Goal: Contribute content: Contribute content

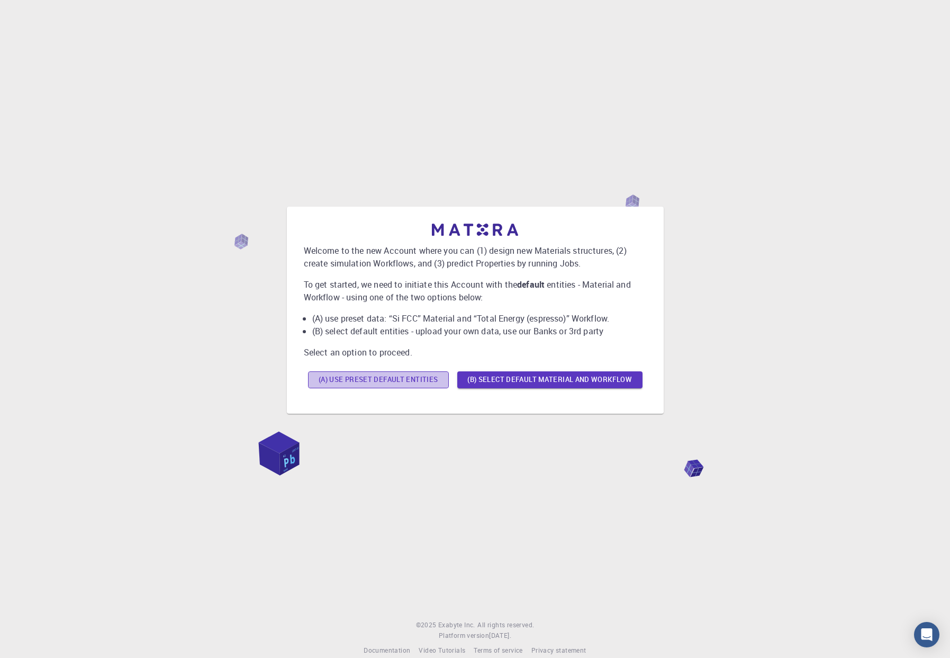
click at [380, 379] on button "(A) Use preset default entities" at bounding box center [378, 379] width 141 height 17
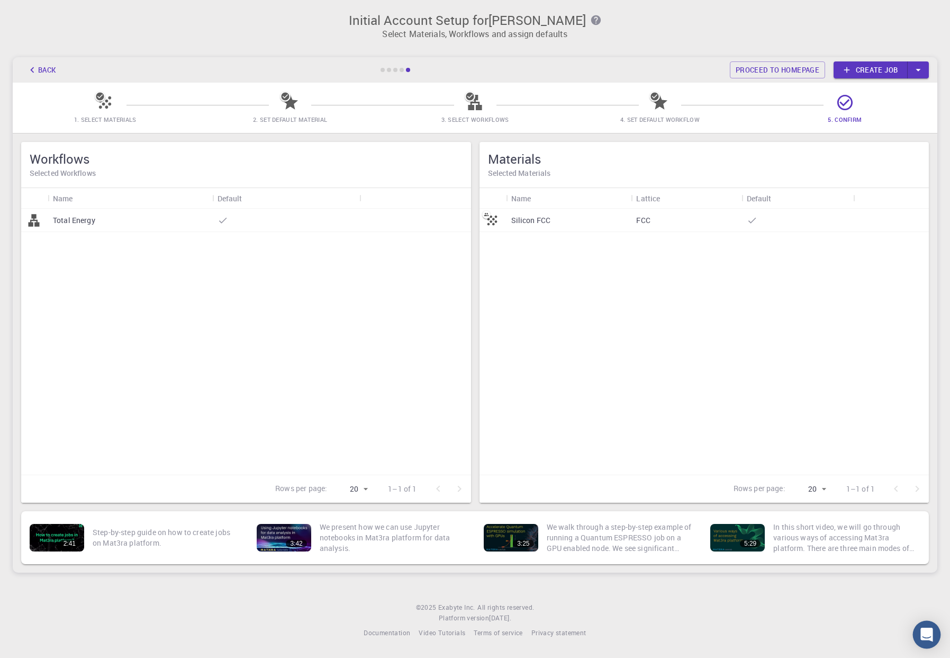
click at [927, 632] on icon "Open Intercom Messenger" at bounding box center [927, 634] width 12 height 14
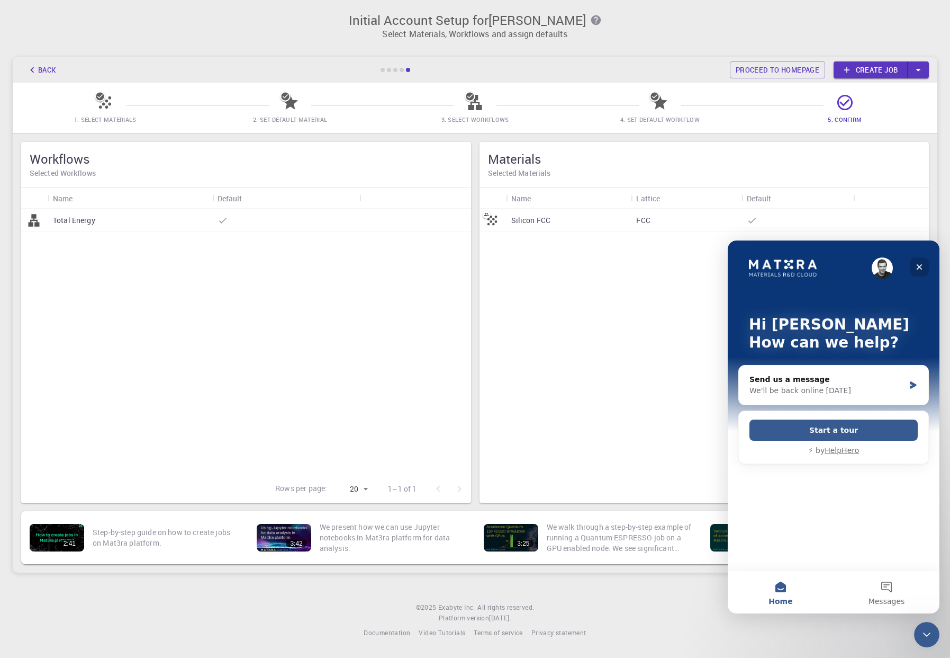
click at [920, 265] on icon "Close" at bounding box center [920, 267] width 8 height 8
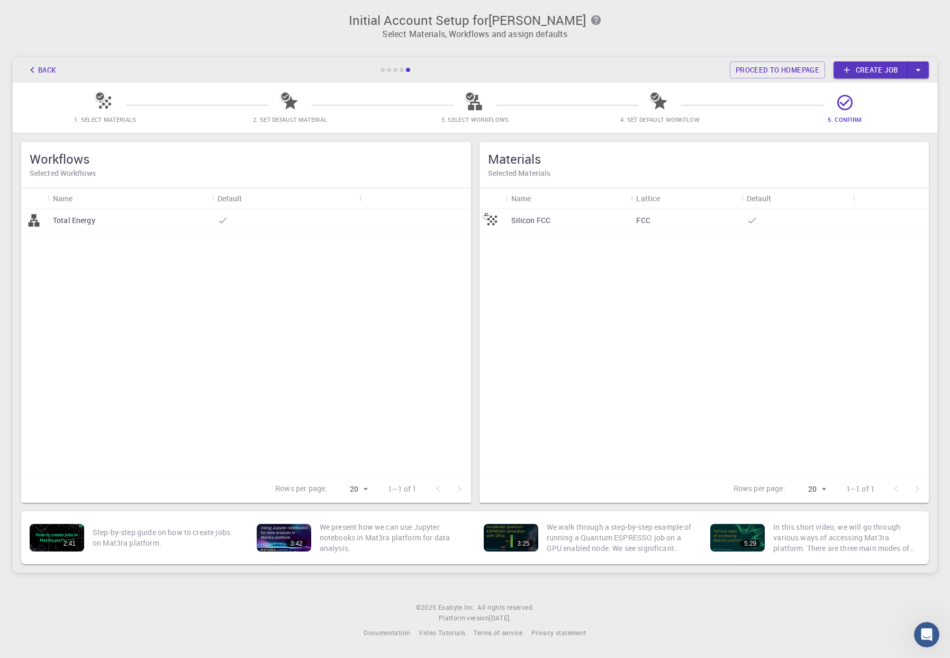
click at [922, 70] on icon "button" at bounding box center [919, 70] width 12 height 12
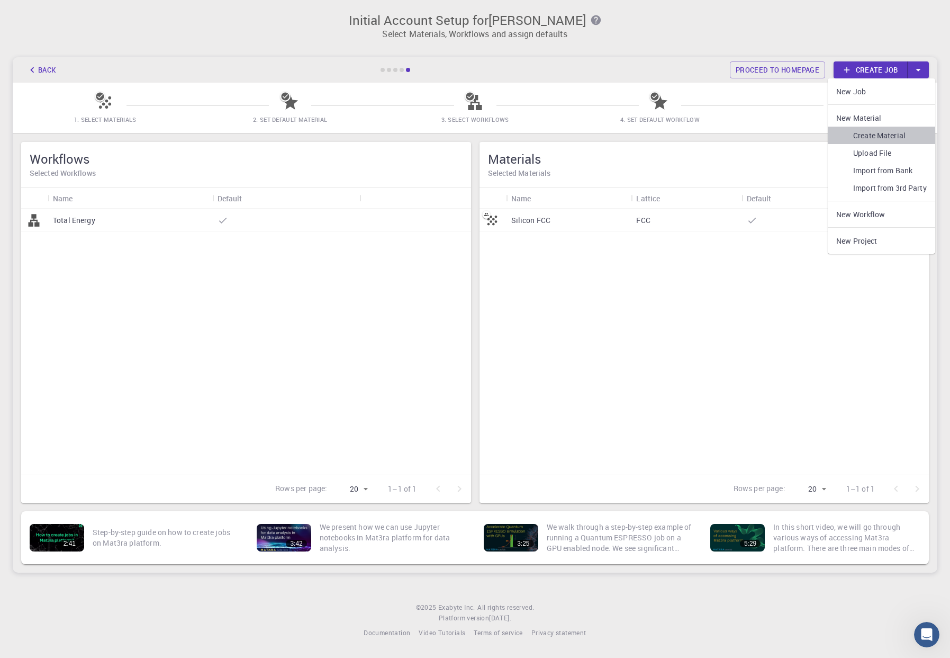
click at [882, 132] on link "Create Material" at bounding box center [881, 135] width 107 height 17
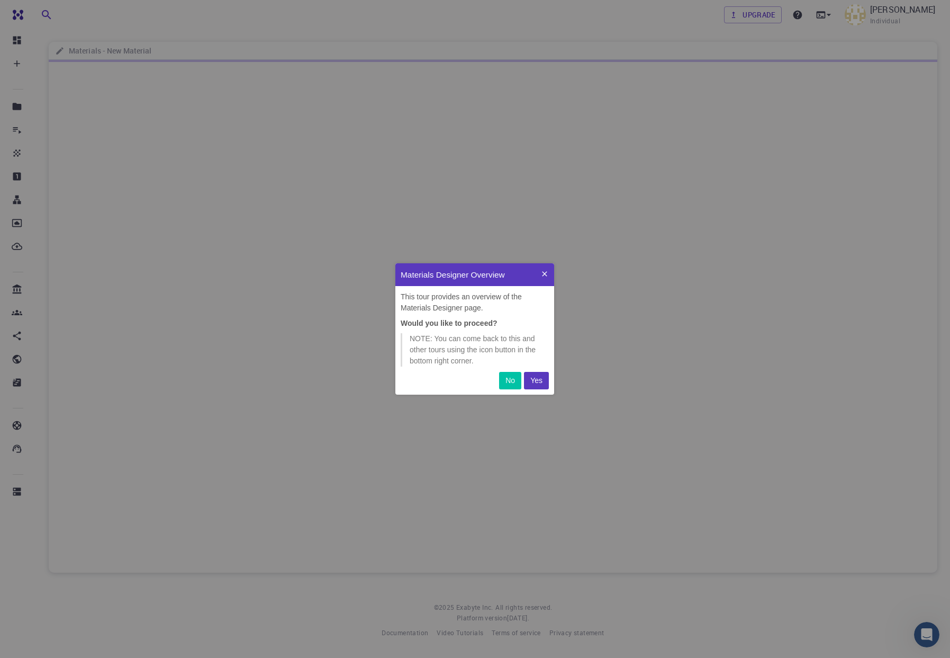
scroll to position [131, 159]
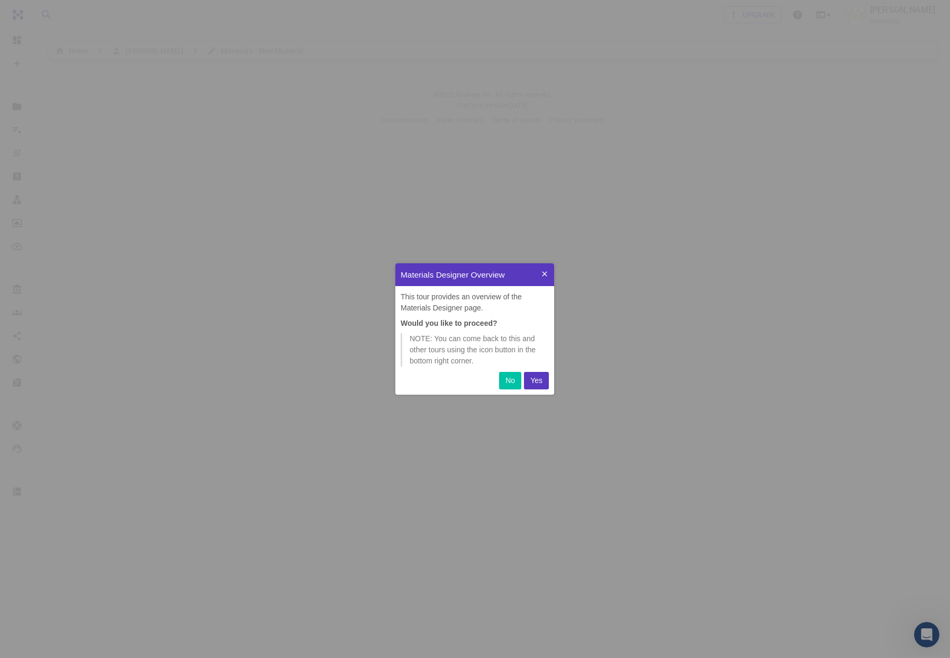
click at [537, 382] on p "Yes" at bounding box center [537, 380] width 12 height 11
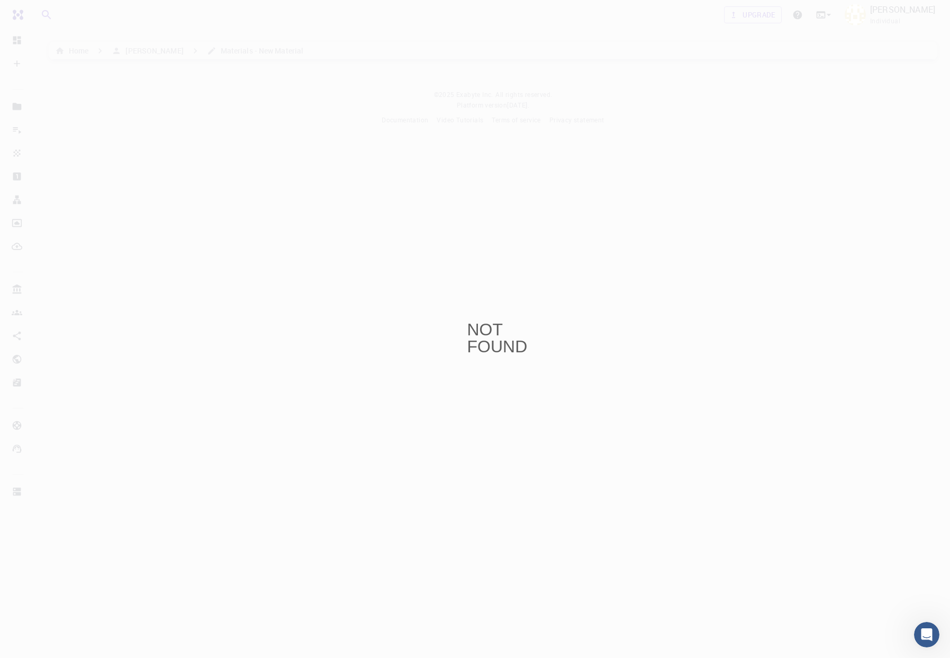
drag, startPoint x: 372, startPoint y: 86, endPoint x: 358, endPoint y: 89, distance: 13.6
click at [372, 86] on div "NOT FOUND" at bounding box center [475, 329] width 950 height 658
click at [483, 330] on div "NOT FOUND" at bounding box center [476, 329] width 16 height 16
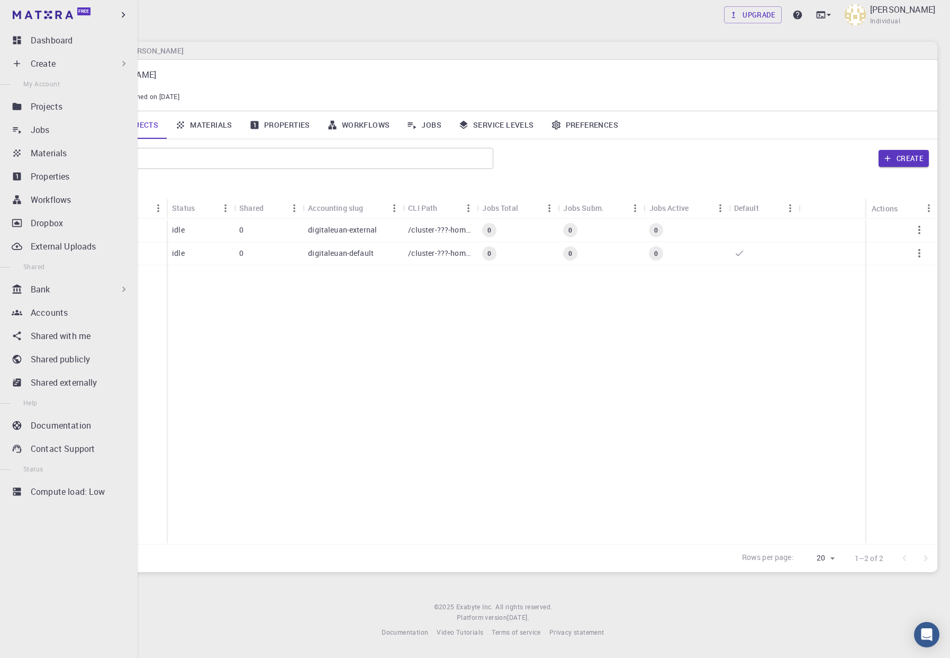
click at [52, 61] on p "Create" at bounding box center [43, 63] width 25 height 13
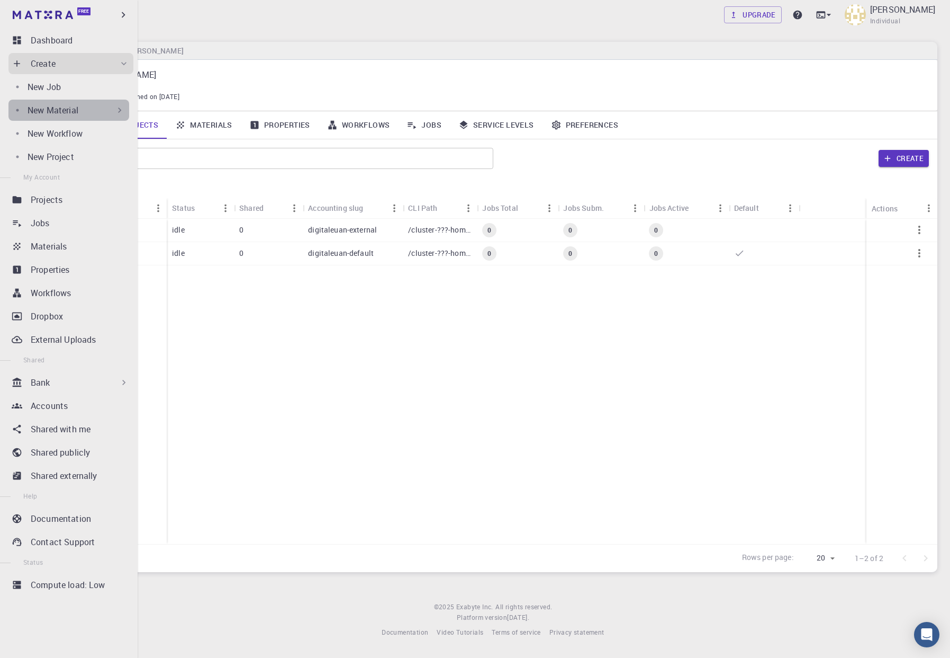
click at [54, 111] on p "New Material" at bounding box center [53, 110] width 51 height 13
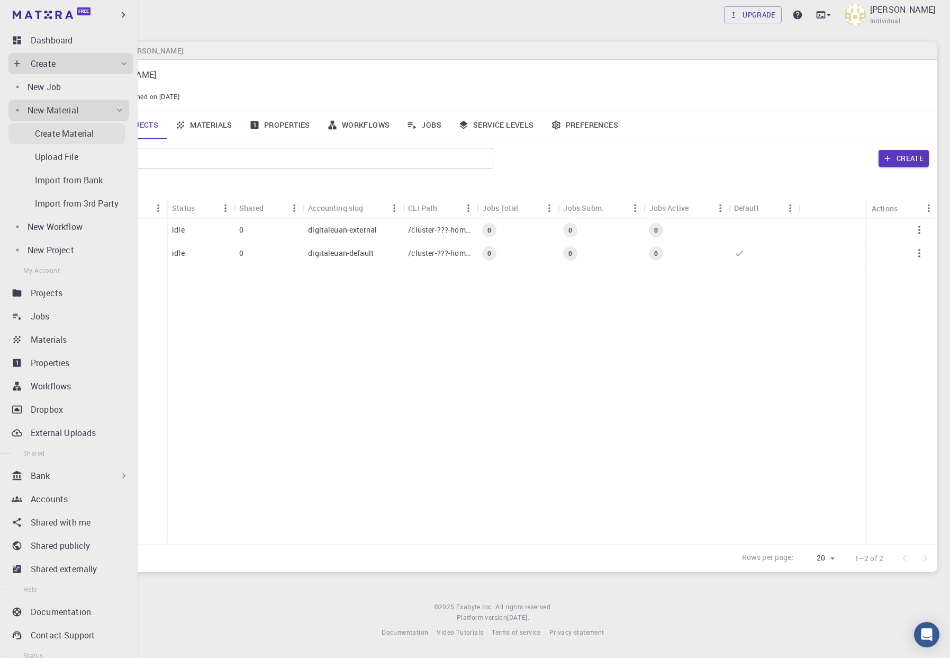
click at [62, 134] on p "Create Material" at bounding box center [64, 133] width 59 height 13
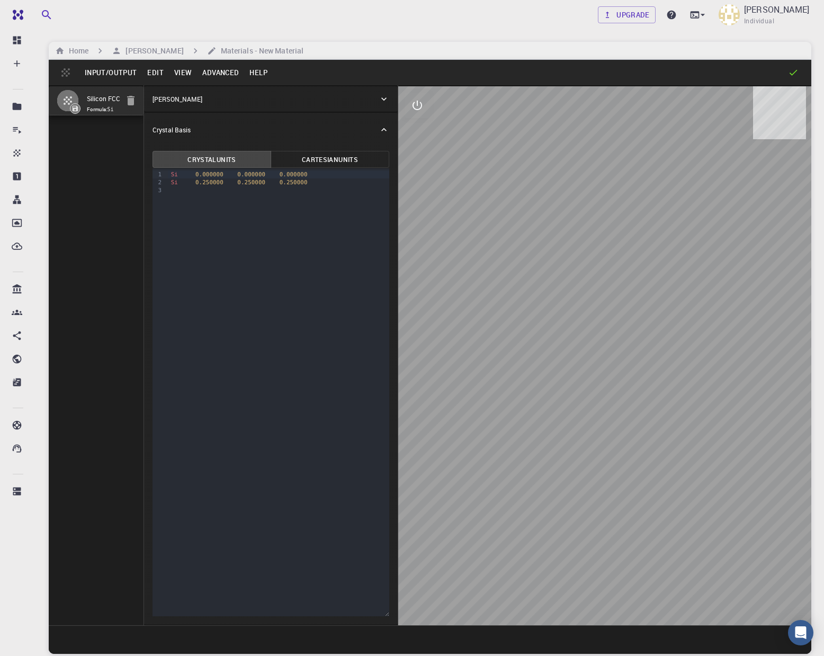
click at [151, 71] on button "Edit" at bounding box center [155, 72] width 27 height 17
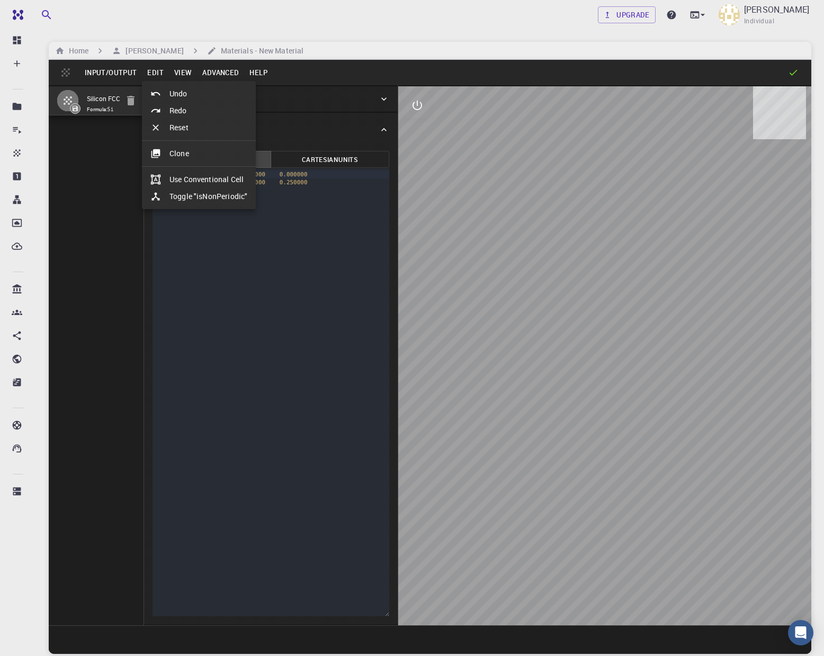
click at [151, 71] on div at bounding box center [412, 328] width 824 height 656
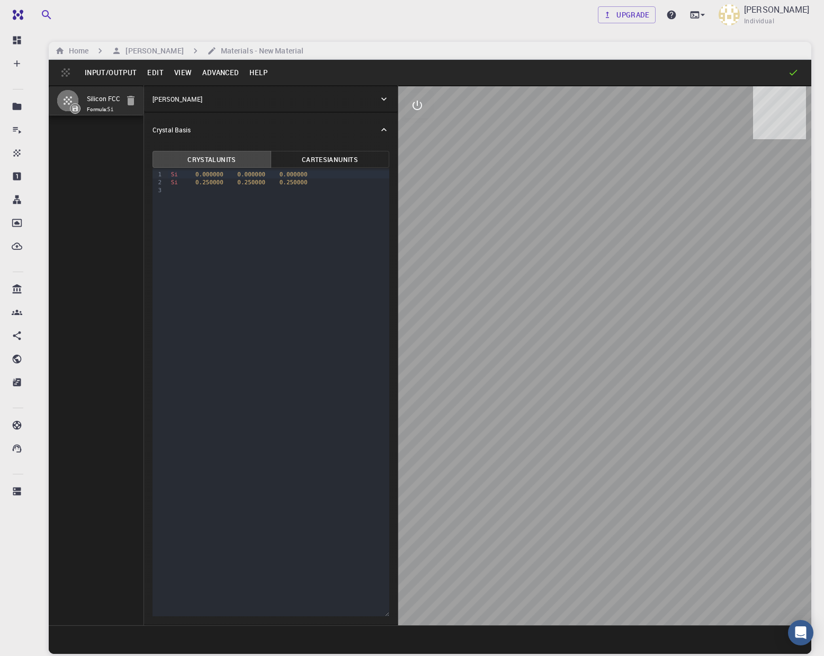
click at [224, 74] on button "Advanced" at bounding box center [220, 72] width 47 height 17
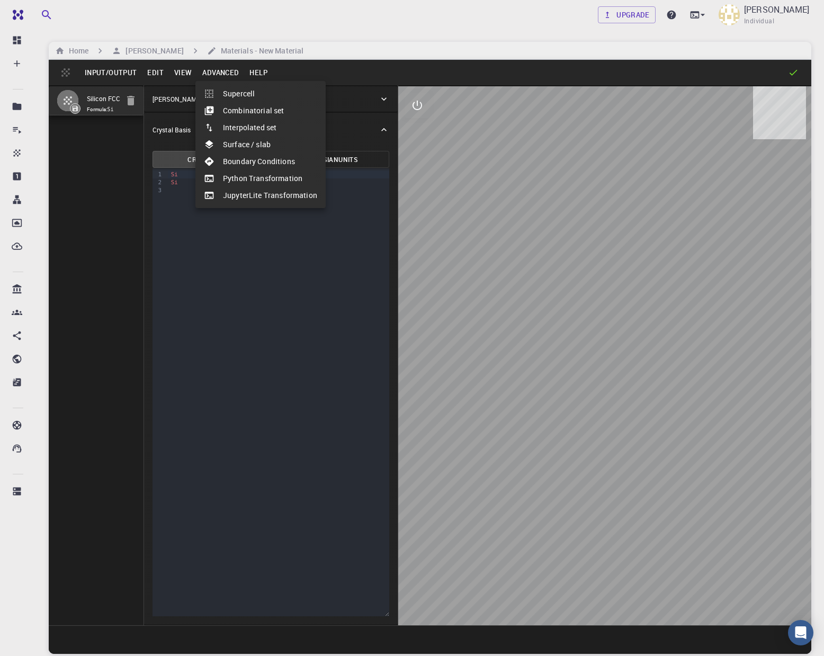
click at [224, 74] on div at bounding box center [412, 328] width 824 height 656
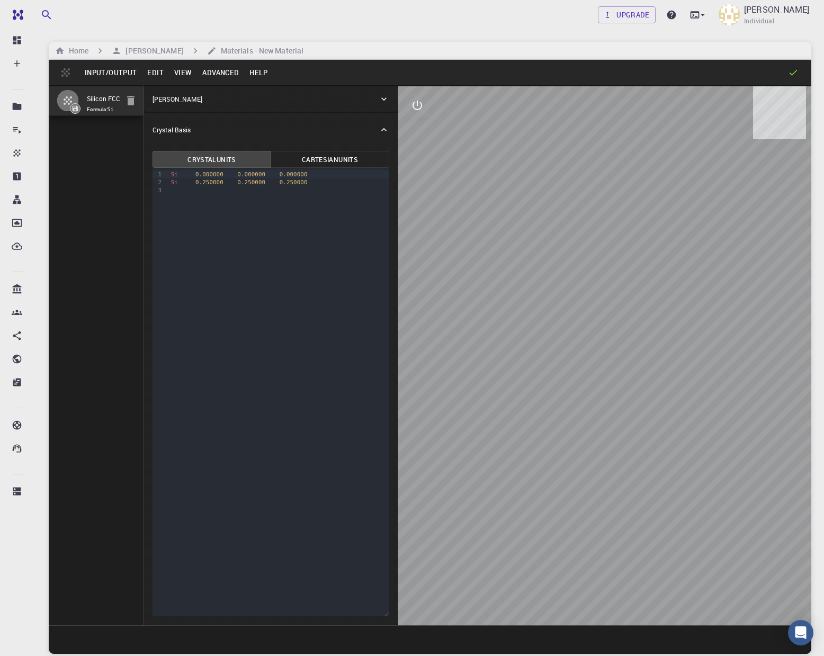
click at [183, 192] on div at bounding box center [278, 190] width 221 height 8
drag, startPoint x: 179, startPoint y: 191, endPoint x: 154, endPoint y: 175, distance: 30.3
click at [154, 175] on div "9 1 2 3 › Si 0.000000 0.000000 0.000000 Si 0.250000 0.250000 0.250000" at bounding box center [271, 392] width 237 height 448
drag, startPoint x: 568, startPoint y: 356, endPoint x: 536, endPoint y: 358, distance: 31.3
click at [533, 356] on div at bounding box center [604, 355] width 413 height 539
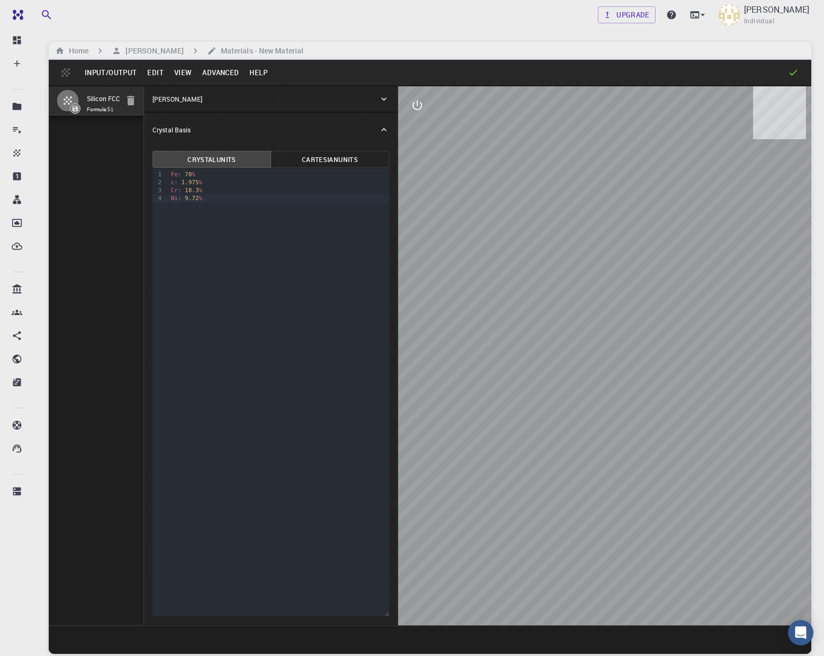
click at [259, 259] on div "9 1 2 3 4 › Fe : 70 % c : 1.975 % Cr : 18.3 % Ni : 9.72 %" at bounding box center [271, 392] width 237 height 448
click at [217, 201] on div "Ni : 9.72 %" at bounding box center [278, 198] width 221 height 8
click at [333, 162] on button "Cartesian Units" at bounding box center [330, 159] width 119 height 17
click at [236, 163] on button "Crystal Units" at bounding box center [212, 159] width 119 height 17
click at [213, 95] on div "Crystal Lattice" at bounding box center [266, 99] width 226 height 10
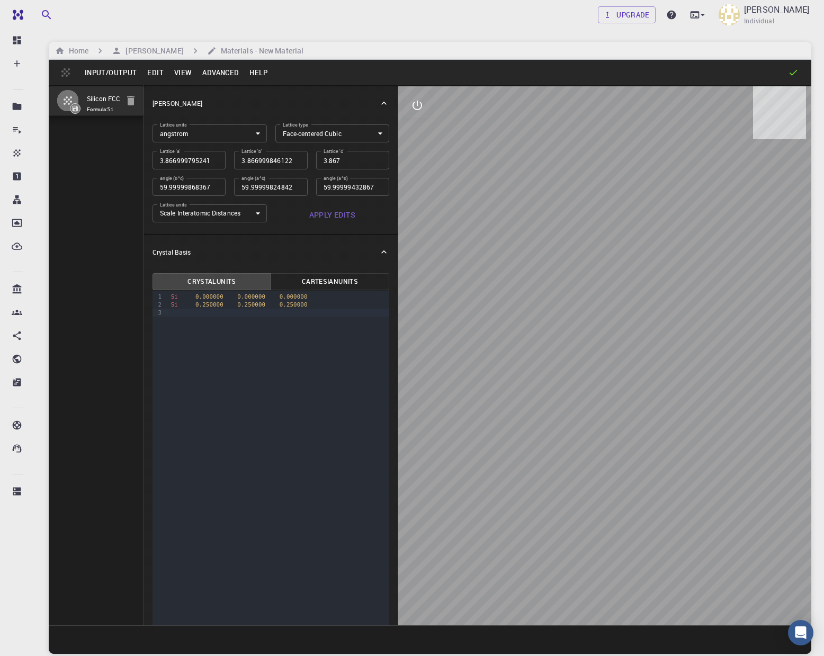
click at [218, 138] on body "Free Dashboard Create New Job New Material Create Material Upload File Import f…" at bounding box center [412, 368] width 824 height 737
click at [218, 138] on div at bounding box center [412, 328] width 824 height 656
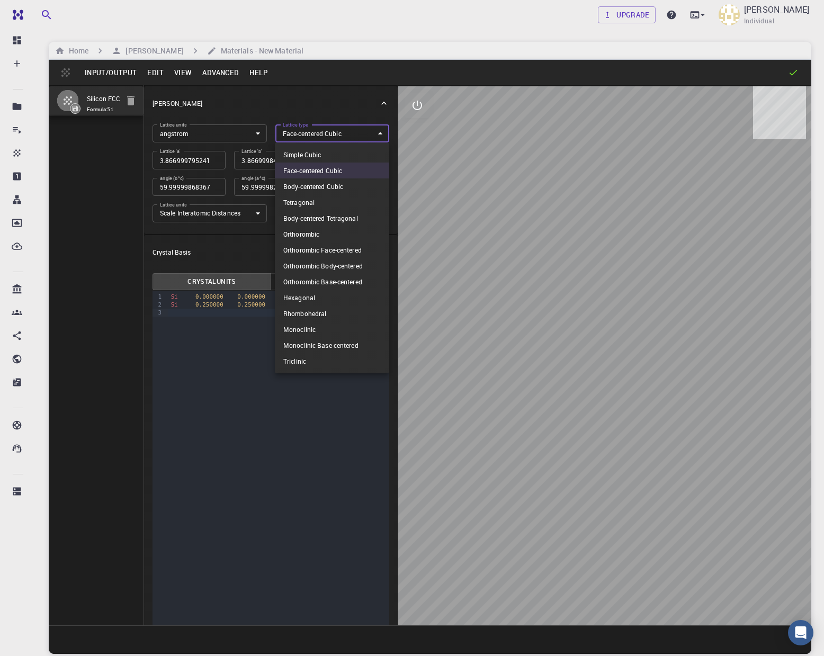
click at [319, 133] on body "Free Dashboard Create New Job New Material Create Material Upload File Import f…" at bounding box center [412, 368] width 824 height 737
click at [319, 133] on div at bounding box center [412, 328] width 824 height 656
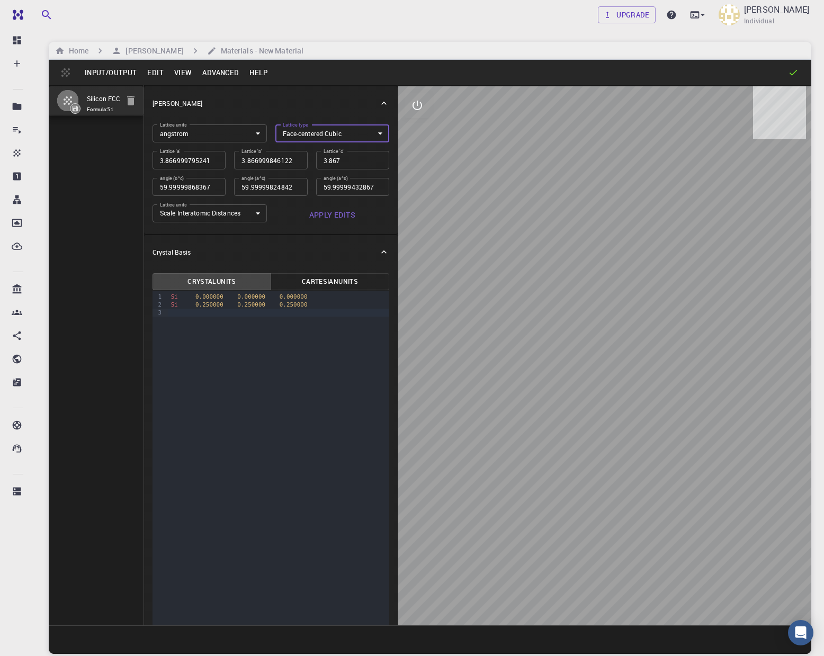
click at [218, 73] on button "Advanced" at bounding box center [220, 72] width 47 height 17
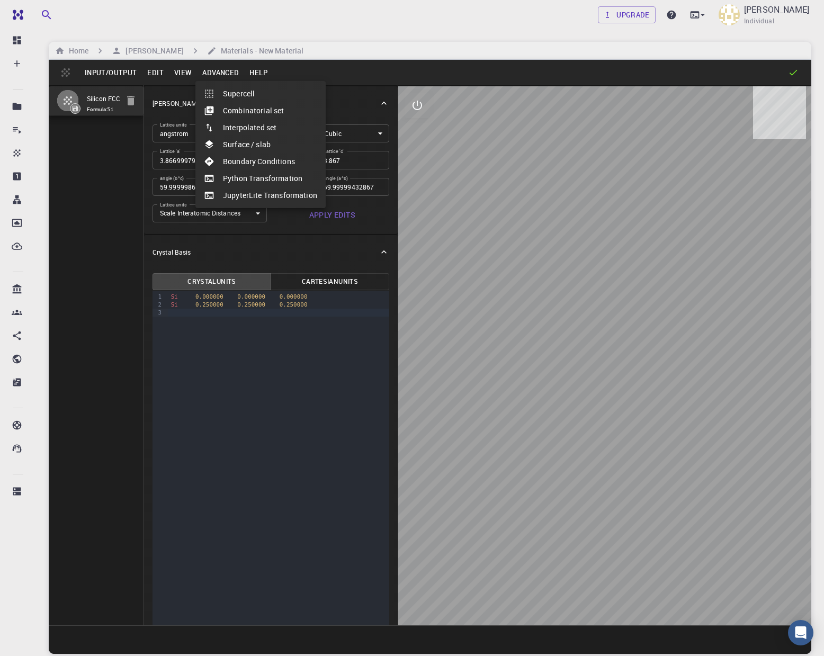
click at [235, 176] on li "Python Transformation" at bounding box center [260, 178] width 130 height 17
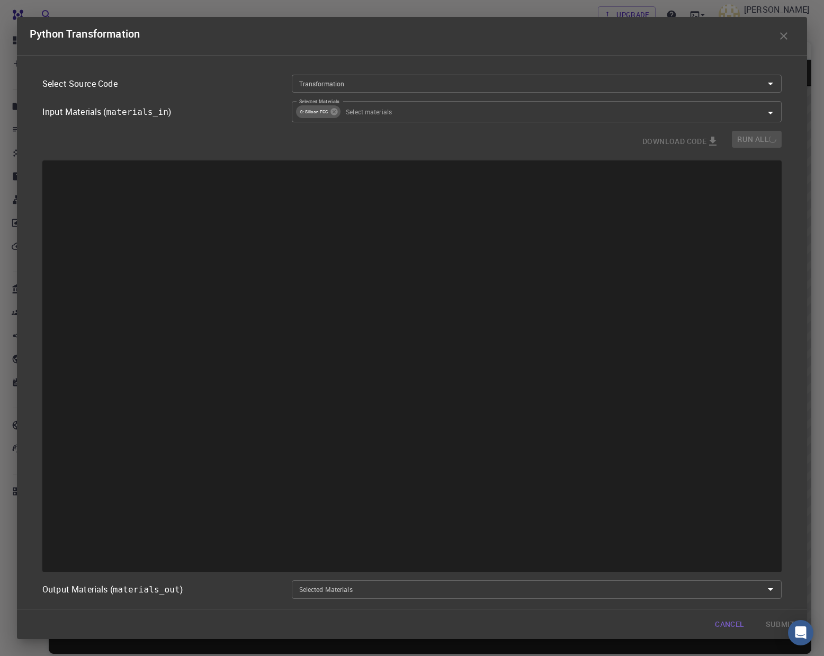
type input "Place a 2D material Layer on a Surface."
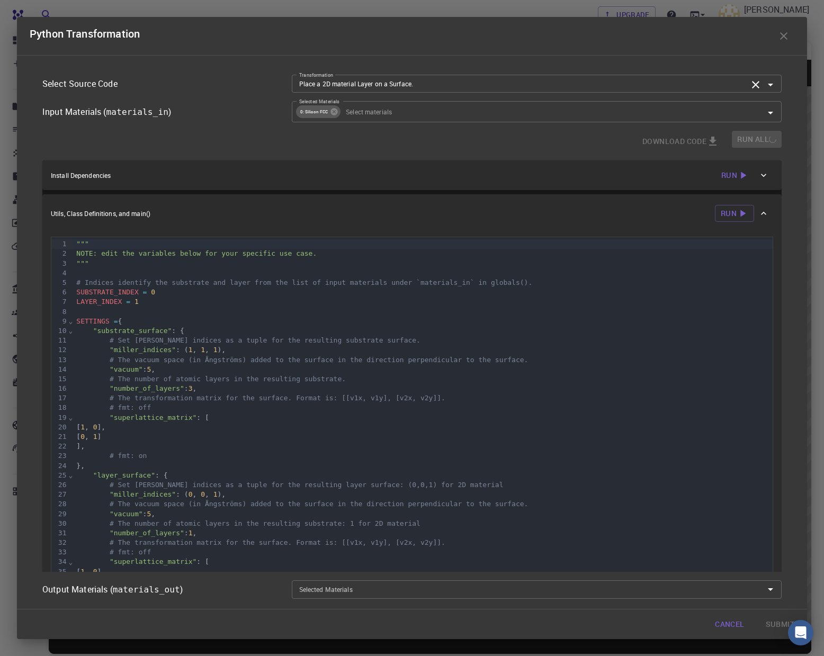
click at [433, 84] on input "Place a 2D material Layer on a Surface." at bounding box center [521, 84] width 452 height 12
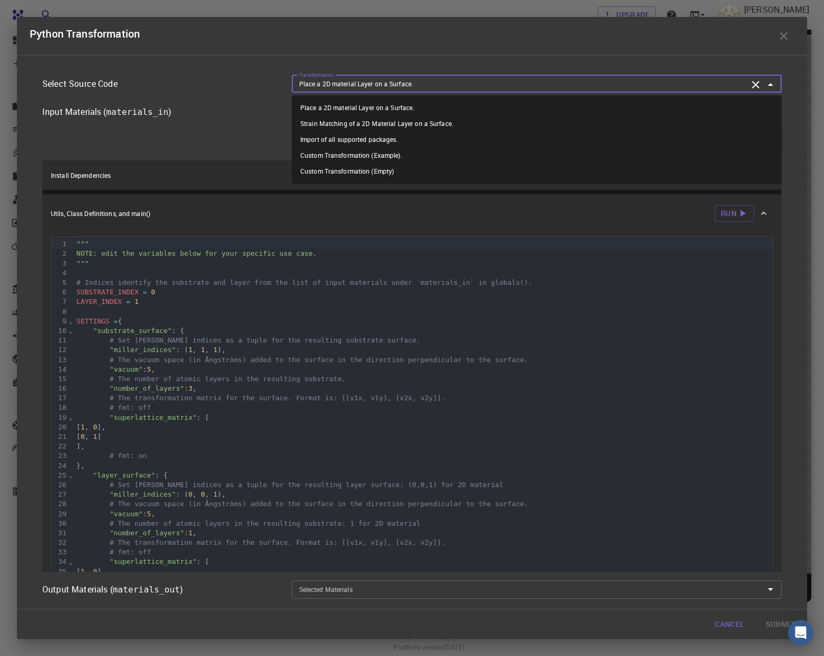
scroll to position [55, 0]
click at [772, 86] on icon "Close" at bounding box center [770, 84] width 5 height 3
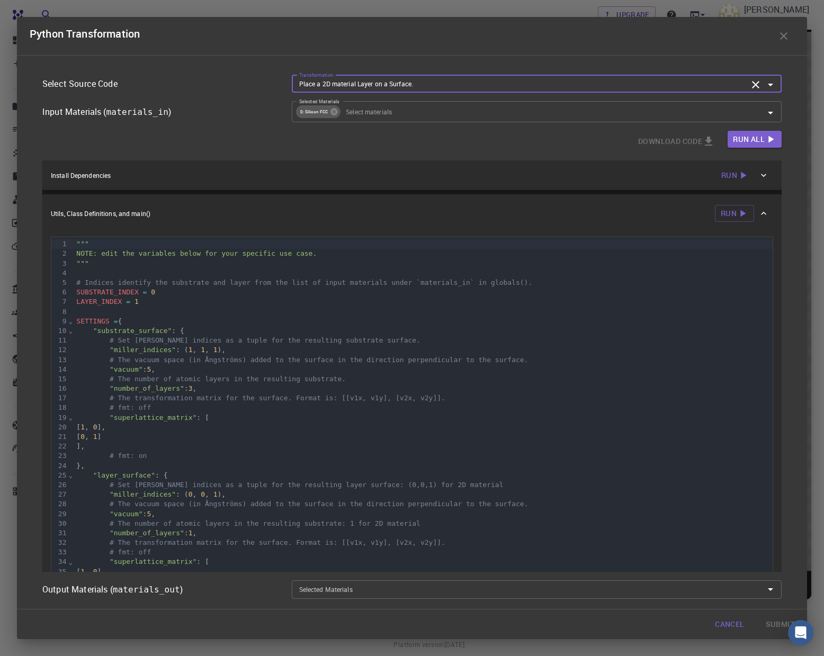
click at [780, 36] on icon "button" at bounding box center [783, 36] width 13 height 13
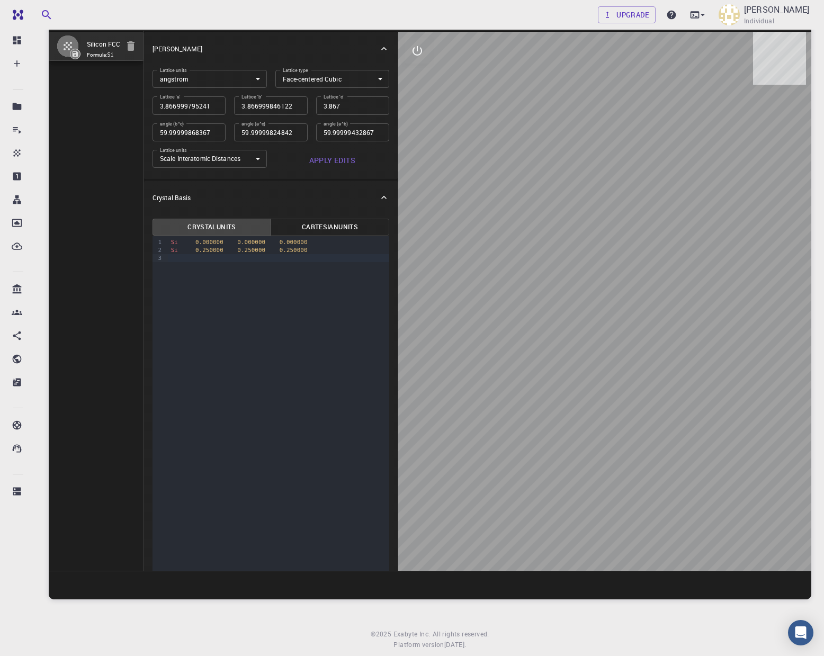
click at [319, 78] on body "Free Dashboard Create New Job New Material Create Material Upload File Import f…" at bounding box center [412, 313] width 824 height 737
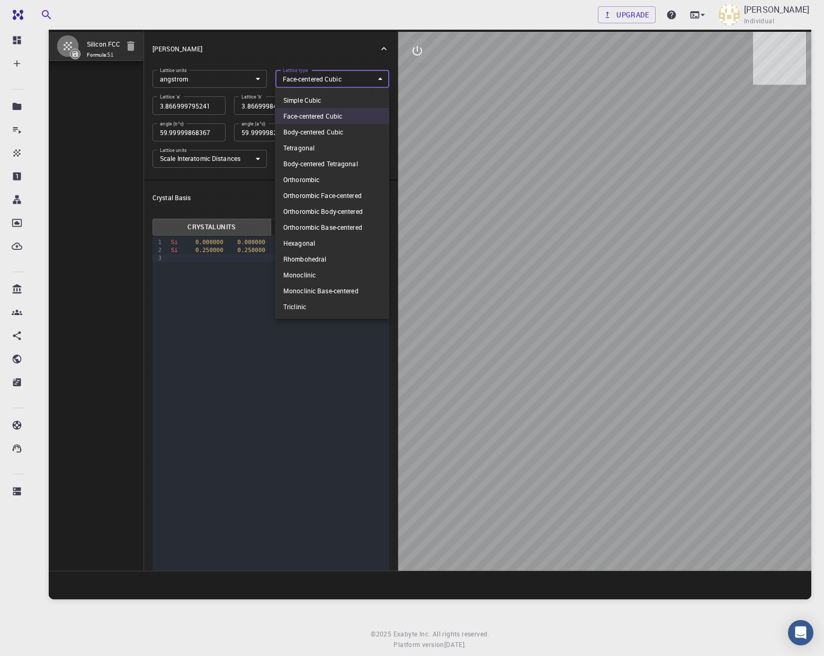
click at [320, 77] on div at bounding box center [412, 328] width 824 height 656
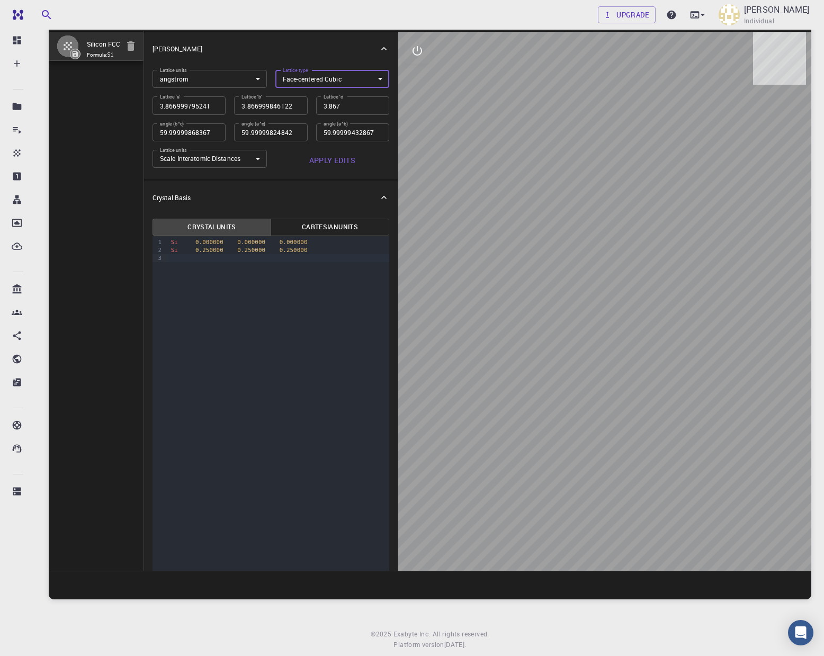
click at [330, 229] on button "Cartesian Units" at bounding box center [330, 227] width 119 height 17
click at [240, 222] on button "Crystal Units" at bounding box center [212, 227] width 119 height 17
click at [700, 13] on icon at bounding box center [694, 15] width 11 height 11
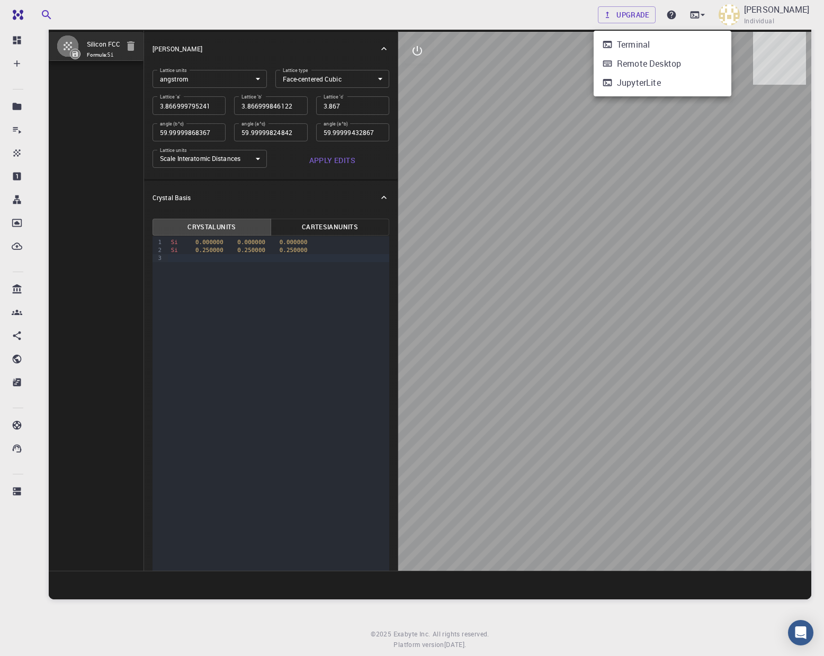
click at [719, 13] on div at bounding box center [412, 328] width 824 height 656
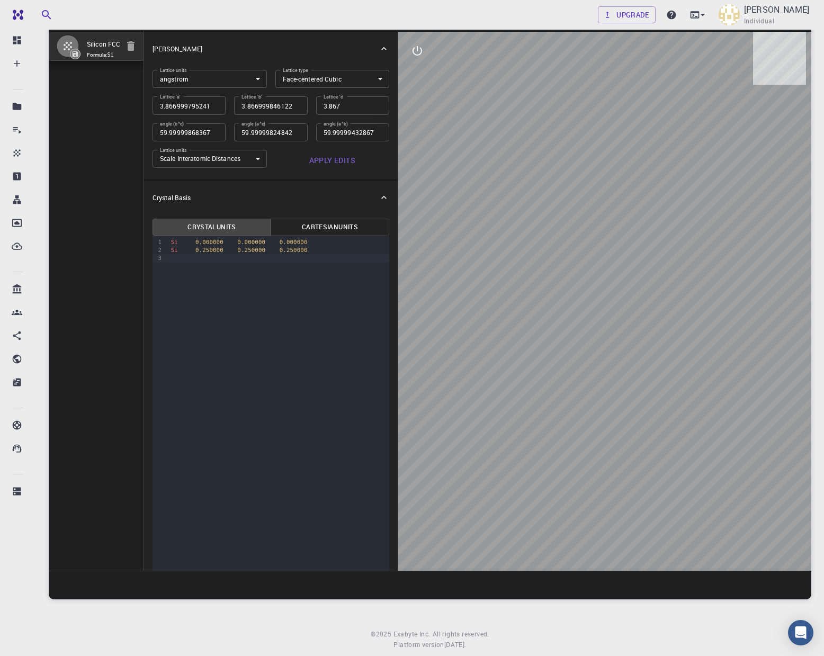
click at [383, 49] on icon at bounding box center [384, 48] width 11 height 11
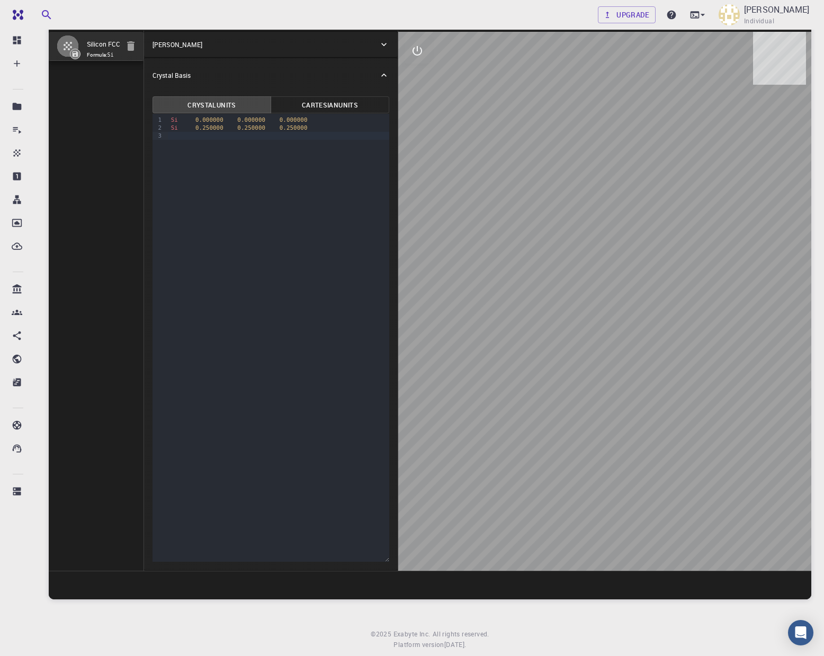
click at [382, 43] on icon at bounding box center [383, 44] width 5 height 3
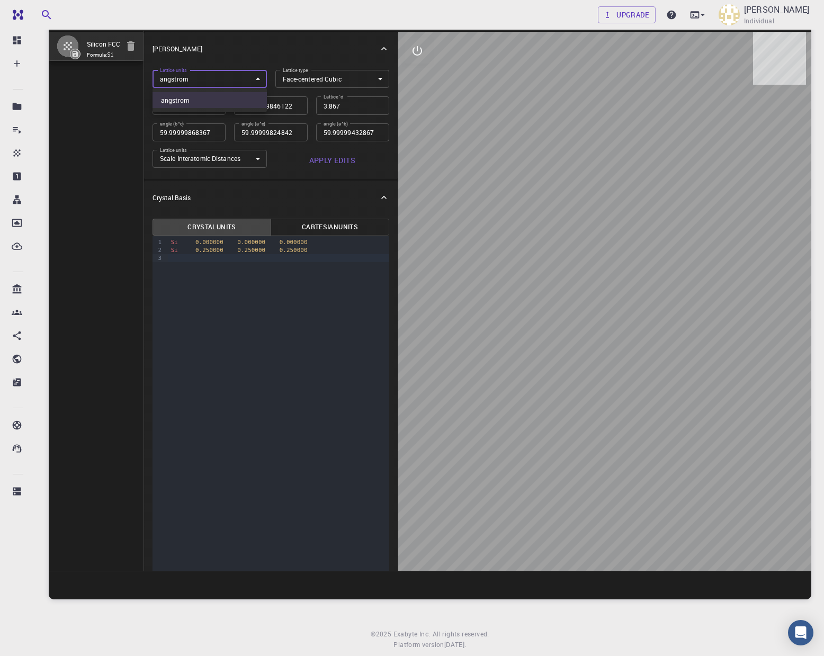
click at [232, 78] on body "Free Dashboard Create New Job New Material Create Material Upload File Import f…" at bounding box center [412, 313] width 824 height 737
click at [252, 77] on div at bounding box center [412, 328] width 824 height 656
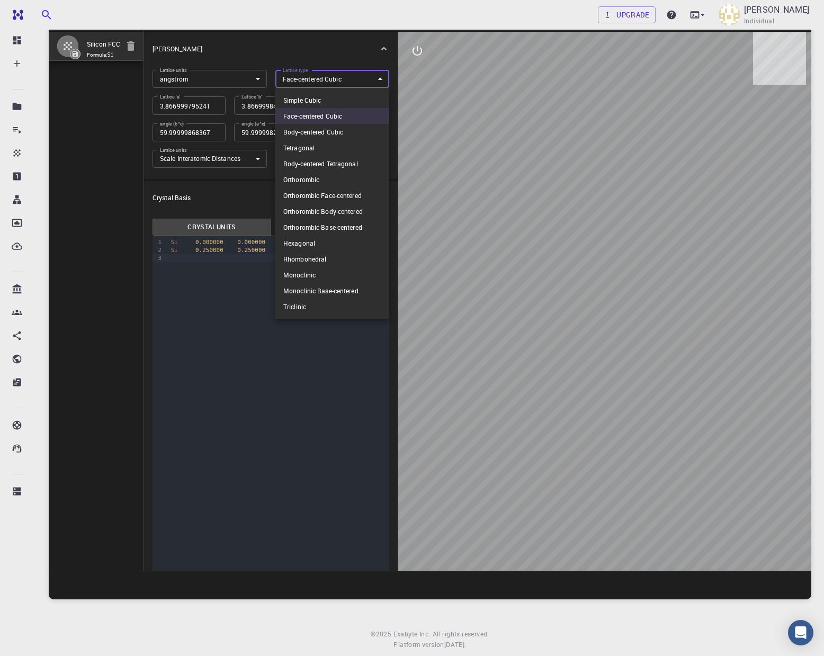
click at [305, 77] on body "Free Dashboard Create New Job New Material Create Material Upload File Import f…" at bounding box center [412, 313] width 824 height 737
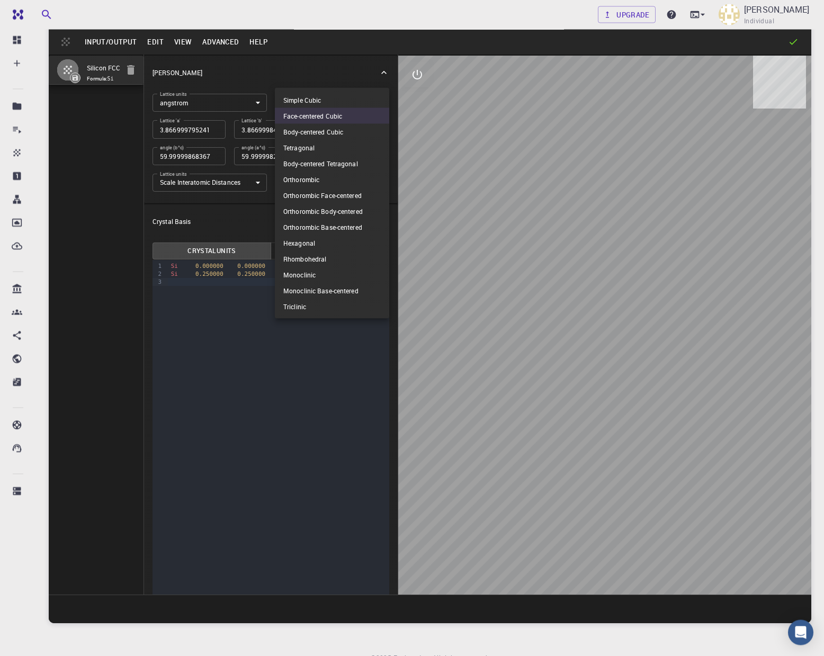
scroll to position [13, 0]
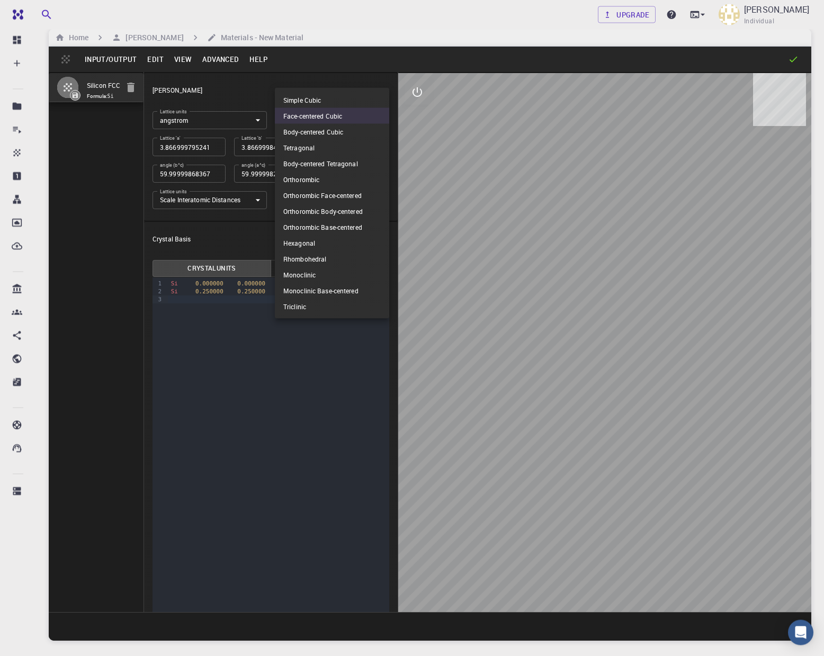
click at [256, 100] on div at bounding box center [412, 328] width 824 height 656
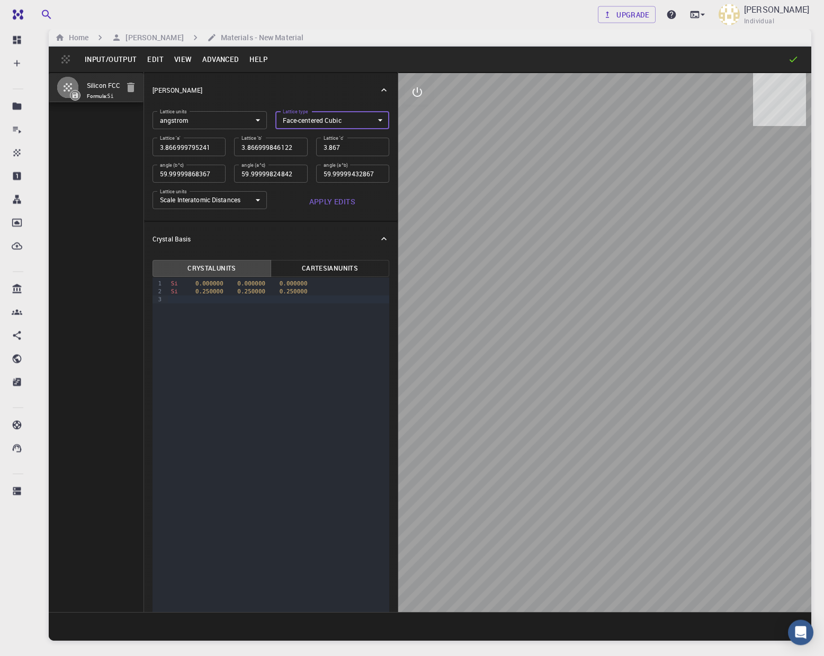
click at [248, 203] on body "Free Dashboard Create New Job New Material Create Material Upload File Import f…" at bounding box center [412, 355] width 824 height 737
click at [248, 202] on div at bounding box center [412, 328] width 824 height 656
click at [189, 94] on p "Crystal Lattice" at bounding box center [178, 91] width 50 height 10
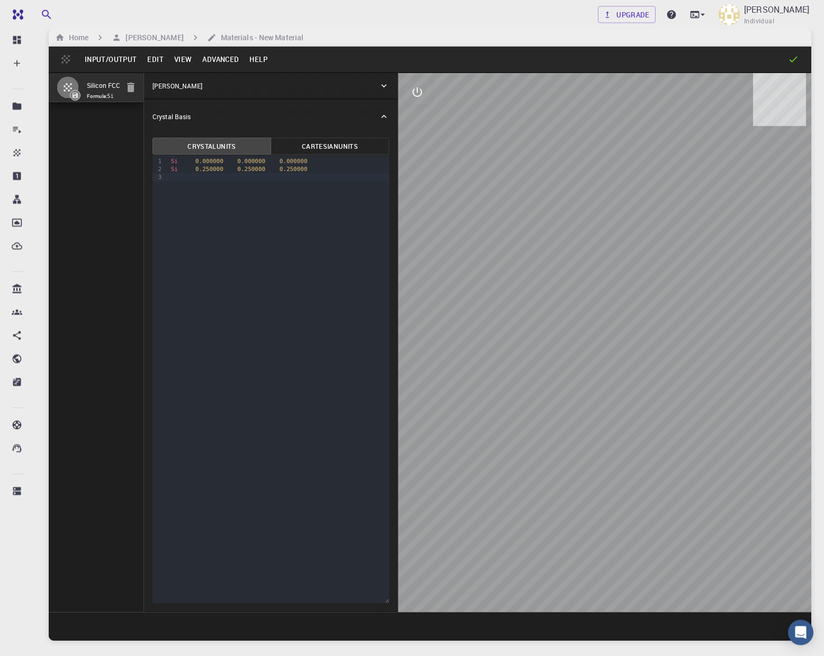
click at [186, 90] on p "Crystal Lattice" at bounding box center [178, 87] width 50 height 10
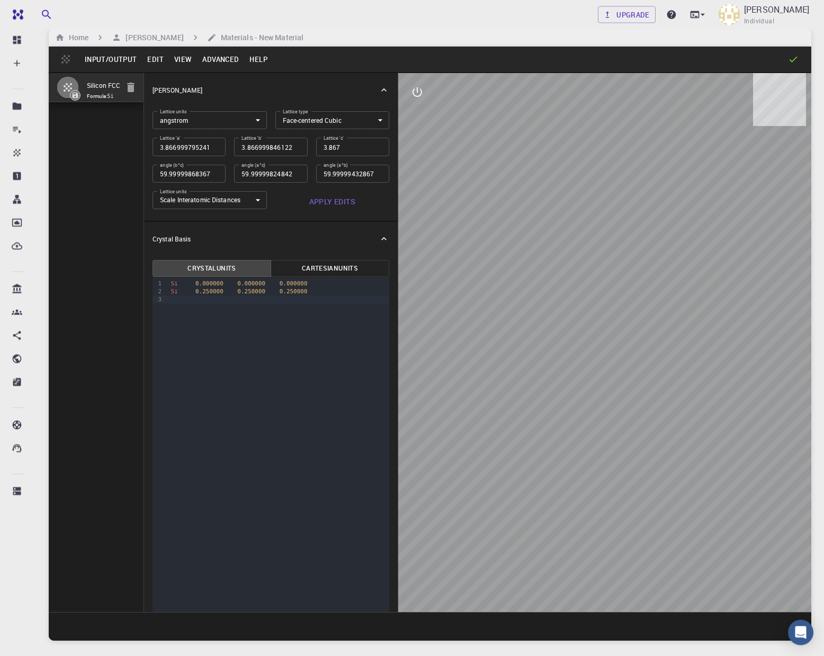
click at [169, 244] on p "Crystal Basis" at bounding box center [172, 240] width 38 height 10
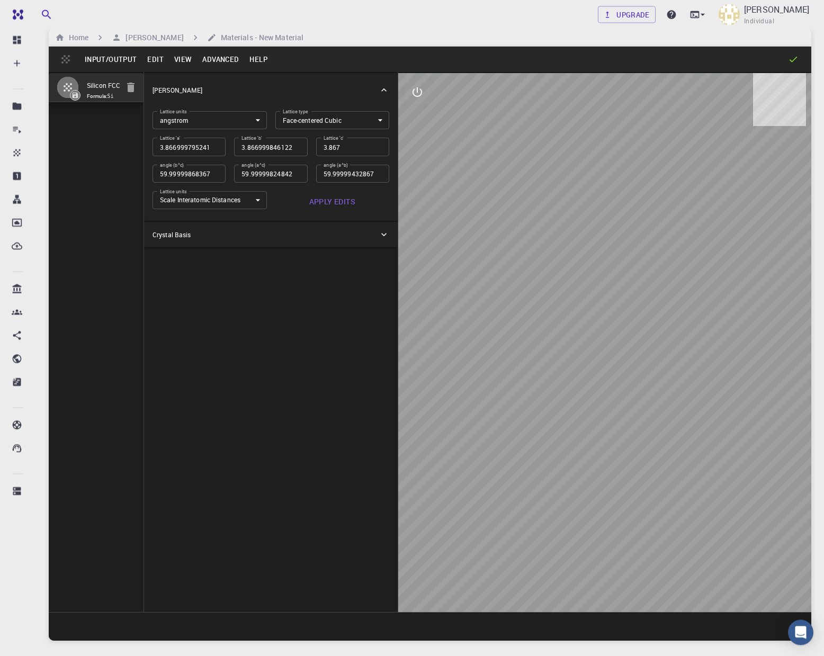
click at [173, 237] on p "Crystal Basis" at bounding box center [172, 235] width 38 height 10
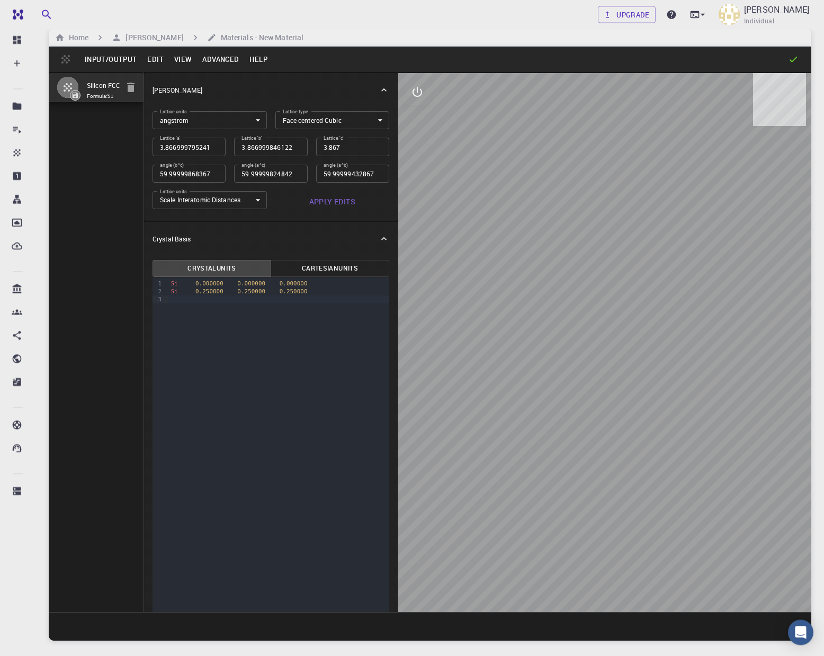
drag, startPoint x: 611, startPoint y: 280, endPoint x: 558, endPoint y: 279, distance: 53.5
click at [558, 279] on div at bounding box center [604, 343] width 413 height 539
click at [416, 96] on icon "interactive" at bounding box center [417, 92] width 13 height 13
click at [420, 117] on icon "view" at bounding box center [417, 118] width 12 height 8
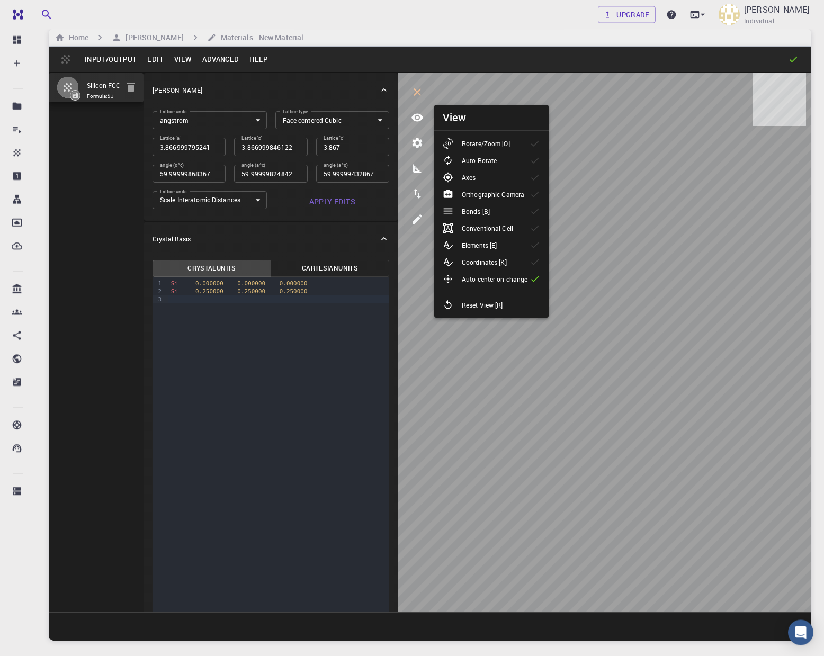
click at [470, 178] on p "Axes" at bounding box center [469, 178] width 14 height 10
click at [473, 159] on p "Auto Rotate" at bounding box center [479, 161] width 35 height 10
click at [474, 246] on p "Elements [E]" at bounding box center [479, 246] width 35 height 10
click at [481, 264] on p "Coordinates [K]" at bounding box center [484, 263] width 45 height 10
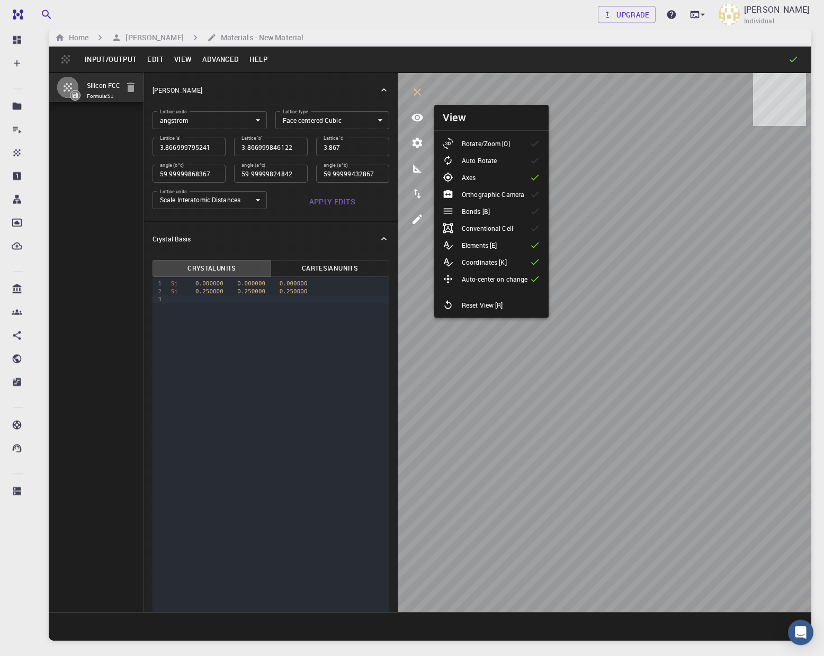
click at [214, 63] on button "Advanced" at bounding box center [220, 59] width 47 height 17
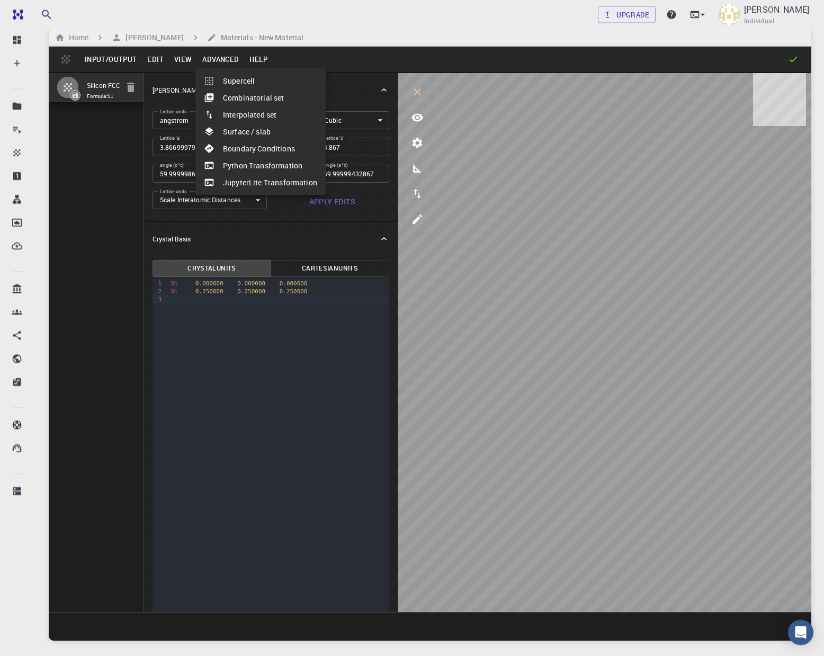
click at [259, 61] on div at bounding box center [412, 328] width 824 height 656
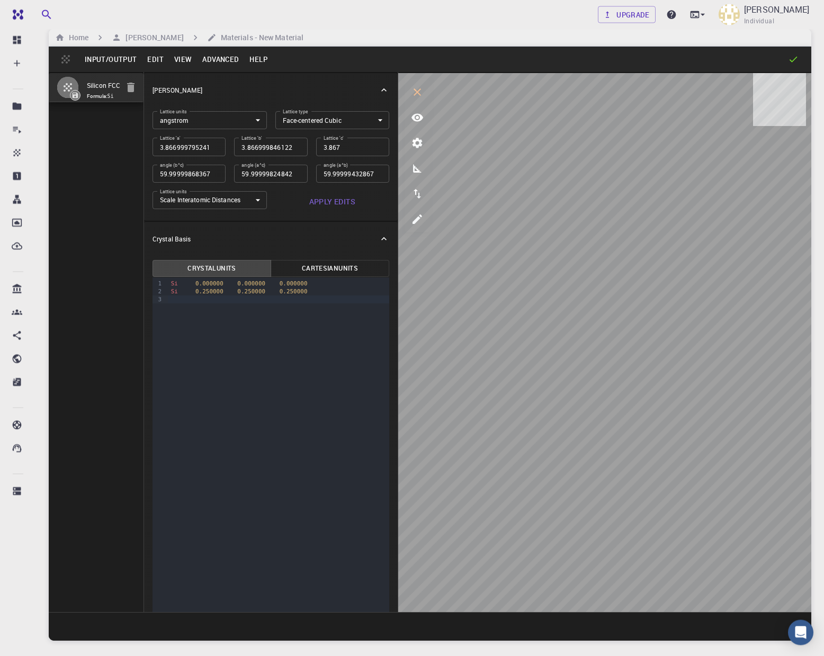
click at [255, 58] on button "Help" at bounding box center [258, 59] width 29 height 17
click at [293, 82] on li "Documentation" at bounding box center [287, 81] width 88 height 17
click at [255, 61] on button "Help" at bounding box center [258, 59] width 29 height 17
click at [273, 98] on li "Tutorials" at bounding box center [287, 97] width 88 height 17
click at [223, 61] on button "Advanced" at bounding box center [220, 59] width 47 height 17
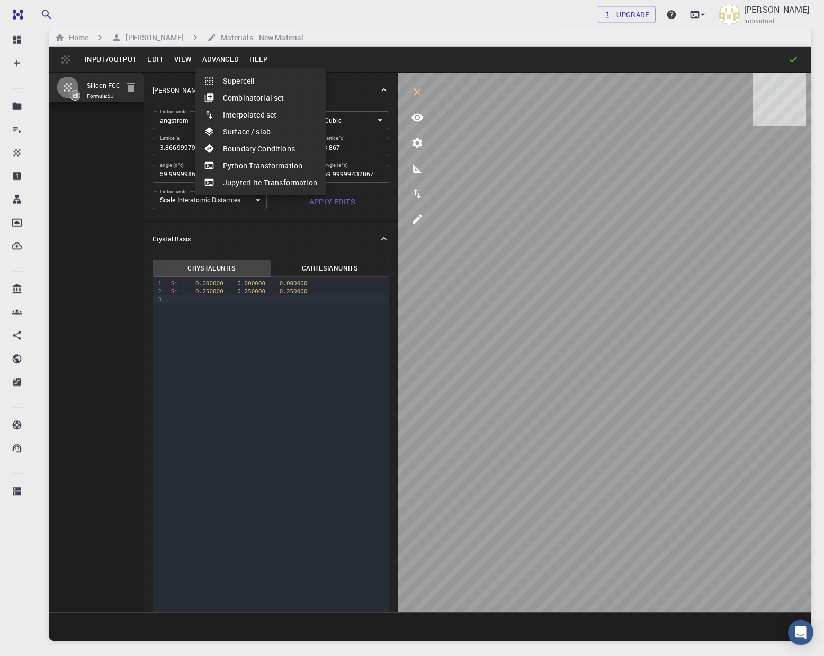
click at [268, 324] on div at bounding box center [412, 328] width 824 height 656
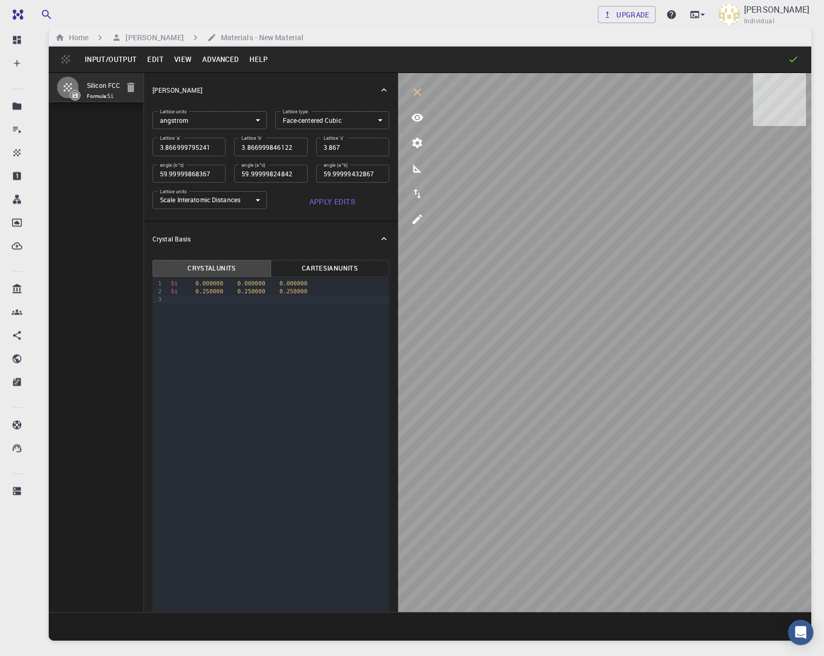
click at [157, 60] on button "Edit" at bounding box center [155, 59] width 27 height 17
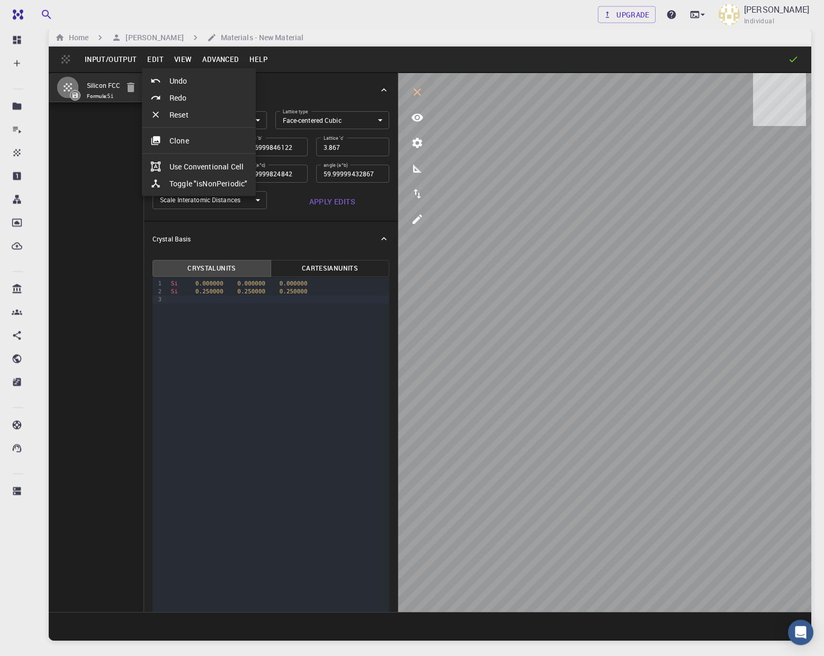
click at [181, 61] on div at bounding box center [412, 328] width 824 height 656
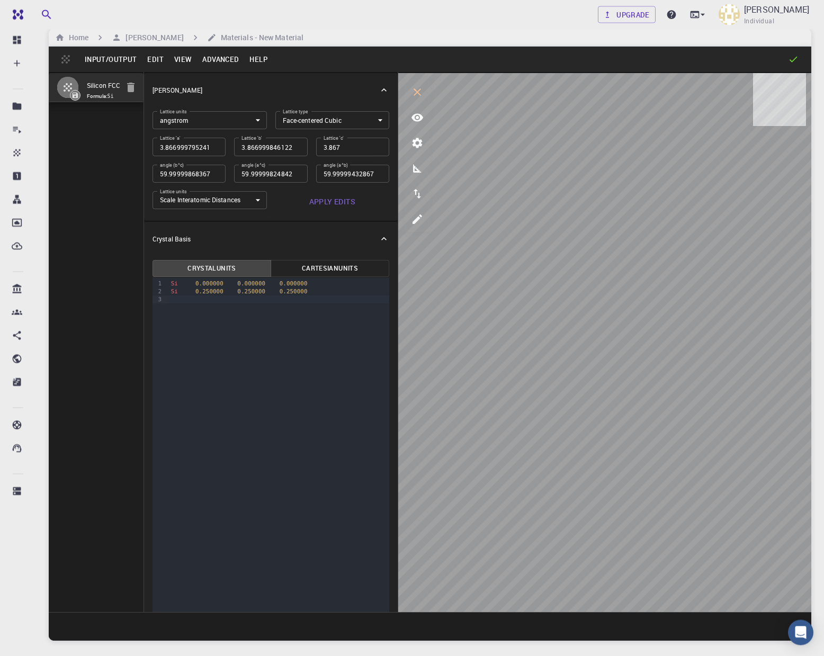
click at [182, 60] on button "View" at bounding box center [183, 59] width 29 height 17
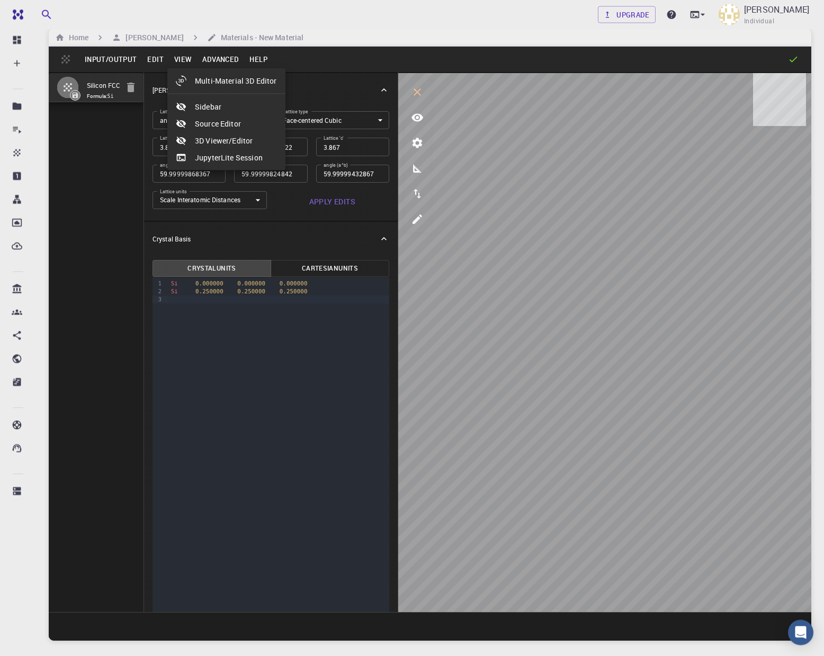
click at [209, 59] on div at bounding box center [412, 328] width 824 height 656
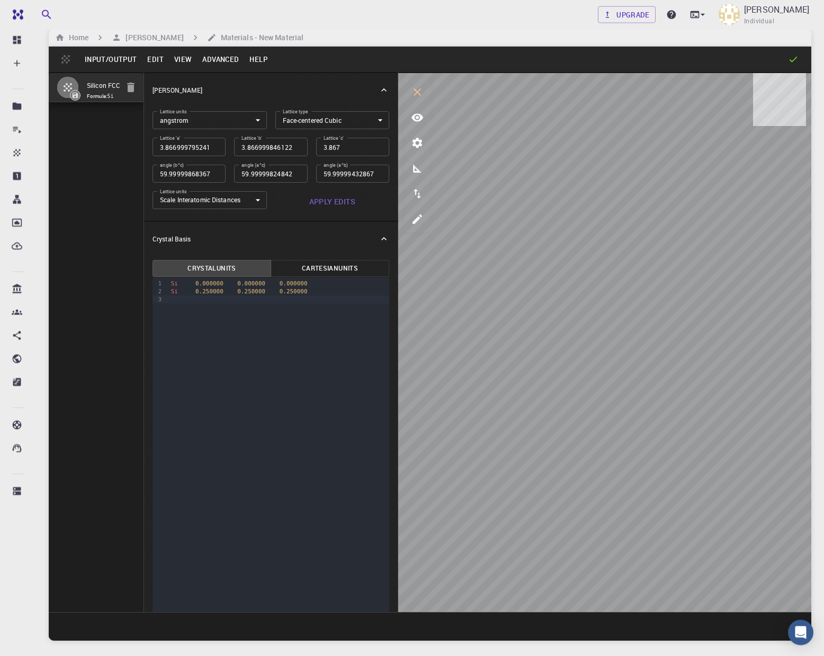
click at [211, 59] on button "Advanced" at bounding box center [220, 59] width 47 height 17
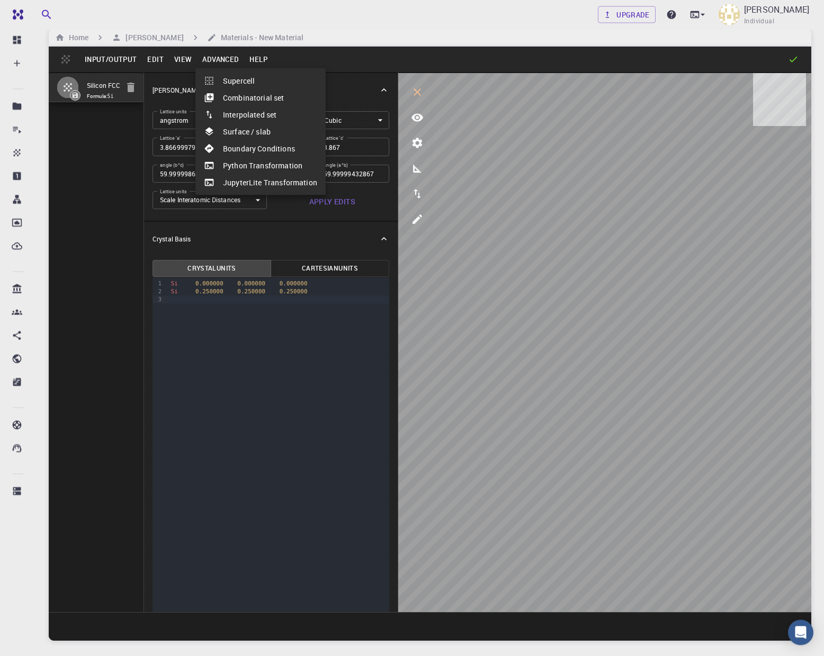
click at [212, 59] on div at bounding box center [412, 328] width 824 height 656
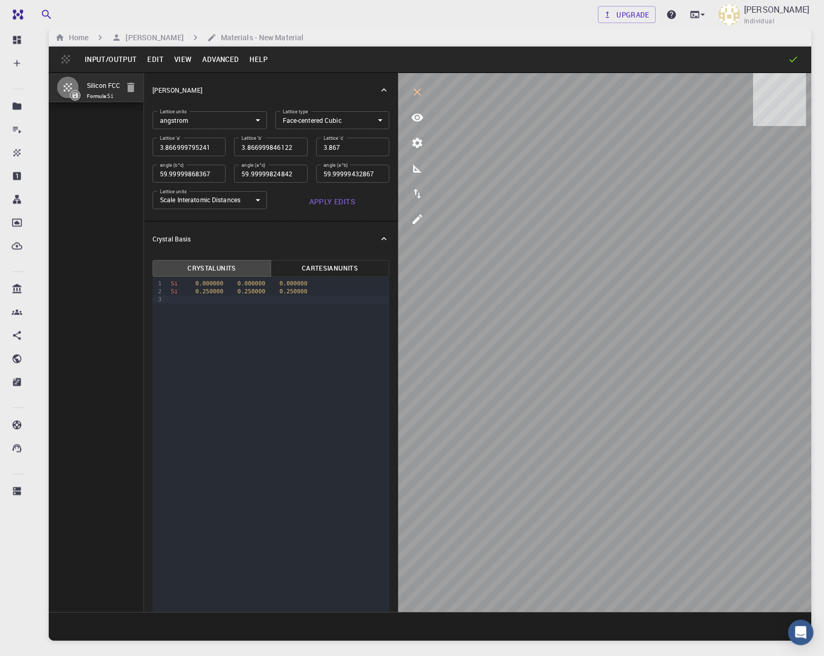
click at [155, 61] on button "Edit" at bounding box center [155, 59] width 27 height 17
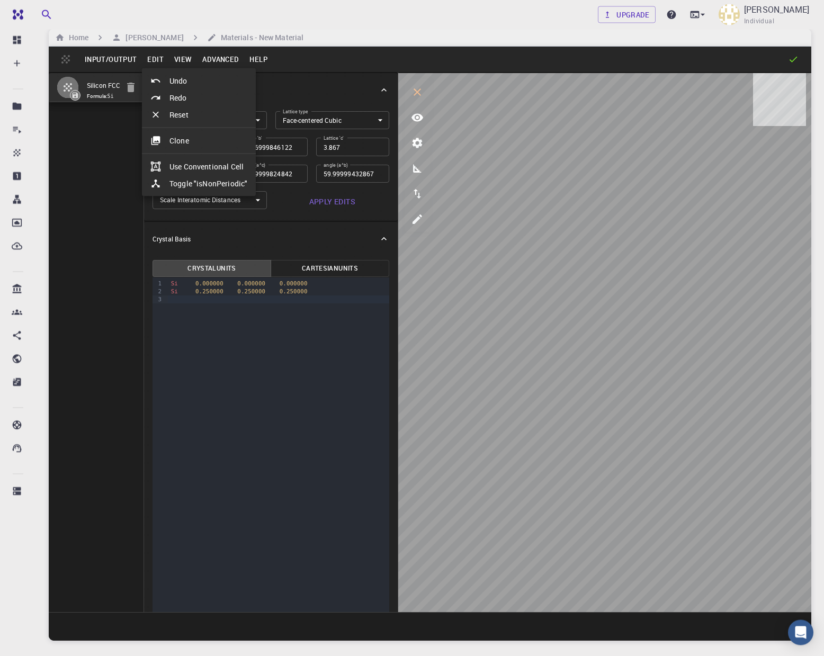
click at [156, 61] on div at bounding box center [412, 328] width 824 height 656
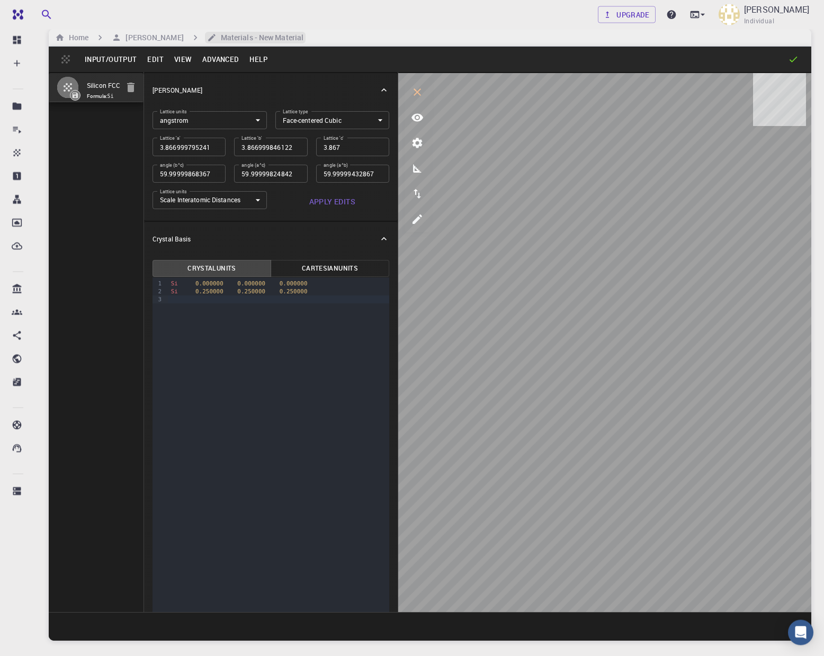
click at [231, 37] on h6 "Materials - New Material" at bounding box center [260, 38] width 87 height 12
click at [212, 61] on button "Advanced" at bounding box center [220, 59] width 47 height 17
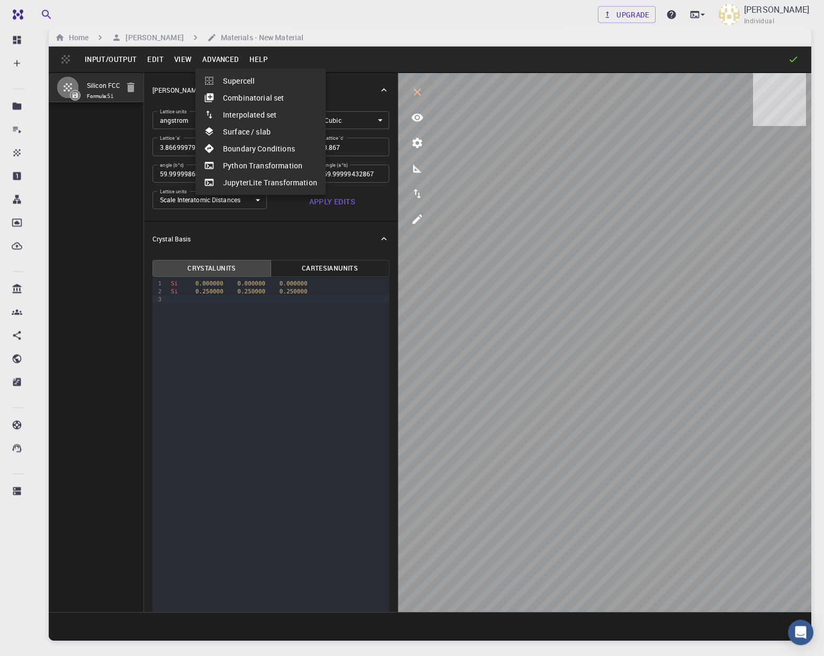
click at [213, 61] on div at bounding box center [412, 328] width 824 height 656
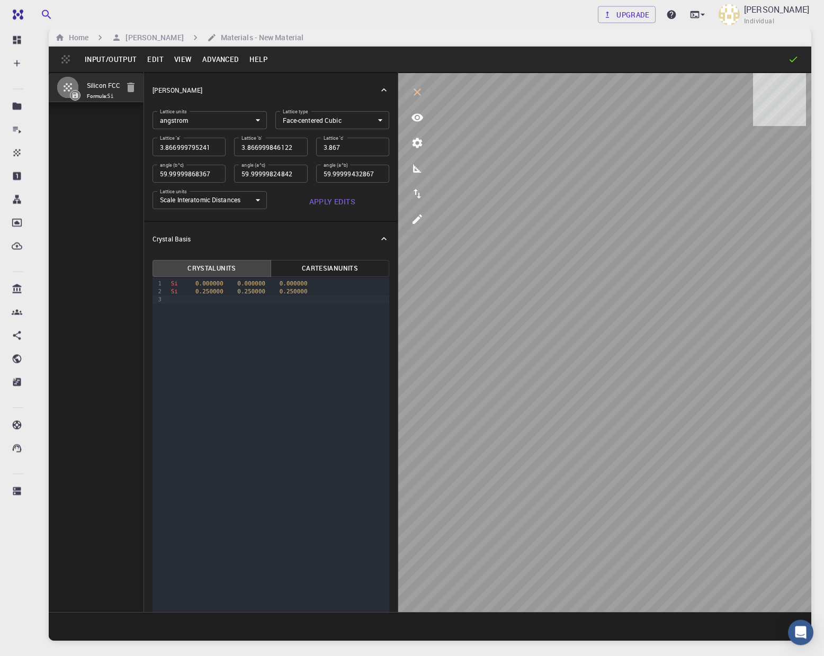
click at [173, 60] on button "View" at bounding box center [183, 59] width 29 height 17
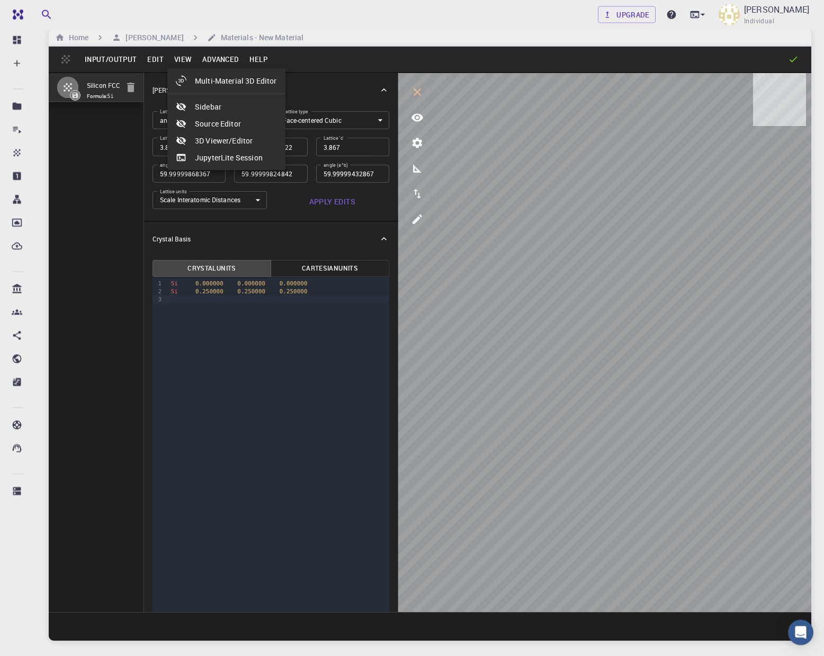
click at [156, 60] on div at bounding box center [412, 328] width 824 height 656
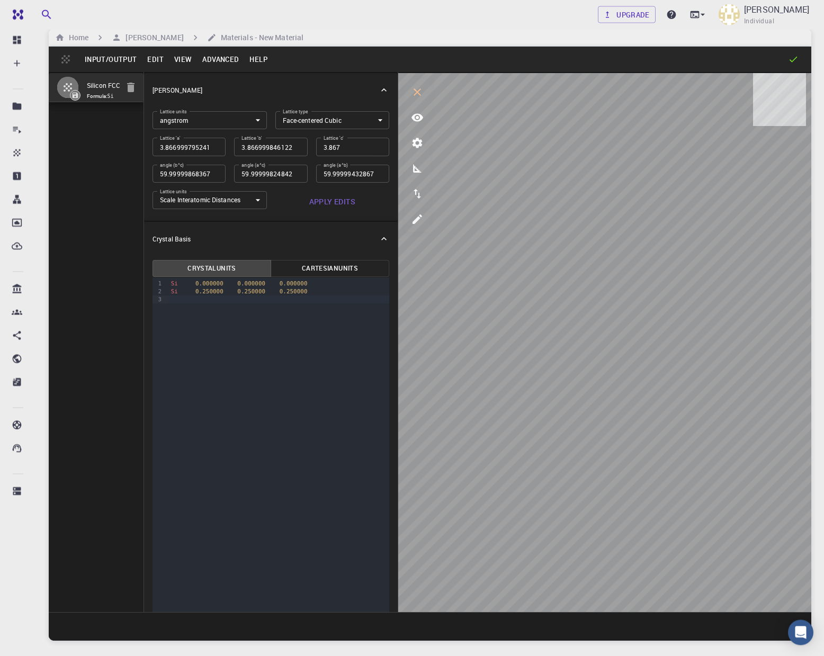
click at [156, 60] on button "Edit" at bounding box center [155, 59] width 27 height 17
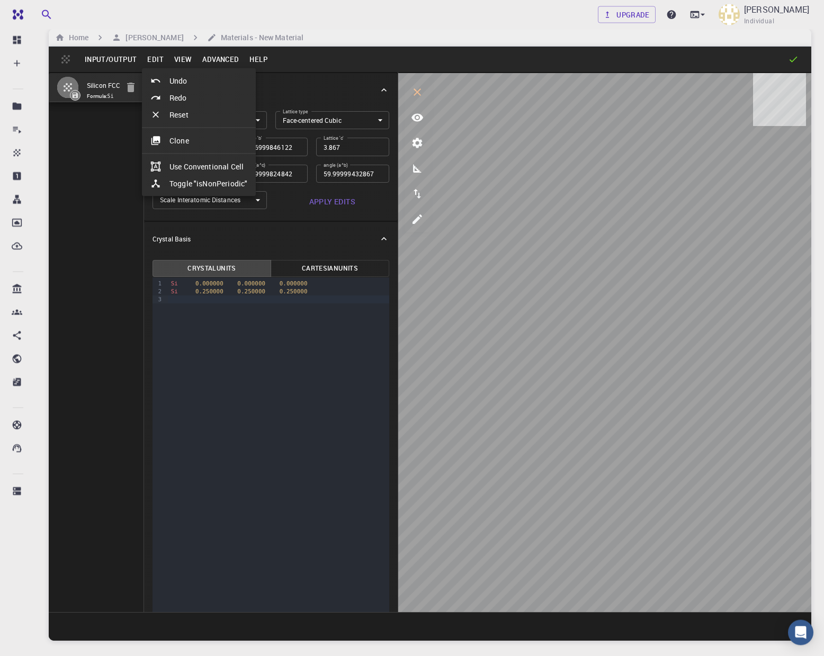
click at [156, 60] on div at bounding box center [412, 328] width 824 height 656
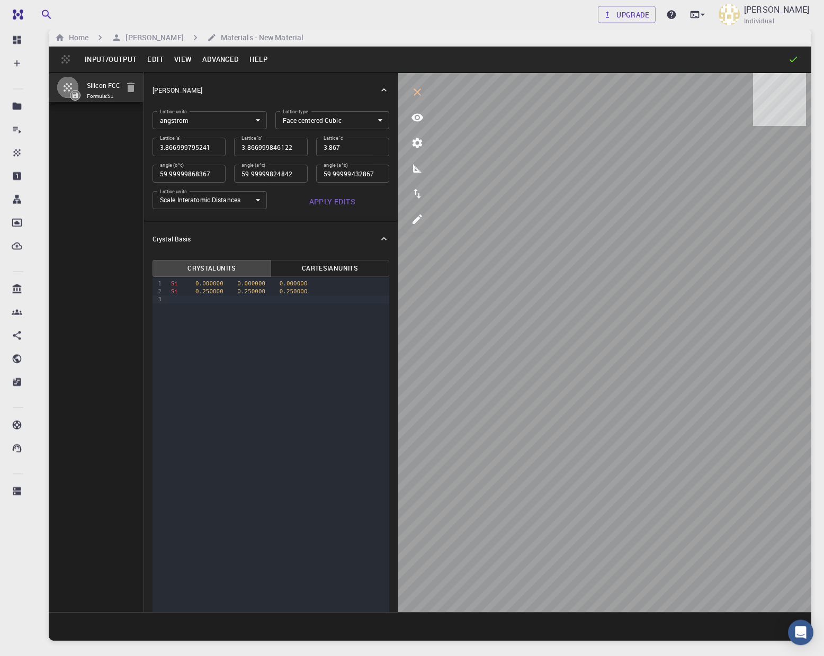
click at [131, 88] on icon "button" at bounding box center [130, 88] width 7 height 10
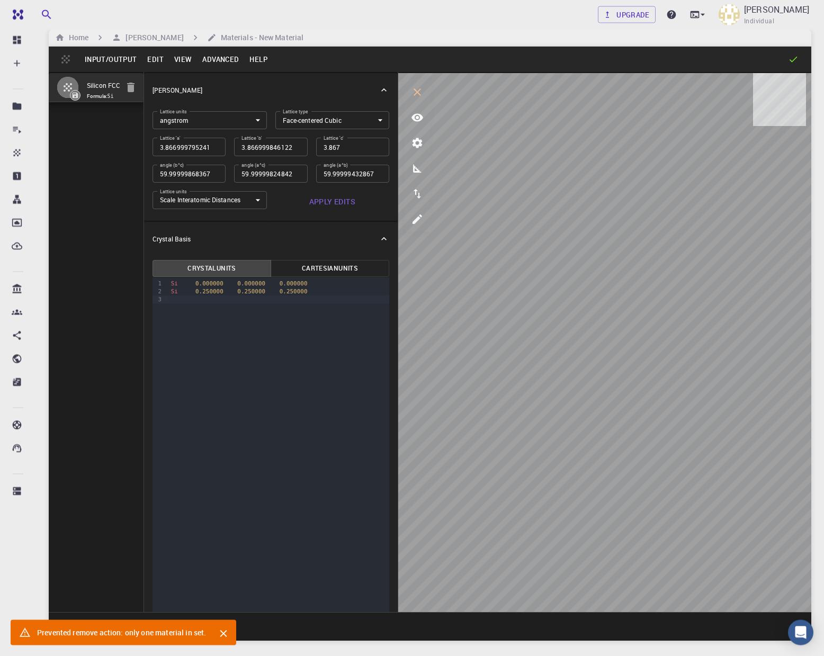
click at [224, 635] on icon "Close" at bounding box center [223, 634] width 7 height 7
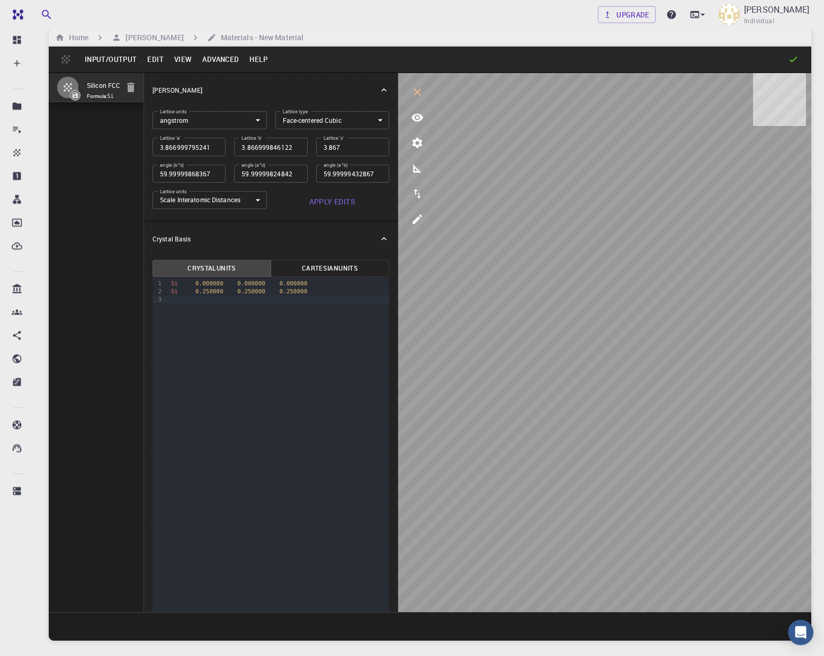
click at [156, 61] on button "Edit" at bounding box center [155, 59] width 27 height 17
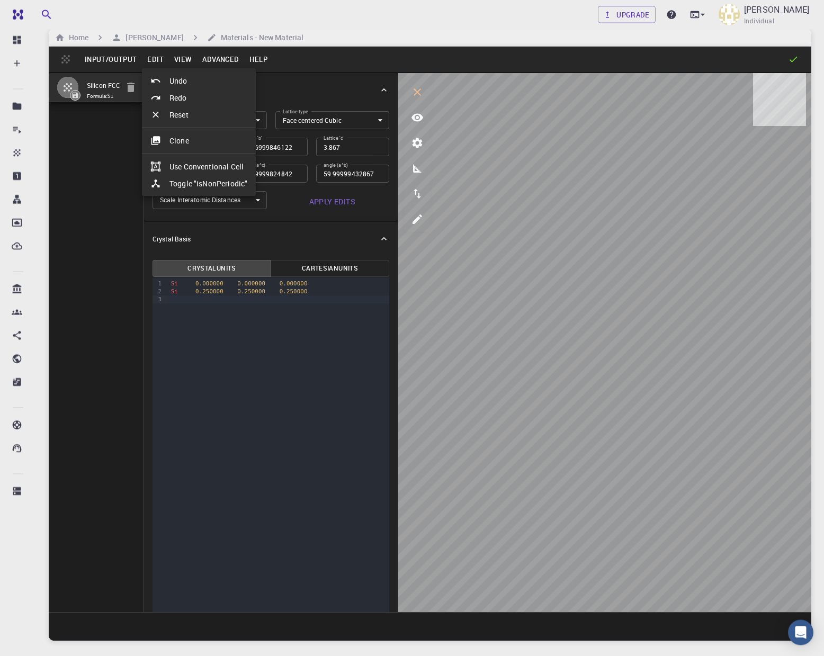
click at [156, 61] on div at bounding box center [412, 328] width 824 height 656
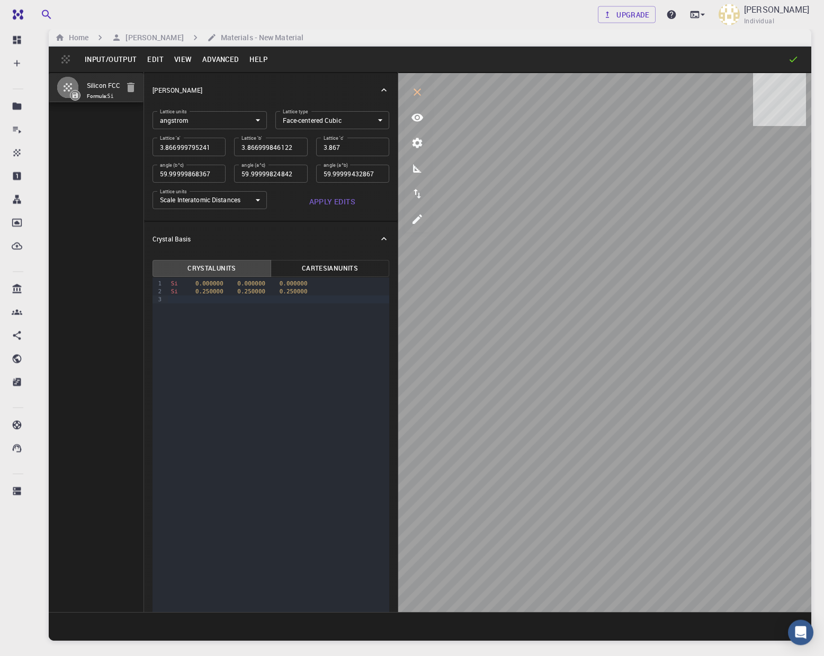
click at [155, 61] on button "Edit" at bounding box center [155, 59] width 27 height 17
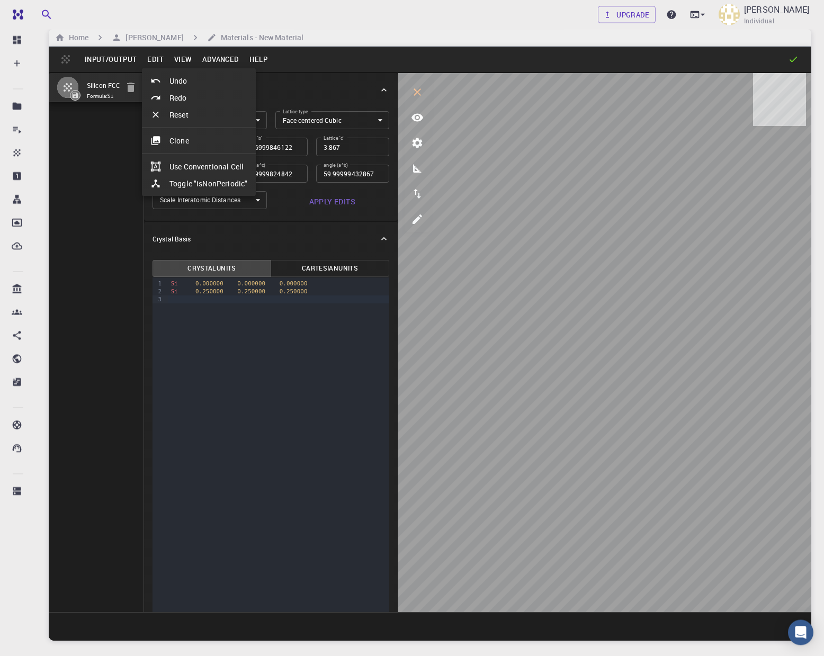
click at [155, 61] on div at bounding box center [412, 328] width 824 height 656
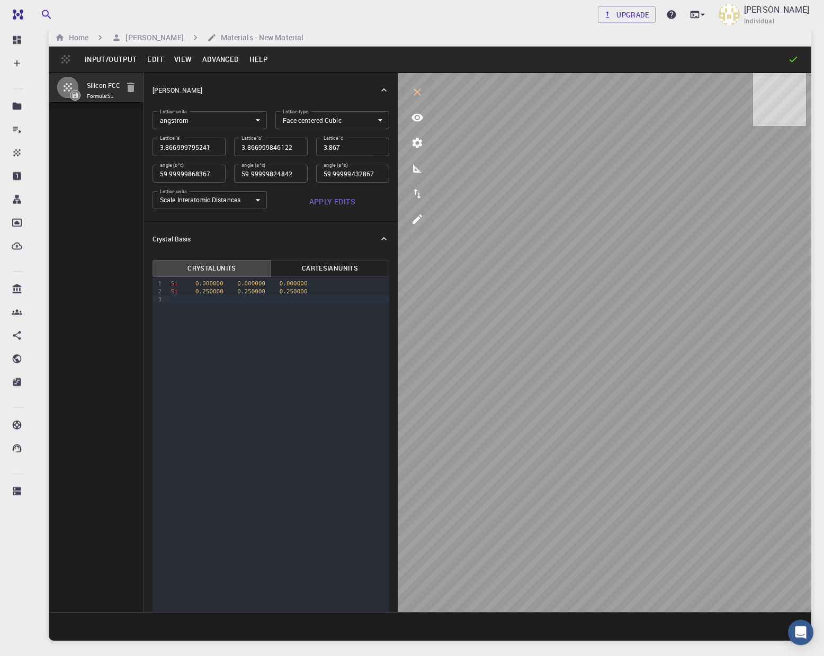
click at [202, 59] on button "Advanced" at bounding box center [220, 59] width 47 height 17
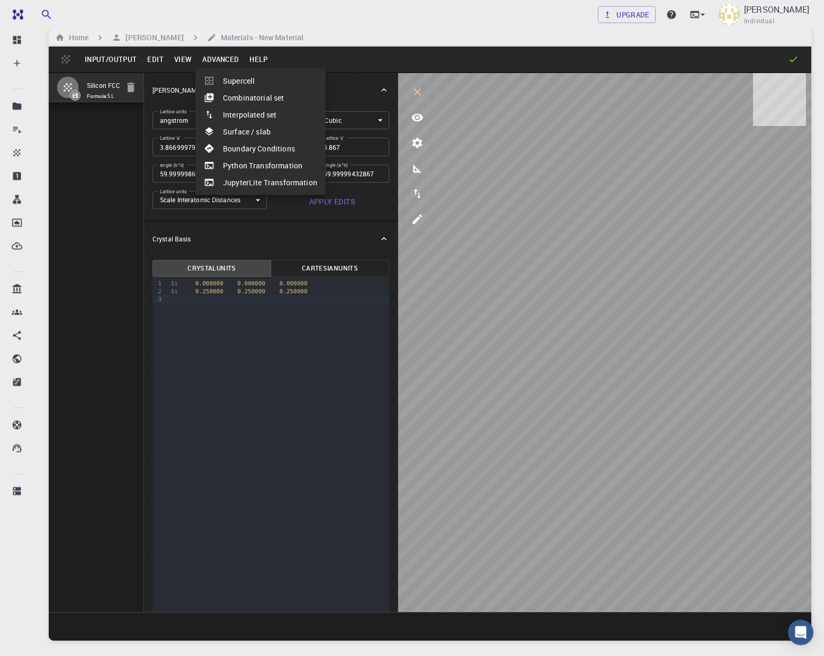
click at [204, 59] on div at bounding box center [412, 328] width 824 height 656
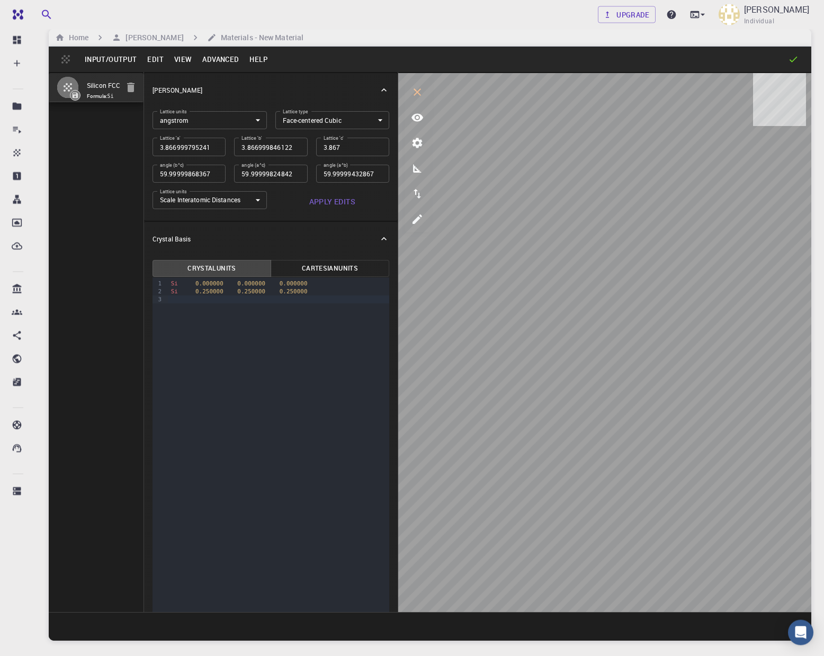
click at [179, 59] on button "View" at bounding box center [183, 59] width 29 height 17
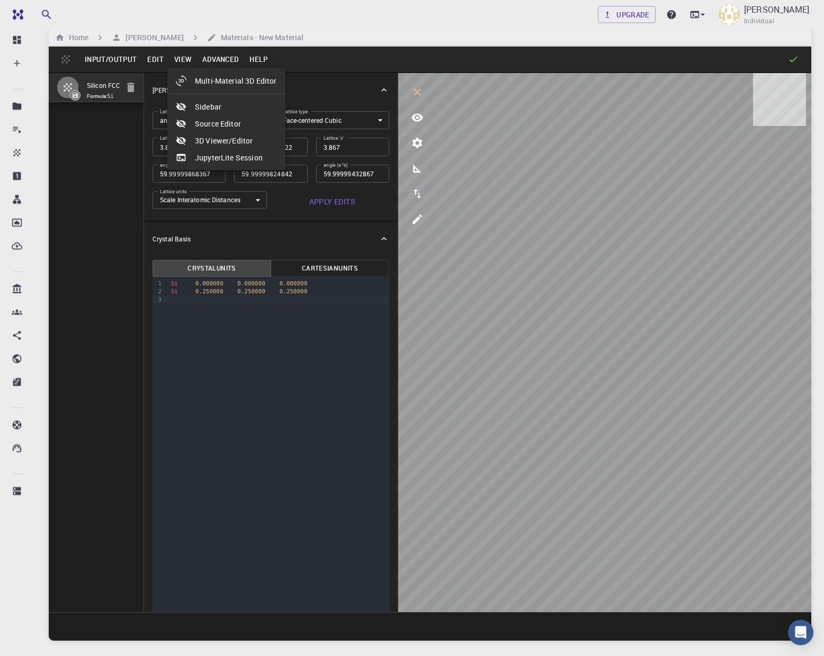
click at [180, 59] on div at bounding box center [412, 328] width 824 height 656
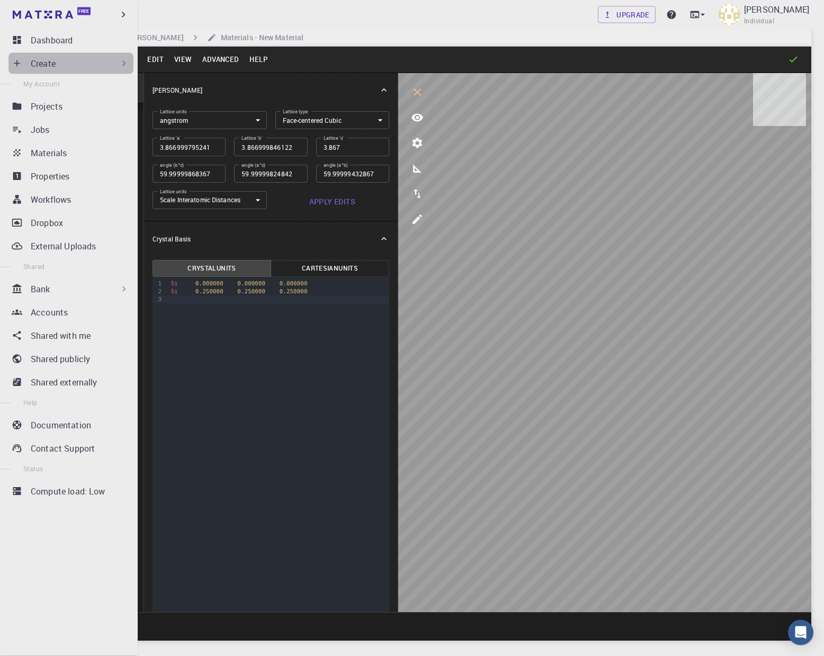
click at [92, 63] on div "Create" at bounding box center [80, 63] width 98 height 13
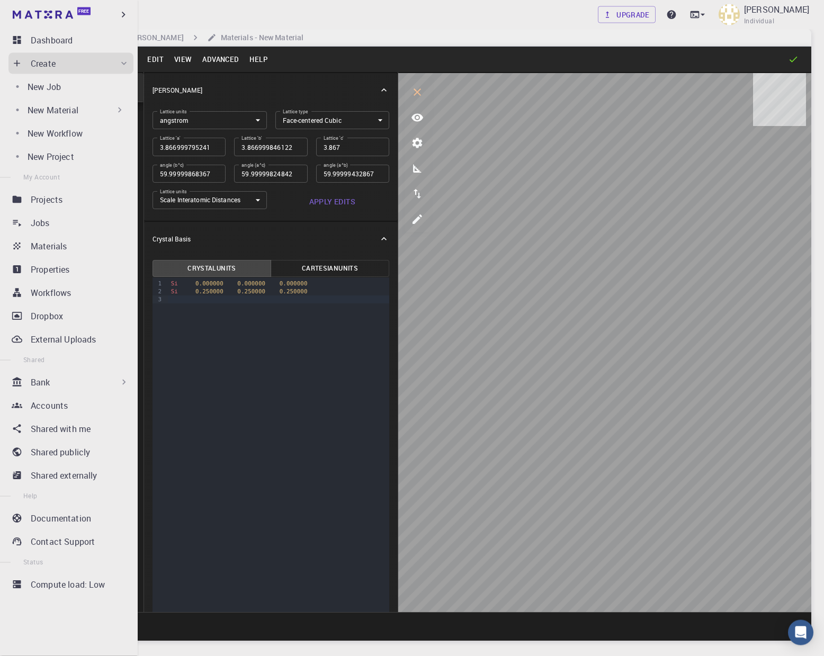
click at [66, 111] on p "New Material" at bounding box center [53, 110] width 51 height 13
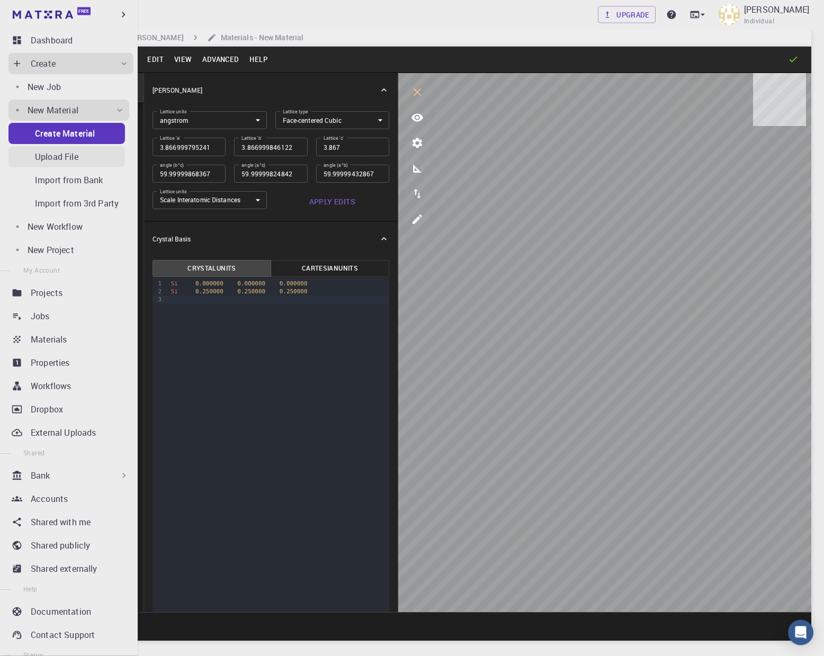
click at [58, 158] on p "Upload File" at bounding box center [56, 156] width 43 height 13
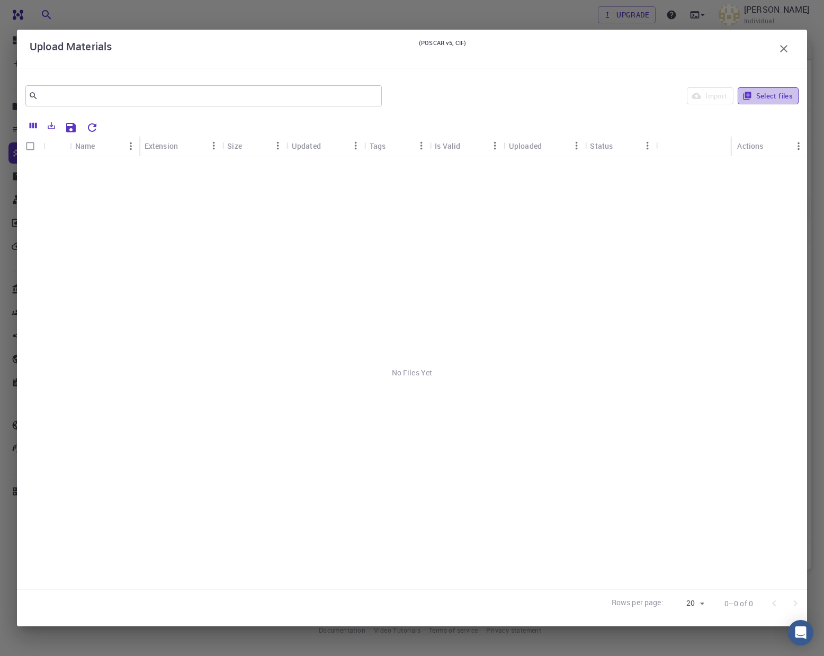
click at [760, 94] on button "Select files" at bounding box center [768, 95] width 61 height 17
click at [141, 166] on p "ubp_resonant_steel_1.poscar" at bounding box center [124, 167] width 99 height 11
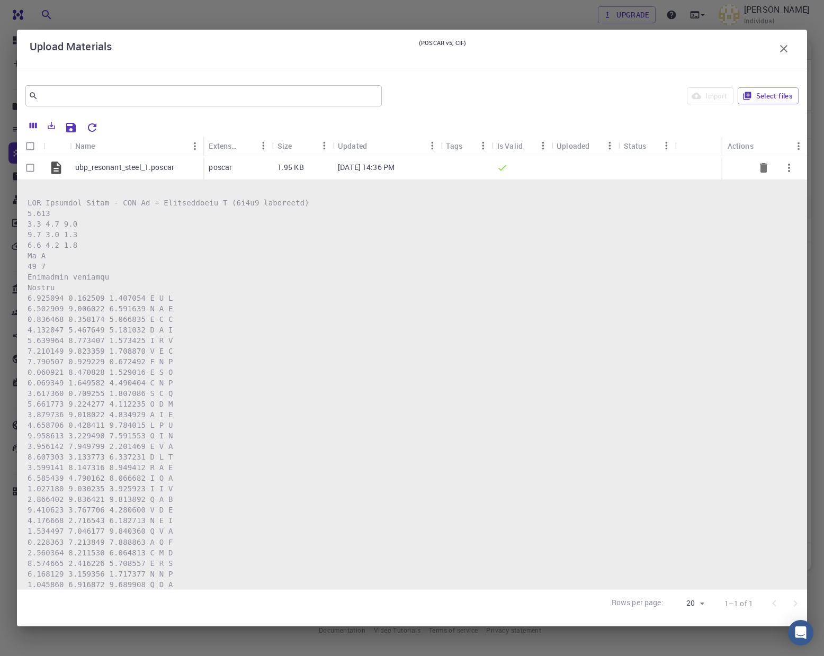
click at [790, 171] on icon "button" at bounding box center [789, 168] width 2 height 8
click at [682, 177] on div at bounding box center [412, 328] width 824 height 656
click at [69, 125] on icon "Save Explorer Settings" at bounding box center [71, 127] width 13 height 13
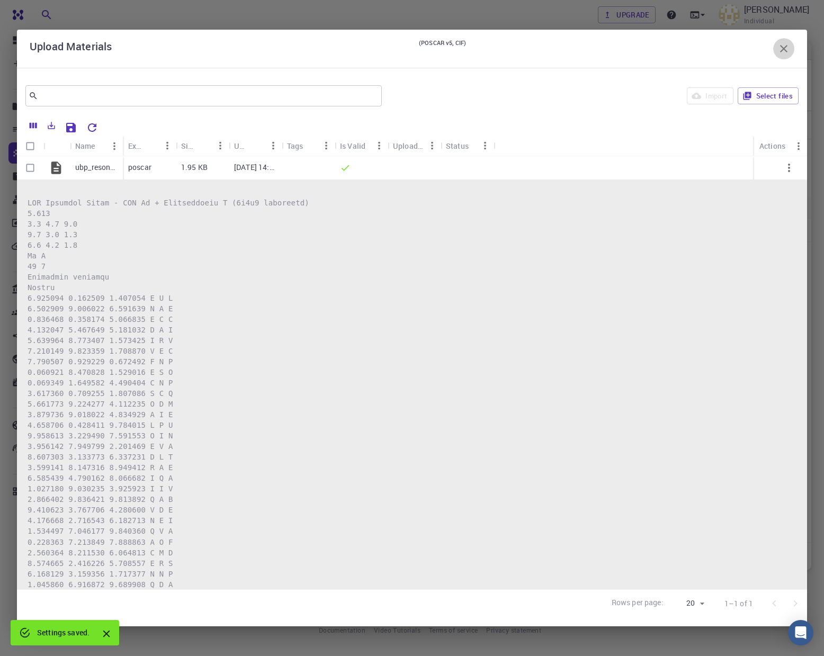
click at [784, 48] on icon "button" at bounding box center [783, 48] width 7 height 7
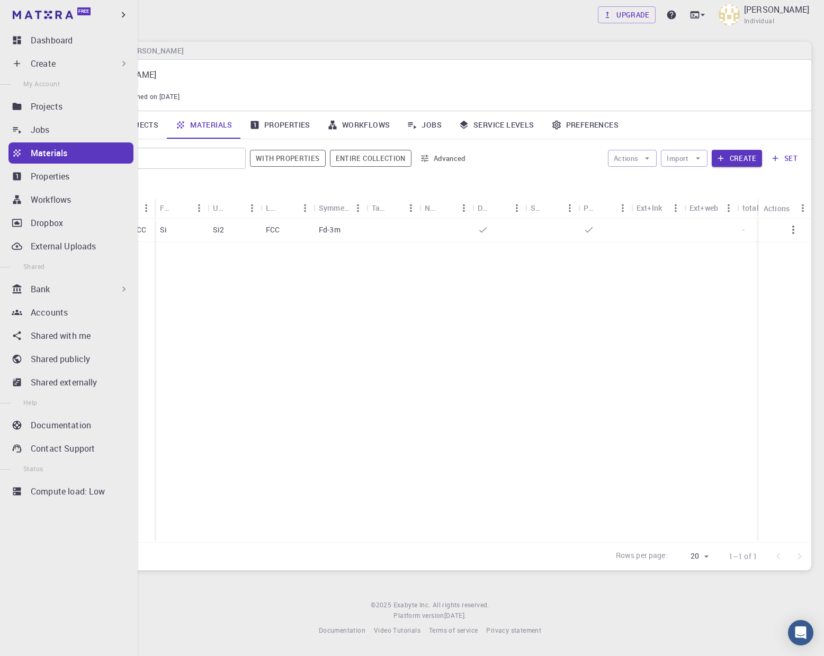
click at [52, 64] on p "Create" at bounding box center [43, 63] width 25 height 13
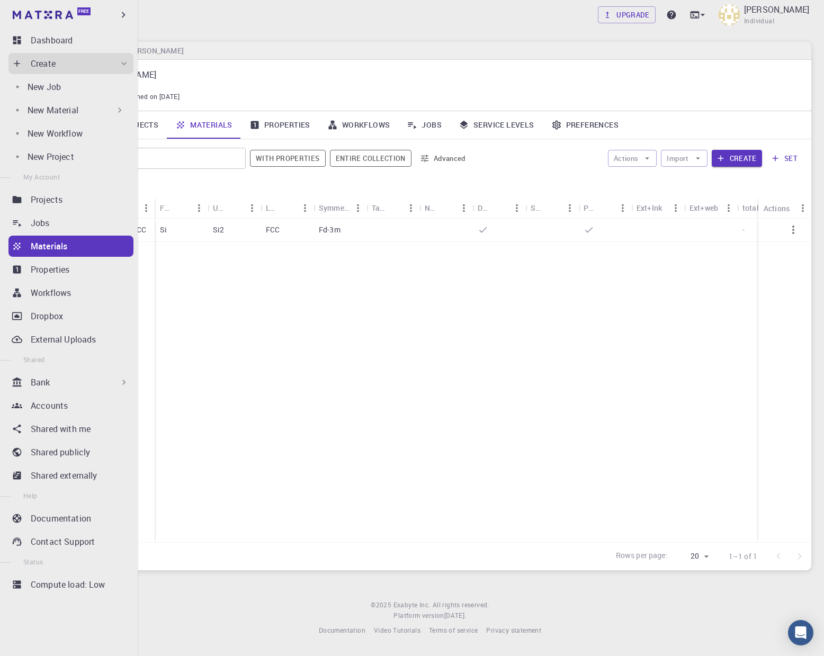
click at [47, 104] on p "New Material" at bounding box center [53, 110] width 51 height 13
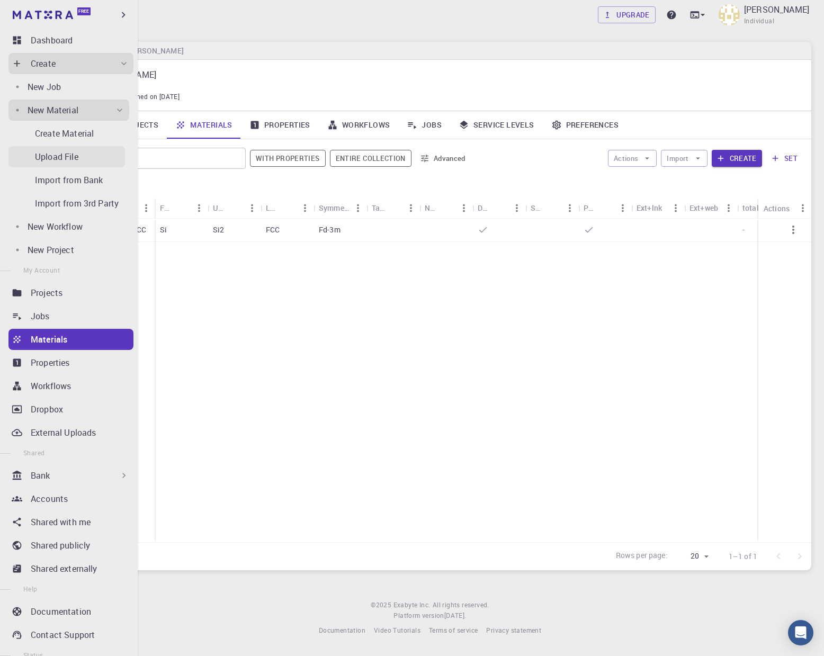
click at [61, 153] on p "Upload File" at bounding box center [56, 156] width 43 height 13
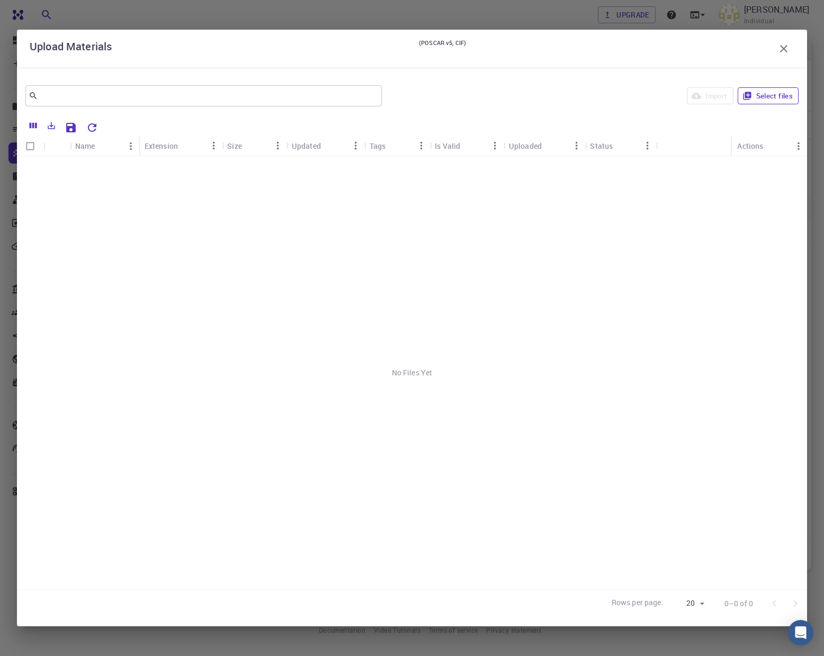
click at [767, 95] on button "Select files" at bounding box center [768, 95] width 61 height 17
click at [118, 166] on p "ubp_resonant_steel_1.poscar" at bounding box center [124, 167] width 99 height 11
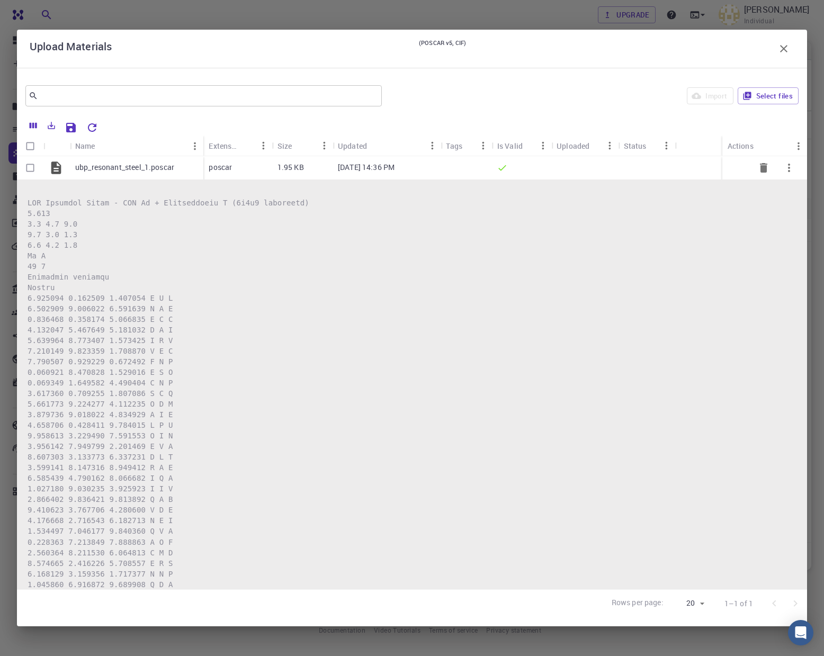
click at [793, 165] on icon "button" at bounding box center [789, 168] width 13 height 13
drag, startPoint x: 569, startPoint y: 243, endPoint x: 511, endPoint y: 250, distance: 58.2
click at [569, 243] on div at bounding box center [412, 328] width 824 height 656
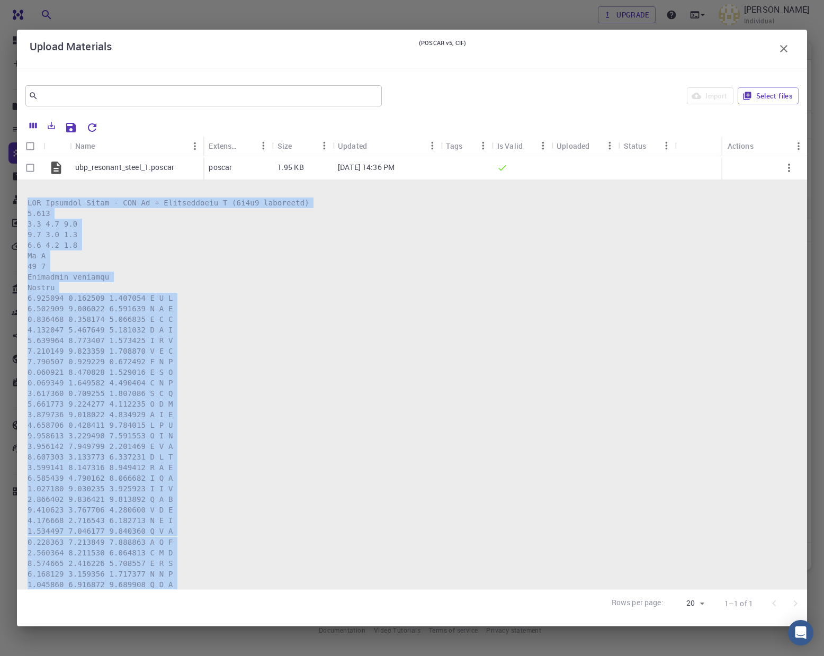
drag, startPoint x: 354, startPoint y: 567, endPoint x: 28, endPoint y: 203, distance: 488.6
click at [28, 202] on pre at bounding box center [412, 537] width 769 height 678
copy pre "UBP Resonant Steel - BCC Fe + Interstitial C (3x3x3 supercell) 2.866 3.0 0.0 0.…"
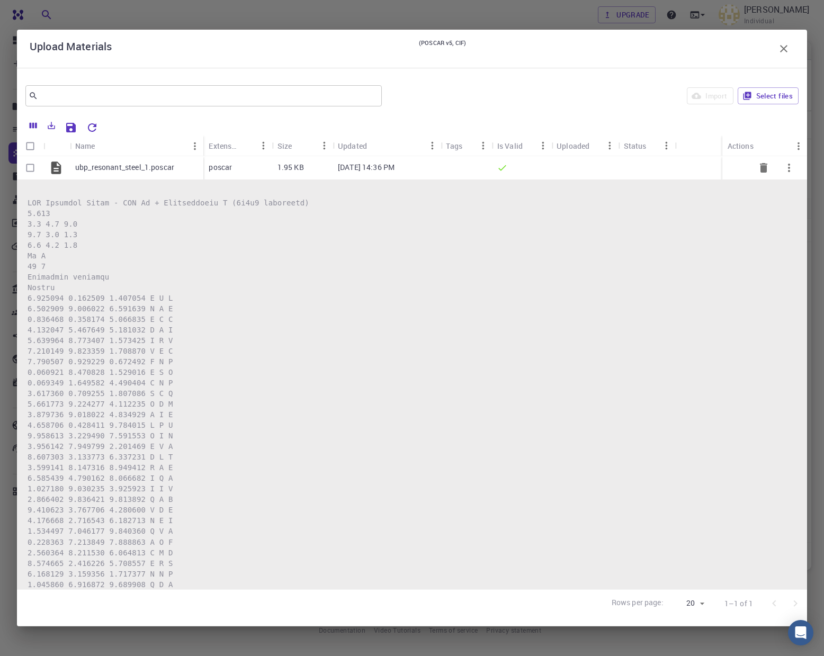
click at [85, 171] on p "ubp_resonant_steel_1.poscar" at bounding box center [124, 167] width 99 height 11
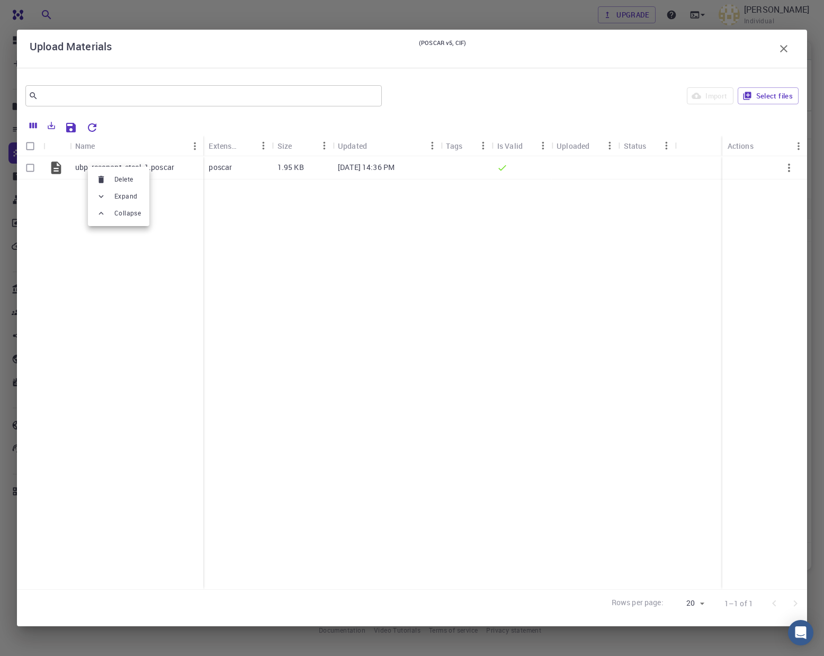
click at [77, 167] on div at bounding box center [412, 328] width 824 height 656
click at [74, 167] on div "ubp_resonant_steel_1.poscar" at bounding box center [136, 167] width 133 height 23
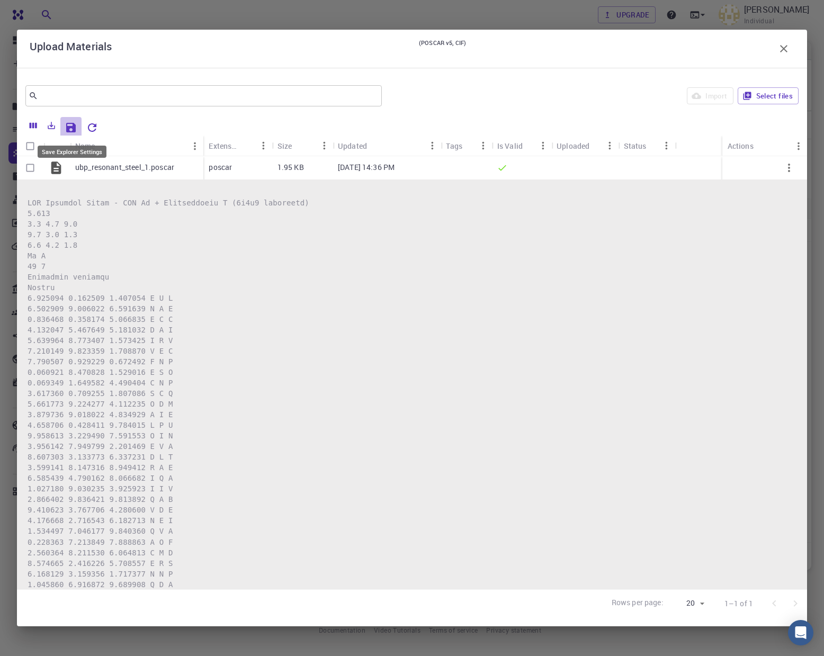
click at [71, 128] on icon "Save Explorer Settings" at bounding box center [71, 128] width 10 height 10
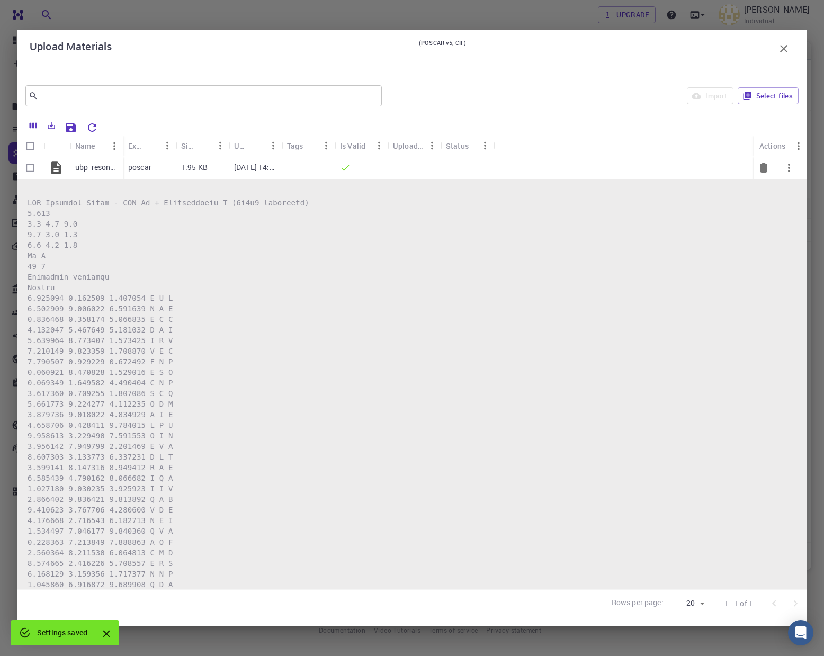
click at [94, 167] on p "ubp_resonant_steel_1.poscar" at bounding box center [96, 167] width 42 height 11
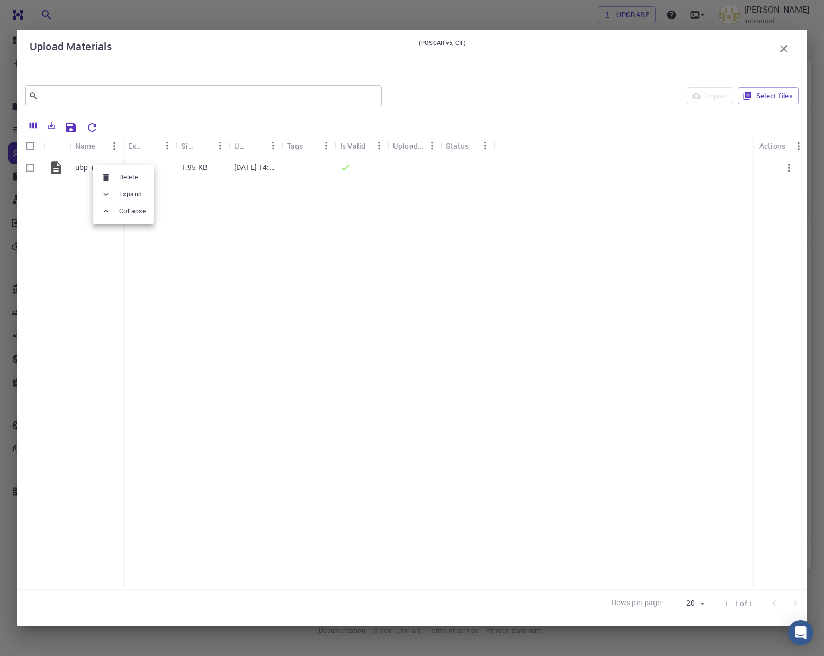
drag, startPoint x: 631, startPoint y: 225, endPoint x: 783, endPoint y: 155, distance: 166.8
click at [634, 224] on div at bounding box center [412, 328] width 824 height 656
click at [795, 171] on icon "button" at bounding box center [789, 168] width 13 height 13
click at [626, 205] on div at bounding box center [412, 328] width 824 height 656
click at [85, 169] on p "ubp_resonant_steel_1.poscar" at bounding box center [96, 167] width 42 height 11
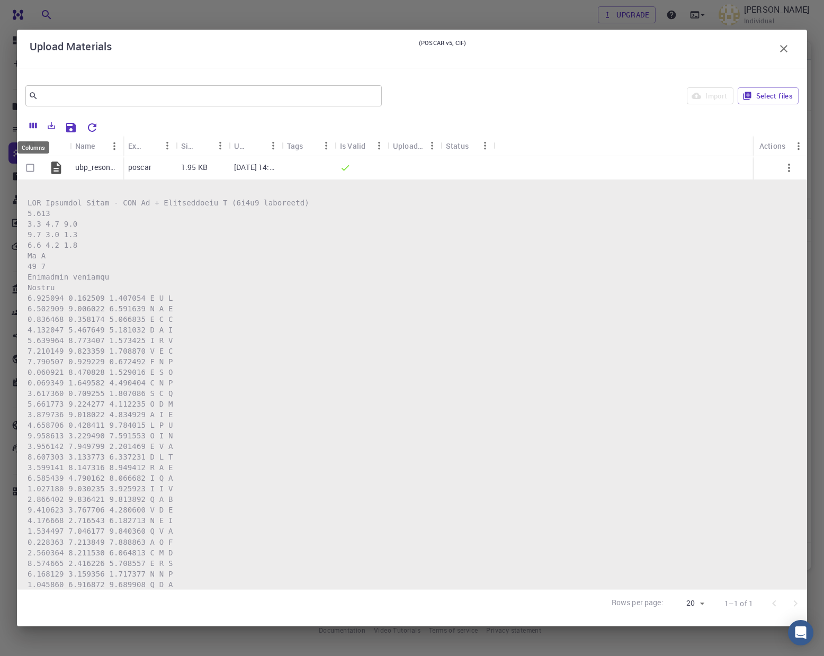
click at [31, 125] on icon "Columns" at bounding box center [33, 126] width 7 height 6
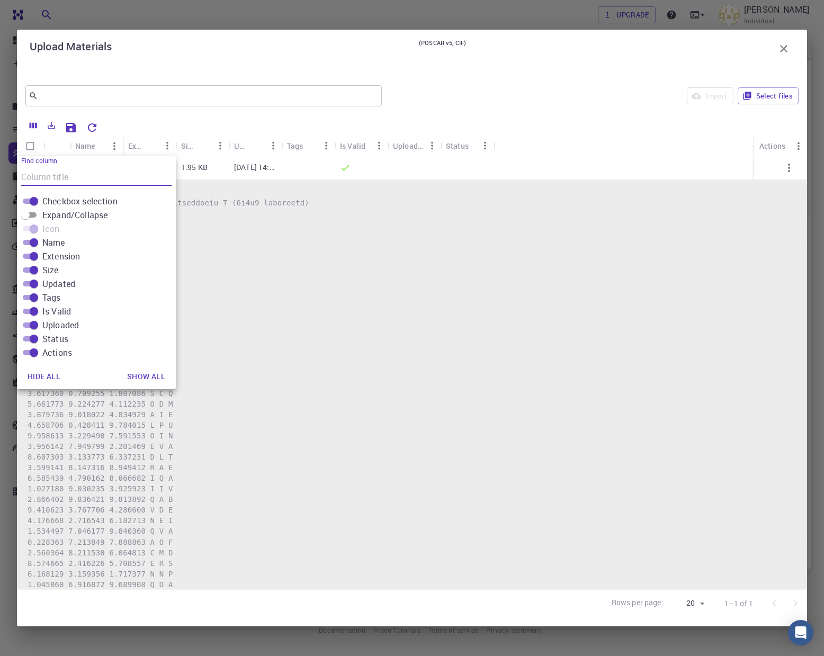
drag, startPoint x: 361, startPoint y: 265, endPoint x: 704, endPoint y: 91, distance: 384.6
click at [361, 264] on pre at bounding box center [412, 537] width 769 height 678
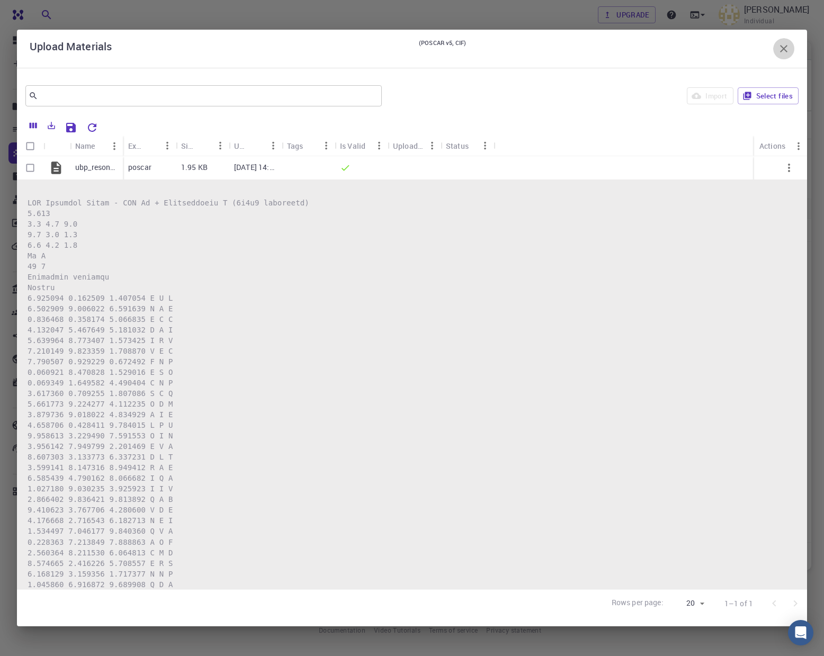
click at [786, 49] on icon "button" at bounding box center [783, 48] width 13 height 13
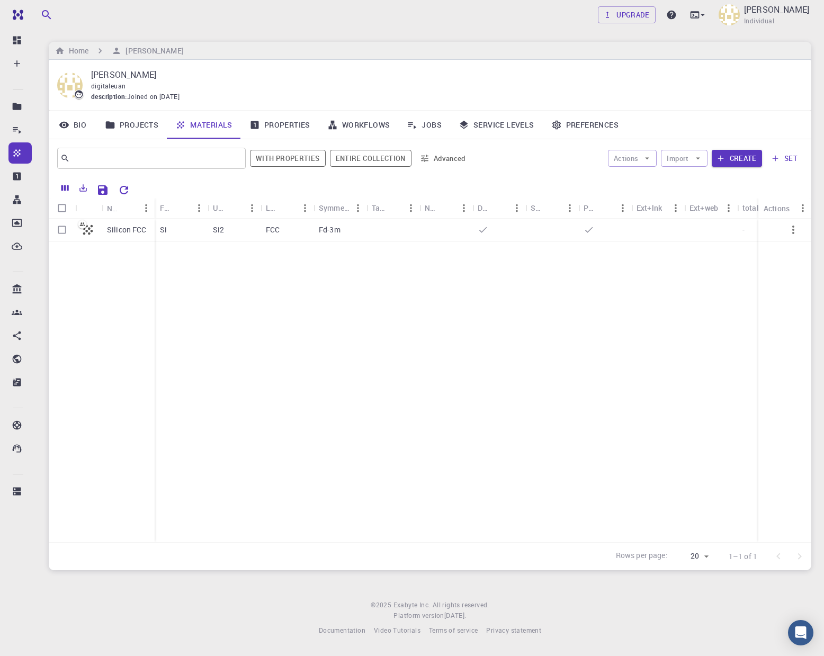
click at [286, 127] on link "Properties" at bounding box center [280, 125] width 78 height 28
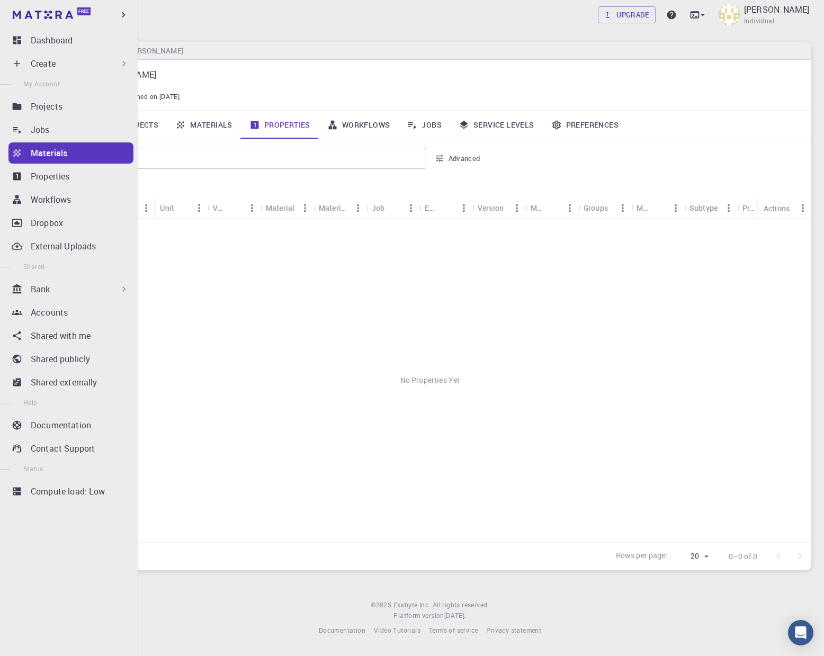
click at [51, 66] on p "Create" at bounding box center [43, 63] width 25 height 13
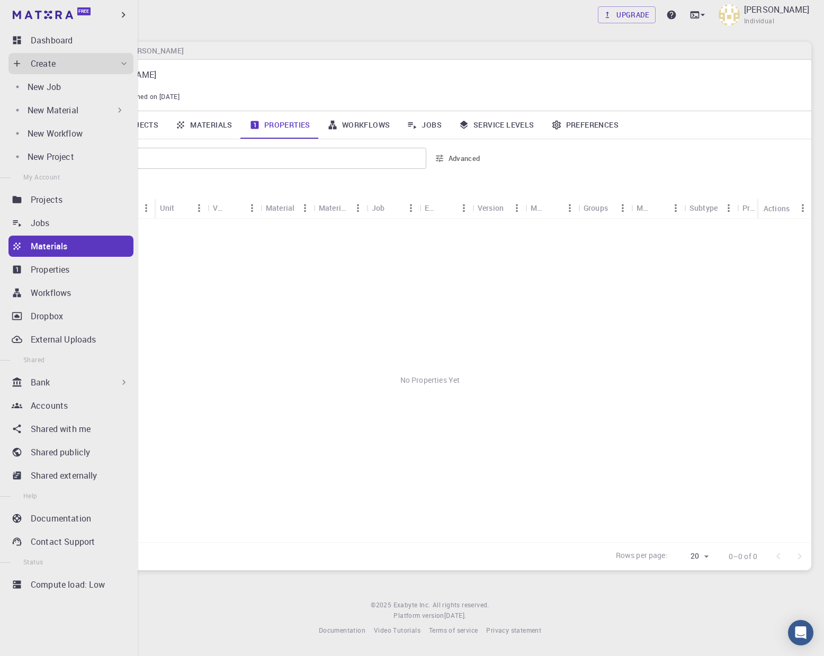
click at [46, 111] on p "New Material" at bounding box center [53, 110] width 51 height 13
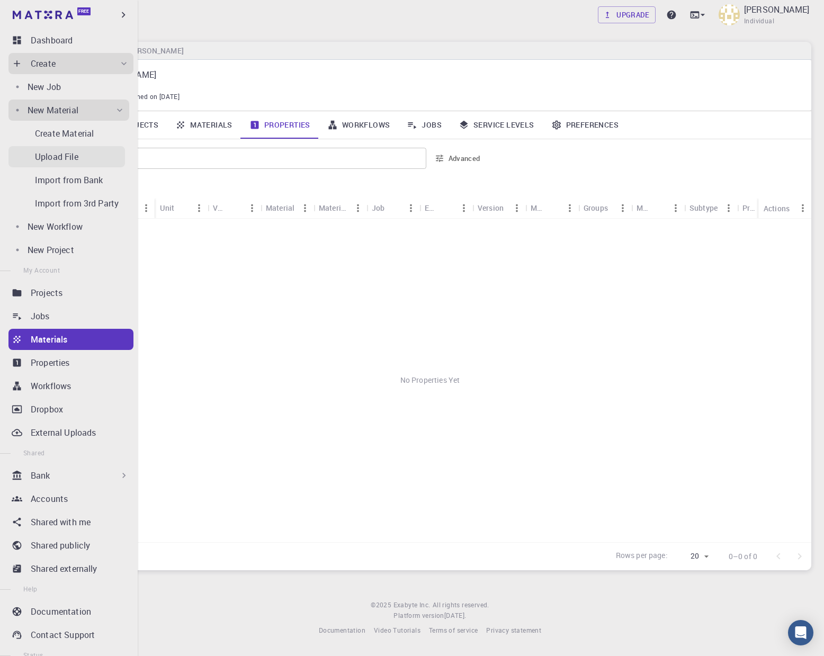
click at [57, 139] on div "Create Material Upload File Import from Bank Import from 3rd Party" at bounding box center [68, 167] width 121 height 93
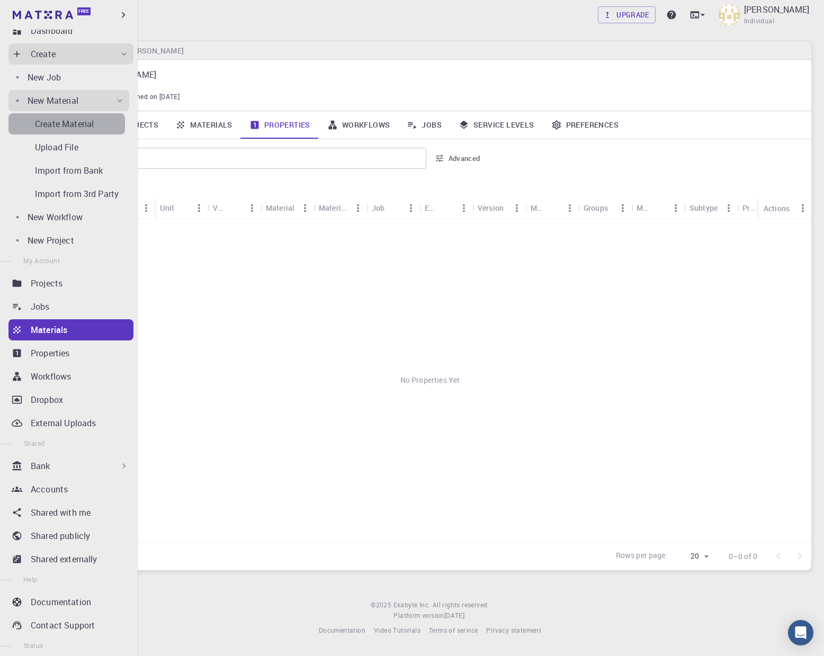
click at [61, 124] on p "Create Material" at bounding box center [64, 124] width 59 height 13
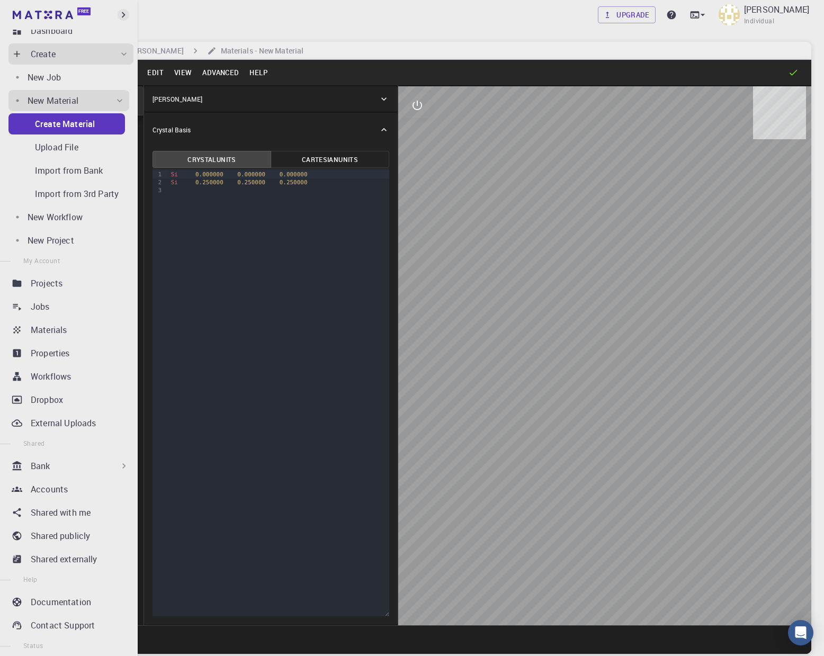
click at [127, 13] on icon "button" at bounding box center [124, 15] width 12 height 12
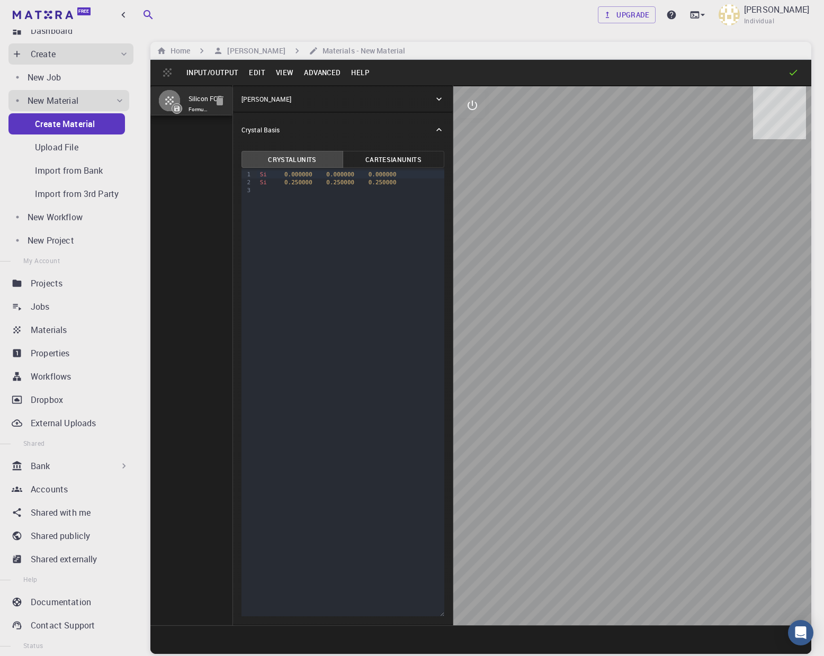
click at [397, 93] on div "Crystal Lattice" at bounding box center [343, 98] width 220 height 25
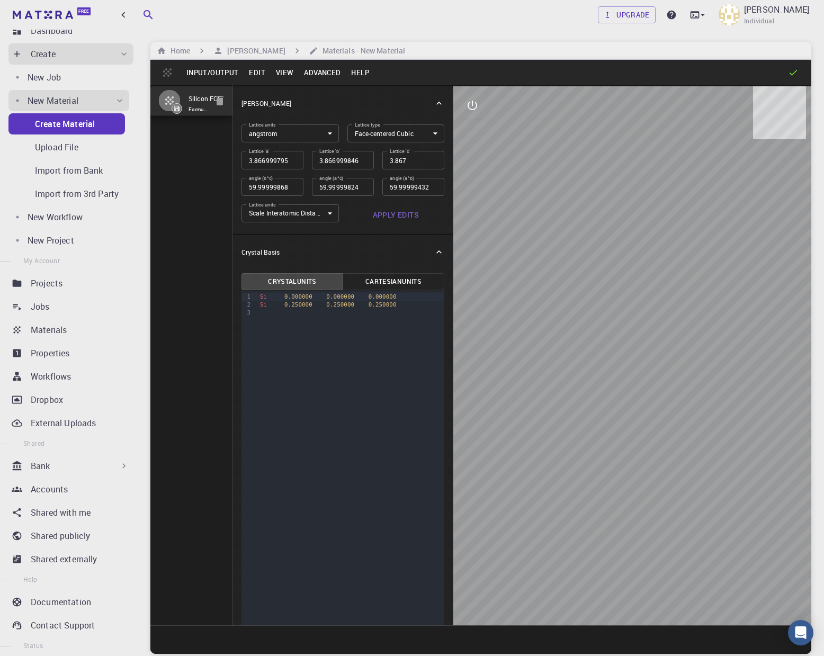
click at [222, 73] on button "Input/Output" at bounding box center [212, 72] width 62 height 17
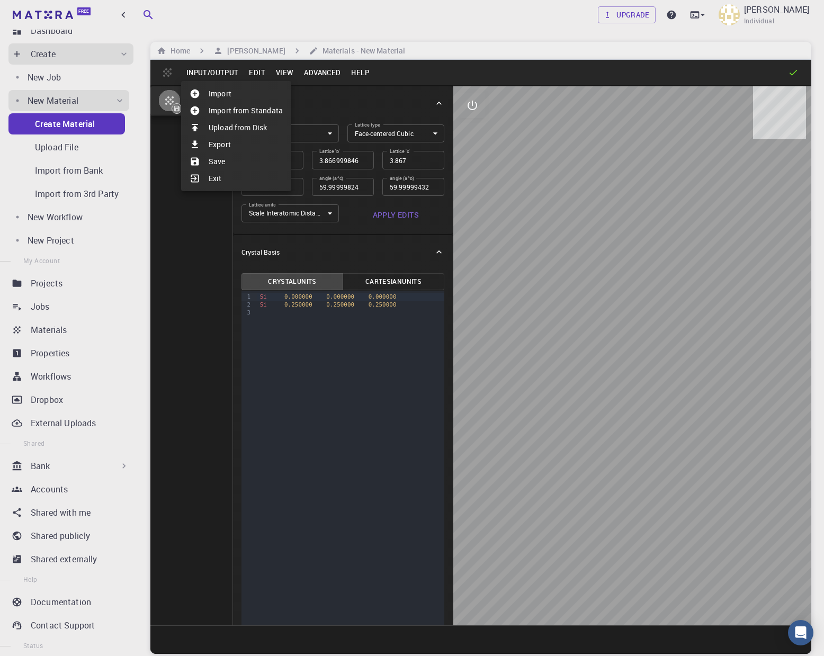
click at [216, 95] on li "Import" at bounding box center [236, 93] width 110 height 17
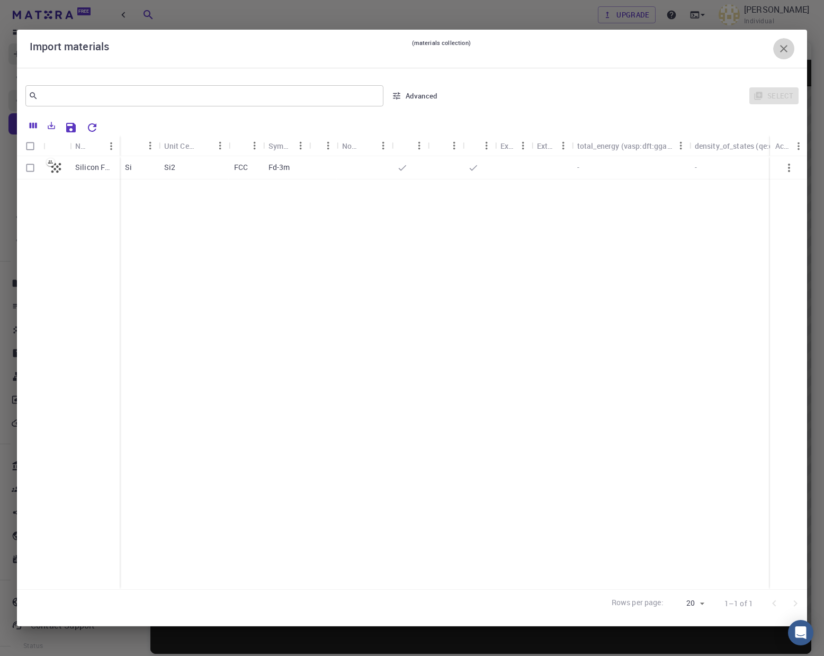
click at [785, 47] on icon "button" at bounding box center [783, 48] width 7 height 7
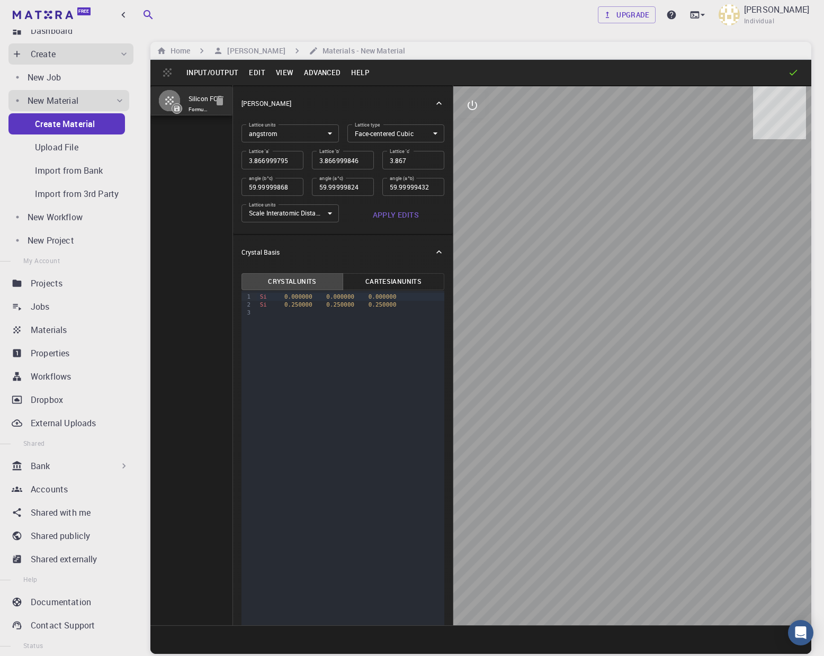
click at [229, 73] on button "Input/Output" at bounding box center [212, 72] width 62 height 17
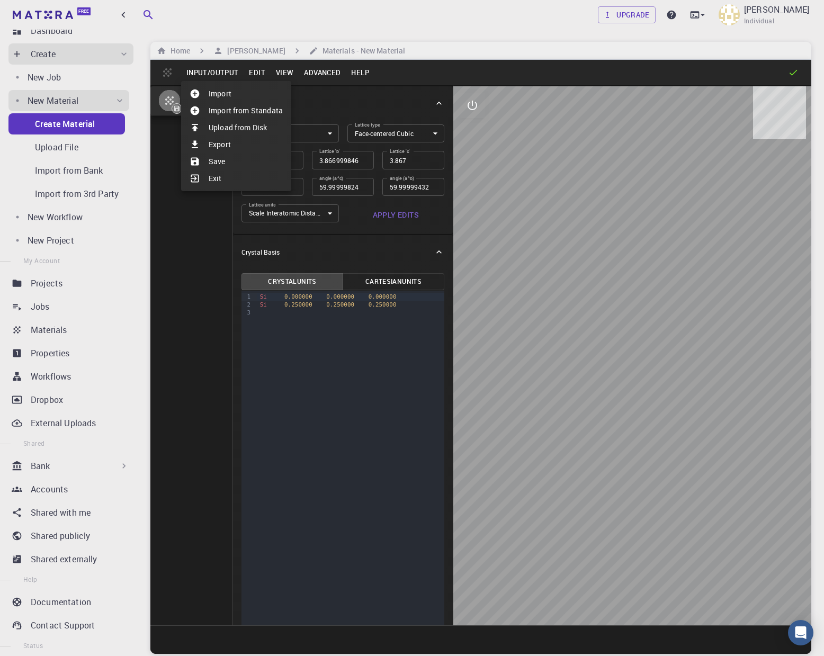
click at [222, 132] on li "Upload from Disk" at bounding box center [236, 127] width 110 height 17
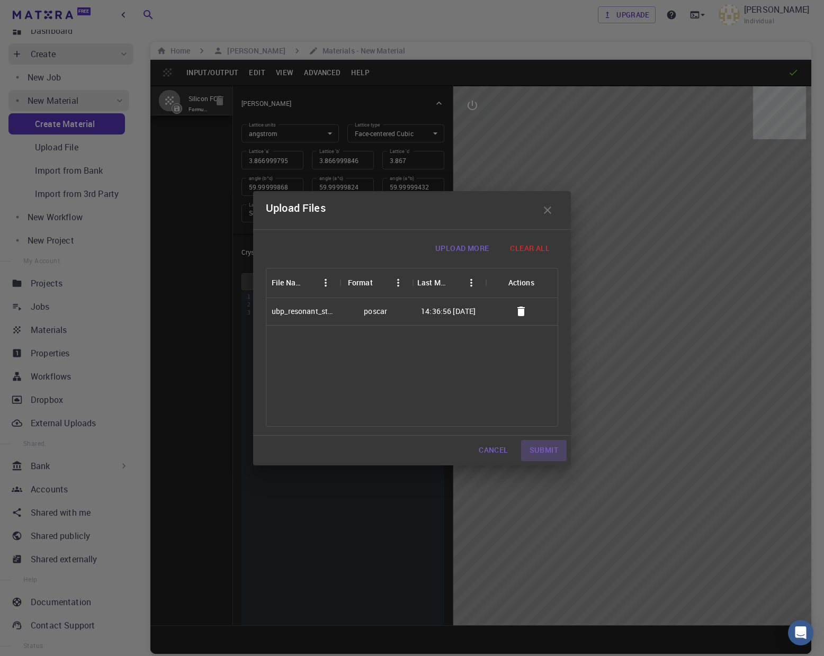
click at [542, 450] on button "Submit" at bounding box center [544, 450] width 46 height 21
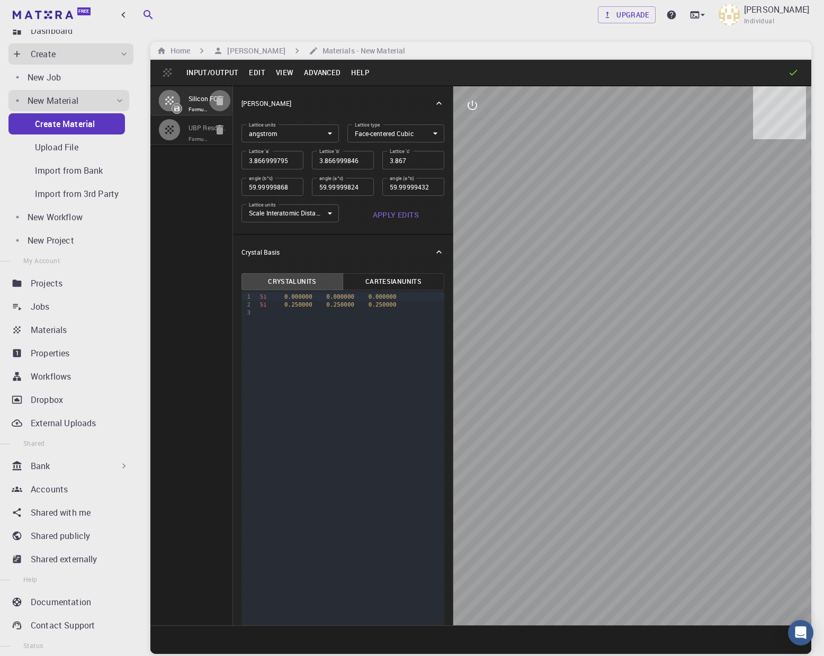
click at [219, 105] on icon "button" at bounding box center [219, 101] width 7 height 10
type input "TRI"
type input "3"
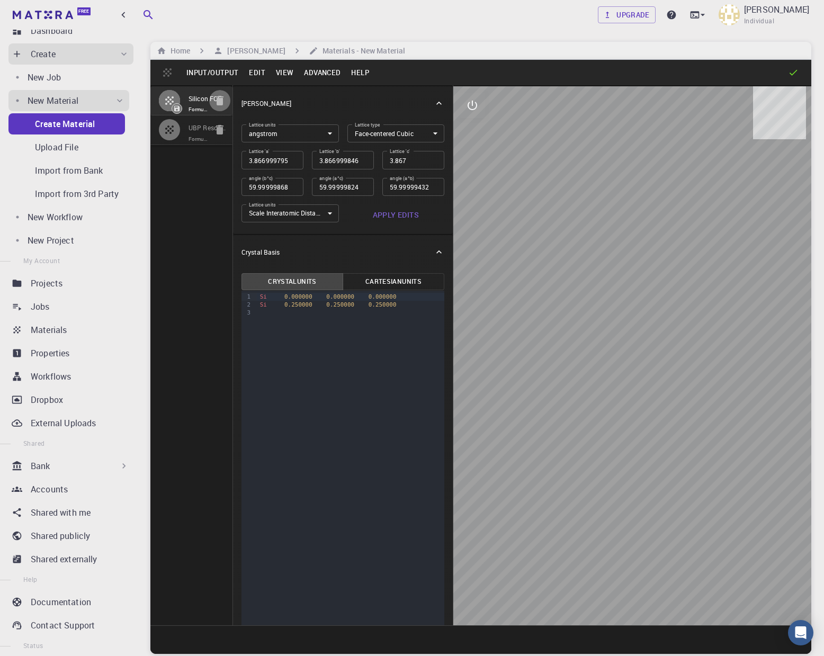
type input "90"
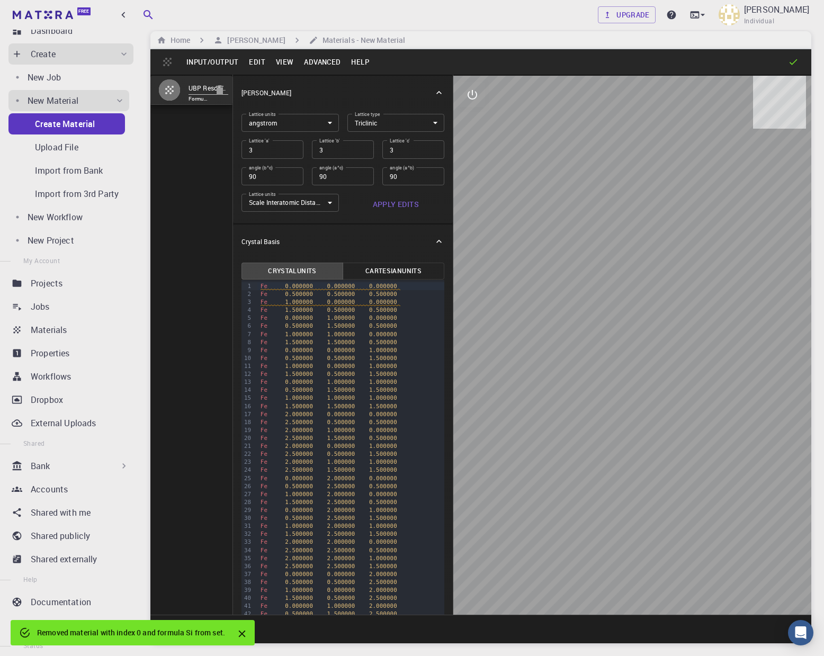
scroll to position [2, 0]
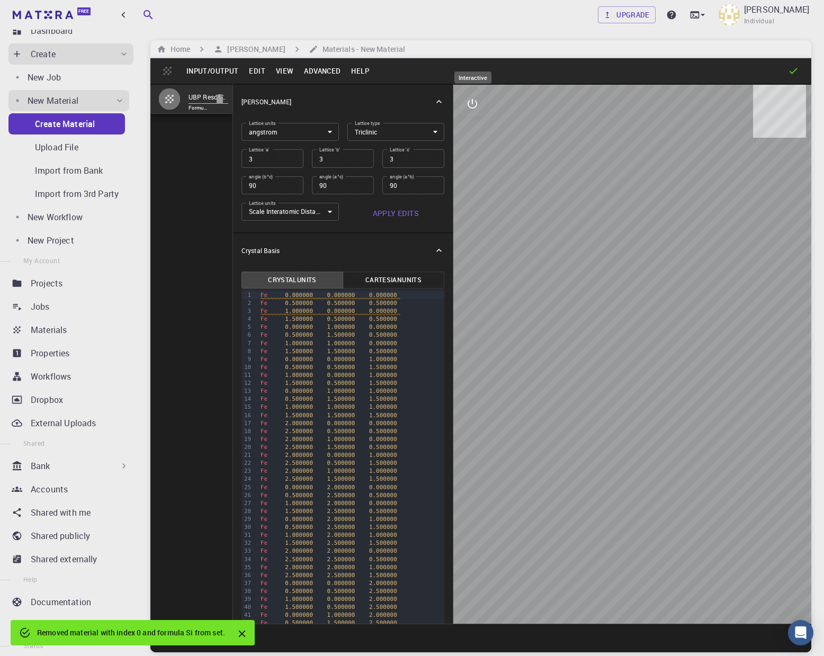
click at [473, 103] on icon "interactive" at bounding box center [472, 103] width 13 height 13
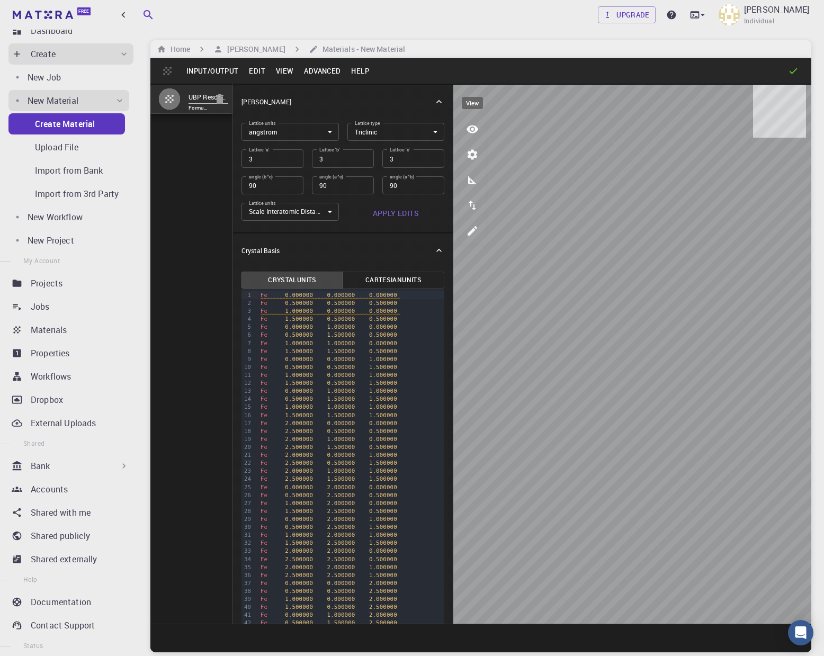
click at [476, 130] on icon "view" at bounding box center [473, 129] width 12 height 8
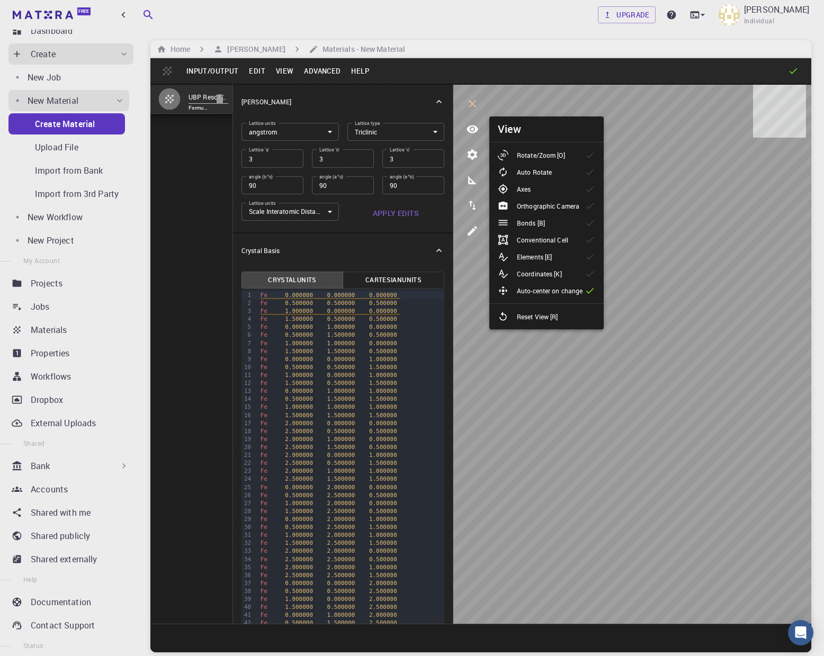
click at [543, 157] on p "Rotate/Zoom [O]" at bounding box center [541, 155] width 48 height 10
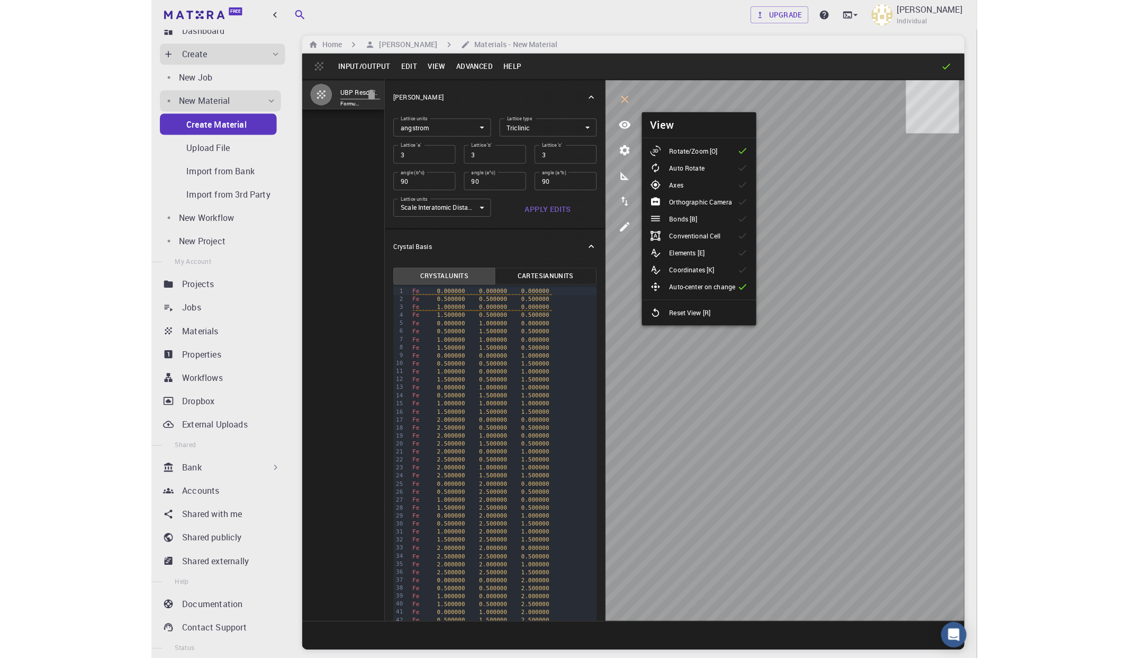
scroll to position [0, 0]
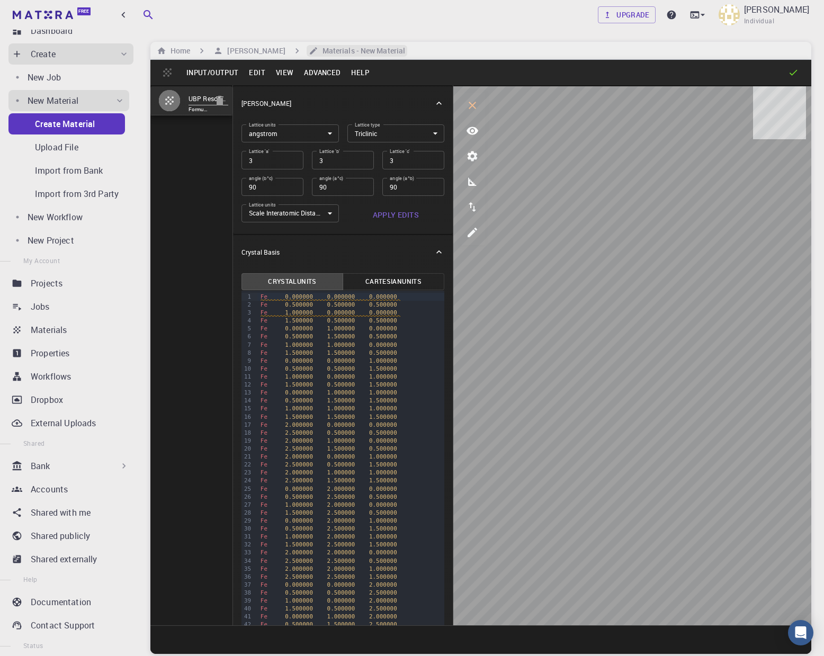
click at [310, 52] on icon "breadcrumb" at bounding box center [313, 50] width 7 height 7
click at [250, 75] on button "Edit" at bounding box center [257, 72] width 27 height 17
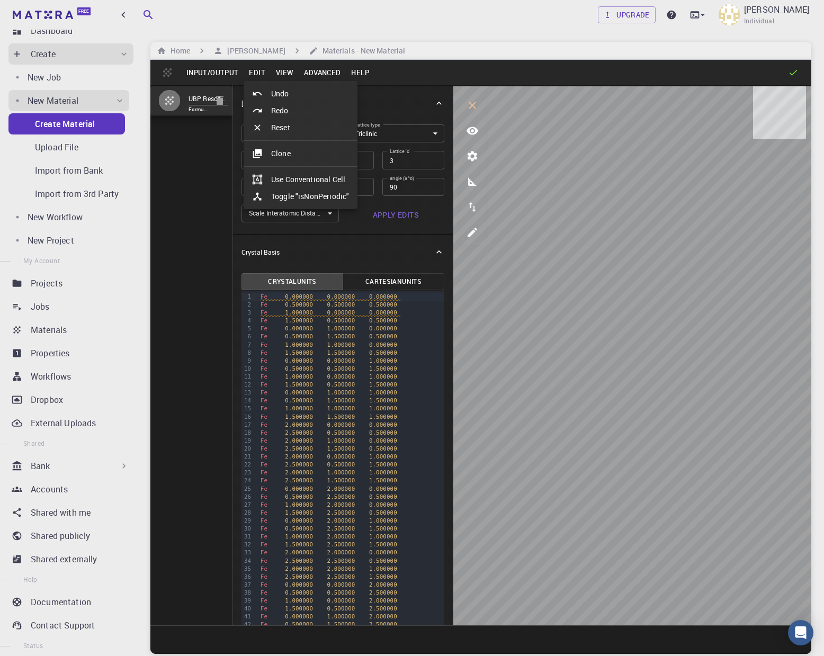
click at [253, 74] on div at bounding box center [412, 328] width 824 height 656
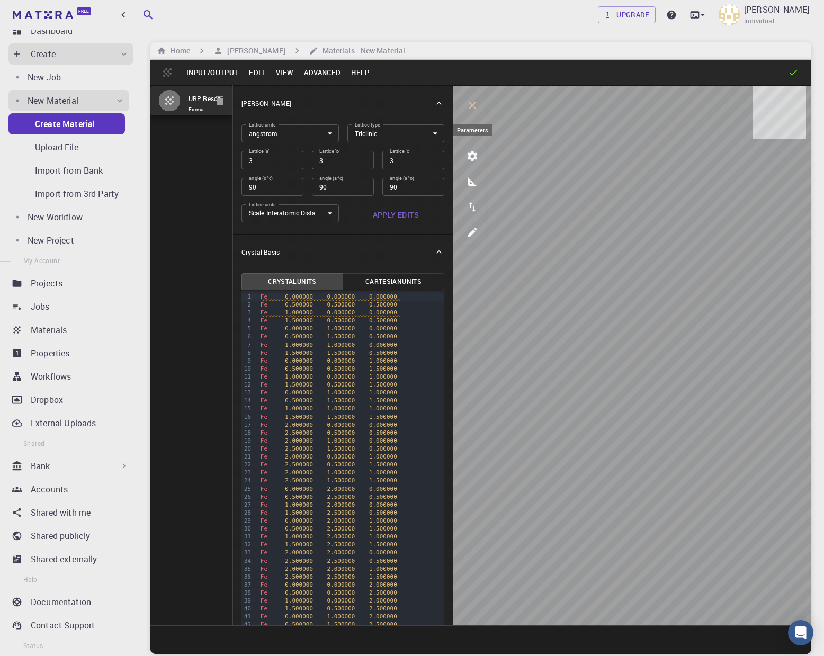
click at [474, 158] on icon "parameters" at bounding box center [473, 156] width 10 height 10
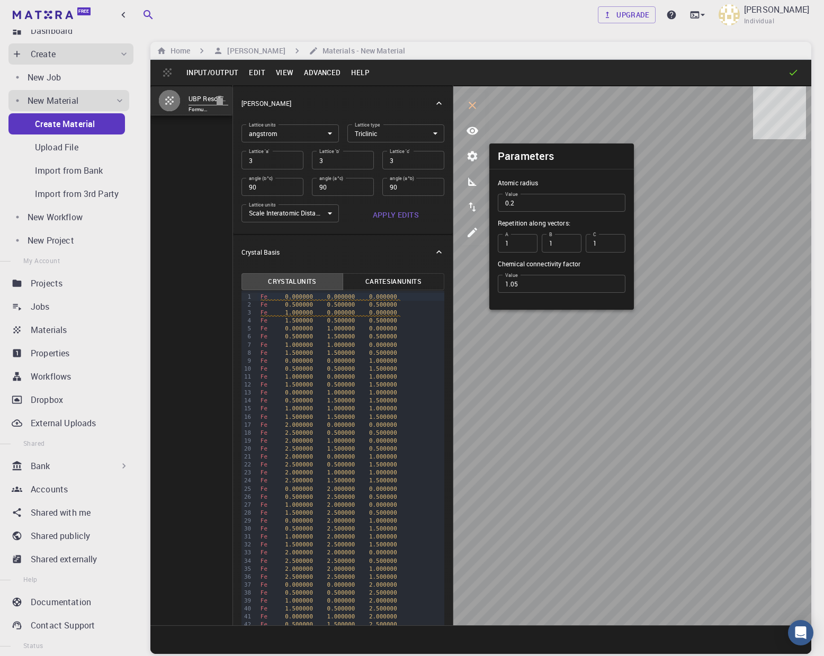
click at [261, 76] on button "Edit" at bounding box center [257, 72] width 27 height 17
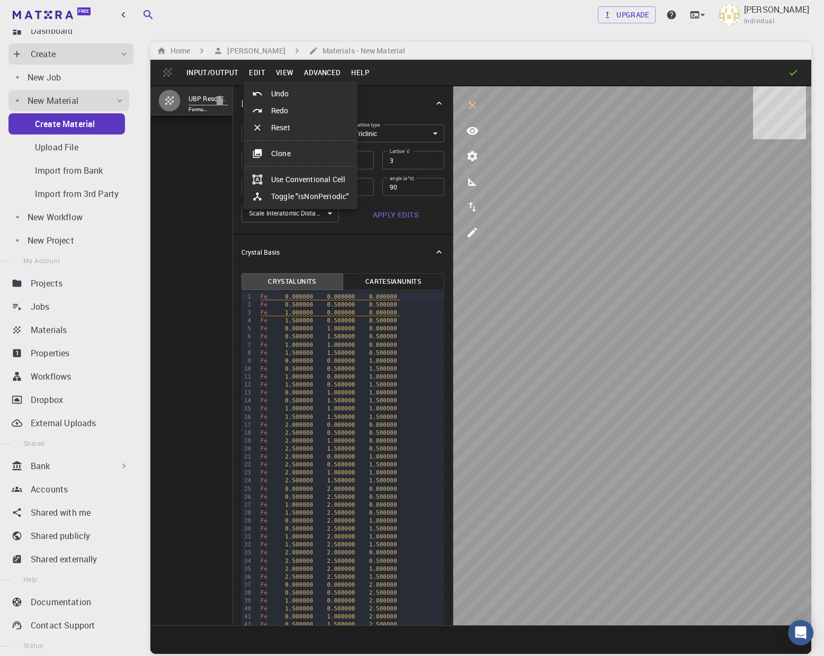
click at [261, 76] on div at bounding box center [412, 328] width 824 height 656
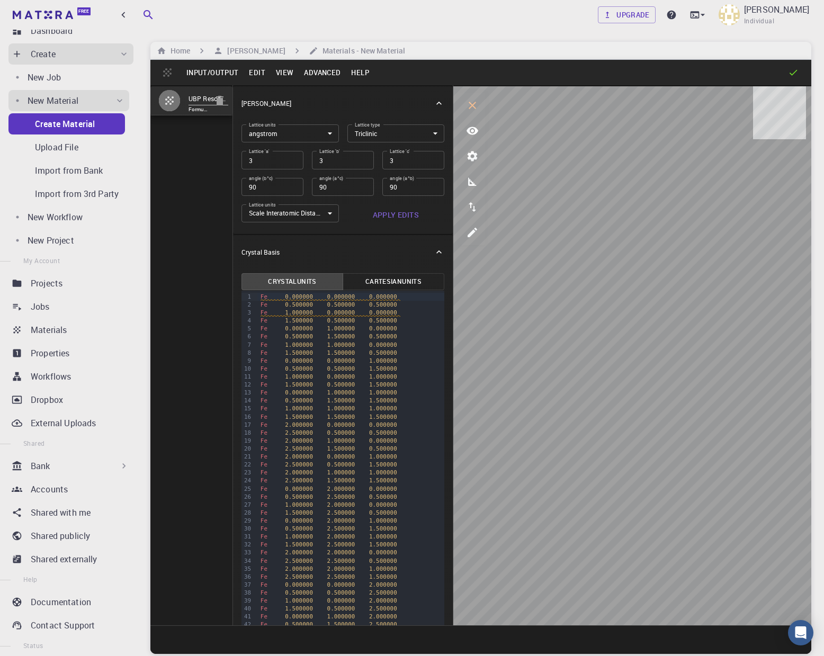
click at [293, 77] on button "View" at bounding box center [285, 72] width 29 height 17
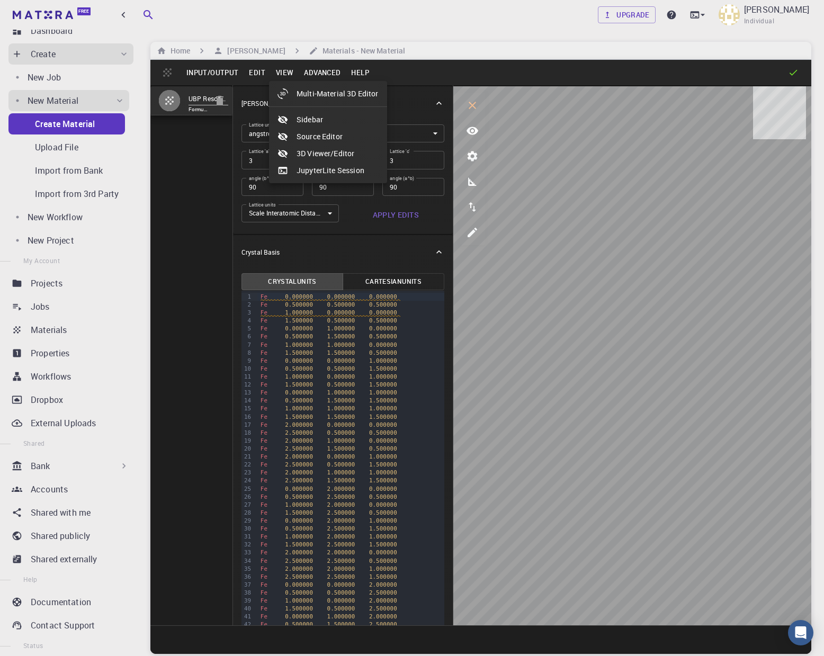
click at [326, 75] on div at bounding box center [412, 328] width 824 height 656
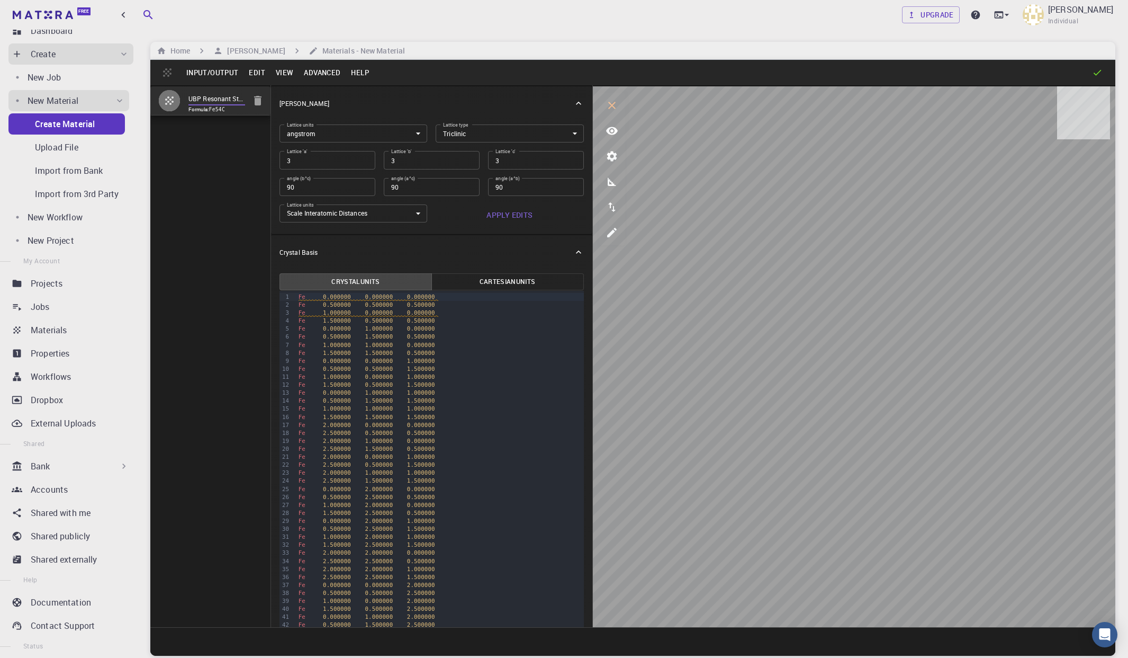
click at [220, 98] on input "UBP Resonant Steel - BCC Fe + Interstitial C (3x3x3 supercell)" at bounding box center [217, 99] width 57 height 12
drag, startPoint x: 223, startPoint y: 97, endPoint x: 260, endPoint y: 99, distance: 36.6
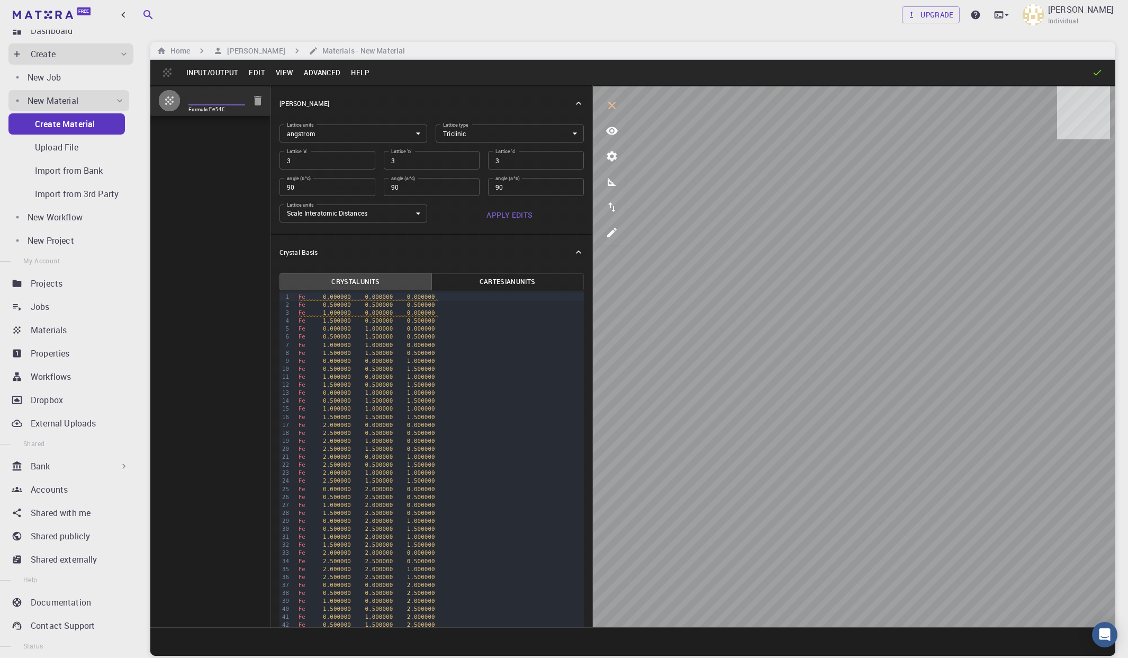
click at [245, 99] on input "UBP Resonant Steel - BCC Fe + Interstitial C (3x3x3 supercell)" at bounding box center [217, 99] width 57 height 12
click at [214, 132] on div "UBP Resonant Steel - BCC Fe + Interstitial C (3x3x3 supercell) Formula: Fe54C" at bounding box center [210, 356] width 121 height 542
click at [612, 152] on icon "parameters" at bounding box center [612, 156] width 10 height 10
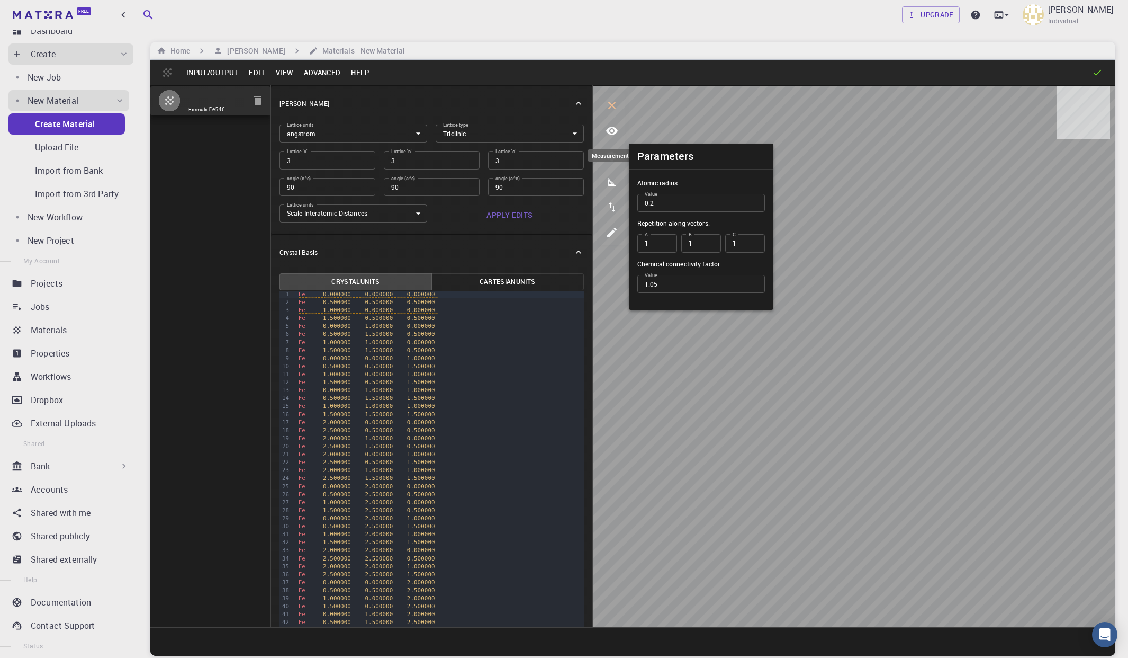
click at [611, 178] on icon "measurements" at bounding box center [612, 181] width 13 height 13
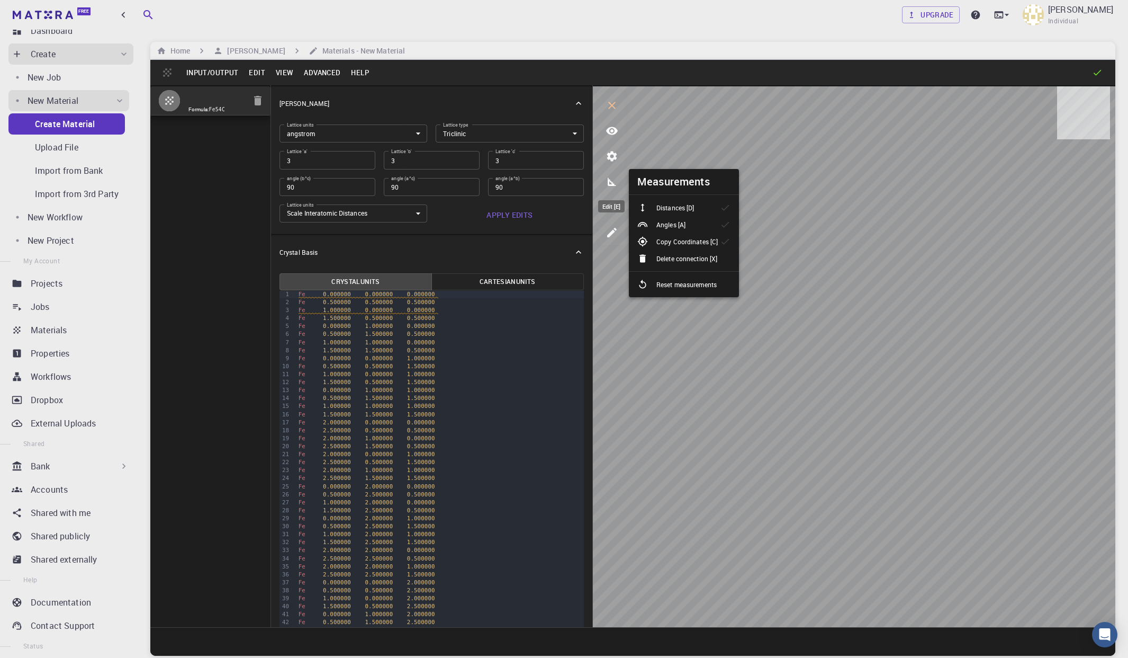
click at [612, 232] on icon "edit [e]" at bounding box center [612, 233] width 10 height 10
select select "Color"
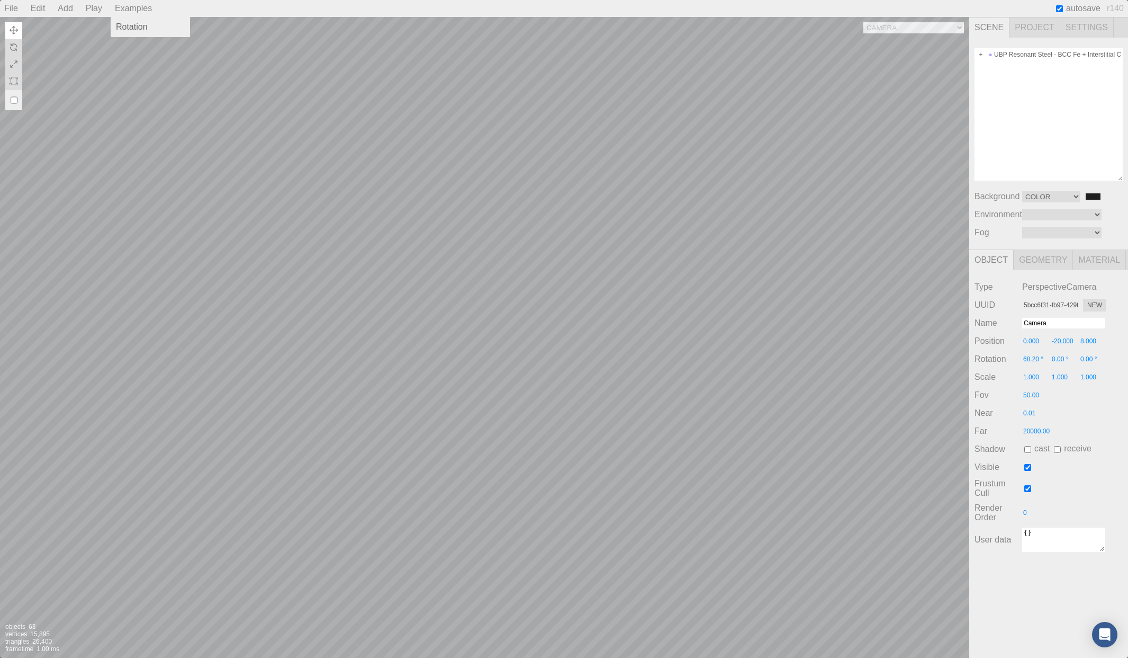
click at [138, 8] on div "Examples" at bounding box center [134, 8] width 46 height 17
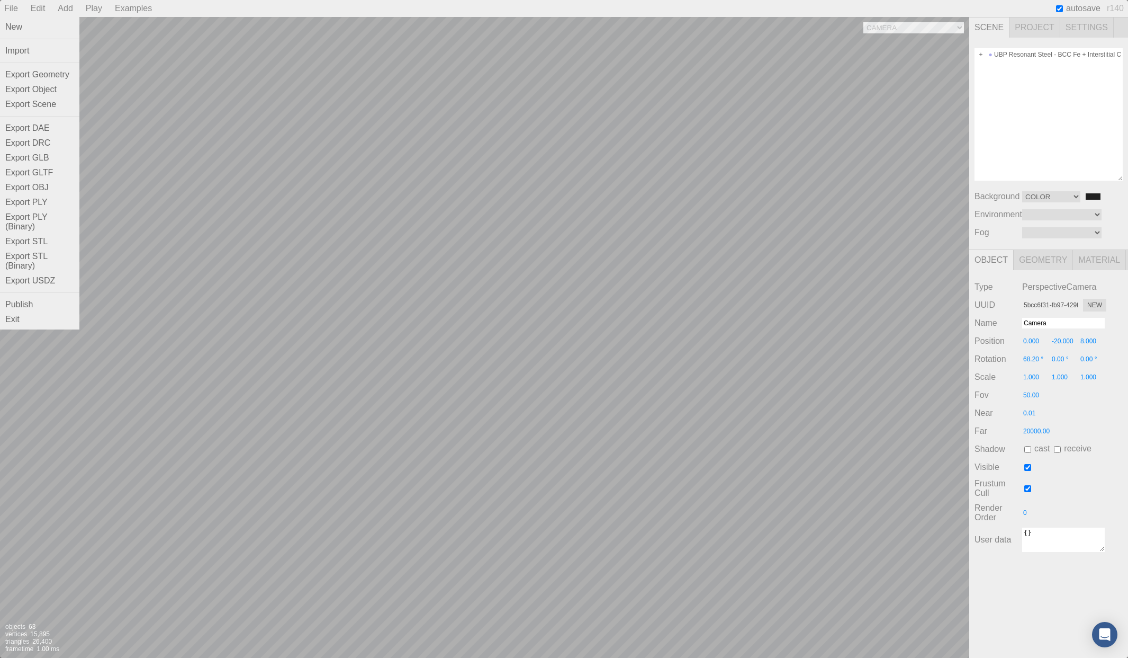
click at [13, 10] on div "File" at bounding box center [11, 8] width 22 height 17
click at [19, 312] on div "Exit" at bounding box center [39, 319] width 79 height 15
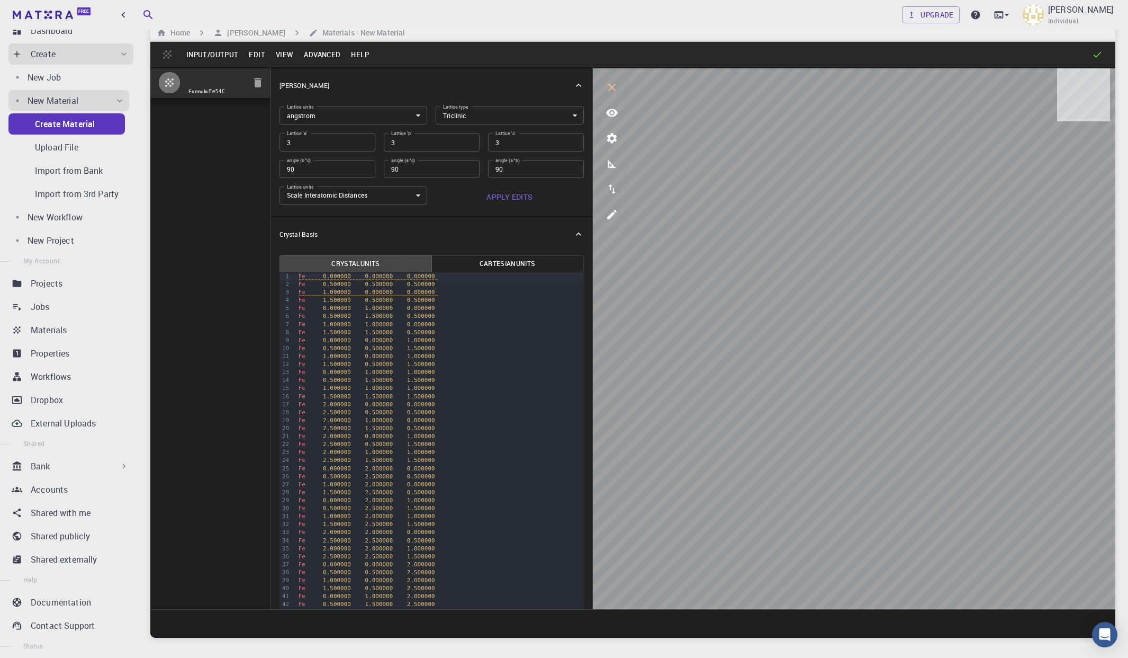
scroll to position [20, 0]
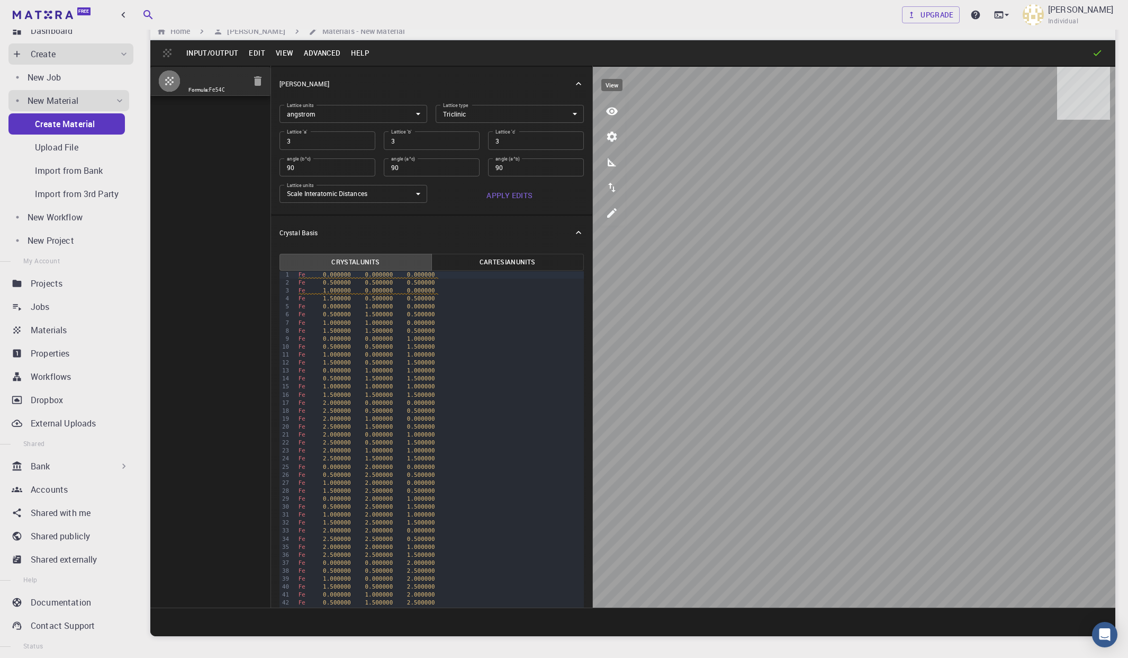
click at [613, 110] on icon "view" at bounding box center [612, 111] width 13 height 13
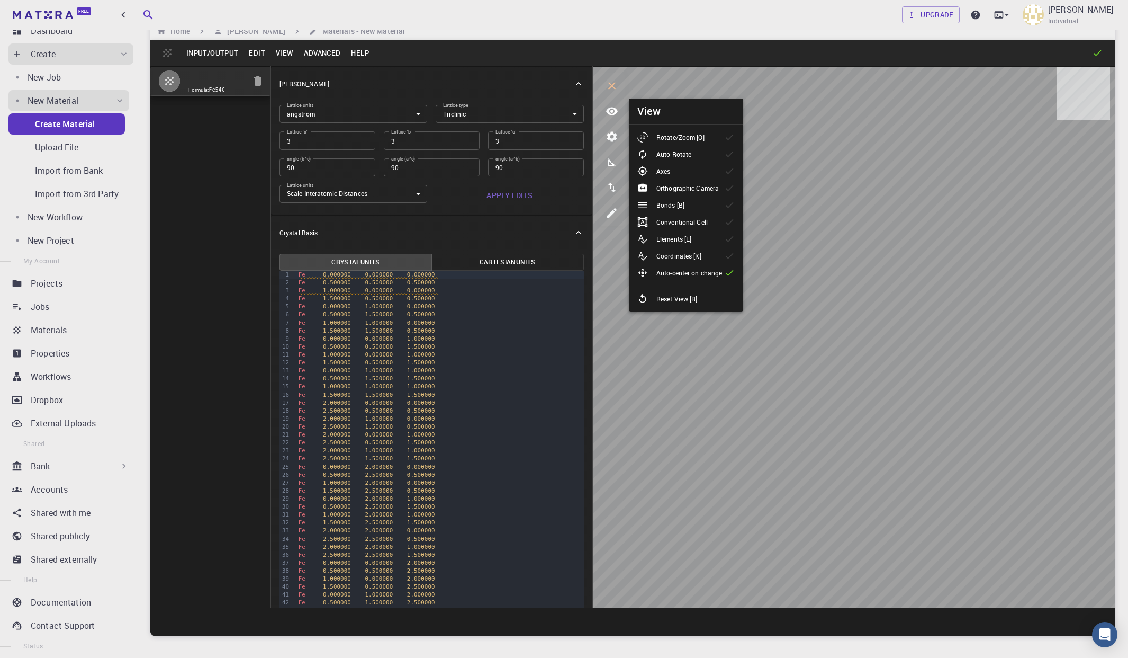
click at [672, 205] on p "Bonds [B]" at bounding box center [671, 205] width 28 height 10
click at [672, 204] on p "Bonds [B]" at bounding box center [671, 205] width 28 height 10
click at [670, 235] on p "Elements [E]" at bounding box center [674, 239] width 35 height 10
click at [679, 257] on p "Coordinates [K]" at bounding box center [679, 256] width 45 height 10
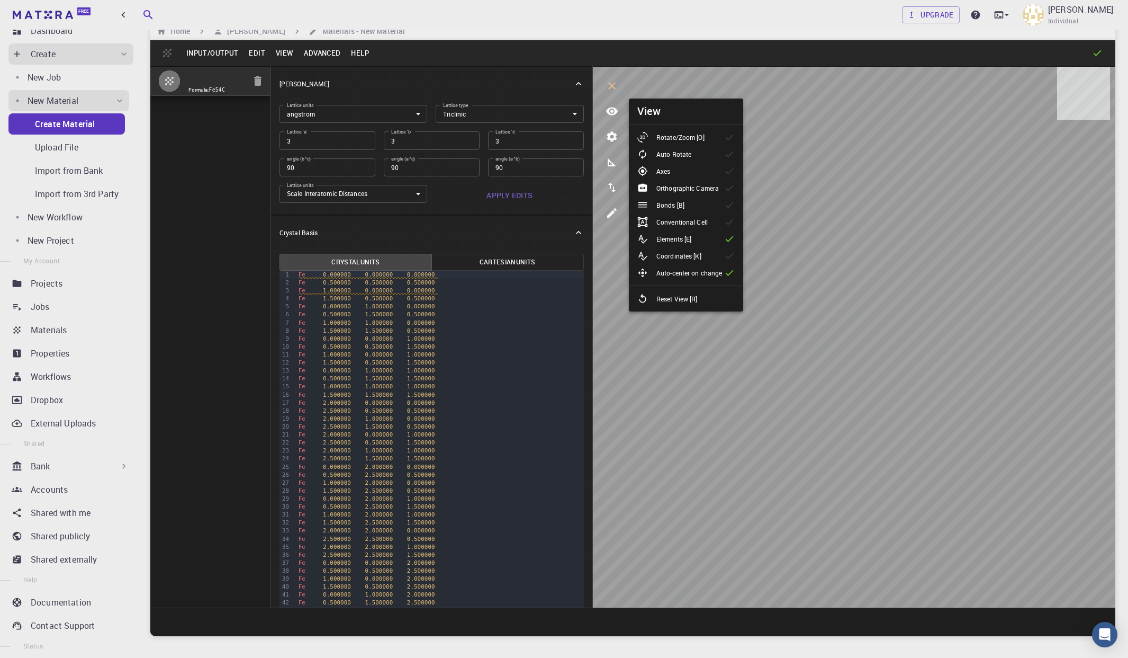
click at [675, 171] on div "Axes" at bounding box center [658, 171] width 41 height 11
click at [676, 159] on li "Auto Rotate" at bounding box center [686, 154] width 114 height 17
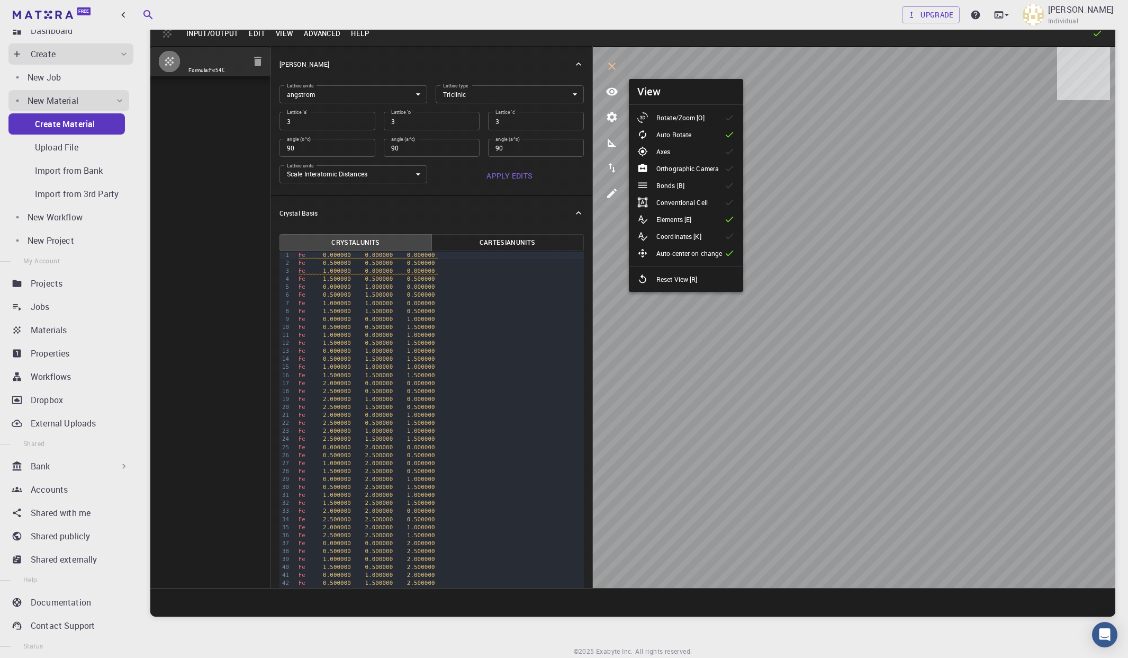
scroll to position [21, 0]
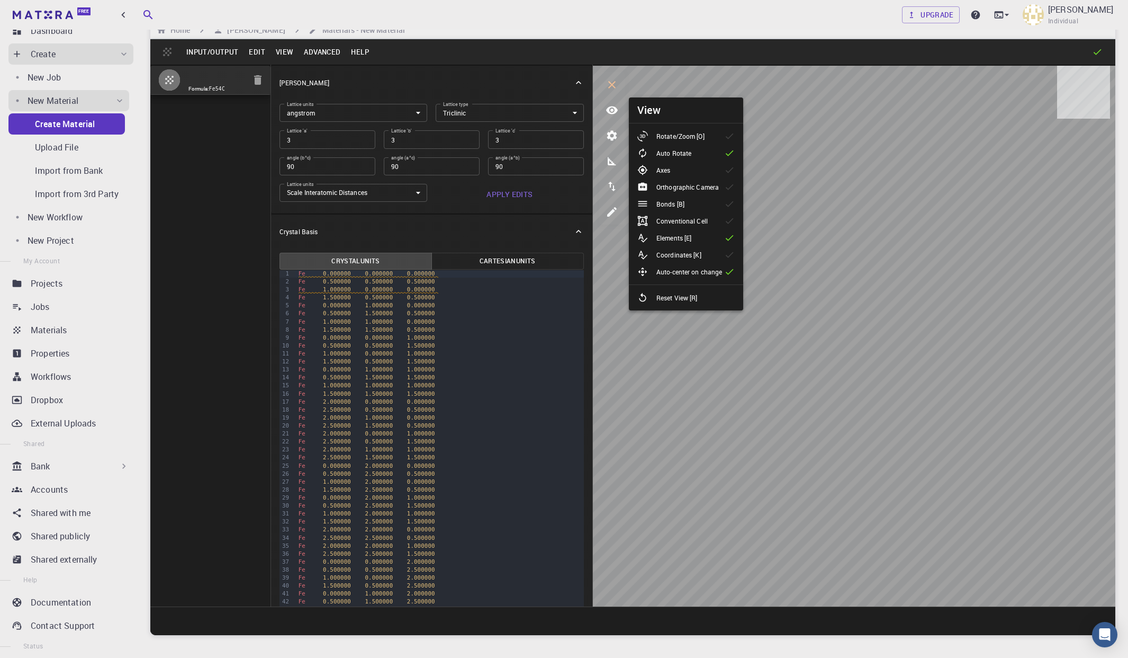
click at [686, 136] on p "Rotate/Zoom [O]" at bounding box center [681, 136] width 48 height 10
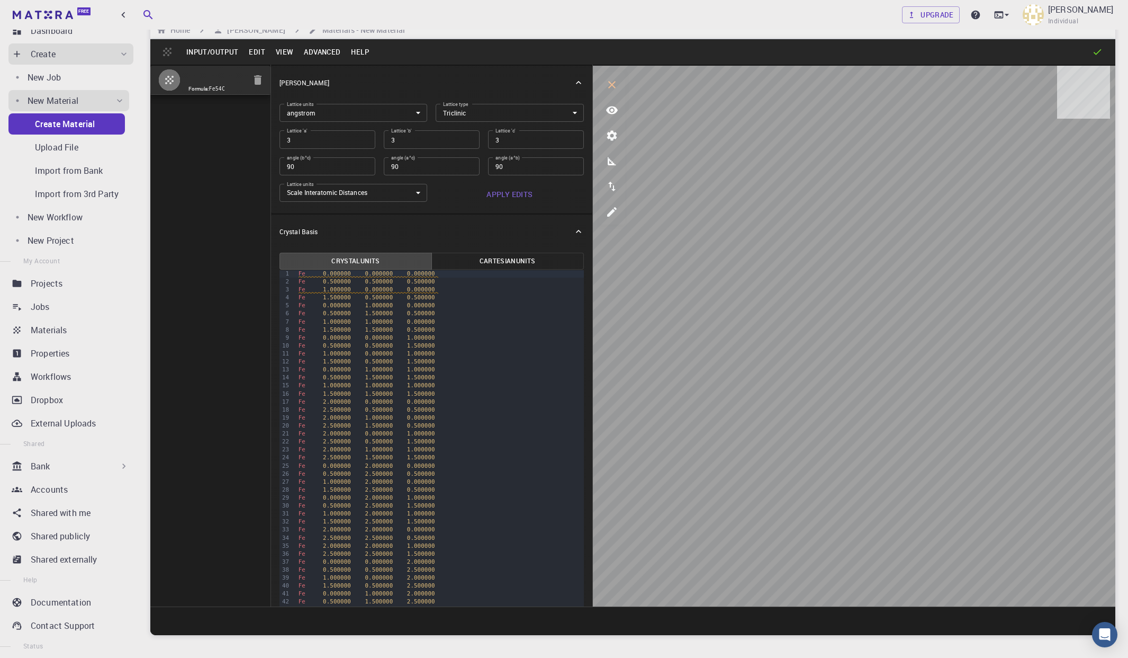
click at [464, 115] on body "Free Dashboard Create New Job New Material Create Material Upload File Import f…" at bounding box center [564, 348] width 1128 height 738
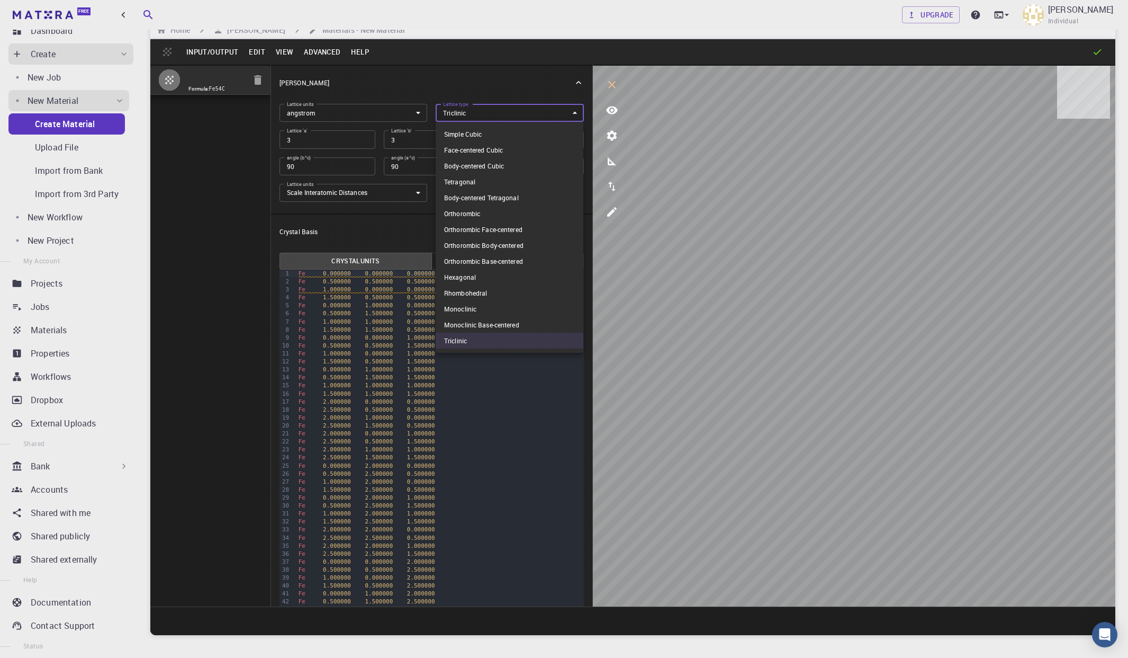
click at [459, 130] on li "Simple Cubic" at bounding box center [510, 134] width 148 height 16
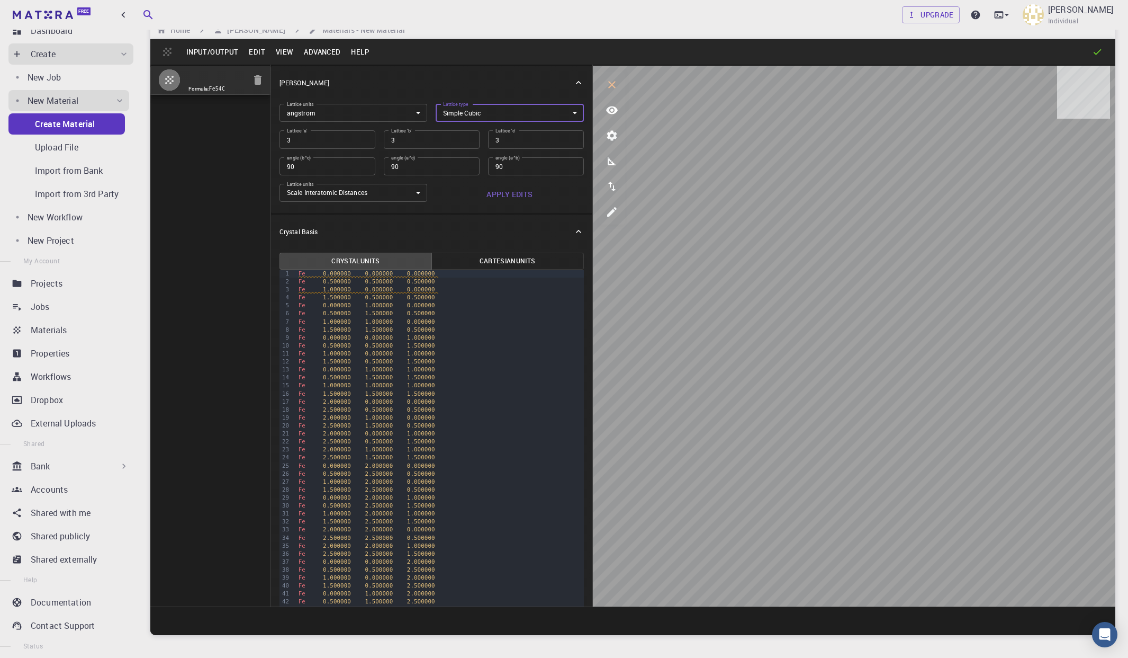
type input "CUB"
click at [403, 195] on body "Free Dashboard Create New Job New Material Create Material Upload File Import f…" at bounding box center [564, 348] width 1128 height 738
click at [455, 219] on div at bounding box center [564, 329] width 1128 height 658
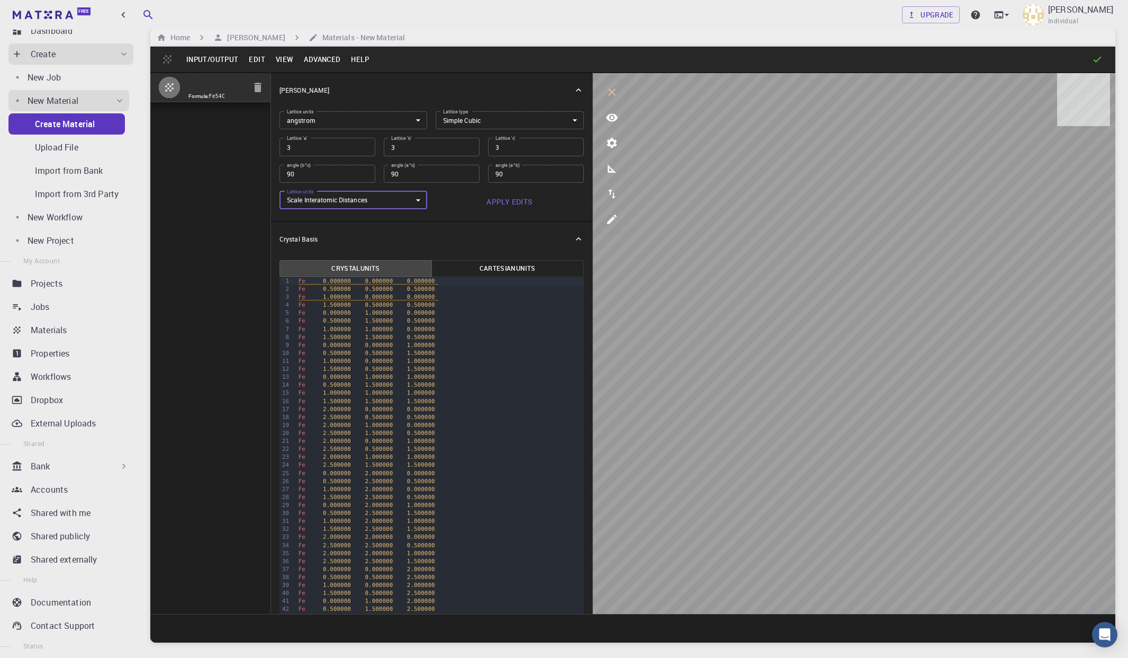
scroll to position [13, 0]
click at [338, 119] on body "Free Dashboard Create New Job New Material Create Material Upload File Import f…" at bounding box center [564, 356] width 1128 height 738
click at [347, 122] on div at bounding box center [564, 329] width 1128 height 658
click at [379, 205] on body "Free Dashboard Create New Job New Material Create Material Upload File Import f…" at bounding box center [564, 356] width 1128 height 738
click at [445, 221] on div at bounding box center [564, 329] width 1128 height 658
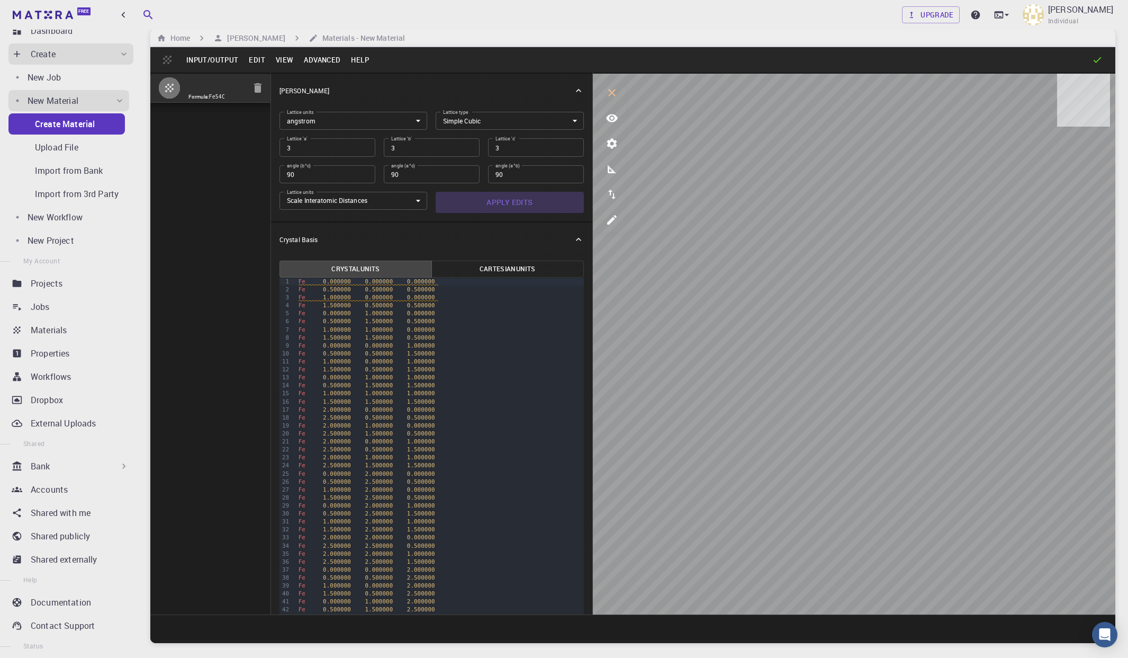
click at [513, 208] on button "Apply Edits" at bounding box center [510, 202] width 148 height 21
click at [256, 56] on button "Edit" at bounding box center [257, 59] width 27 height 17
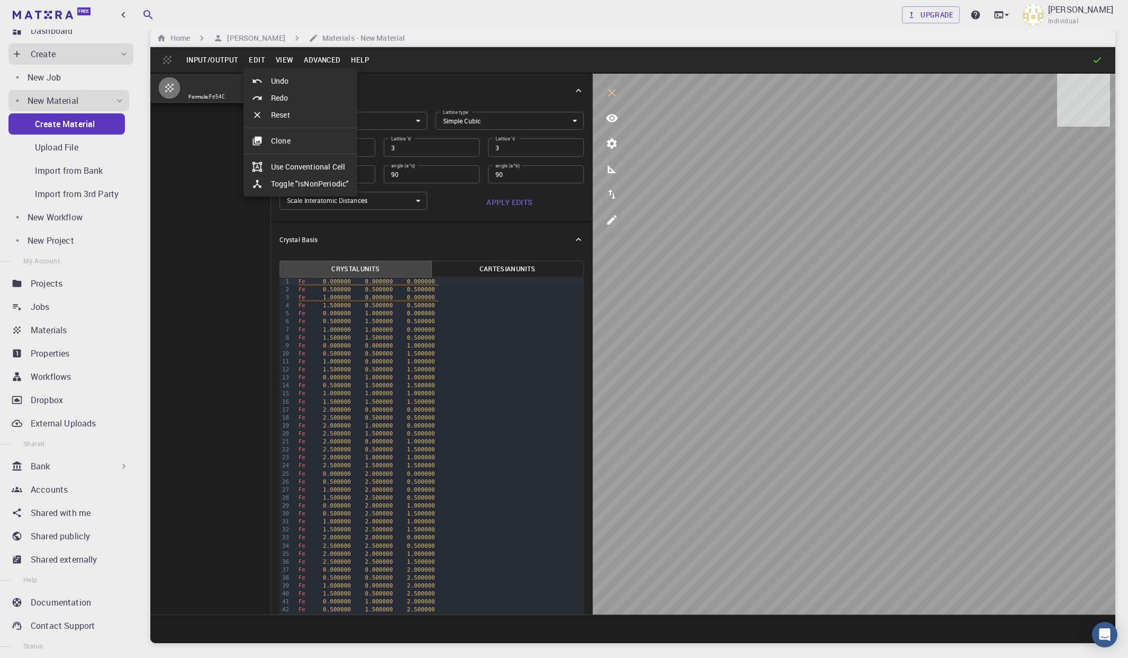
click at [256, 56] on div at bounding box center [564, 329] width 1128 height 658
click at [224, 58] on button "Input/Output" at bounding box center [212, 59] width 62 height 17
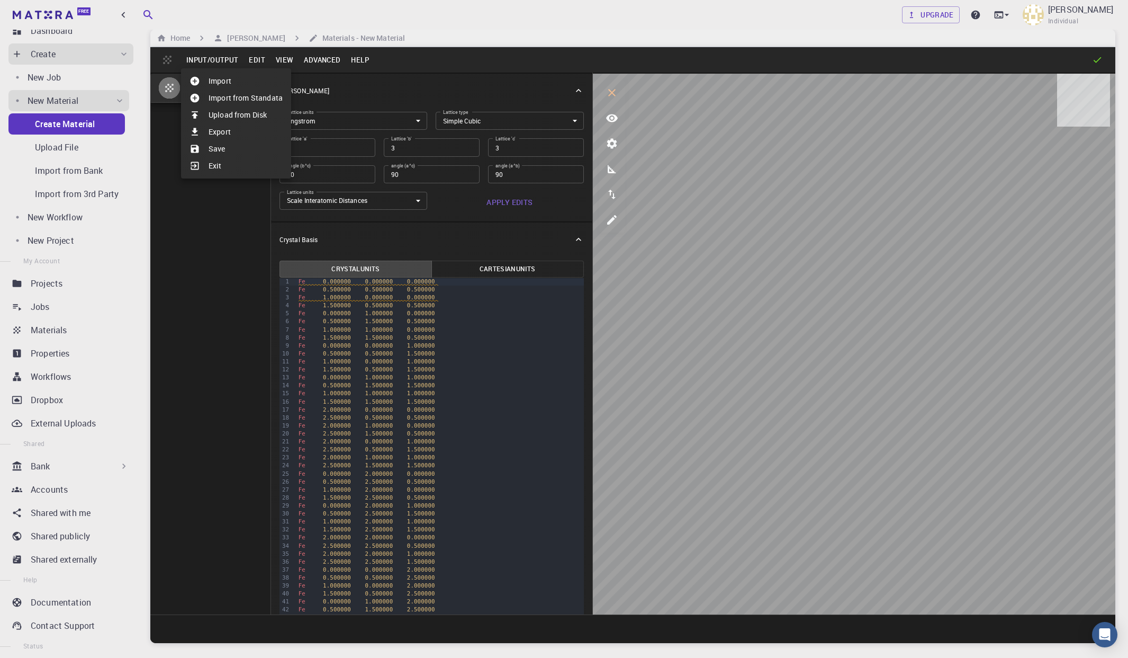
click at [356, 90] on div at bounding box center [564, 329] width 1128 height 658
click at [254, 61] on button "Edit" at bounding box center [257, 59] width 27 height 17
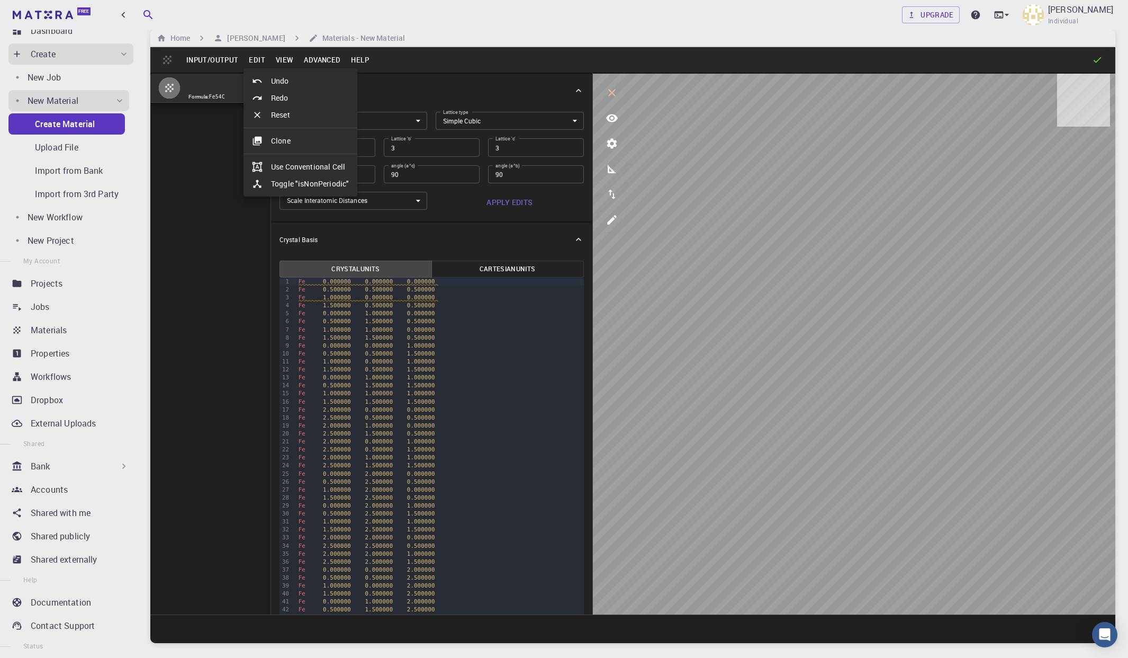
click at [286, 61] on div at bounding box center [564, 329] width 1128 height 658
click at [284, 60] on button "View" at bounding box center [285, 59] width 29 height 17
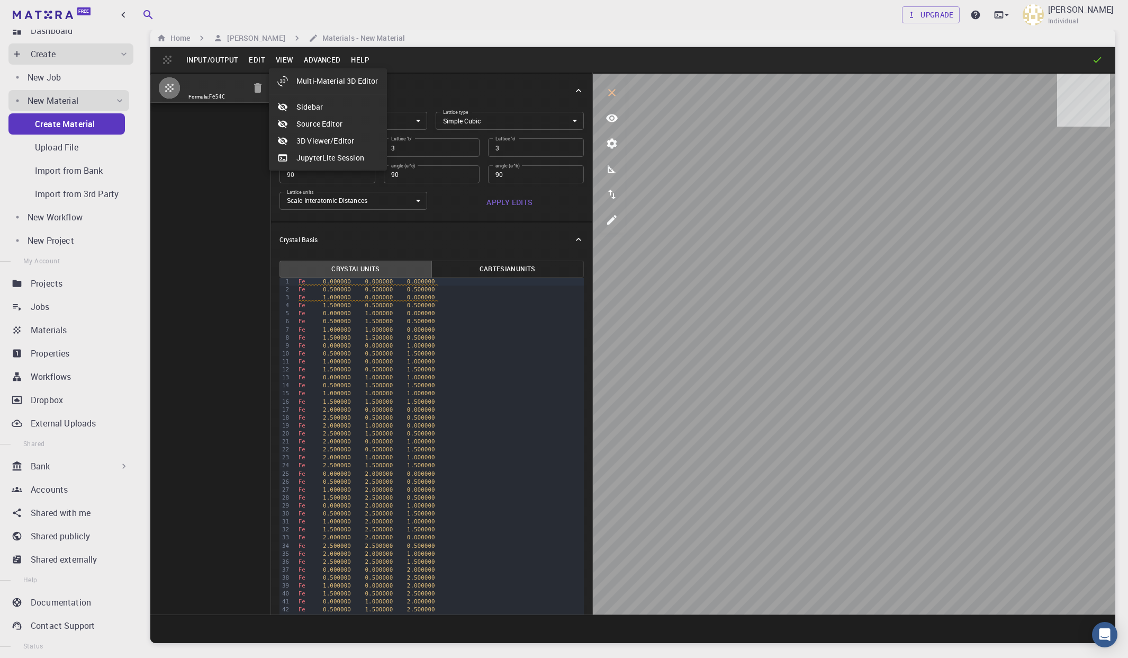
click at [307, 107] on li "Sidebar" at bounding box center [328, 106] width 118 height 17
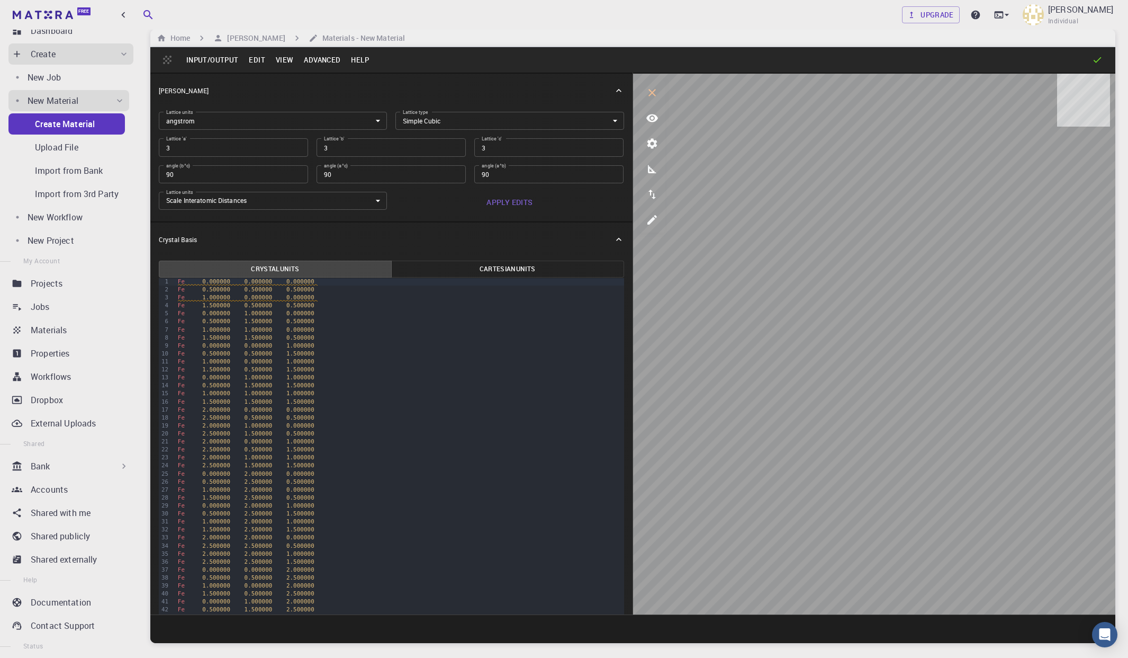
click at [279, 59] on button "View" at bounding box center [285, 59] width 29 height 17
click at [305, 105] on li "Sidebar" at bounding box center [328, 106] width 118 height 17
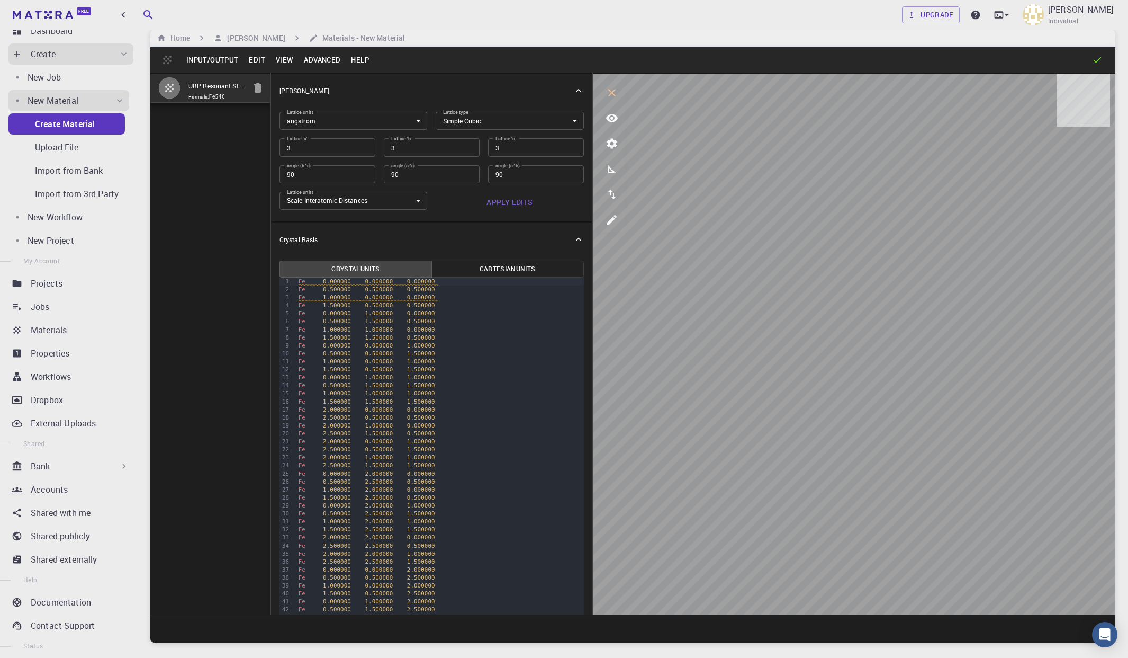
click at [285, 60] on button "View" at bounding box center [285, 59] width 29 height 17
click at [313, 110] on li "Sidebar" at bounding box center [328, 106] width 118 height 17
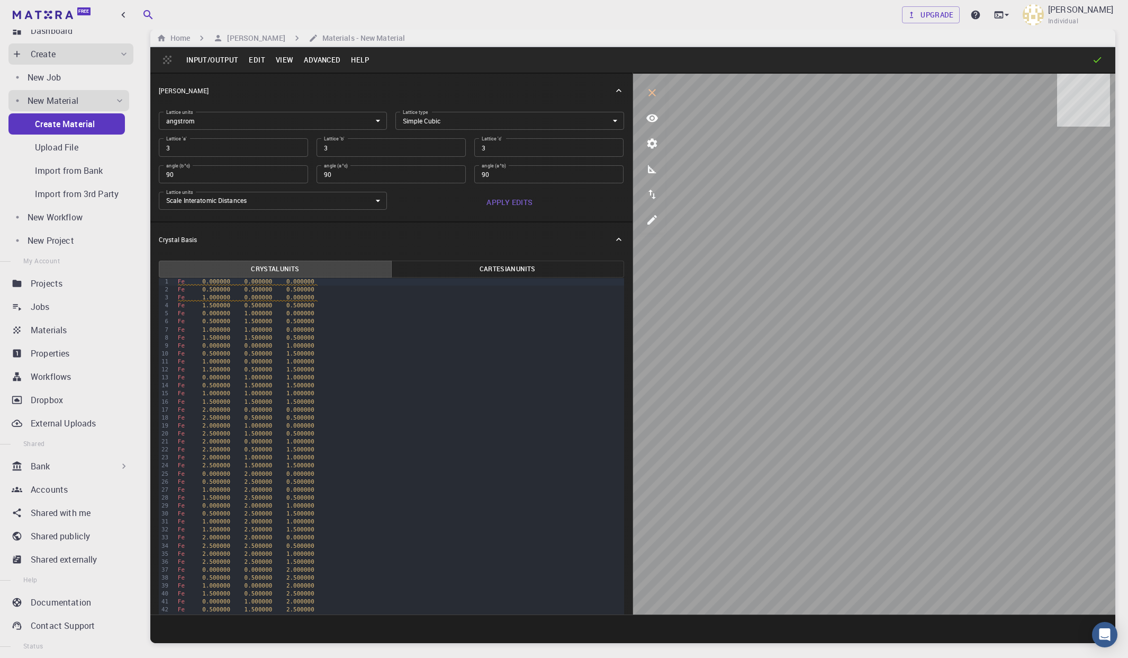
click at [282, 60] on button "View" at bounding box center [285, 59] width 29 height 17
click at [303, 124] on li "Source Editor" at bounding box center [328, 123] width 118 height 17
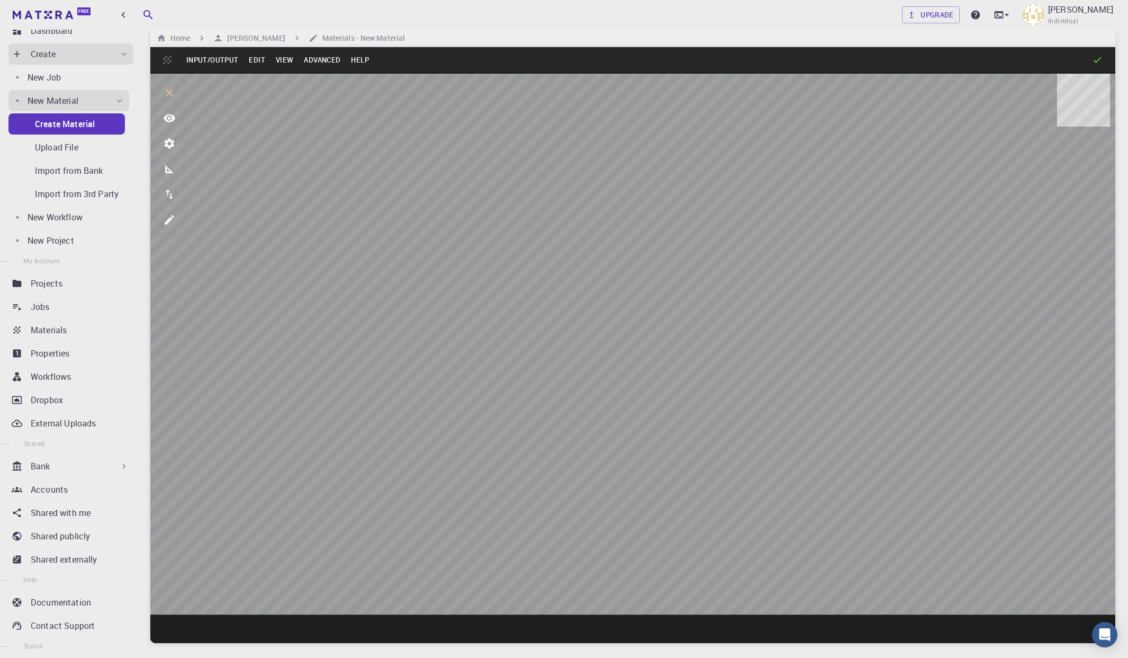
click at [281, 59] on button "View" at bounding box center [285, 59] width 29 height 17
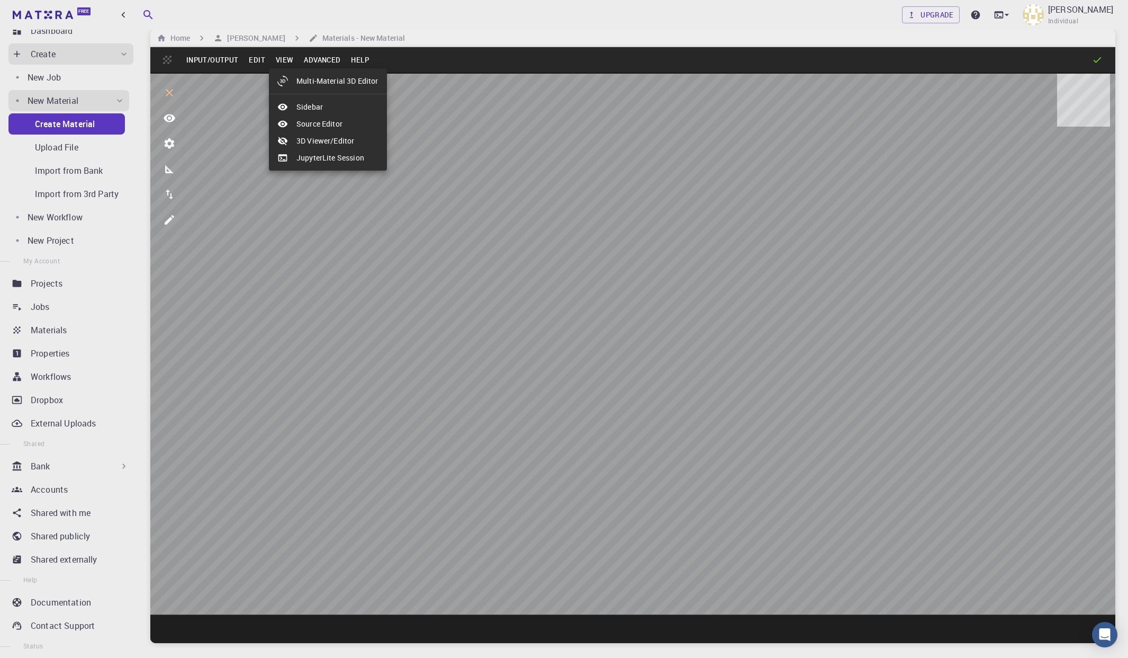
click at [293, 125] on div at bounding box center [286, 124] width 19 height 11
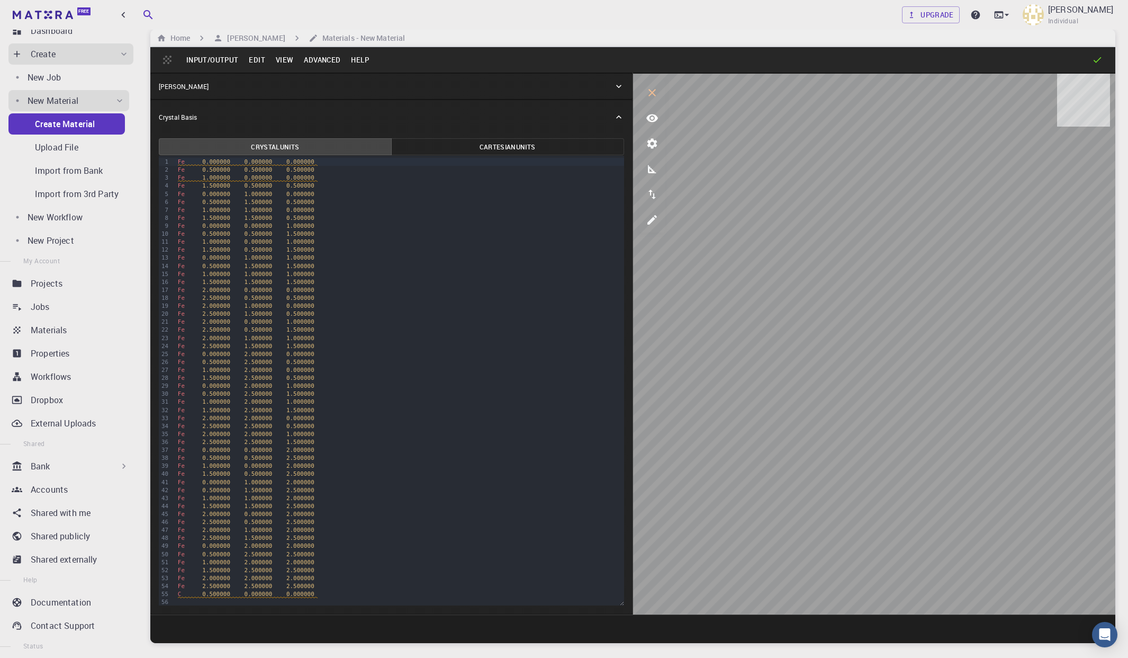
click at [288, 53] on button "View" at bounding box center [285, 59] width 29 height 17
click at [300, 106] on li "Sidebar" at bounding box center [328, 106] width 118 height 17
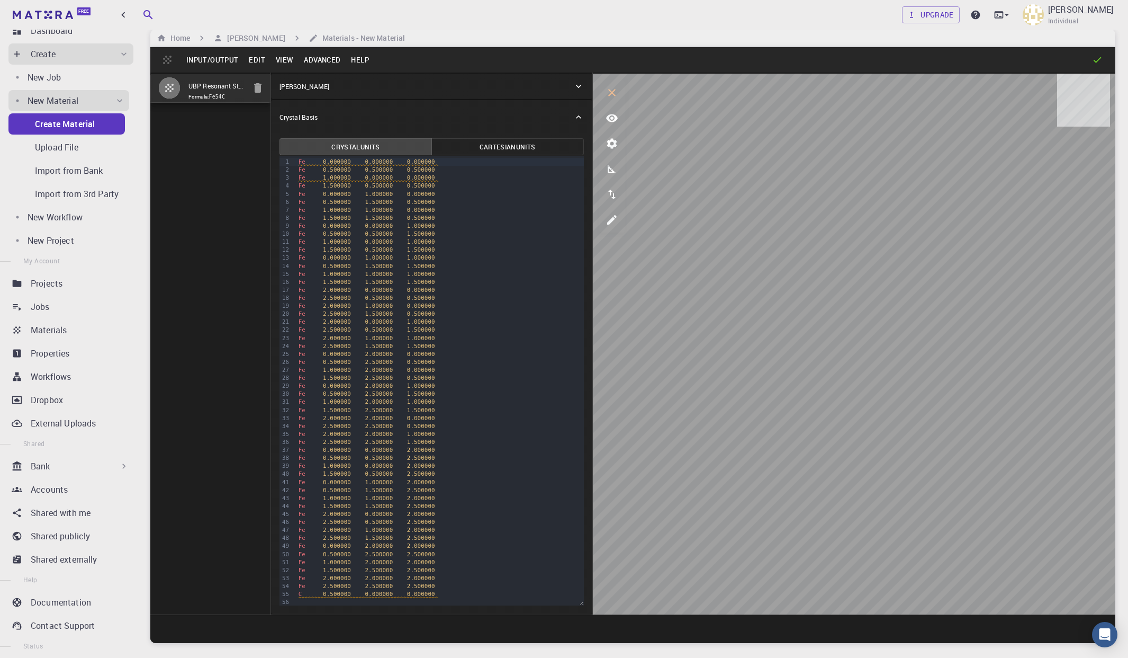
click at [284, 57] on button "View" at bounding box center [285, 59] width 29 height 17
click at [324, 87] on li "Multi-Material 3D Editor" at bounding box center [328, 81] width 118 height 17
select select "Color"
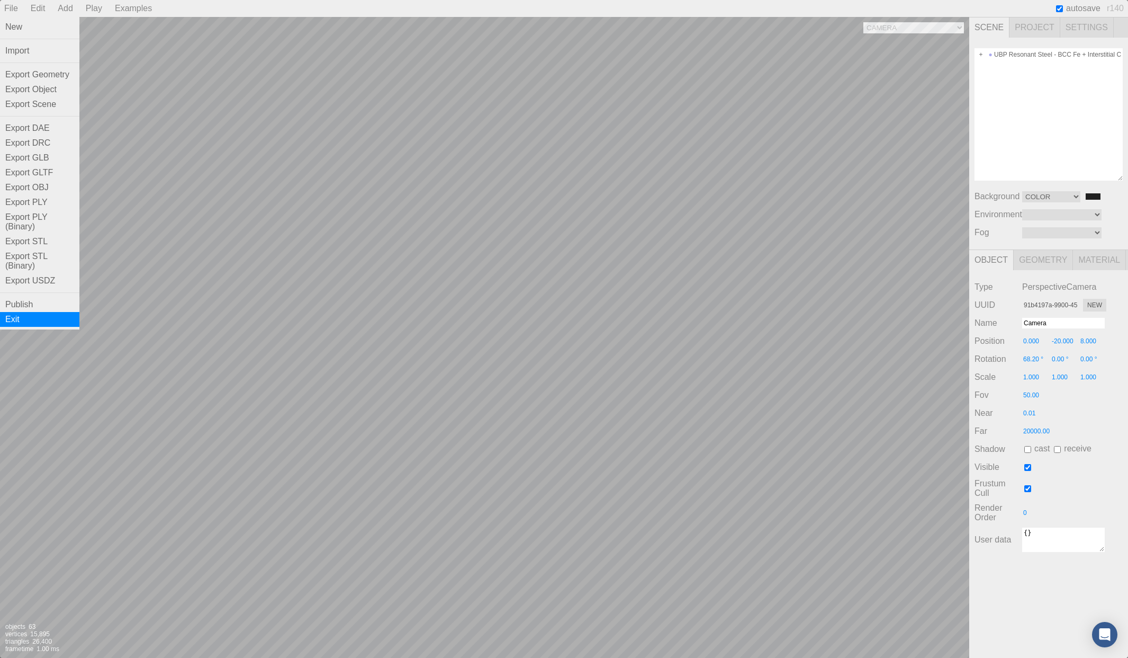
click at [21, 312] on div "Exit" at bounding box center [39, 319] width 79 height 15
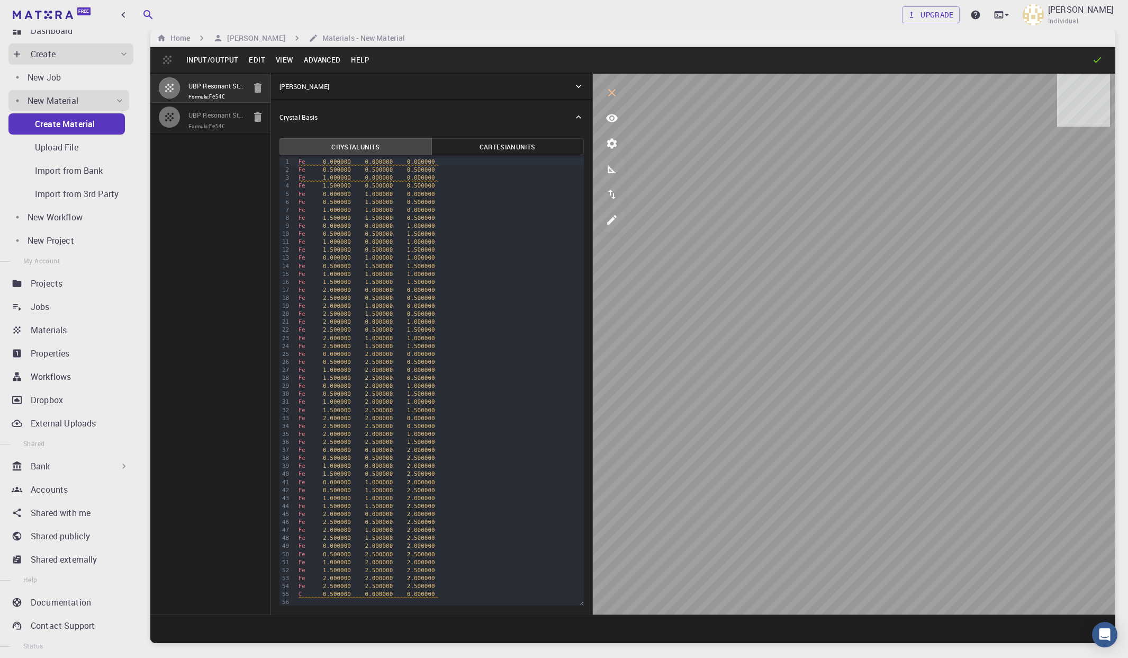
click at [220, 121] on input "UBP Resonant Steel - BCC Fe + Interstitial C (3x3x3 supercell)" at bounding box center [217, 116] width 57 height 12
click at [259, 118] on icon "button" at bounding box center [257, 117] width 7 height 10
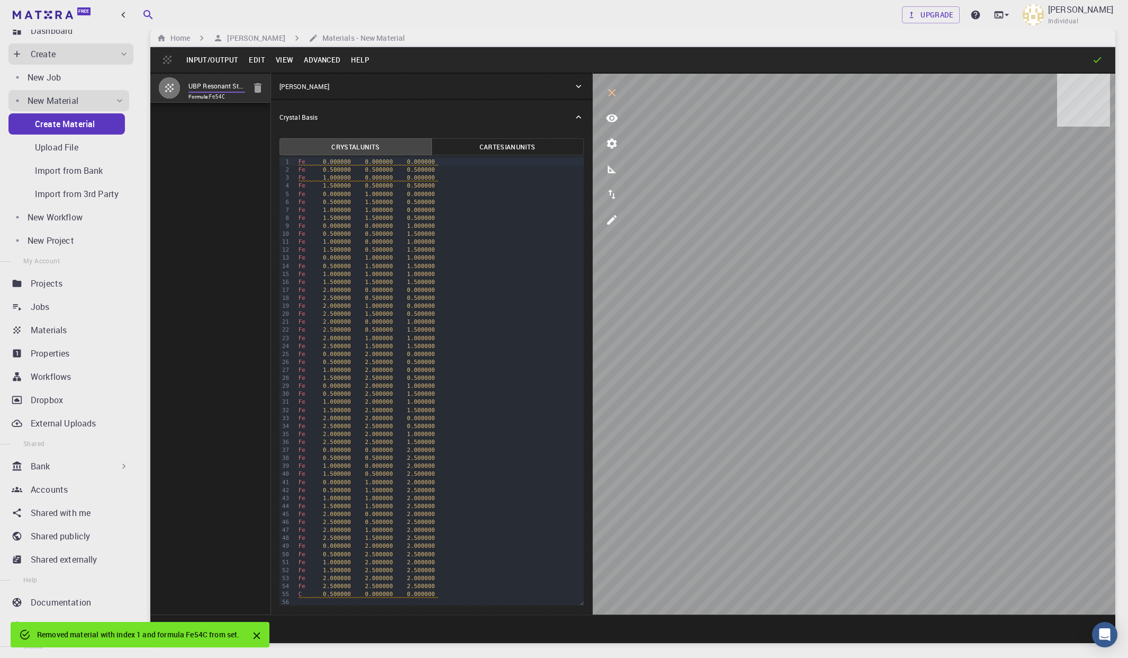
click at [164, 88] on icon "button" at bounding box center [169, 88] width 13 height 13
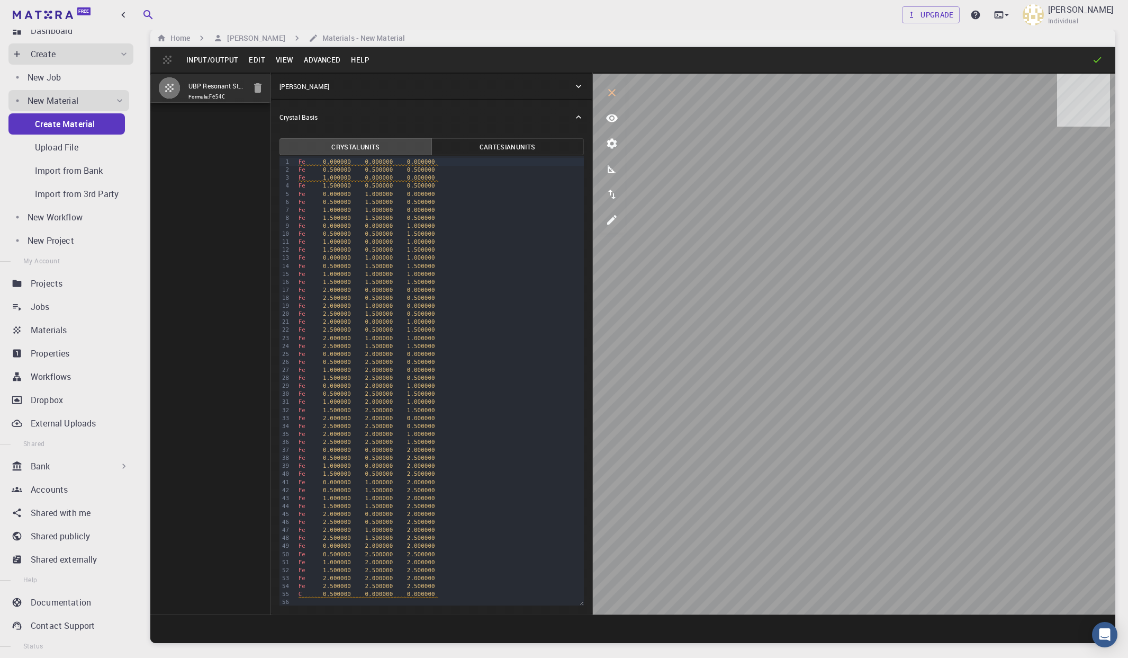
scroll to position [3, 0]
click at [307, 57] on button "Advanced" at bounding box center [322, 59] width 47 height 17
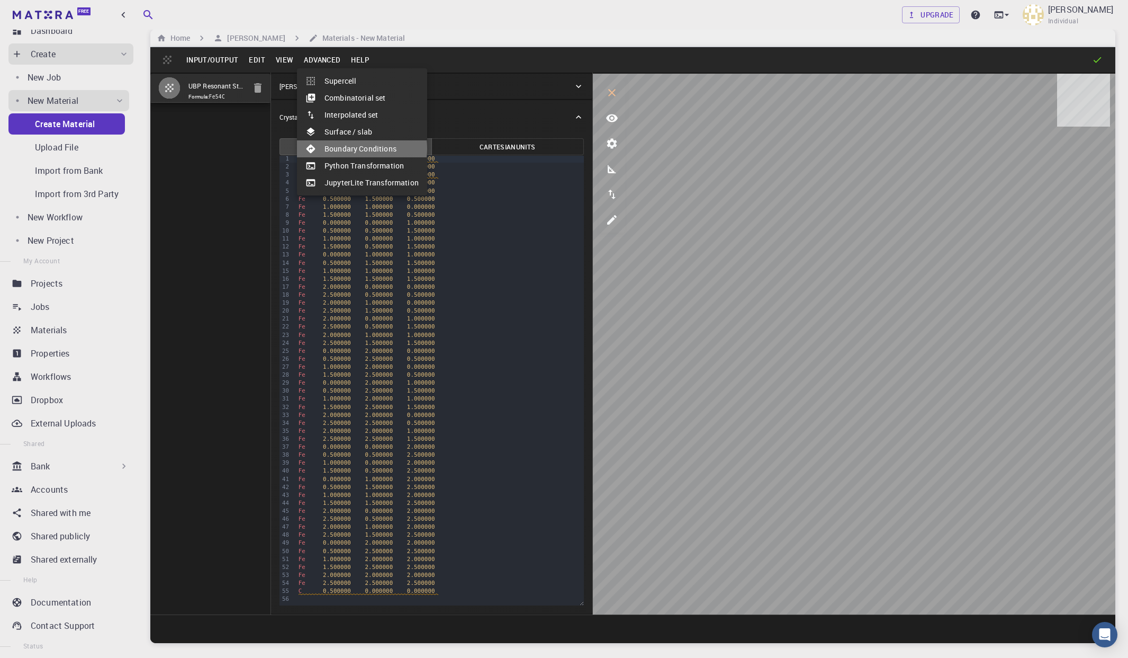
click at [351, 148] on li "Boundary Conditions" at bounding box center [362, 148] width 130 height 17
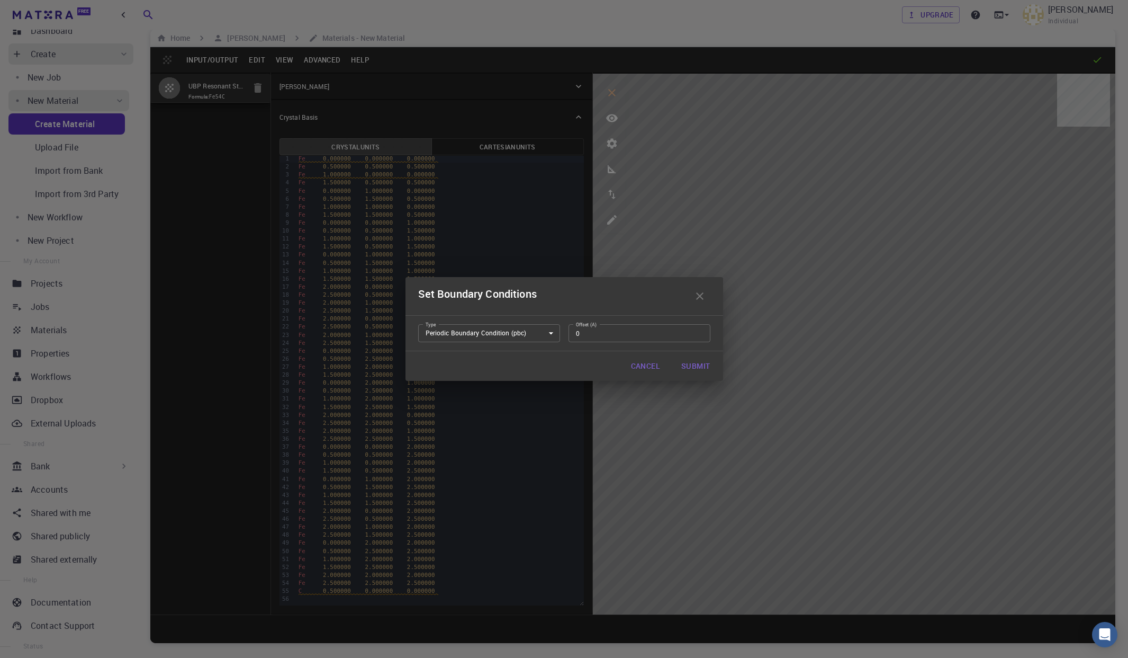
click at [549, 333] on body "Free Dashboard Create New Job New Material Create Material Upload File Import f…" at bounding box center [564, 356] width 1128 height 738
click at [549, 333] on div at bounding box center [564, 329] width 1128 height 658
click at [551, 334] on body "Free Dashboard Create New Job New Material Create Material Upload File Import f…" at bounding box center [564, 356] width 1128 height 738
click at [582, 352] on div at bounding box center [564, 329] width 1128 height 658
click at [654, 366] on button "Cancel" at bounding box center [646, 365] width 46 height 21
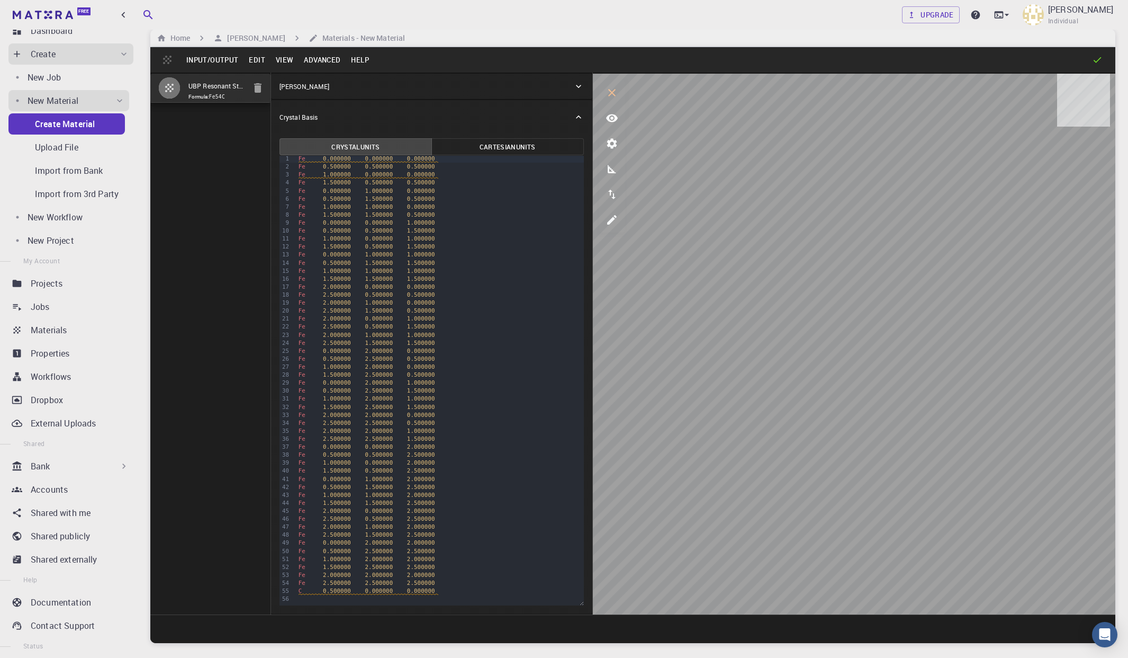
click at [319, 61] on button "Advanced" at bounding box center [322, 59] width 47 height 17
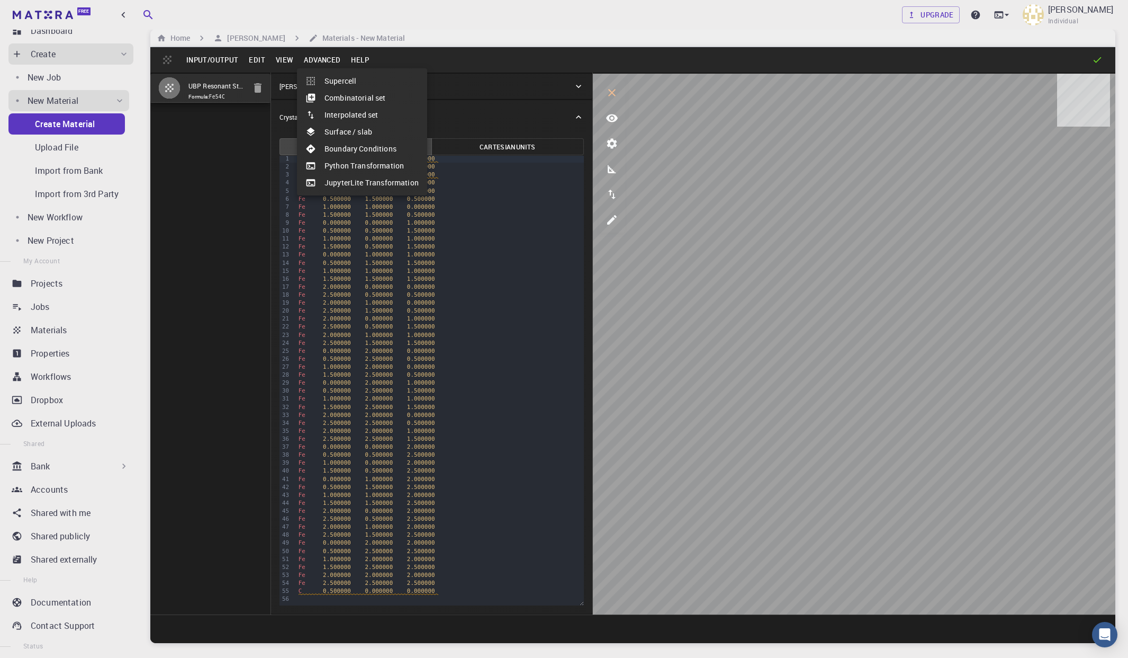
click at [339, 134] on li "Surface / slab" at bounding box center [362, 131] width 130 height 17
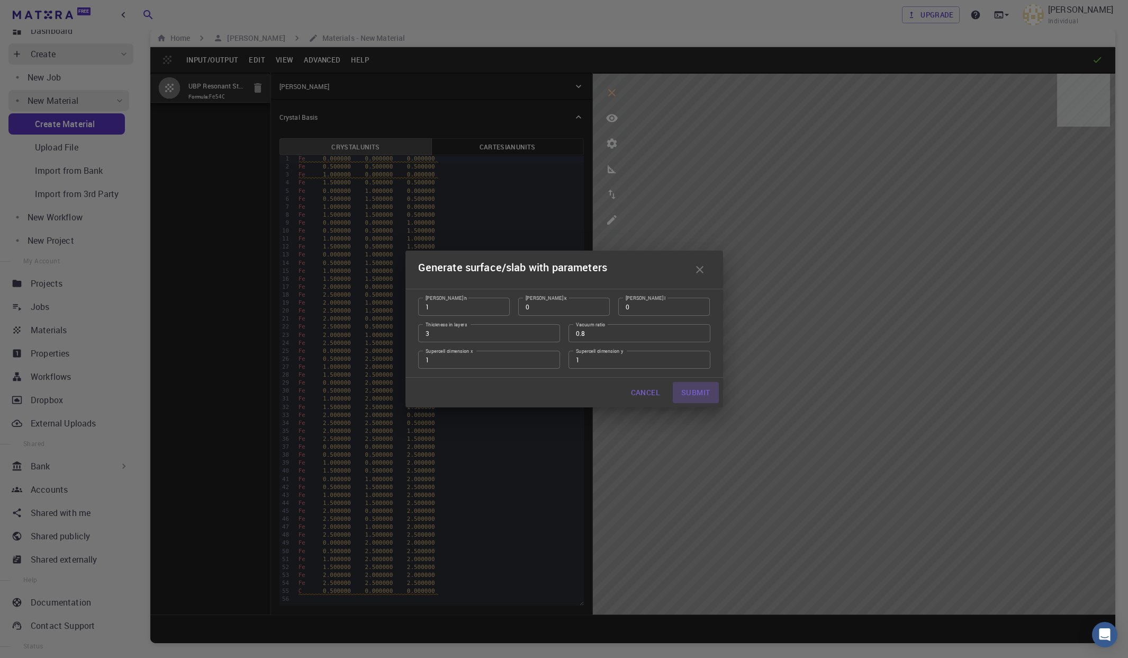
click at [698, 392] on button "Submit" at bounding box center [696, 392] width 46 height 21
type input "TRI"
type input "45.00000000000001"
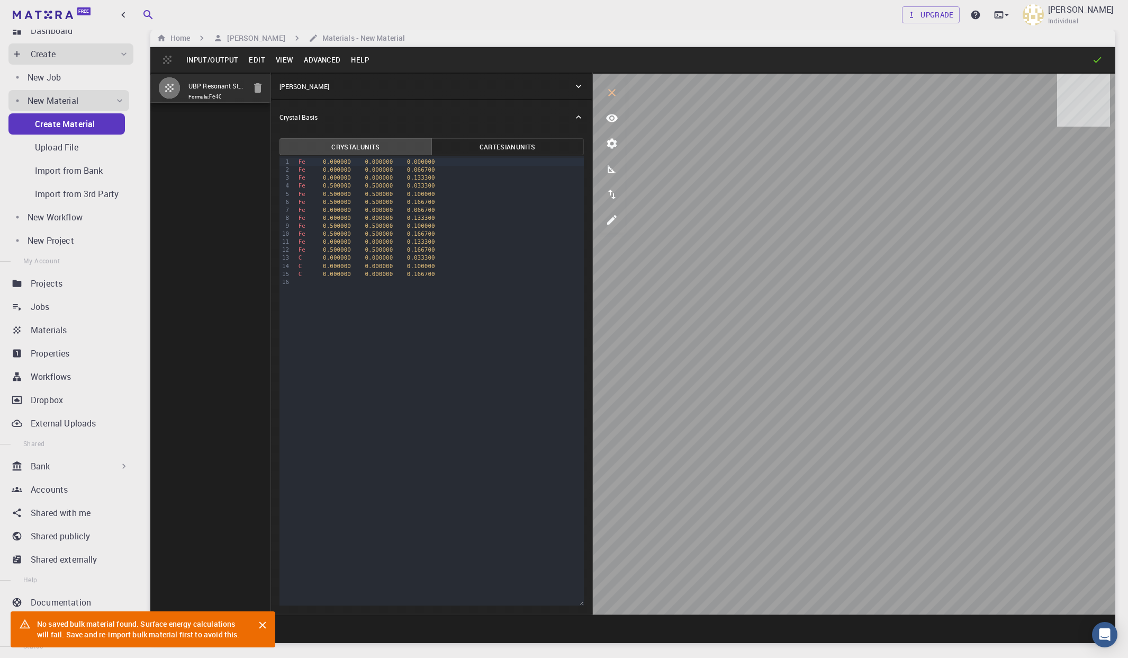
scroll to position [0, 0]
click at [262, 624] on icon "Close" at bounding box center [262, 625] width 7 height 7
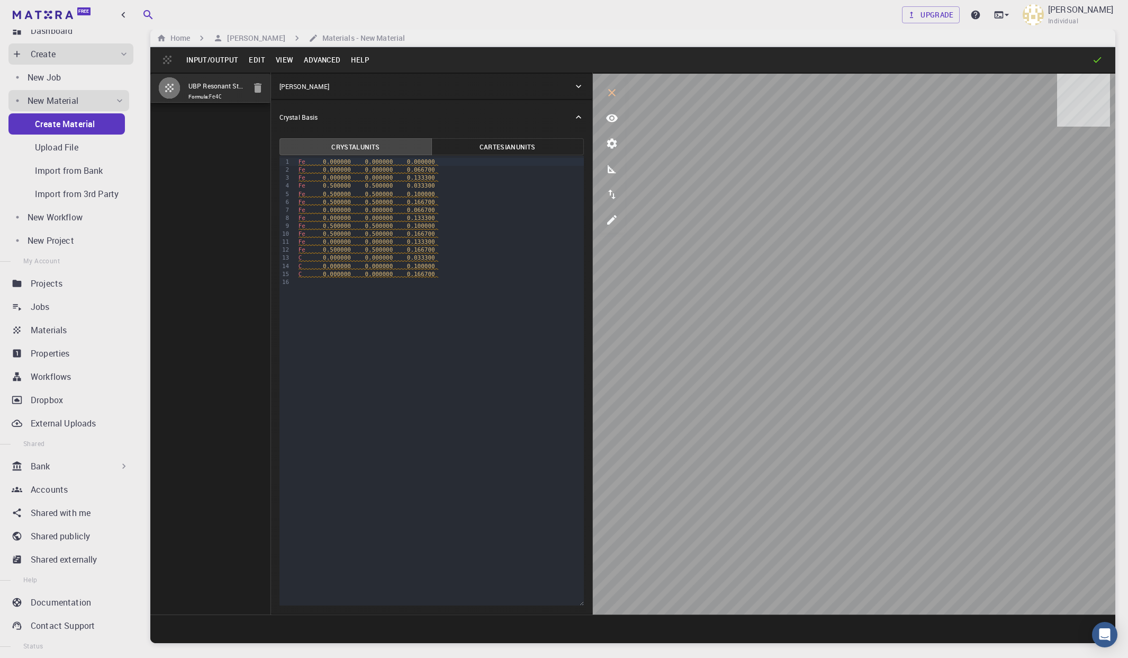
click at [258, 59] on button "Edit" at bounding box center [257, 59] width 27 height 17
click at [276, 78] on li "Undo" at bounding box center [301, 81] width 114 height 17
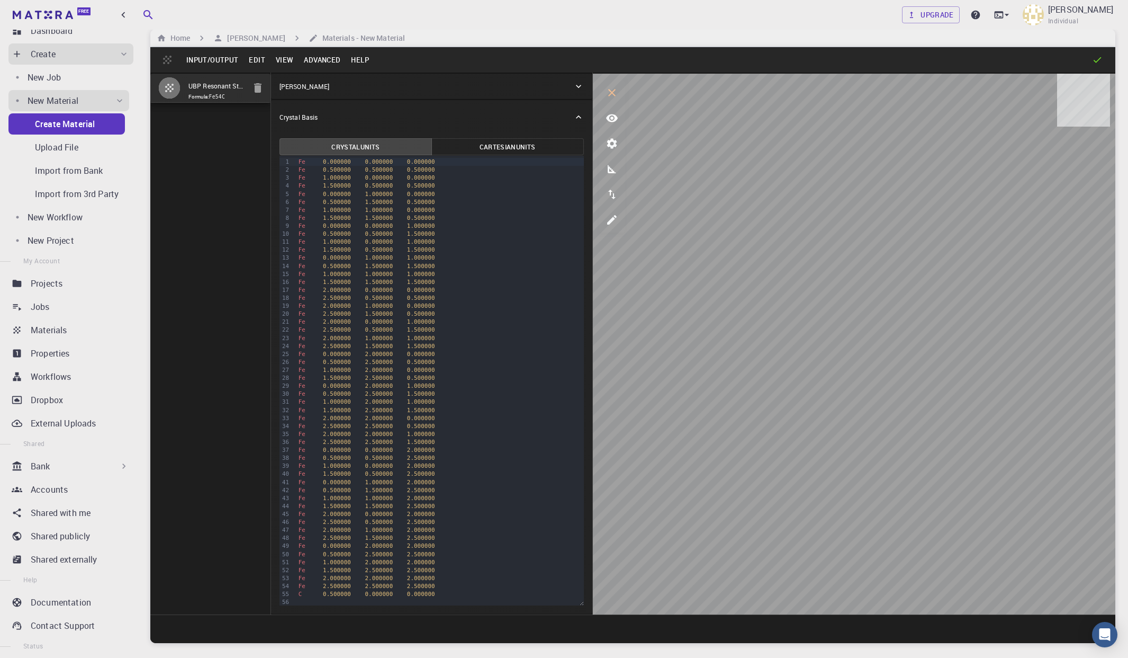
type input "CUB"
type input "3"
click at [229, 88] on input "UBP Resonant Steel - BCC Fe + Interstitial C (3x3x3 supercell)" at bounding box center [217, 86] width 57 height 12
click at [214, 97] on code "Fe54C" at bounding box center [217, 97] width 16 height 6
click at [578, 114] on icon at bounding box center [578, 117] width 11 height 11
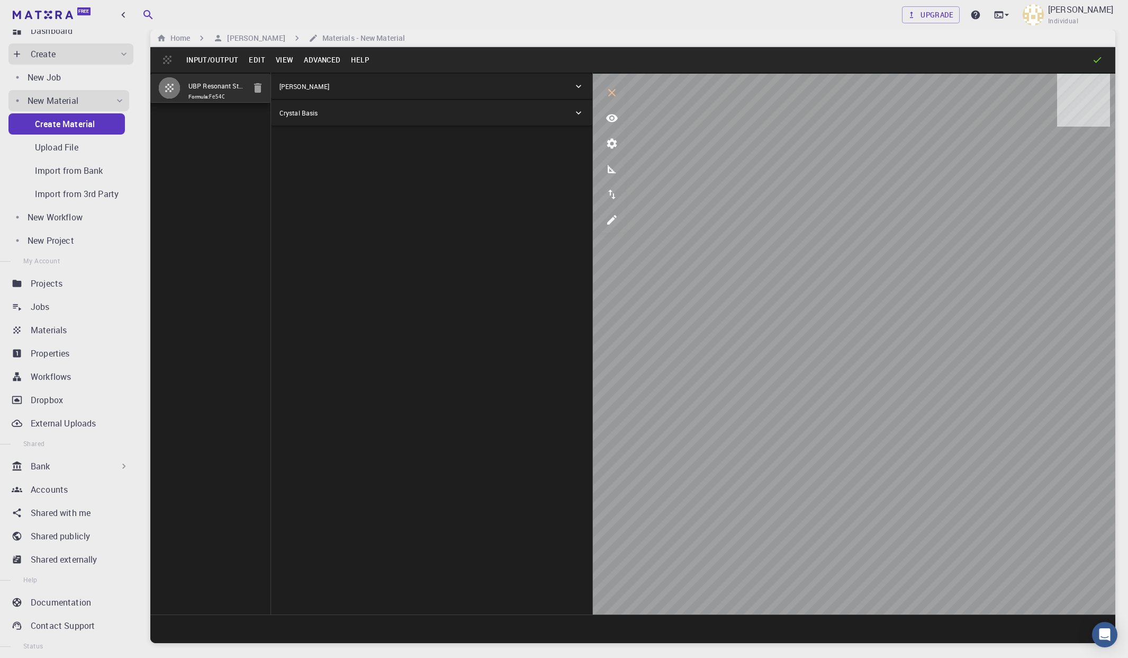
click at [230, 59] on button "Input/Output" at bounding box center [212, 59] width 62 height 17
click at [249, 59] on div at bounding box center [564, 329] width 1128 height 658
click at [256, 60] on button "Edit" at bounding box center [257, 59] width 27 height 17
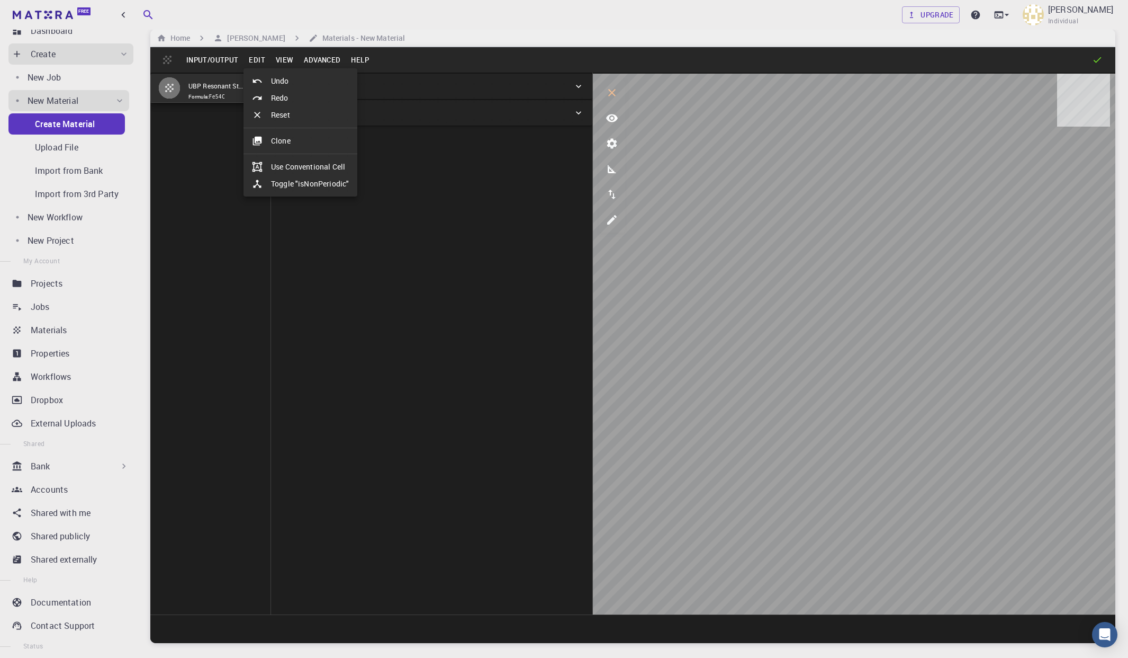
click at [255, 60] on div at bounding box center [564, 329] width 1128 height 658
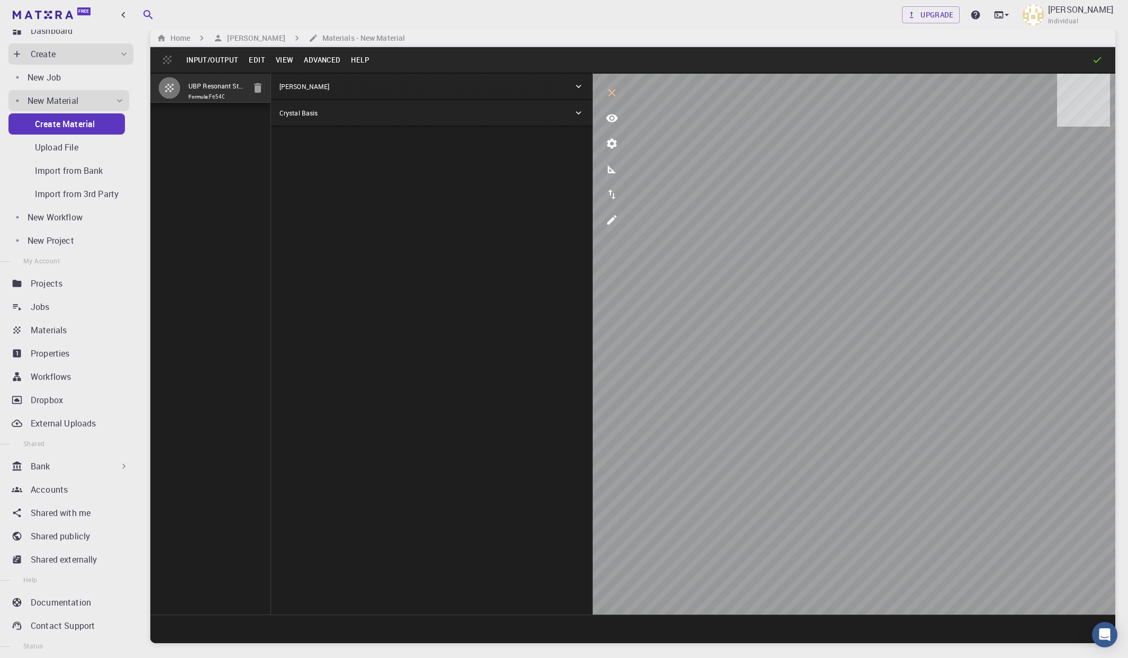
click at [234, 58] on button "Input/Output" at bounding box center [212, 59] width 62 height 17
click at [218, 148] on li "Save" at bounding box center [236, 148] width 110 height 17
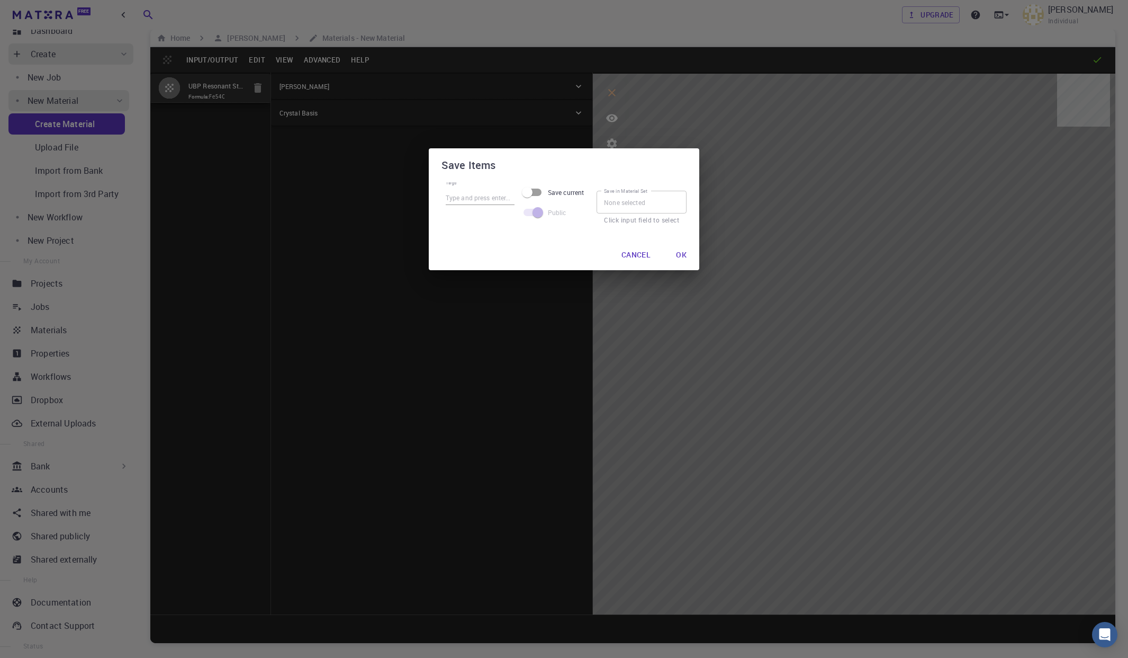
click at [535, 191] on input "Save current" at bounding box center [527, 192] width 60 height 20
checkbox input "true"
click at [488, 199] on input "Tags" at bounding box center [487, 198] width 69 height 14
paste input "steel, BCC, iron, carbon, interstitial, UBP, digital twin"
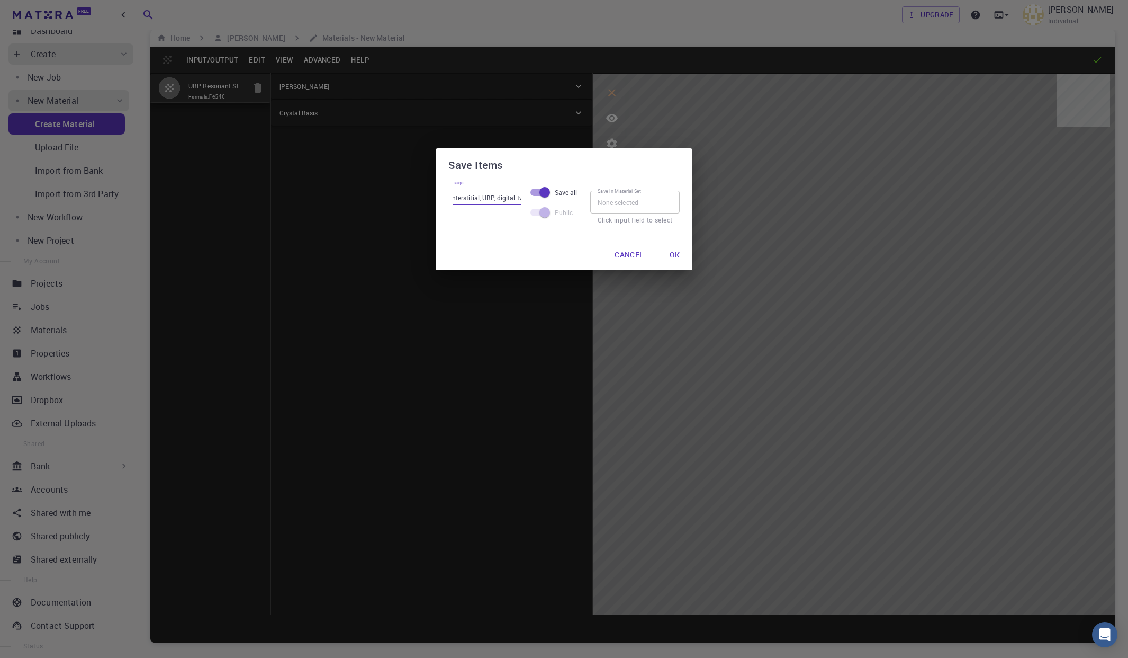
type input "steel, BCC, iron, carbon, interstitial, UBP, digital twin"
click at [622, 203] on input "Save in Material Set" at bounding box center [635, 202] width 90 height 22
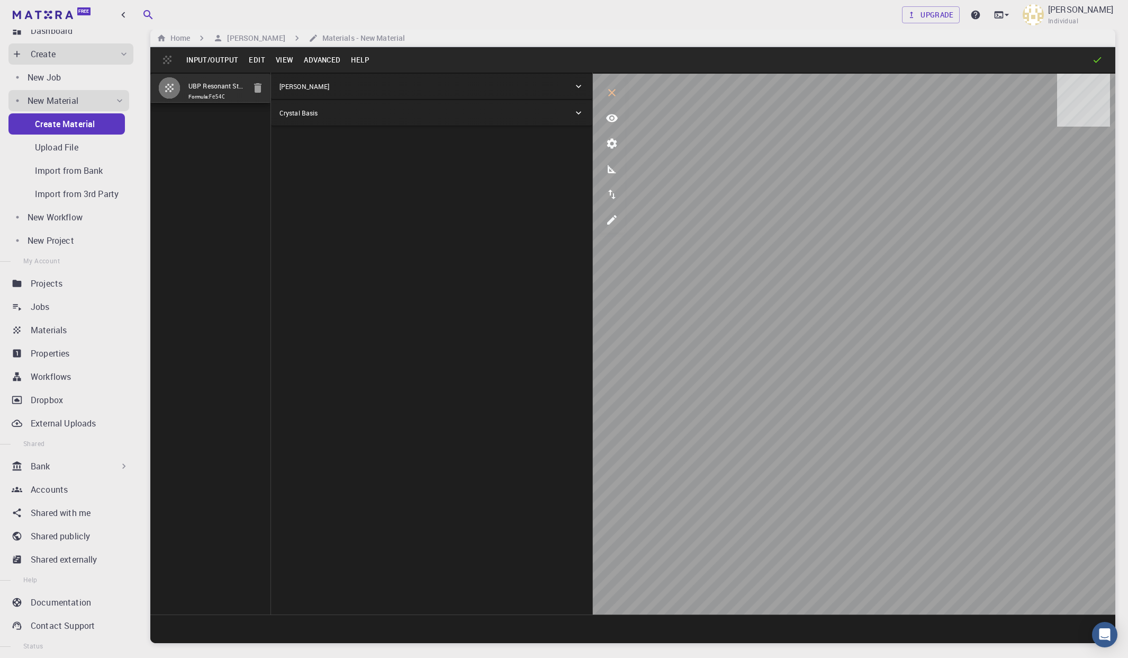
click at [219, 58] on button "Input/Output" at bounding box center [212, 59] width 62 height 17
click at [213, 151] on li "Save" at bounding box center [236, 148] width 110 height 17
click at [217, 63] on button "Input/Output" at bounding box center [212, 59] width 62 height 17
click at [218, 146] on li "Save" at bounding box center [236, 148] width 110 height 17
click at [256, 37] on h6 "[PERSON_NAME]" at bounding box center [254, 38] width 62 height 12
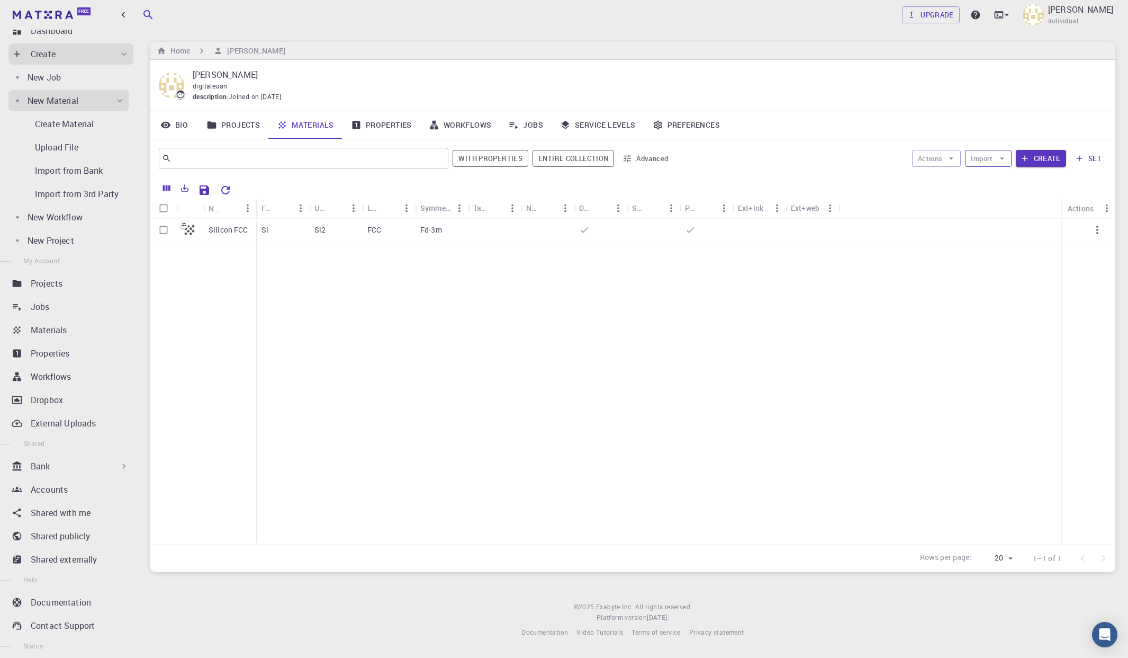
click at [950, 157] on icon "button" at bounding box center [1003, 159] width 10 height 10
click at [950, 180] on span "Upload File" at bounding box center [1027, 179] width 67 height 11
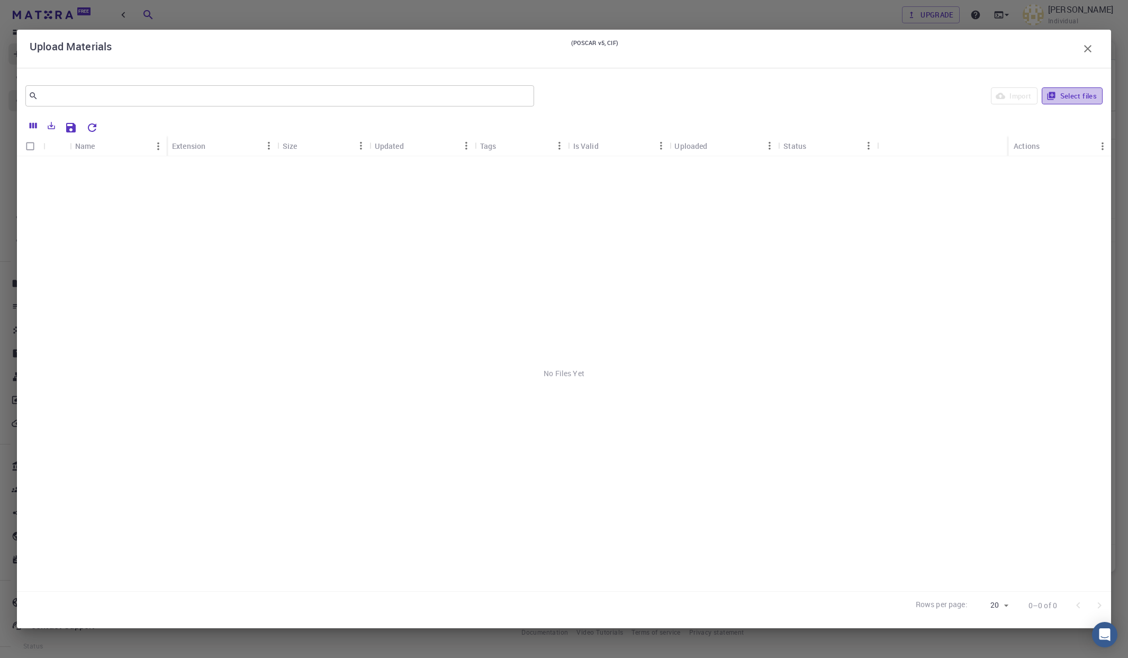
click at [950, 98] on button "Select files" at bounding box center [1072, 95] width 61 height 17
click at [73, 131] on icon "Save Explorer Settings" at bounding box center [71, 128] width 10 height 10
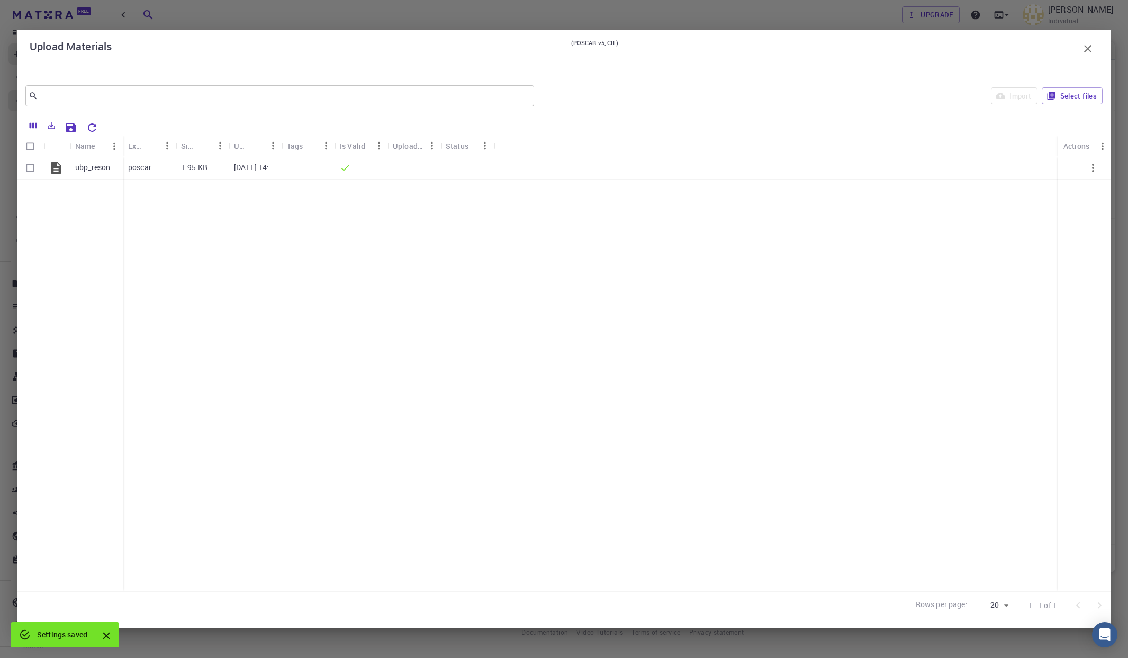
click at [950, 48] on icon "button" at bounding box center [1088, 48] width 13 height 13
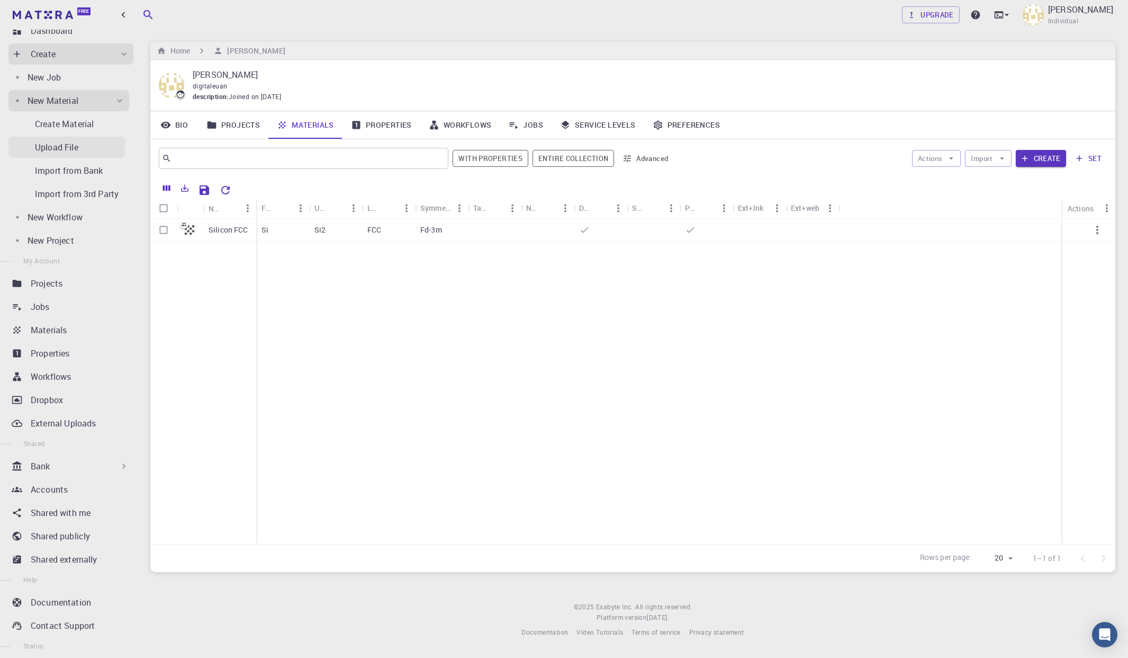
click at [68, 149] on p "Upload File" at bounding box center [56, 147] width 43 height 13
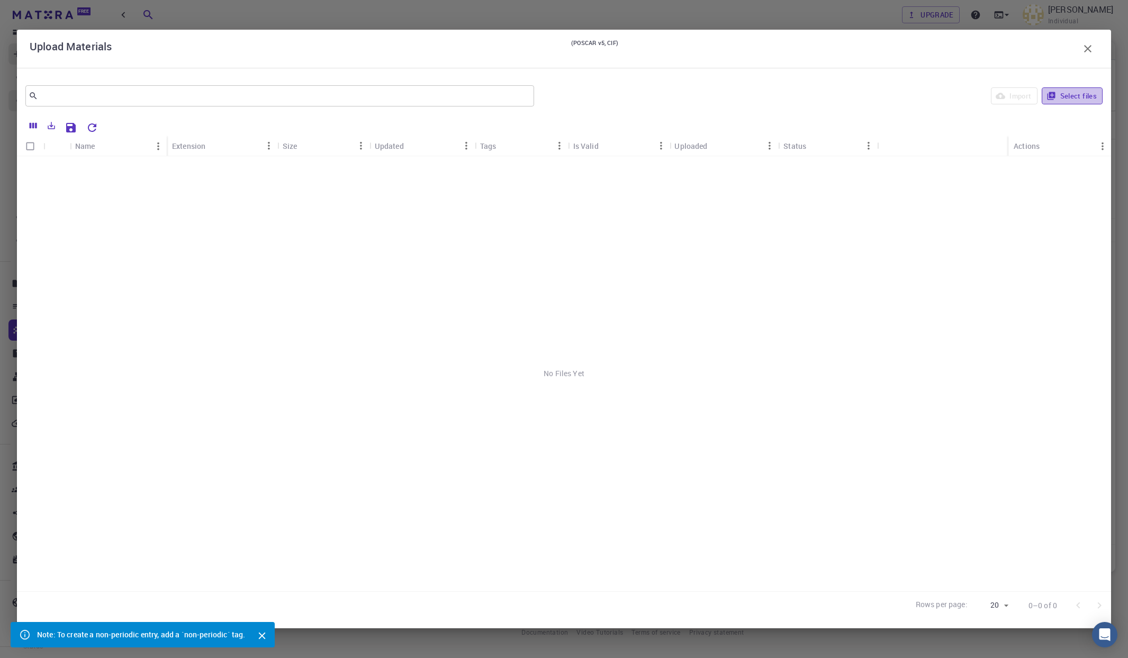
click at [950, 94] on button "Select files" at bounding box center [1072, 95] width 61 height 17
click at [262, 632] on icon "Close" at bounding box center [262, 635] width 7 height 7
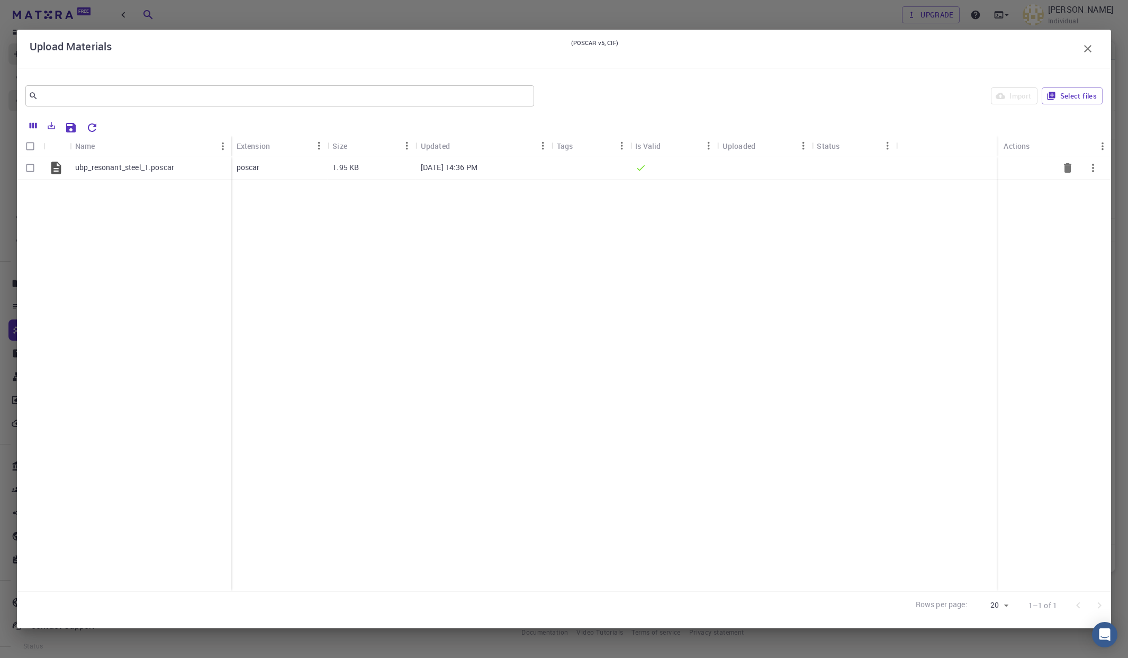
click at [116, 168] on p "ubp_resonant_steel_1.poscar" at bounding box center [124, 167] width 99 height 11
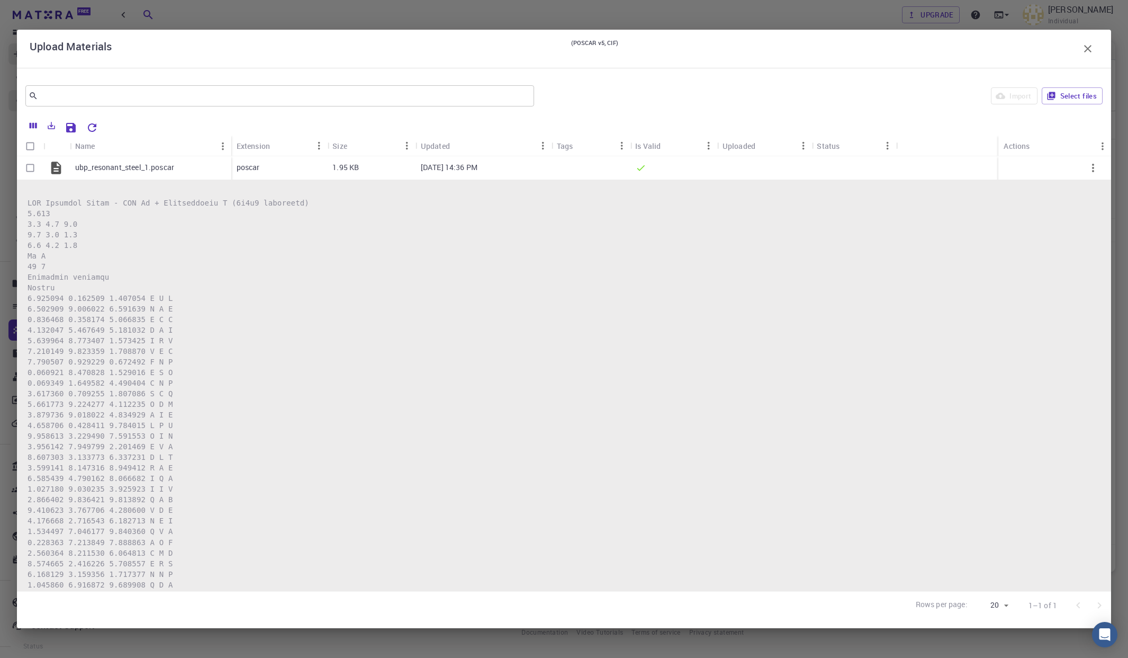
click at [72, 131] on icon "Save Explorer Settings" at bounding box center [71, 128] width 10 height 10
click at [30, 168] on input "Select row" at bounding box center [30, 168] width 20 height 20
checkbox input "true"
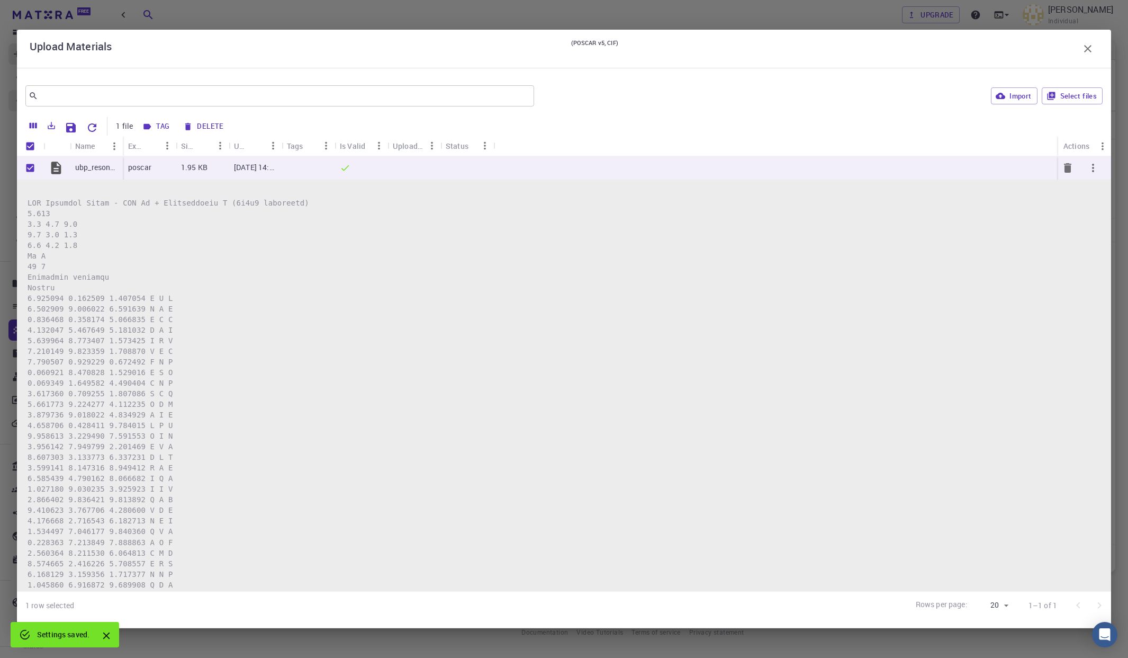
checkbox input "true"
click at [71, 127] on icon "Save Explorer Settings" at bounding box center [71, 128] width 10 height 10
click at [950, 166] on button "button" at bounding box center [1093, 167] width 25 height 25
click at [950, 195] on span "Expand" at bounding box center [1096, 193] width 23 height 11
click at [162, 125] on button "Tag" at bounding box center [156, 126] width 34 height 17
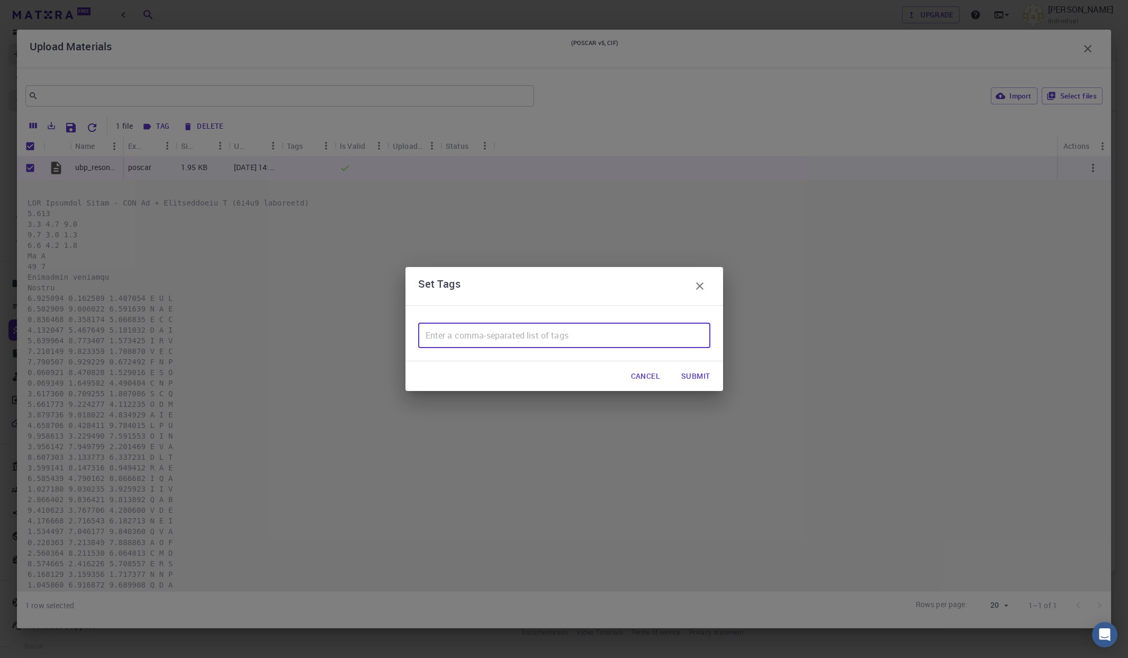
click at [492, 337] on input "text" at bounding box center [564, 334] width 292 height 25
paste input "steel, BCC, iron, carbon, interstitial, UBP, digital twin"
type input "steel, BCC, iron, carbon, interstitial, UBP, digital twin"
click at [695, 376] on button "Submit" at bounding box center [696, 375] width 46 height 21
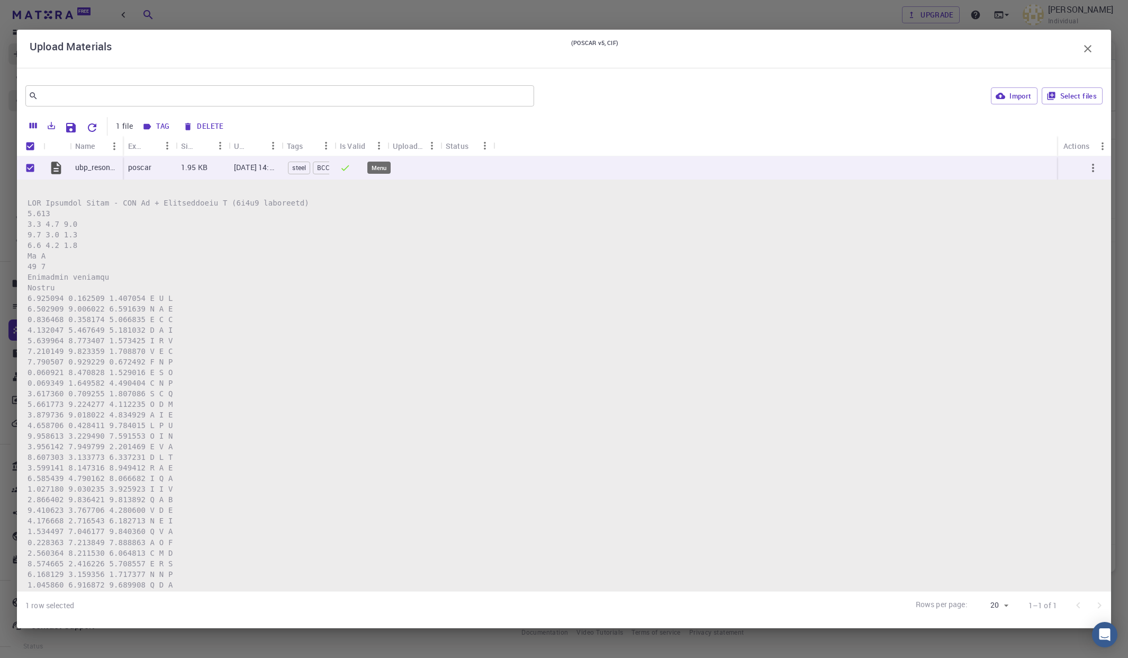
click at [377, 145] on icon "Menu" at bounding box center [379, 146] width 12 height 12
click at [378, 145] on icon "Menu" at bounding box center [379, 146] width 12 height 12
click at [481, 146] on icon "Menu" at bounding box center [485, 146] width 12 height 12
click at [432, 147] on icon "Menu" at bounding box center [432, 146] width 12 height 12
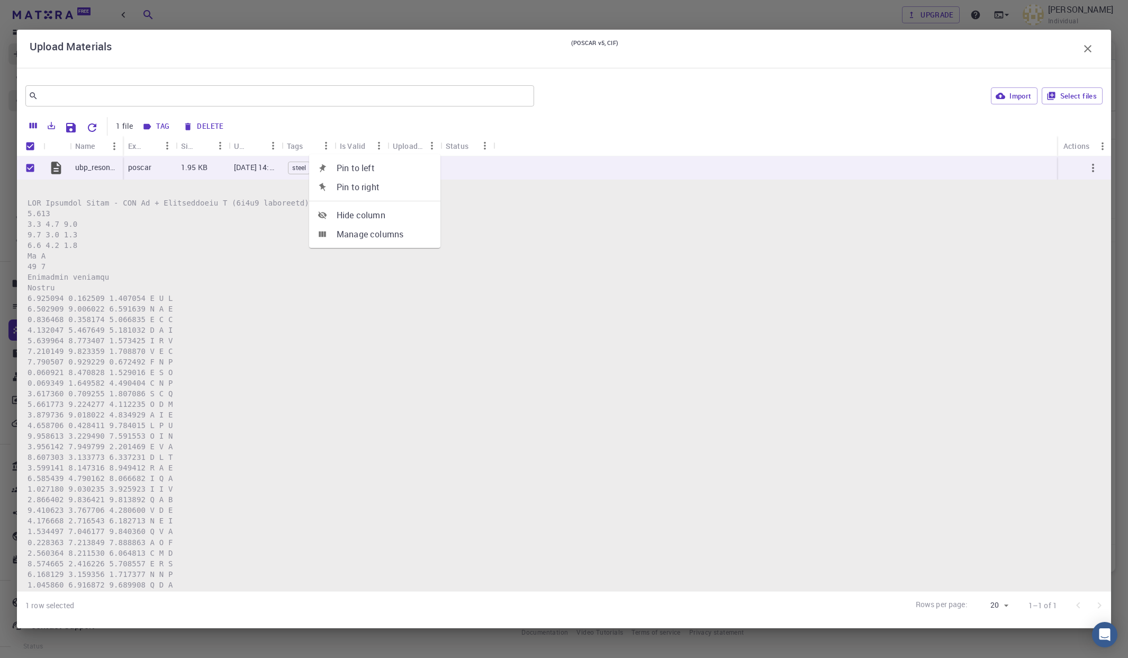
click at [432, 147] on icon "Menu" at bounding box center [432, 146] width 12 height 12
drag, startPoint x: 122, startPoint y: 146, endPoint x: 176, endPoint y: 156, distance: 54.4
click at [176, 156] on div "Name Extension Size Updated Tags Is Valid Uploaded Status Actions" at bounding box center [564, 146] width 1095 height 21
click at [540, 149] on icon "Menu" at bounding box center [539, 146] width 12 height 12
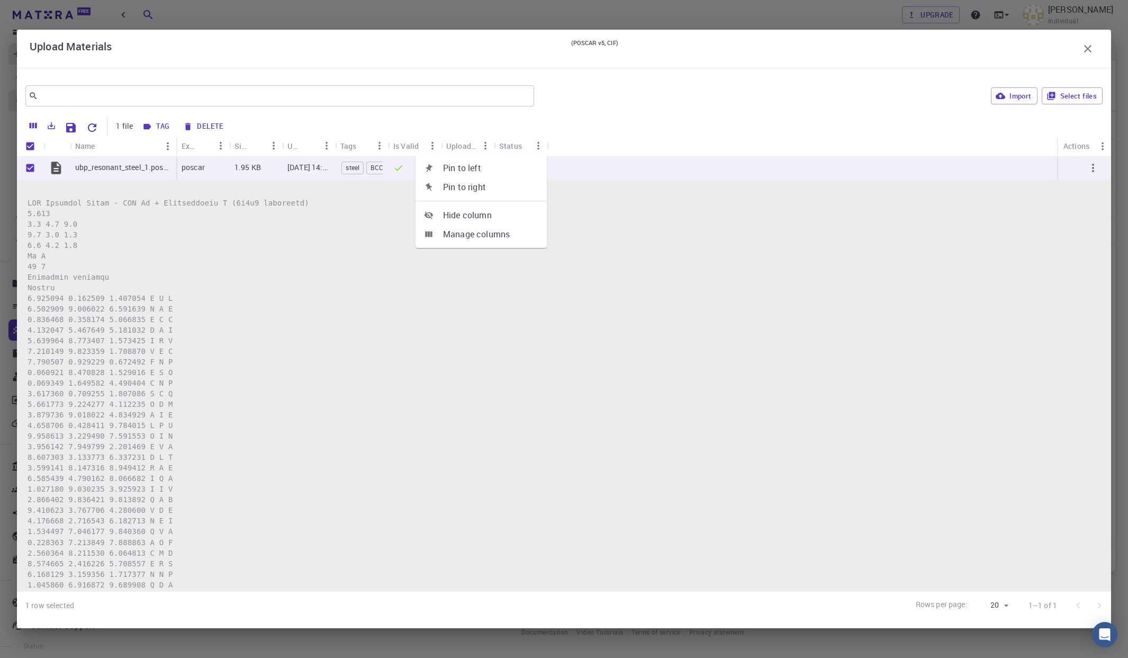
click at [488, 231] on span "Manage columns" at bounding box center [490, 234] width 95 height 13
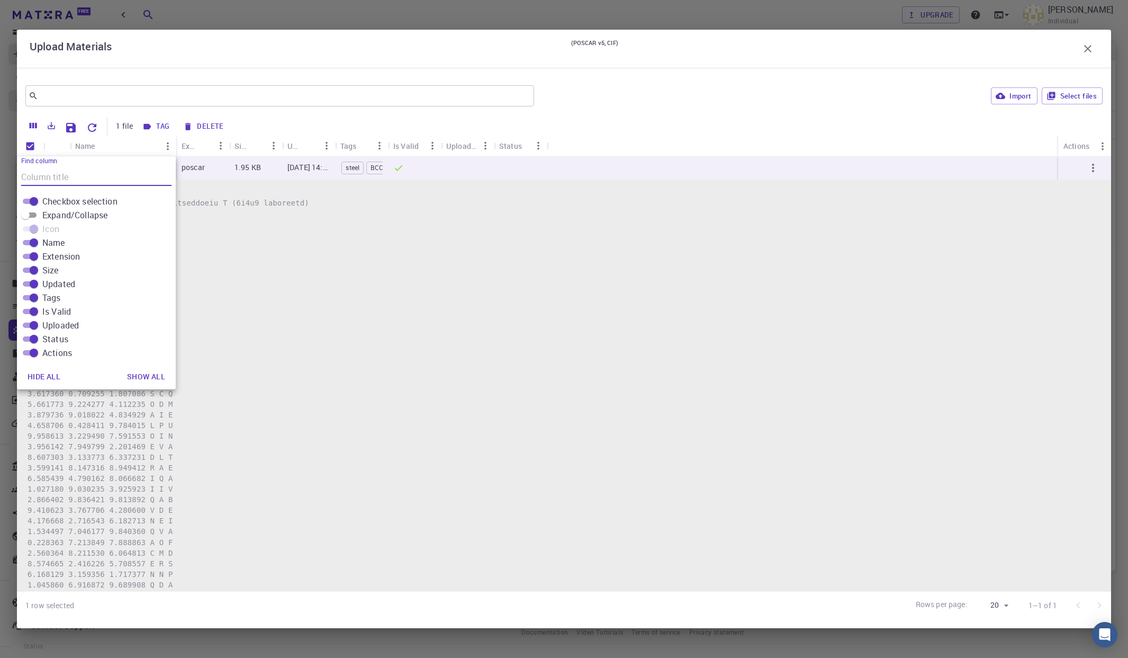
click at [305, 315] on pre at bounding box center [564, 537] width 1073 height 678
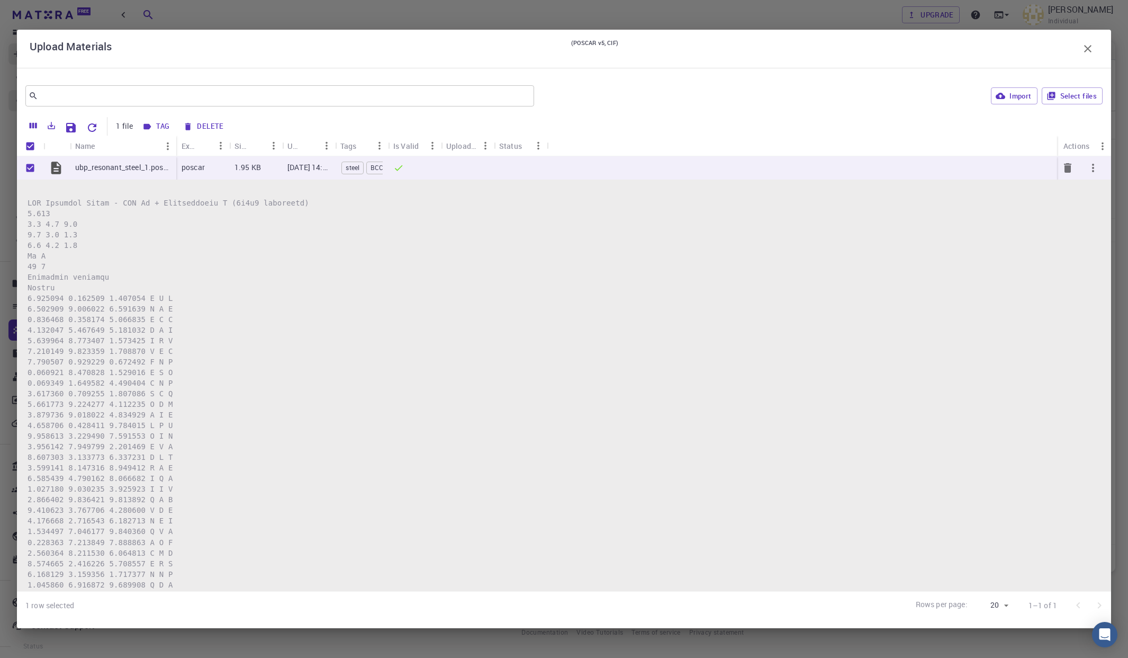
click at [104, 169] on p "ubp_resonant_steel_1.poscar" at bounding box center [123, 167] width 96 height 11
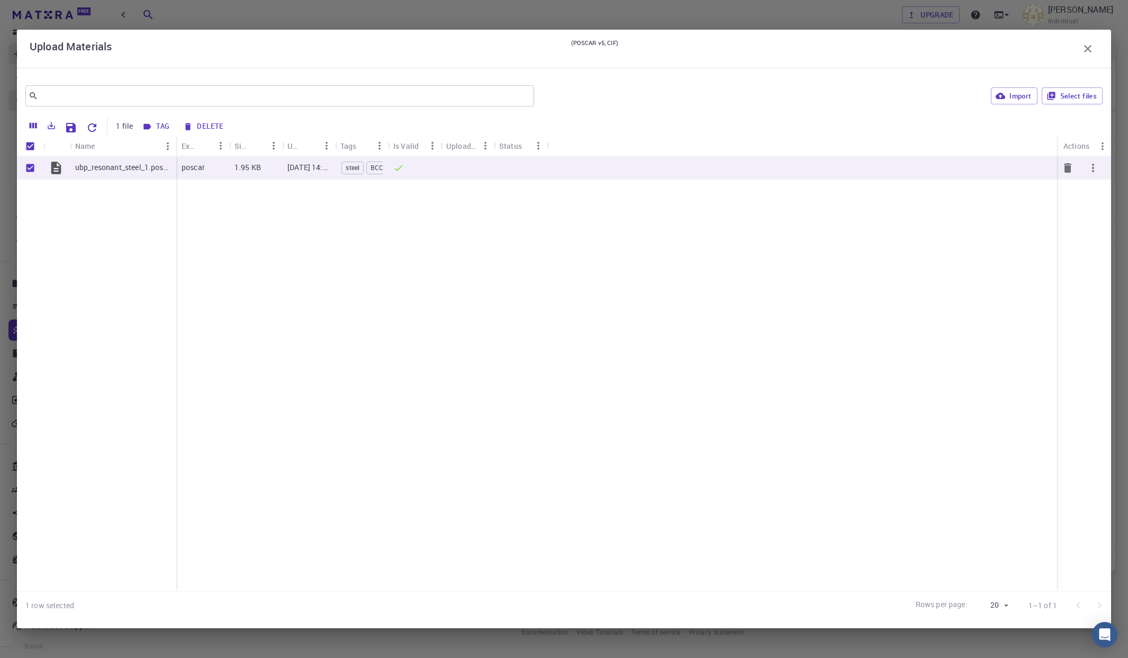
click at [104, 169] on p "ubp_resonant_steel_1.poscar" at bounding box center [123, 167] width 96 height 11
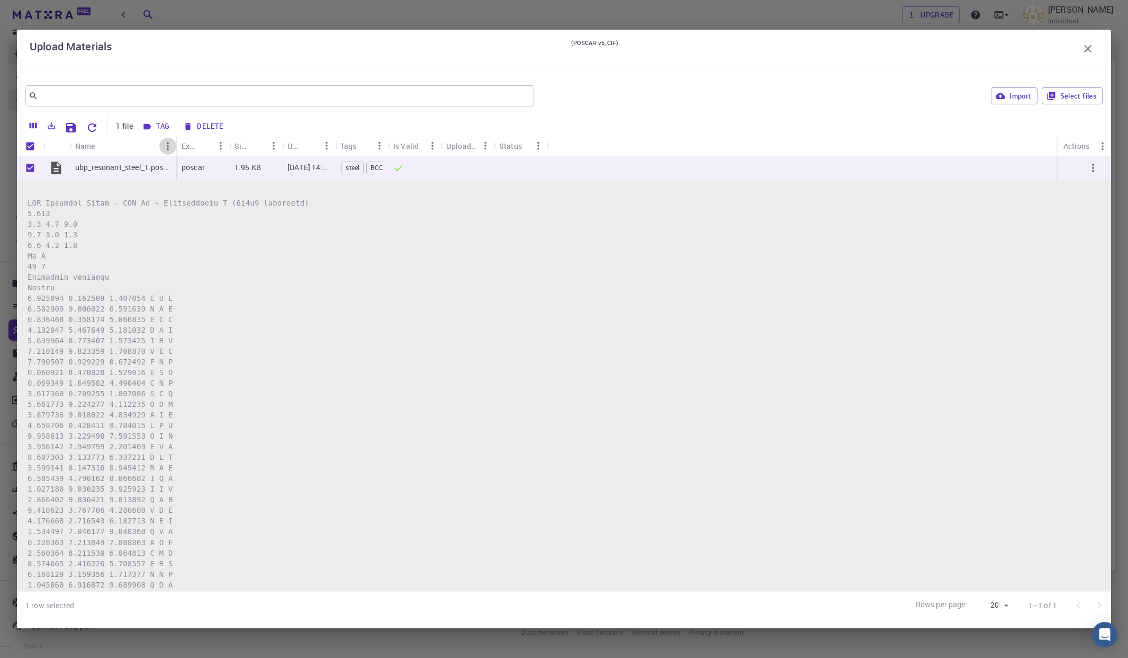
click at [170, 145] on icon "Menu" at bounding box center [168, 146] width 12 height 12
click at [255, 226] on pre at bounding box center [564, 537] width 1073 height 678
click at [115, 169] on p "ubp_resonant_steel_1.poscar" at bounding box center [123, 167] width 96 height 11
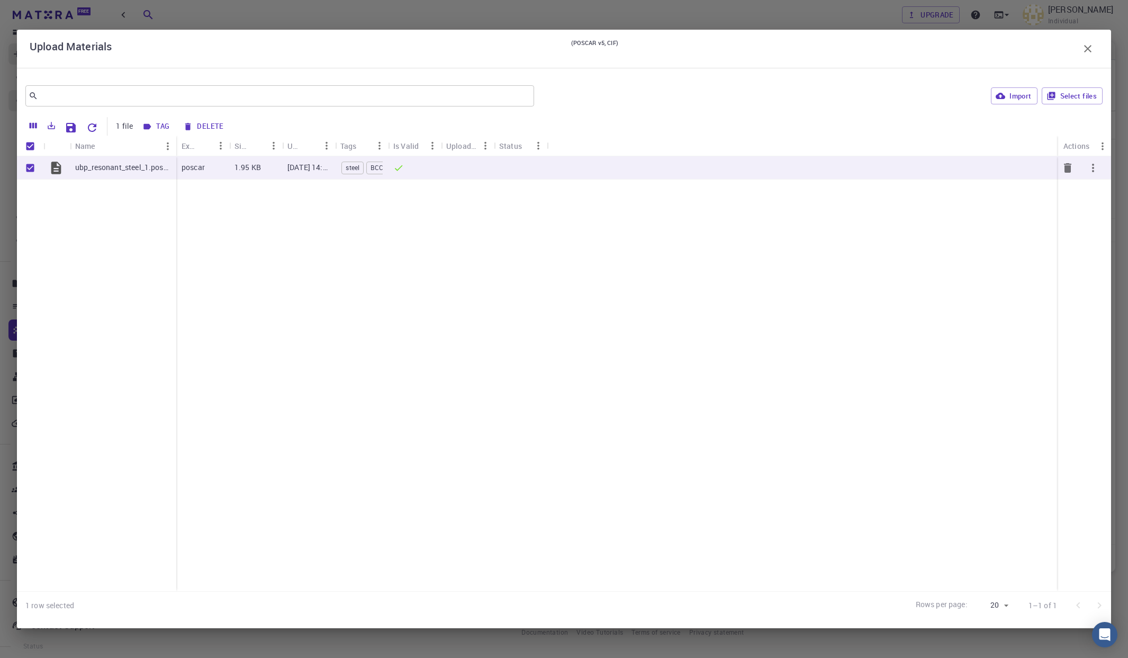
click at [115, 169] on p "ubp_resonant_steel_1.poscar" at bounding box center [123, 167] width 96 height 11
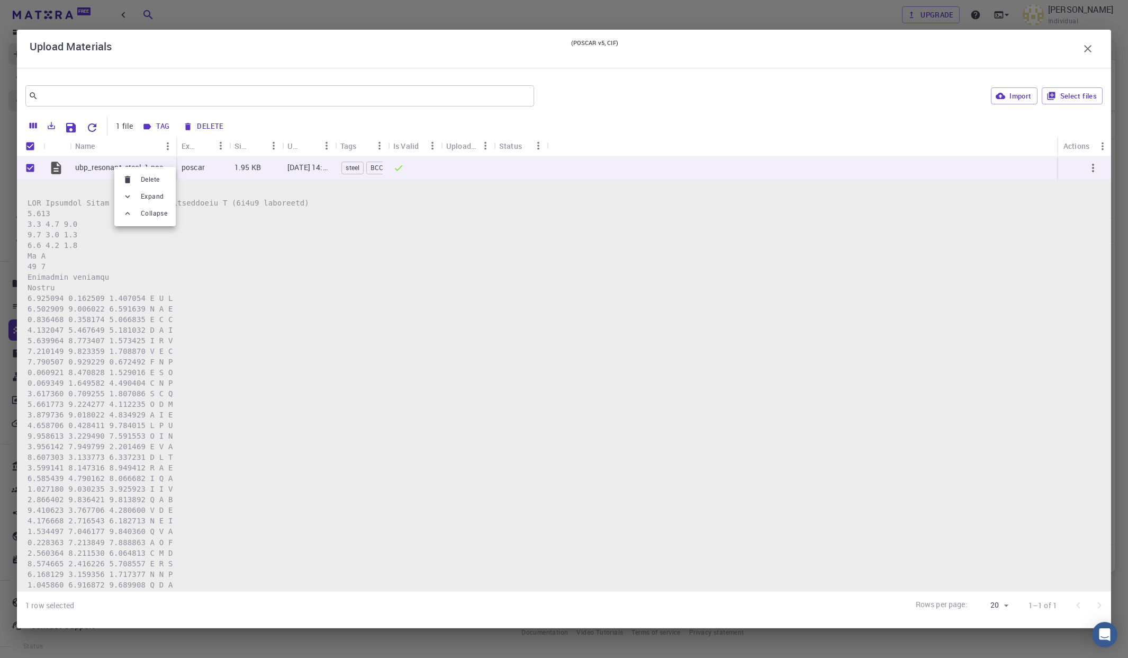
click at [107, 170] on div at bounding box center [564, 329] width 1128 height 658
click at [950, 96] on button "Import" at bounding box center [1014, 95] width 46 height 17
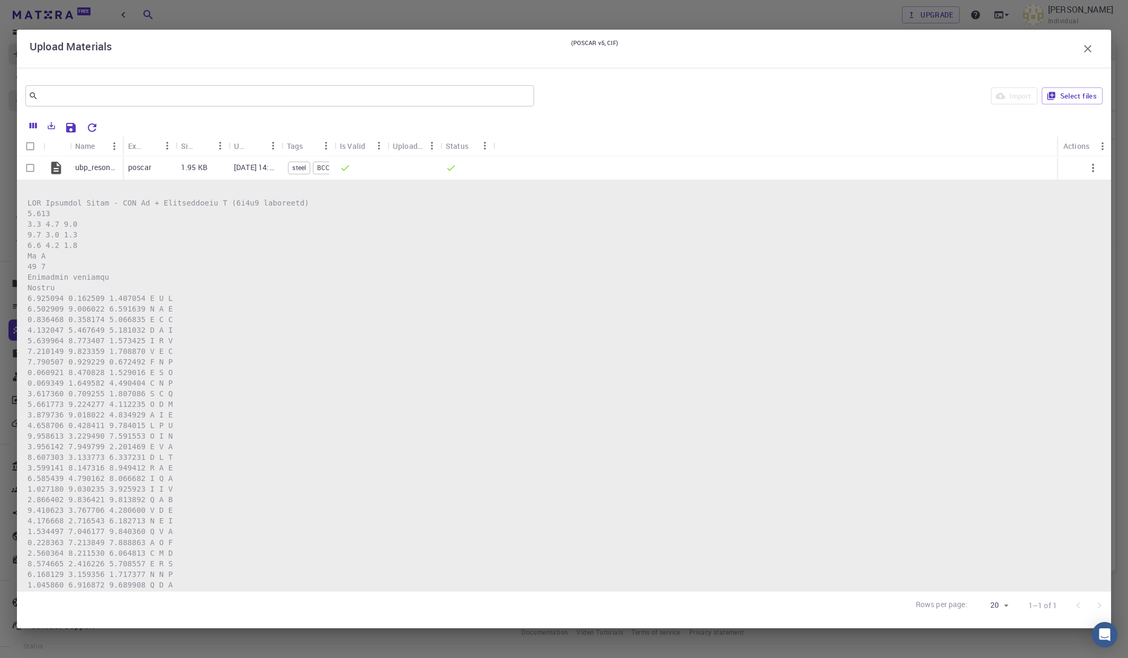
checkbox input "false"
click at [950, 50] on icon "button" at bounding box center [1088, 48] width 13 height 13
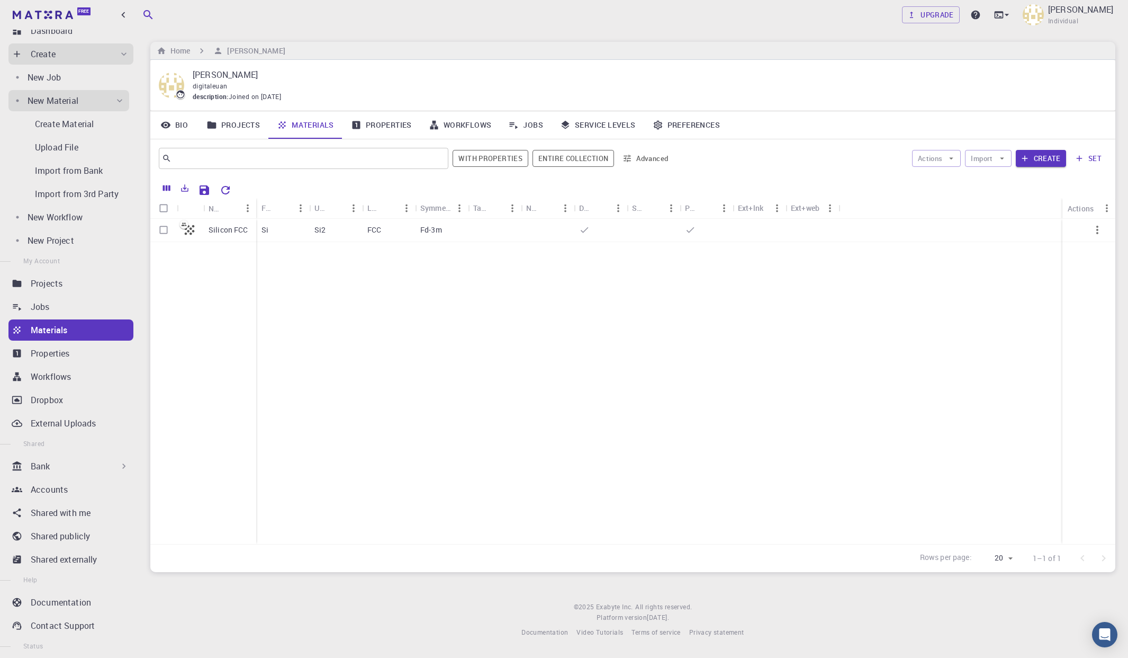
click at [310, 119] on link "Materials" at bounding box center [305, 125] width 74 height 28
click at [236, 124] on link "Projects" at bounding box center [233, 125] width 70 height 28
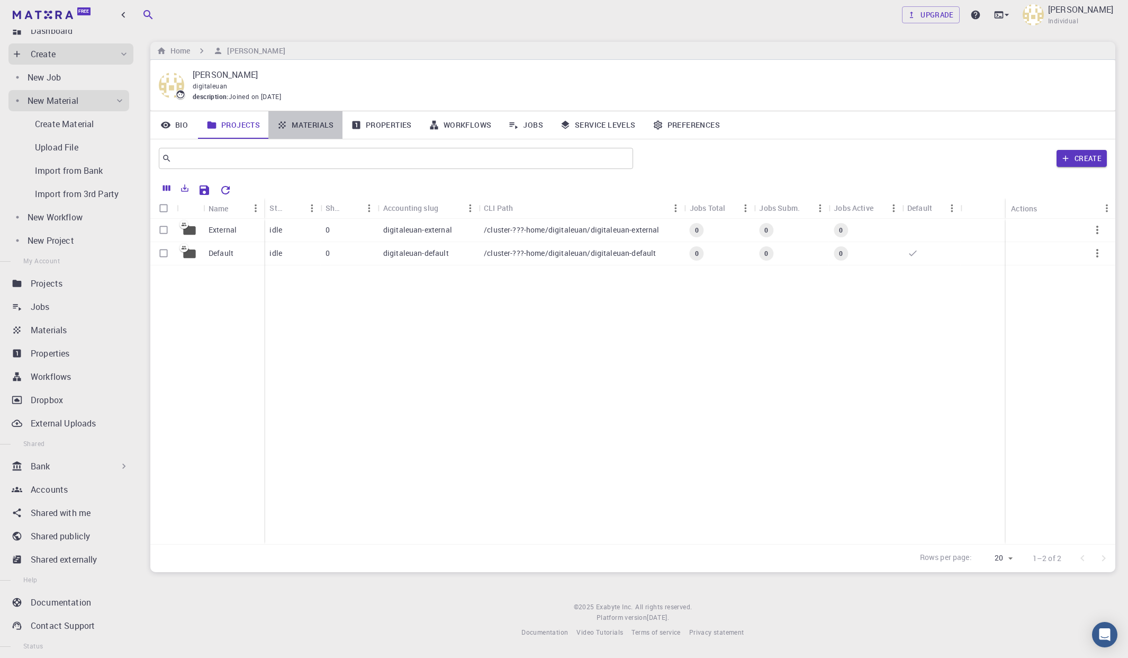
click at [306, 119] on link "Materials" at bounding box center [305, 125] width 74 height 28
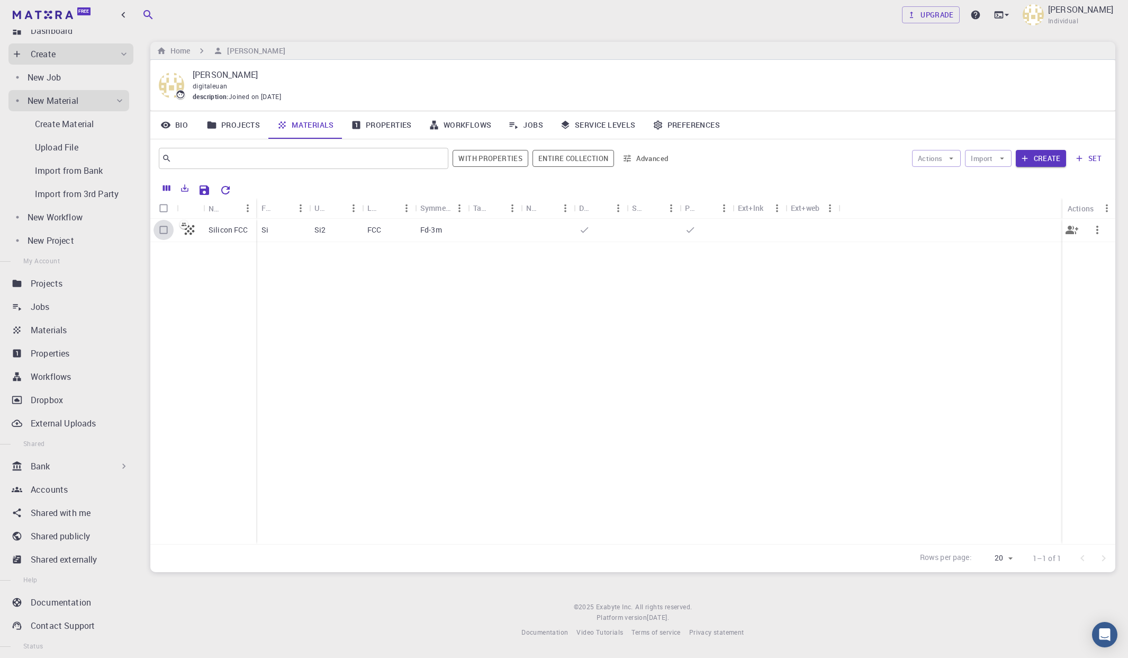
click at [163, 231] on input "Select row" at bounding box center [164, 230] width 20 height 20
checkbox input "true"
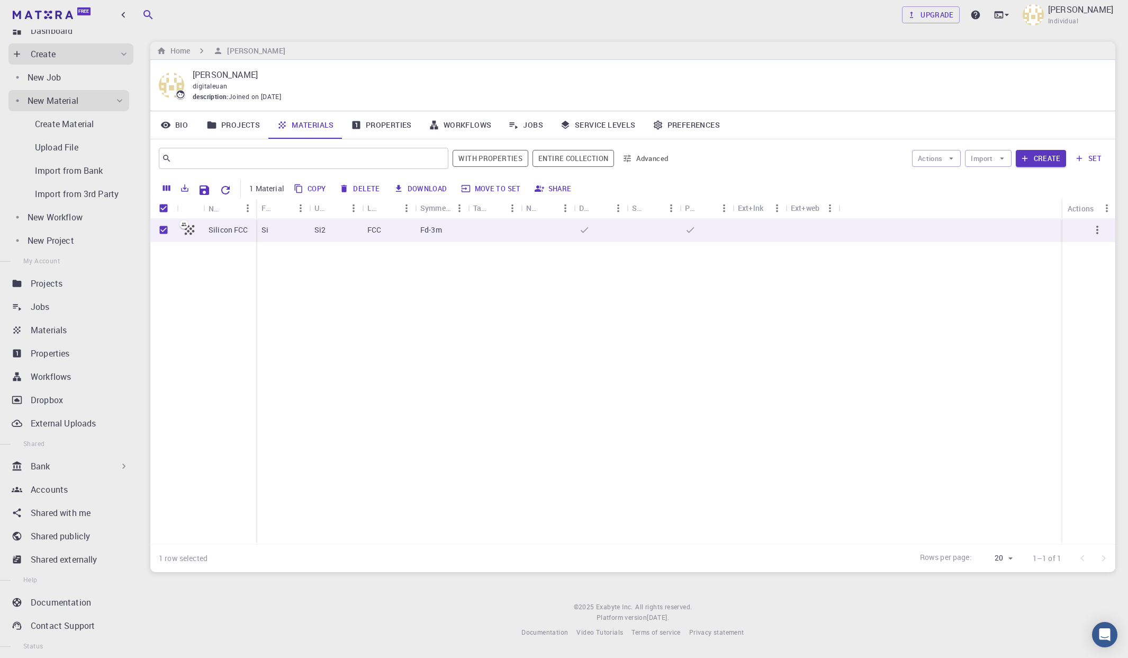
click at [387, 186] on div "Copy Delete Download Move to set Share" at bounding box center [689, 189] width 796 height 19
drag, startPoint x: 371, startPoint y: 189, endPoint x: 376, endPoint y: 198, distance: 10.9
click at [371, 189] on button "Delete" at bounding box center [360, 188] width 48 height 17
checkbox input "false"
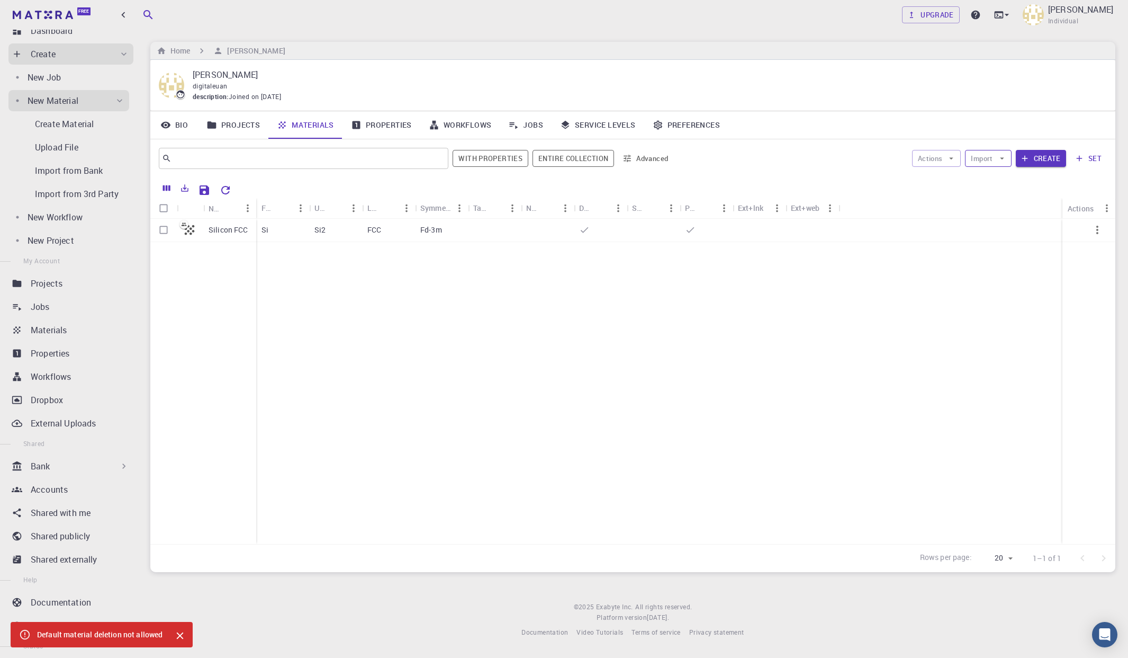
click at [950, 157] on icon "button" at bounding box center [1003, 159] width 10 height 10
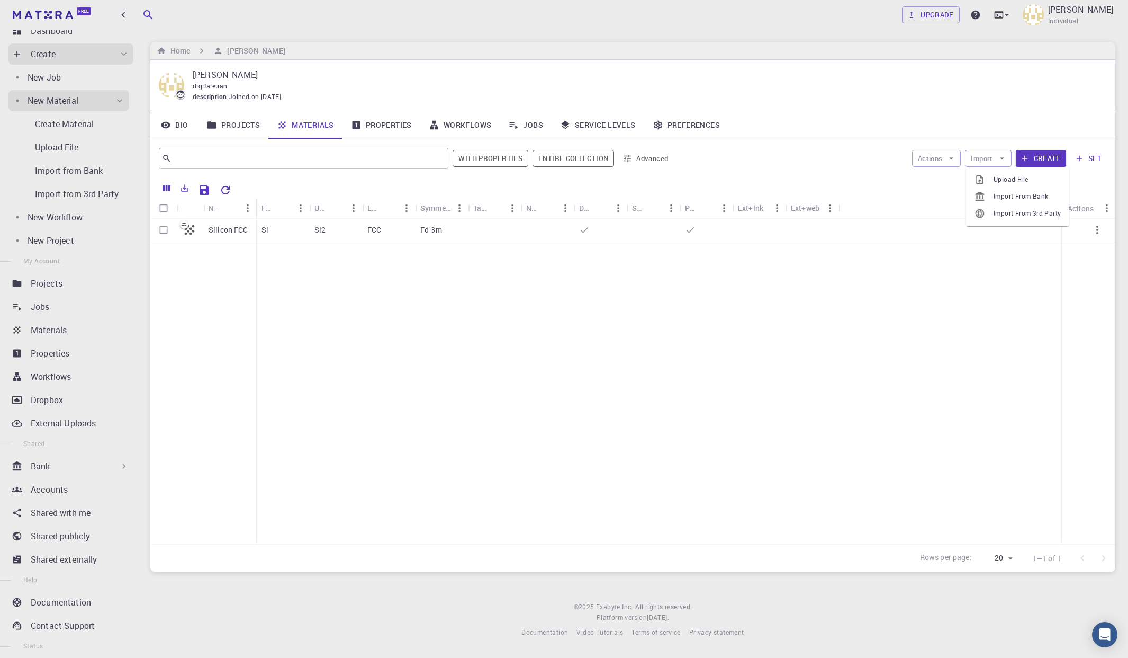
click at [950, 199] on span "Import From Bank" at bounding box center [1027, 196] width 67 height 11
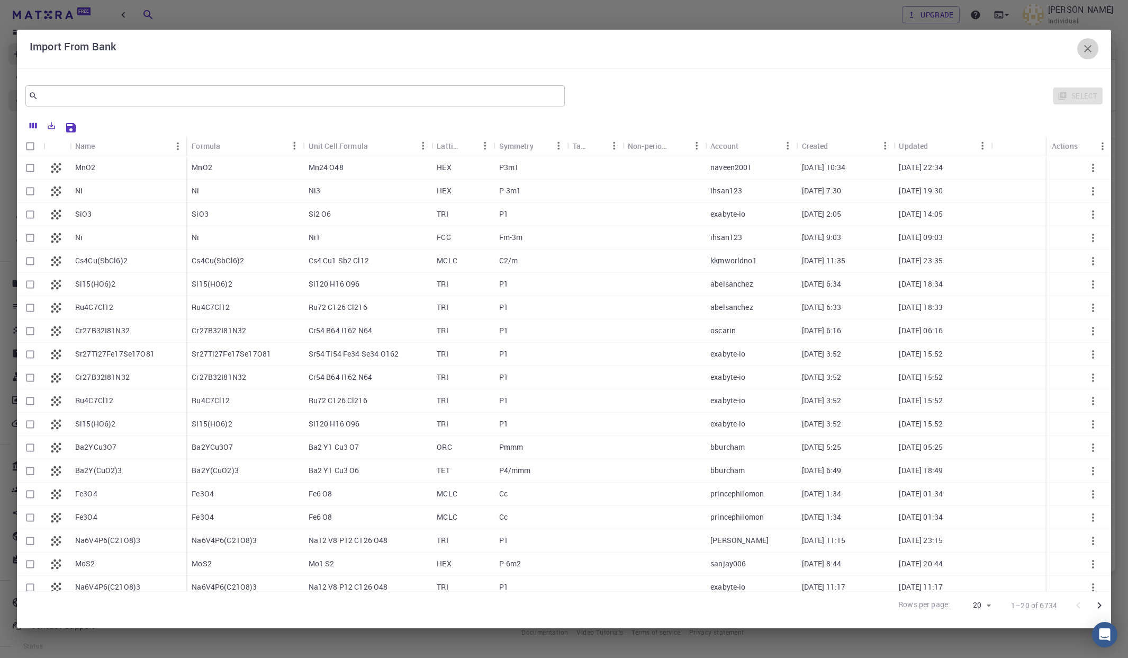
drag, startPoint x: 1094, startPoint y: 52, endPoint x: 1083, endPoint y: 55, distance: 10.9
click at [950, 52] on icon "button" at bounding box center [1088, 48] width 13 height 13
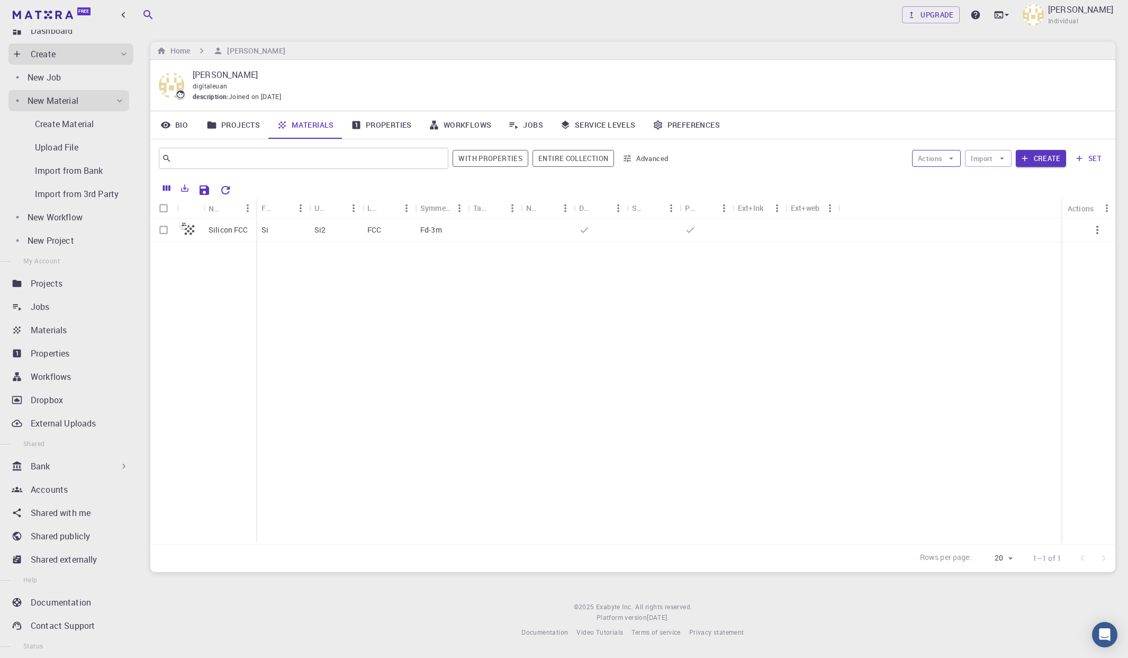
click at [940, 159] on button "Actions" at bounding box center [936, 158] width 49 height 17
click at [950, 155] on button "Import" at bounding box center [988, 158] width 46 height 17
click at [918, 228] on div at bounding box center [951, 230] width 224 height 23
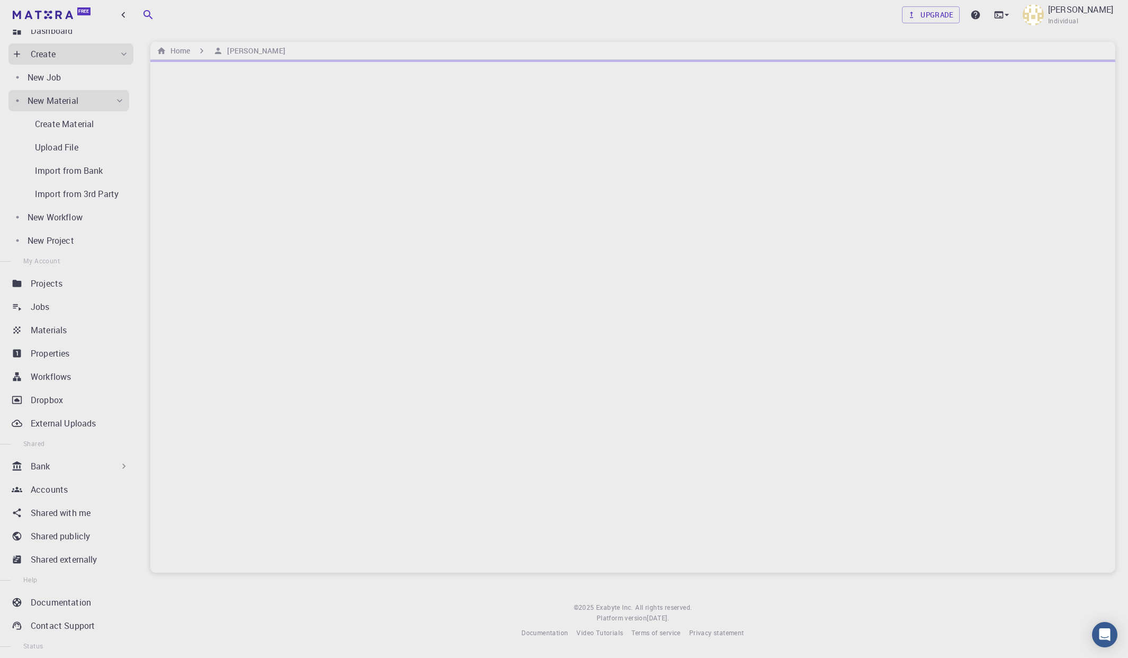
click at [950, 164] on div at bounding box center [632, 316] width 965 height 513
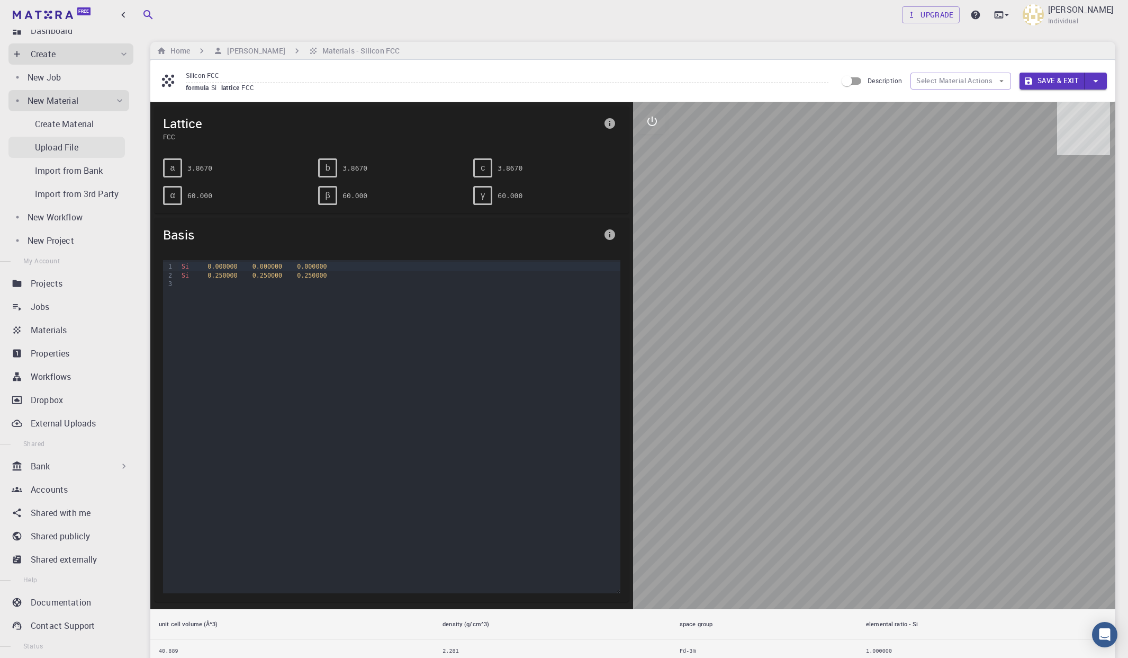
drag, startPoint x: 56, startPoint y: 123, endPoint x: 56, endPoint y: 151, distance: 28.1
click at [56, 123] on p "Create Material" at bounding box center [64, 124] width 59 height 13
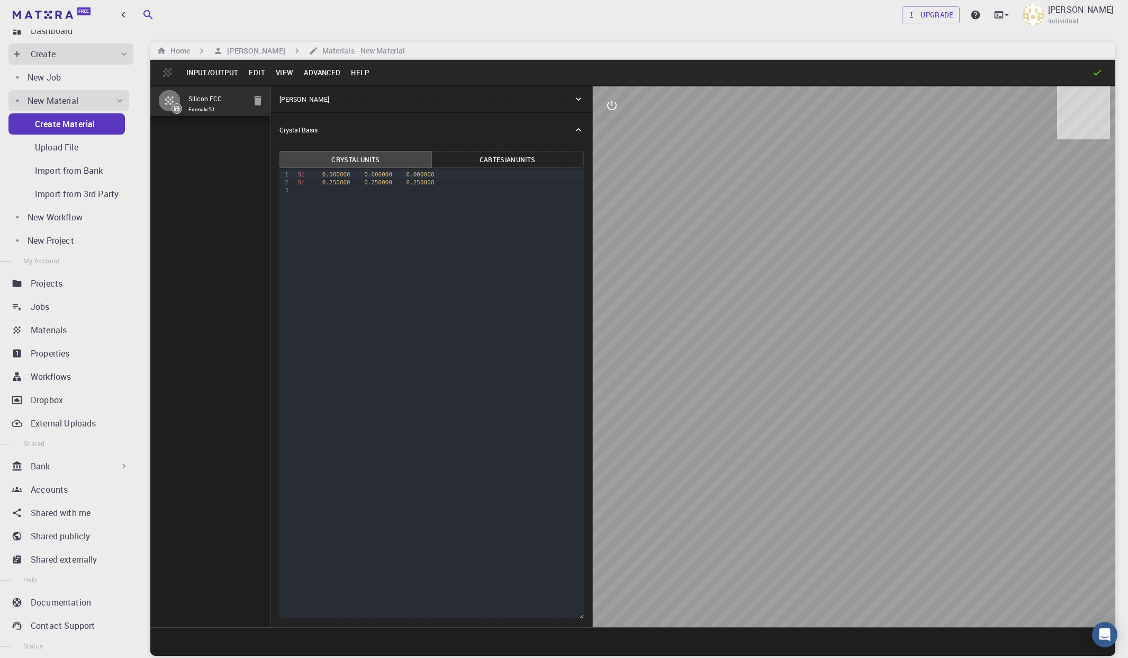
click at [211, 74] on button "Input/Output" at bounding box center [212, 72] width 62 height 17
click at [216, 125] on li "Upload from Disk" at bounding box center [236, 127] width 110 height 17
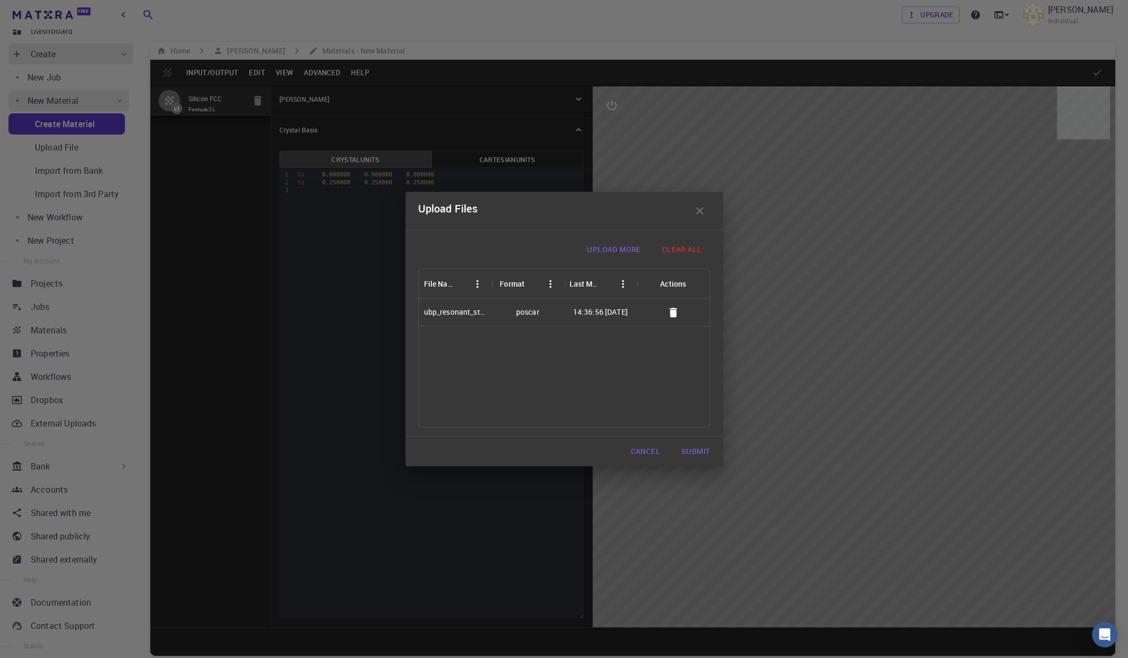
click at [474, 313] on div "ubp_resonant_steel_1.poscar" at bounding box center [455, 312] width 62 height 11
click at [697, 457] on button "Submit" at bounding box center [696, 451] width 46 height 21
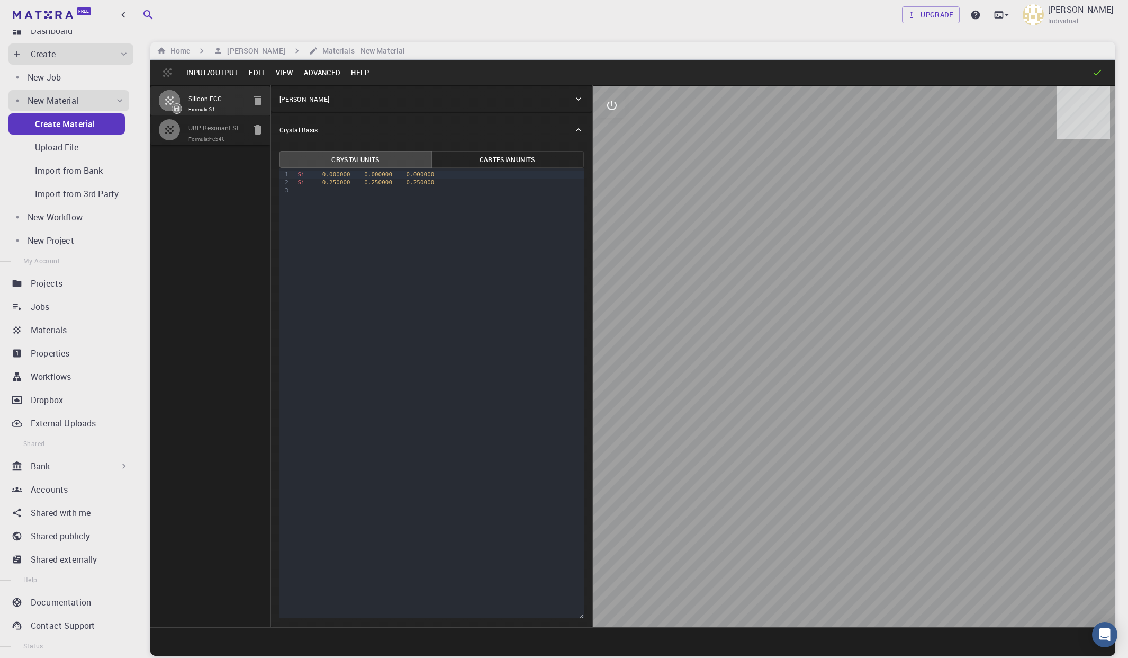
click at [254, 101] on icon "button" at bounding box center [258, 100] width 13 height 13
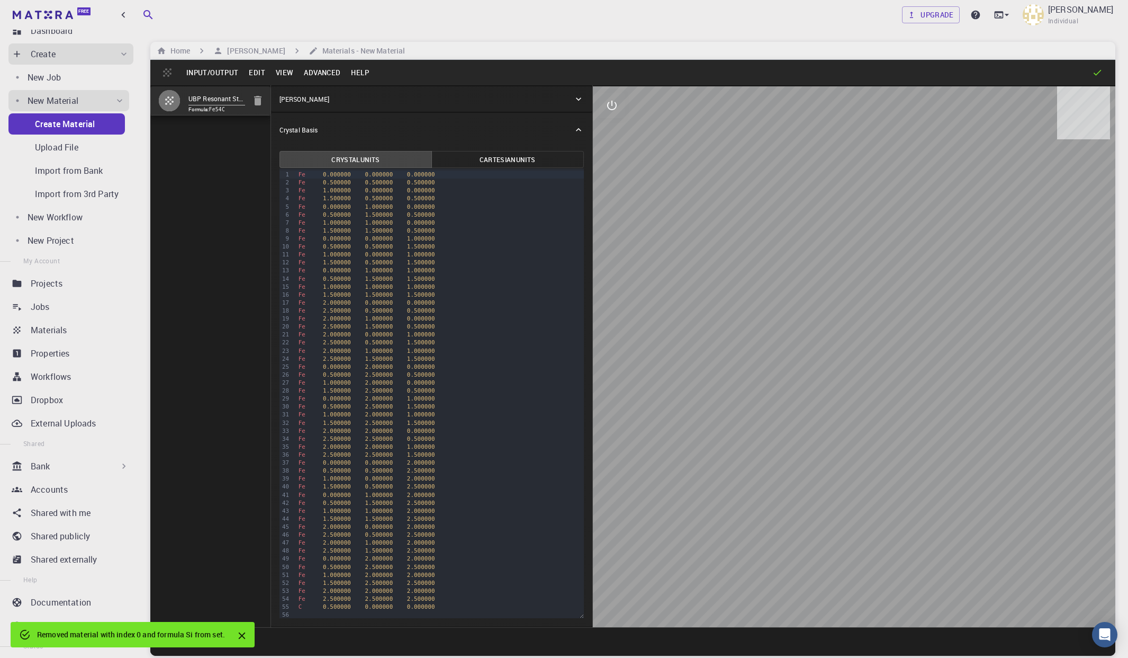
type input "TRI"
type input "3"
type input "90"
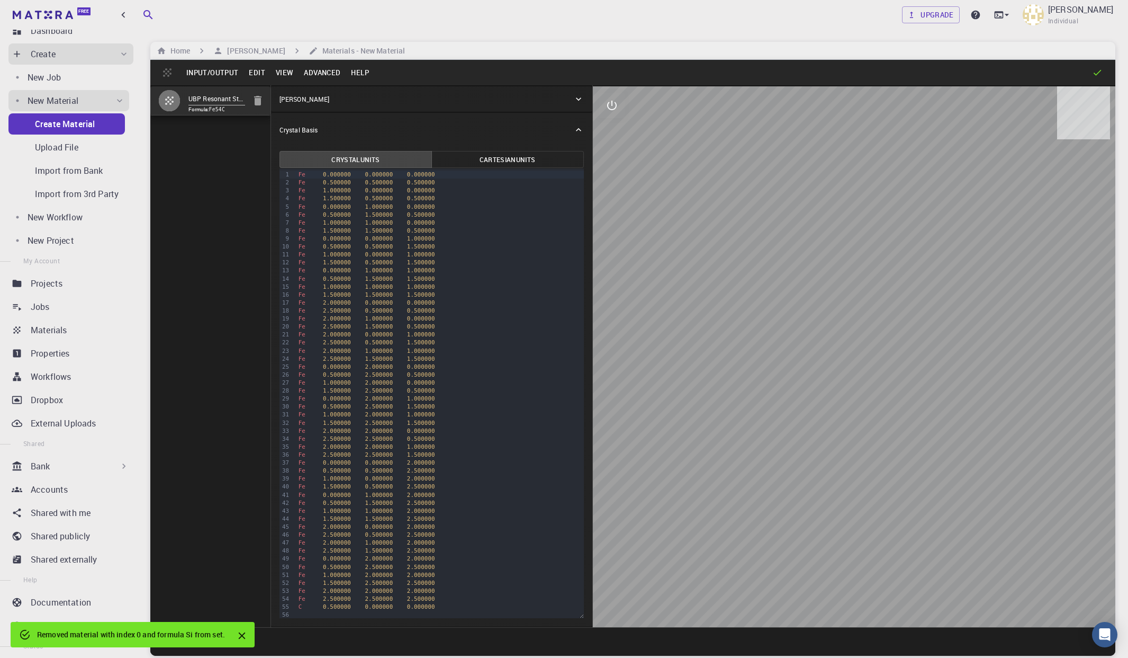
type input "90"
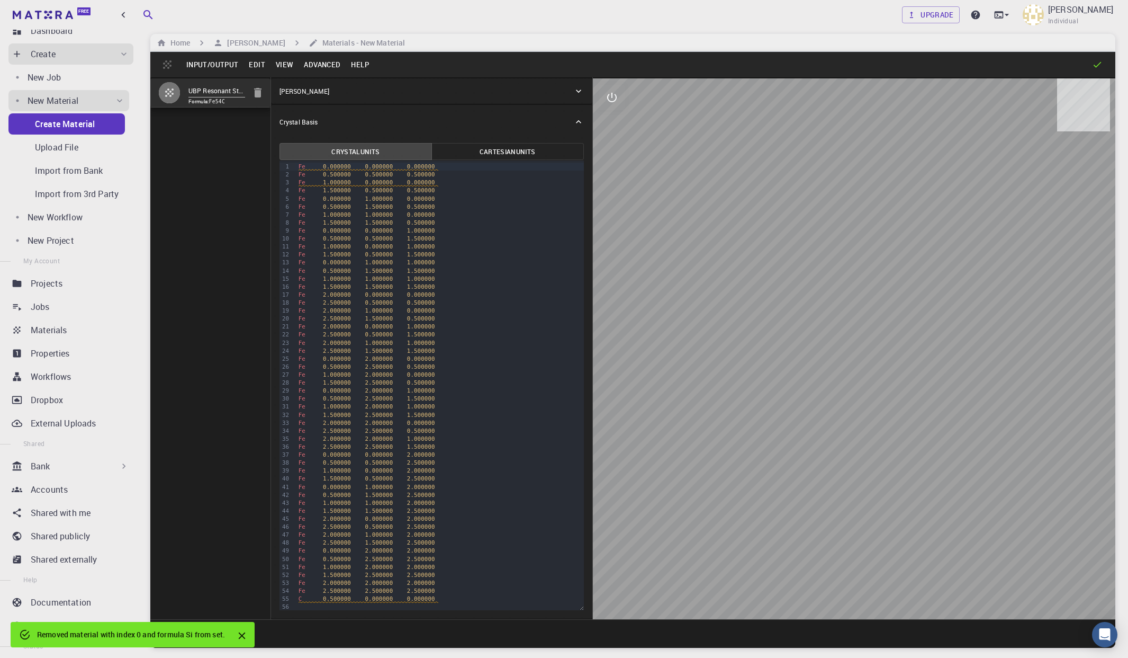
scroll to position [8, 0]
click at [611, 96] on icon "interactive" at bounding box center [612, 97] width 13 height 13
click at [615, 121] on icon "view" at bounding box center [612, 123] width 12 height 8
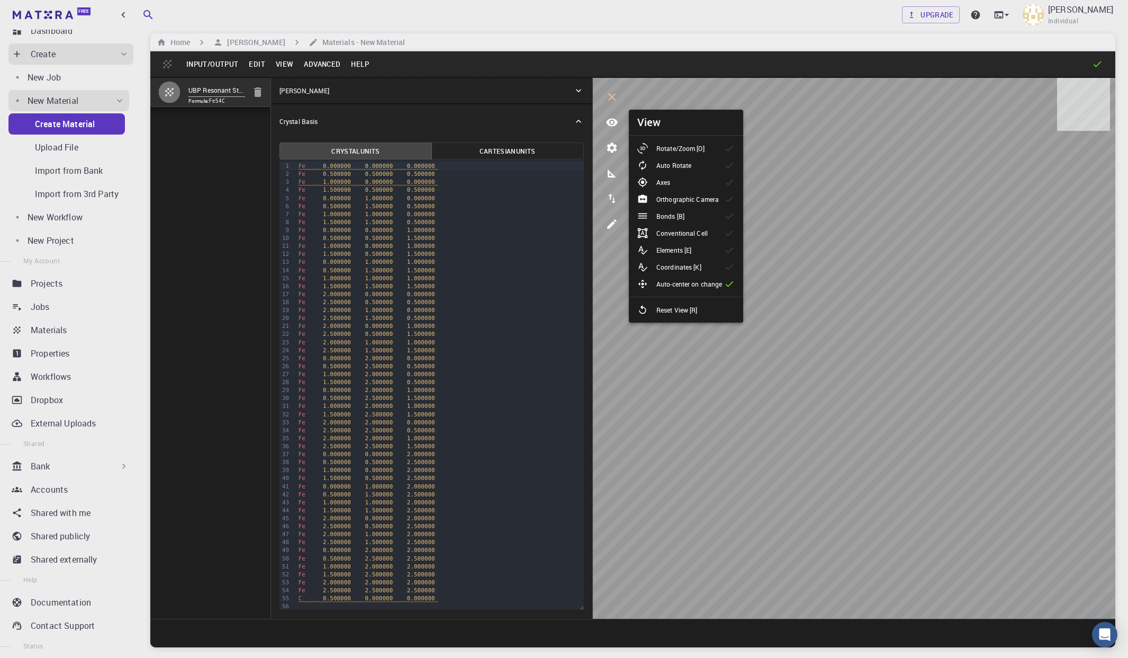
drag, startPoint x: 671, startPoint y: 151, endPoint x: 677, endPoint y: 156, distance: 7.5
click at [671, 151] on p "Rotate/Zoom [O]" at bounding box center [681, 148] width 48 height 10
drag, startPoint x: 726, startPoint y: 181, endPoint x: 726, endPoint y: 203, distance: 22.2
click at [726, 181] on icon at bounding box center [729, 182] width 11 height 11
click at [664, 247] on p "Elements [E]" at bounding box center [674, 250] width 35 height 10
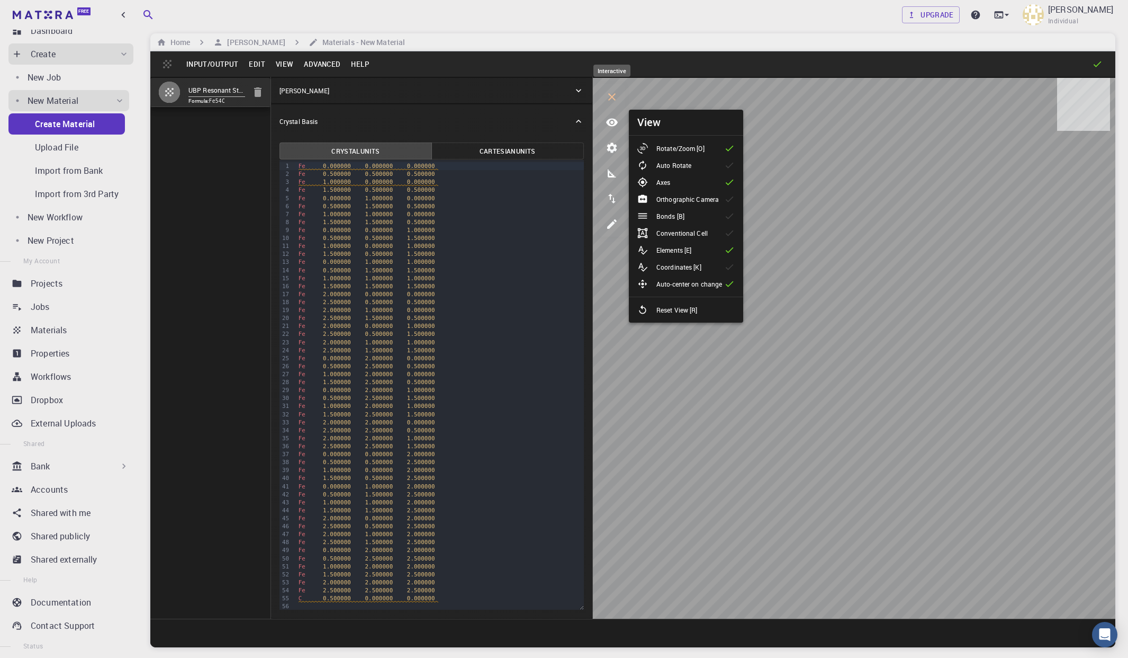
click at [615, 96] on icon "interactive" at bounding box center [612, 97] width 13 height 13
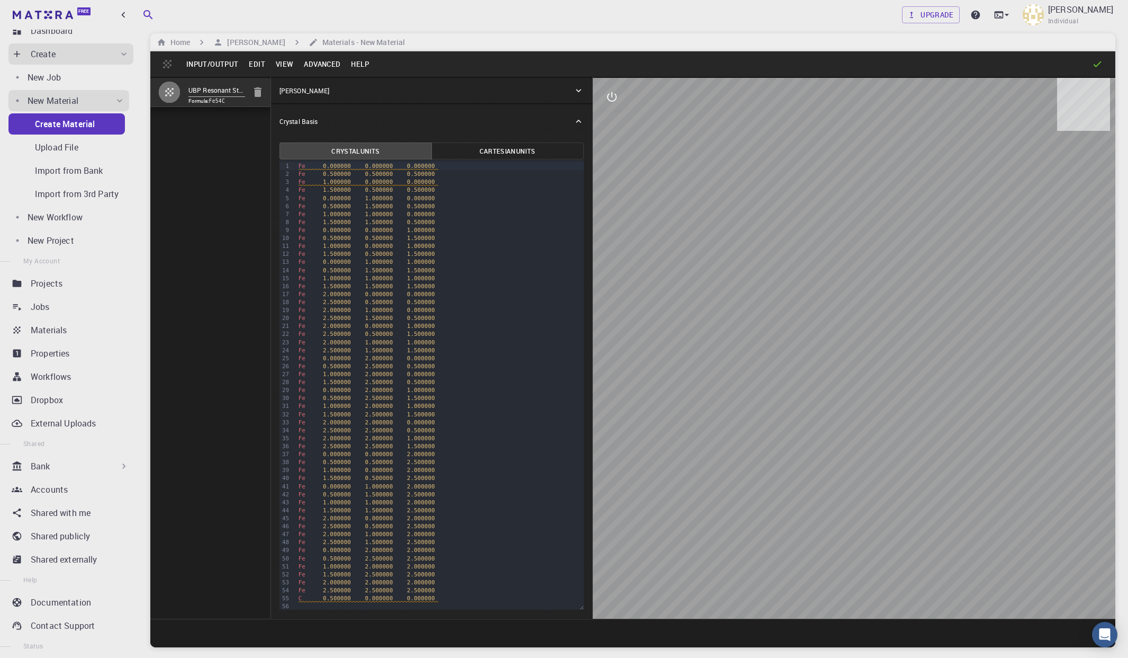
click at [217, 65] on button "Input/Output" at bounding box center [212, 64] width 62 height 17
click at [207, 154] on div at bounding box center [199, 153] width 19 height 11
click at [214, 65] on button "Input/Output" at bounding box center [212, 64] width 62 height 17
click at [210, 169] on li "Exit" at bounding box center [236, 170] width 110 height 17
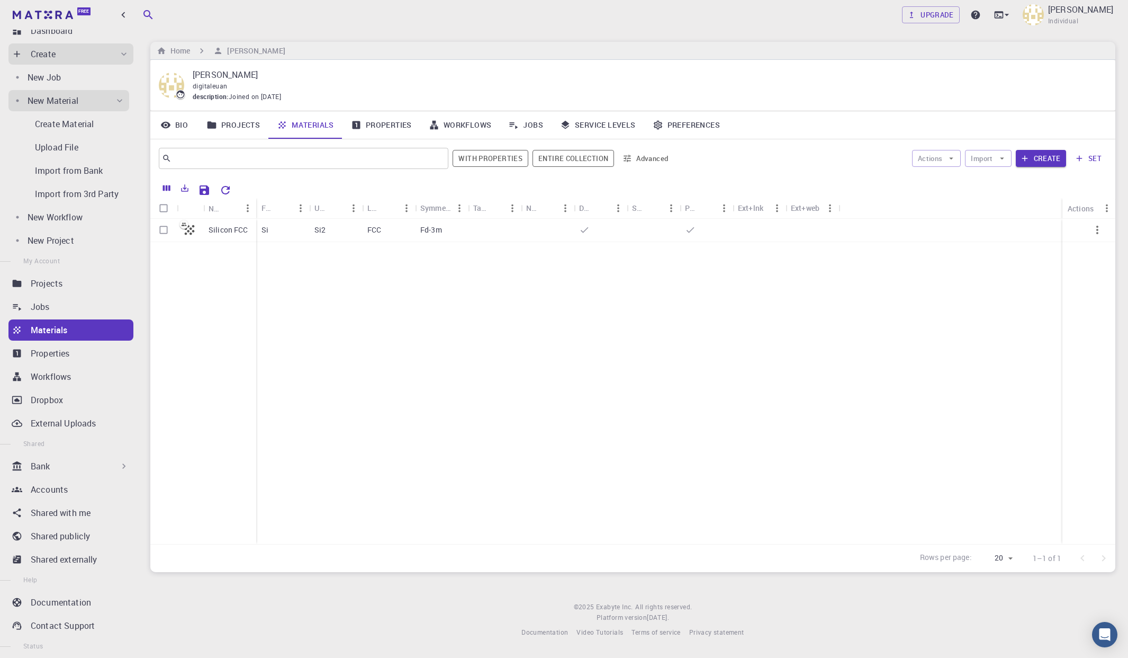
click at [63, 468] on div "Bank" at bounding box center [80, 466] width 98 height 13
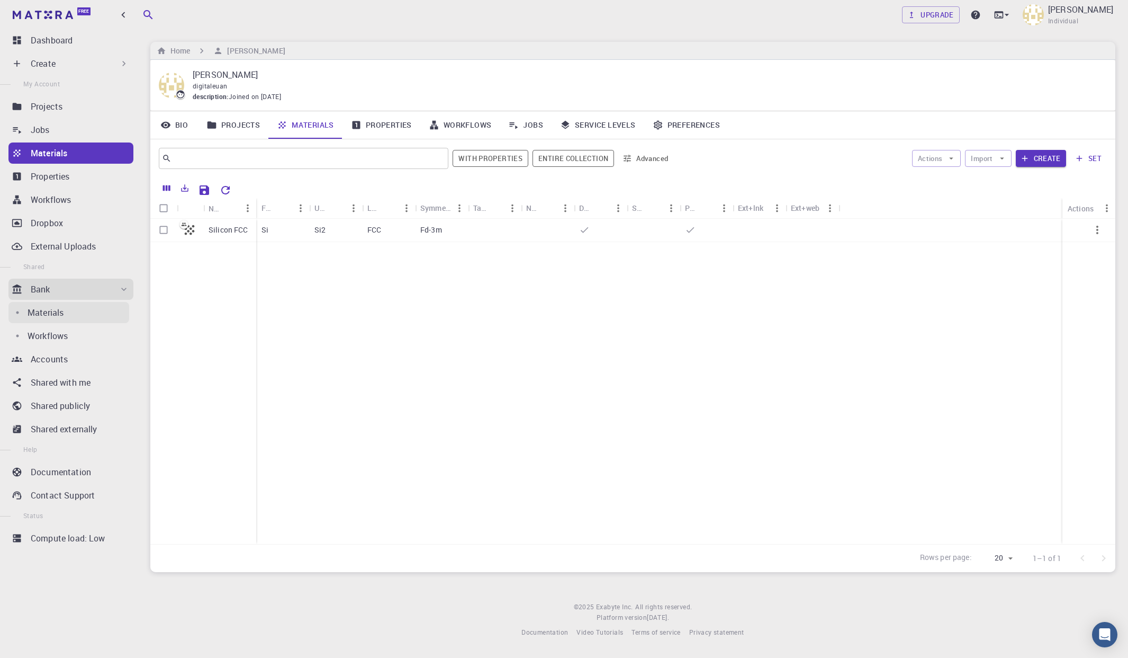
click at [48, 319] on link "Materials" at bounding box center [68, 312] width 121 height 21
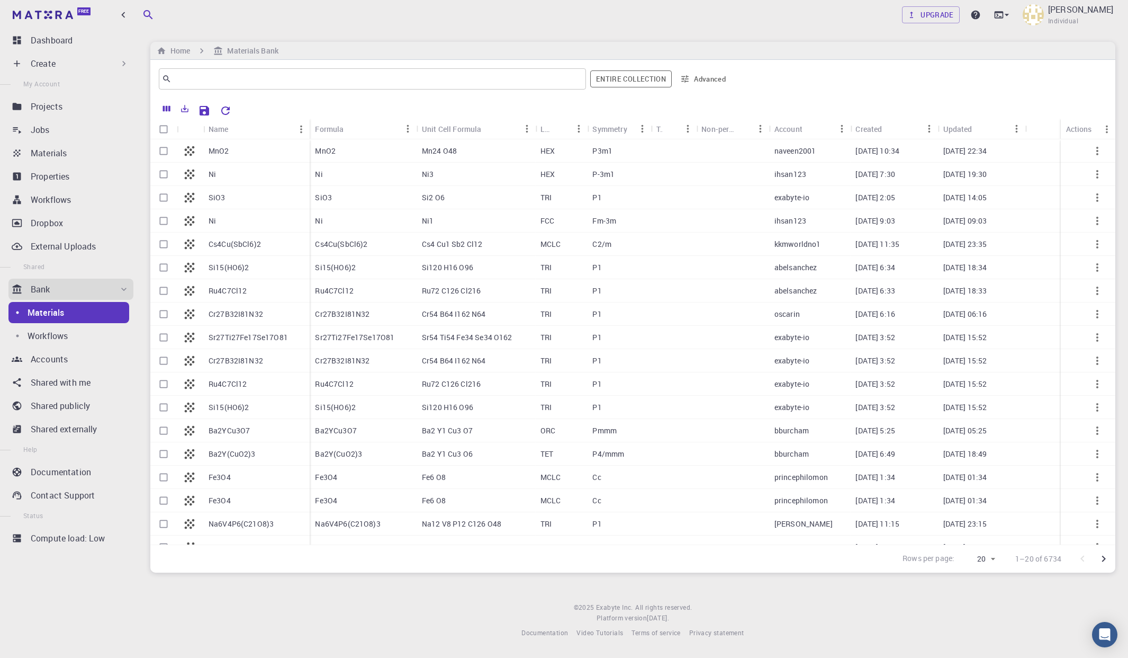
click at [697, 78] on button "Advanced" at bounding box center [703, 78] width 55 height 17
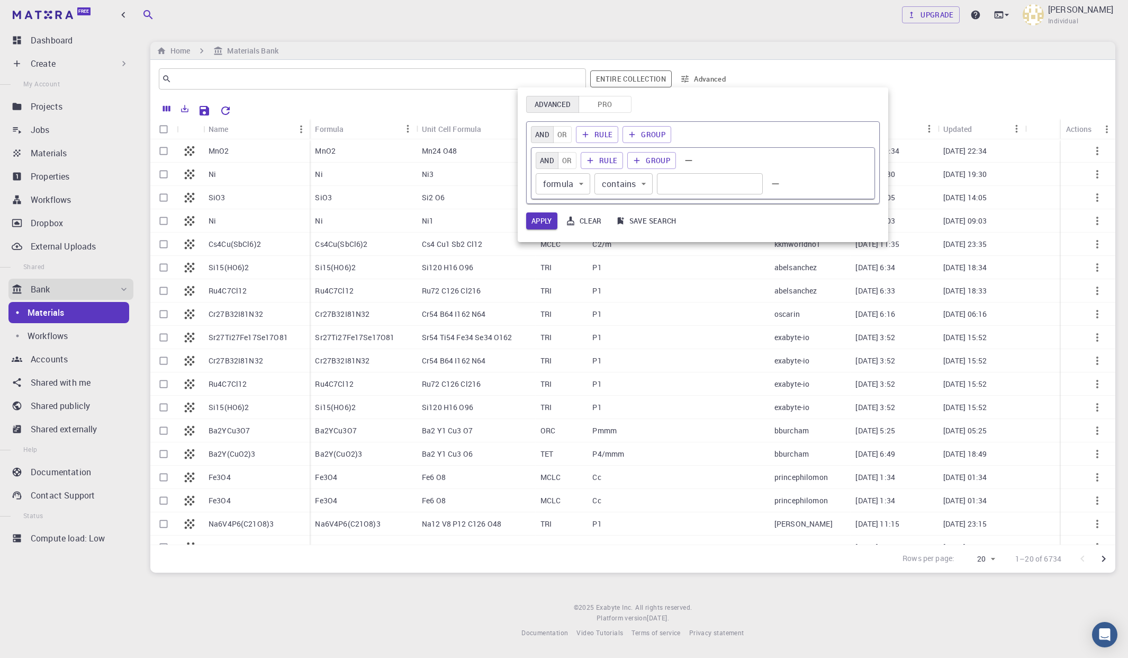
click at [698, 78] on div at bounding box center [564, 329] width 1128 height 658
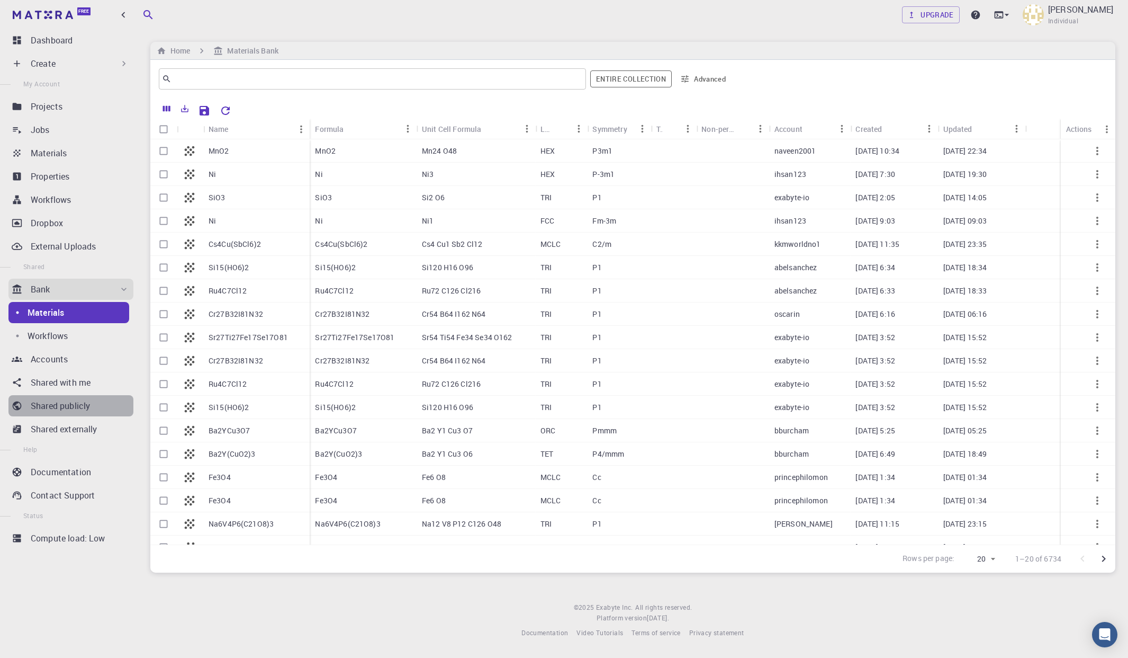
click at [79, 407] on p "Shared publicly" at bounding box center [60, 405] width 59 height 13
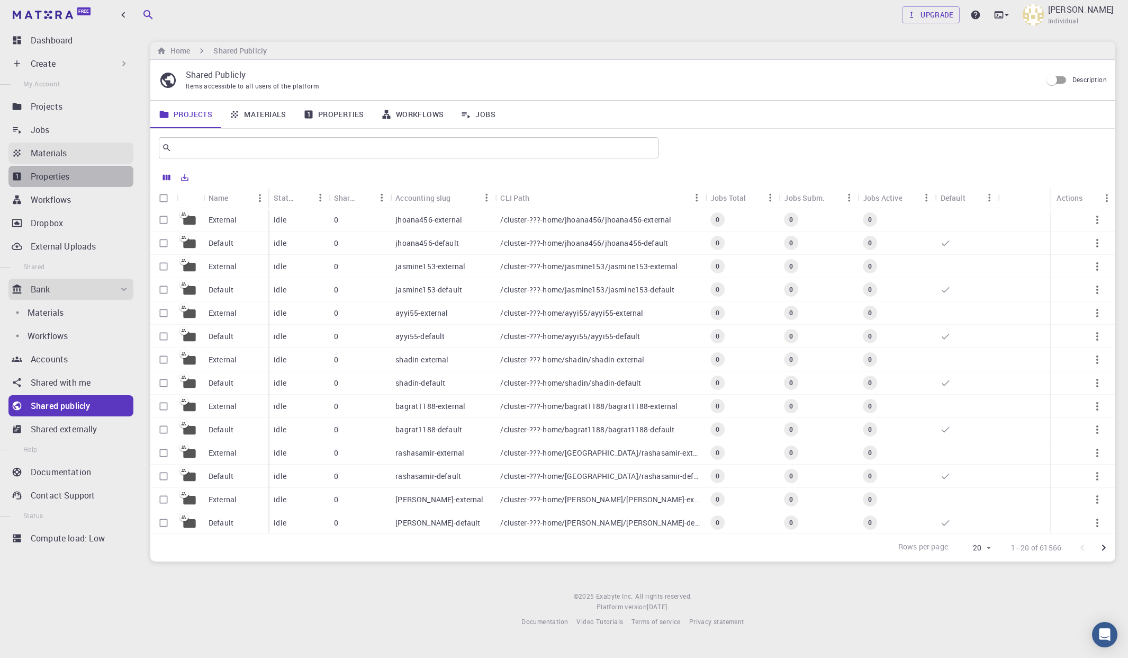
drag, startPoint x: 52, startPoint y: 178, endPoint x: 50, endPoint y: 156, distance: 21.9
click at [52, 178] on p "Properties" at bounding box center [50, 176] width 39 height 13
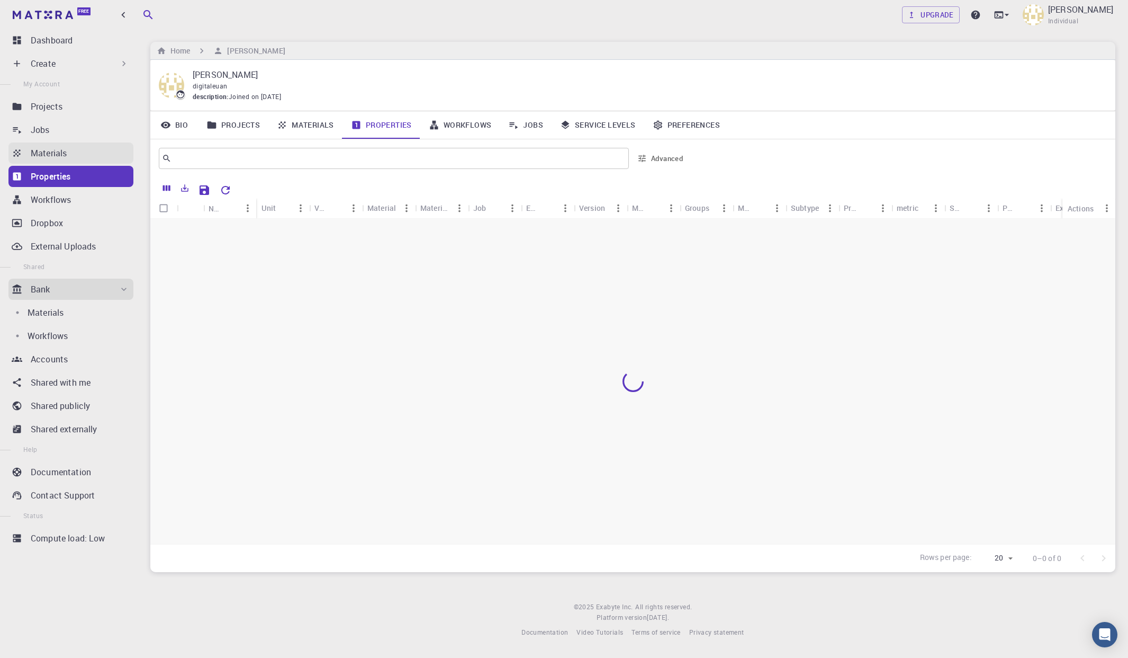
click at [49, 156] on p "Materials" at bounding box center [49, 153] width 36 height 13
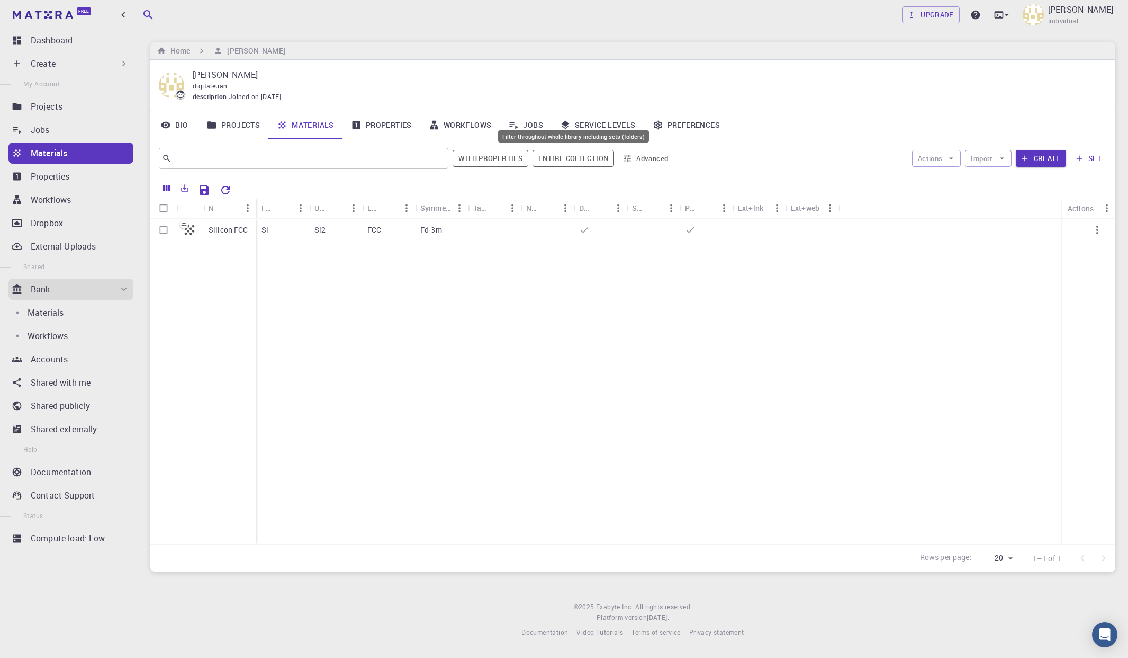
drag, startPoint x: 609, startPoint y: 163, endPoint x: 600, endPoint y: 162, distance: 9.0
click at [609, 162] on button "Entire collection" at bounding box center [574, 158] width 82 height 17
click at [950, 159] on button "Create" at bounding box center [1041, 158] width 50 height 17
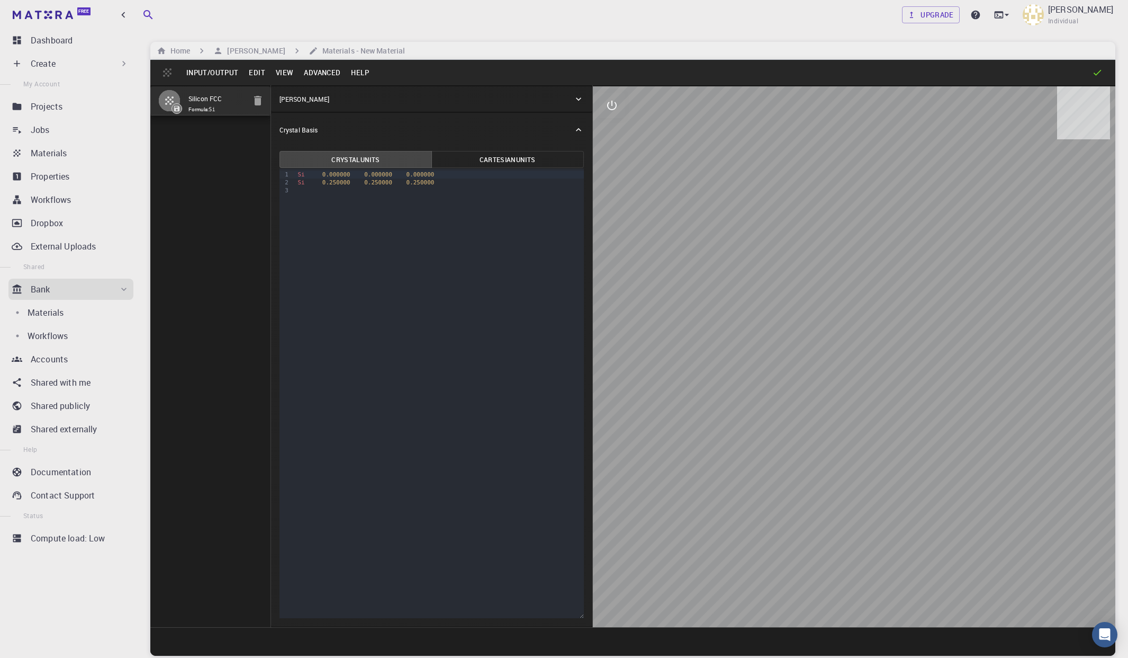
click at [208, 71] on button "Input/Output" at bounding box center [212, 72] width 62 height 17
click at [223, 129] on li "Upload from Disk" at bounding box center [236, 127] width 110 height 17
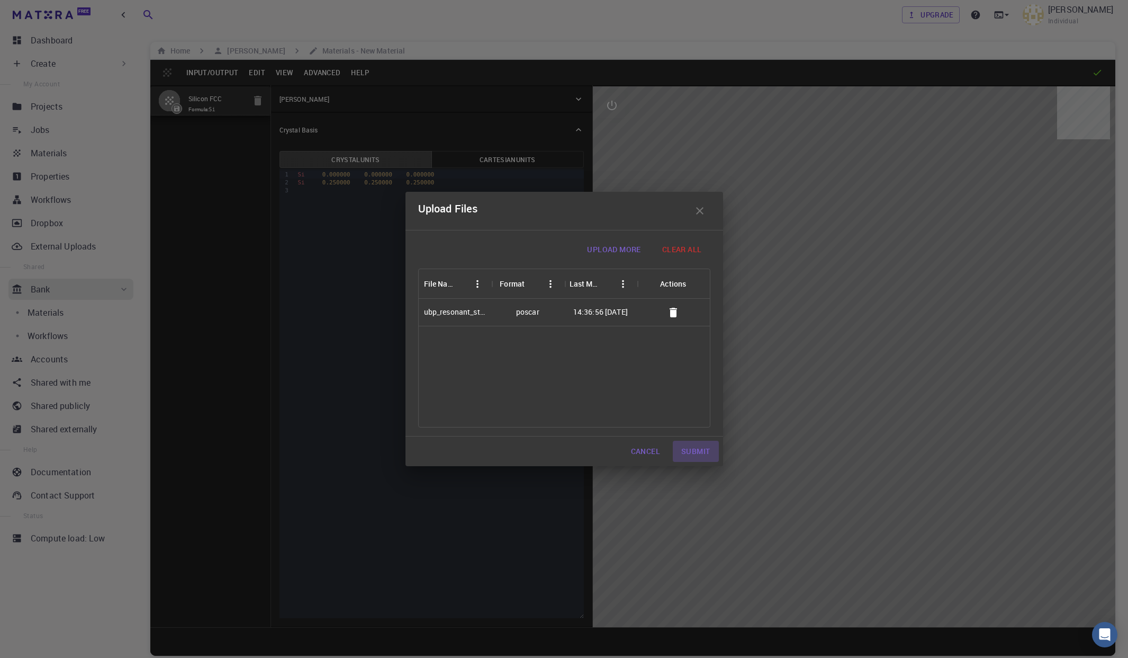
click at [696, 453] on button "Submit" at bounding box center [696, 451] width 46 height 21
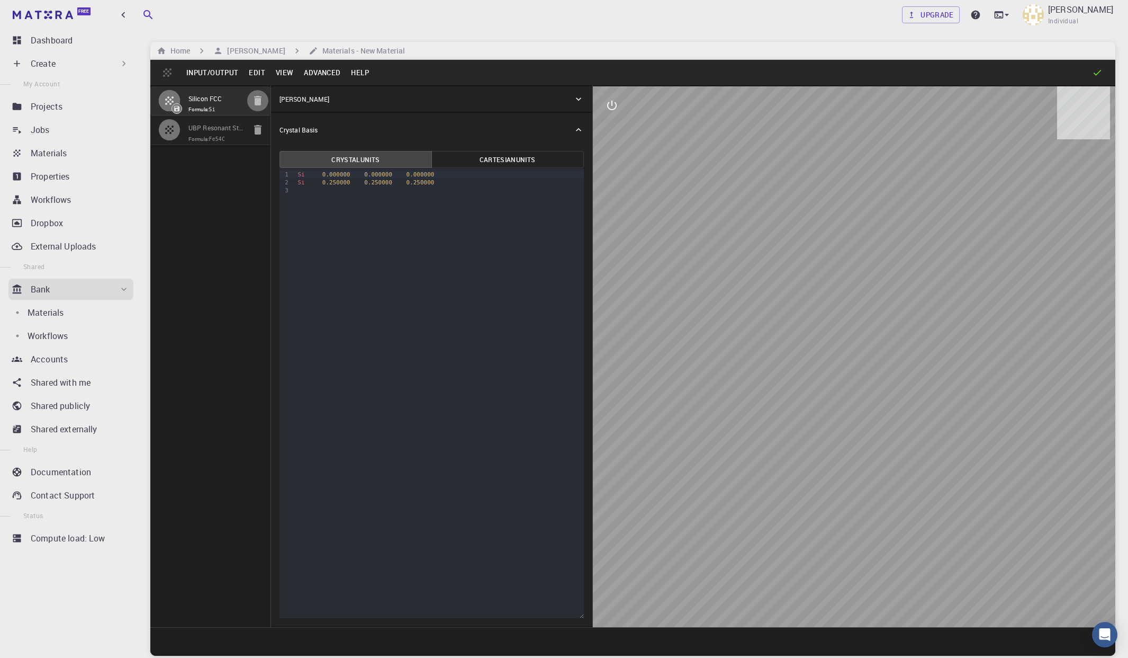
drag, startPoint x: 260, startPoint y: 102, endPoint x: 438, endPoint y: 122, distance: 179.0
click at [260, 102] on icon "button" at bounding box center [257, 101] width 7 height 10
type input "TRI"
type input "3"
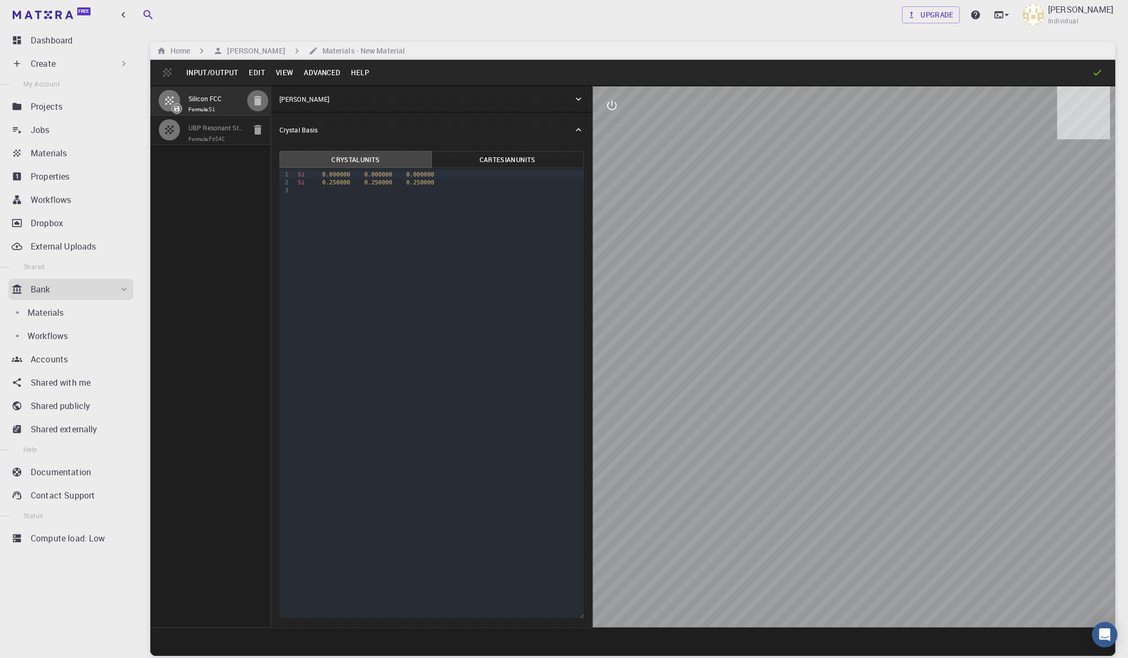
type input "3"
type input "90"
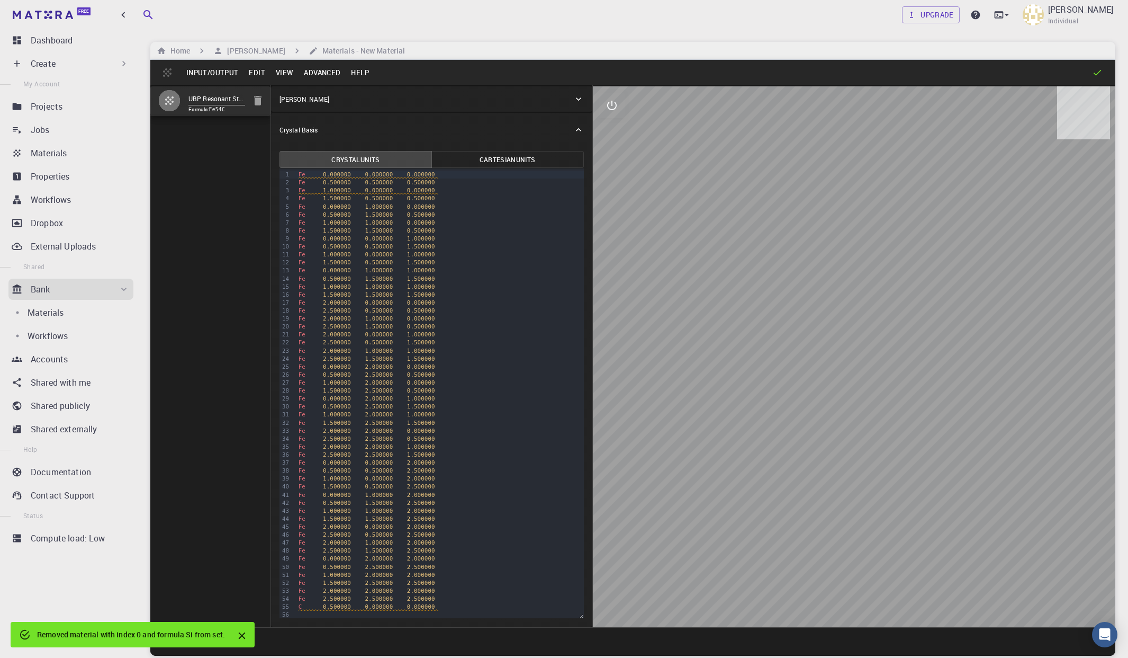
click at [268, 74] on button "Edit" at bounding box center [257, 72] width 27 height 17
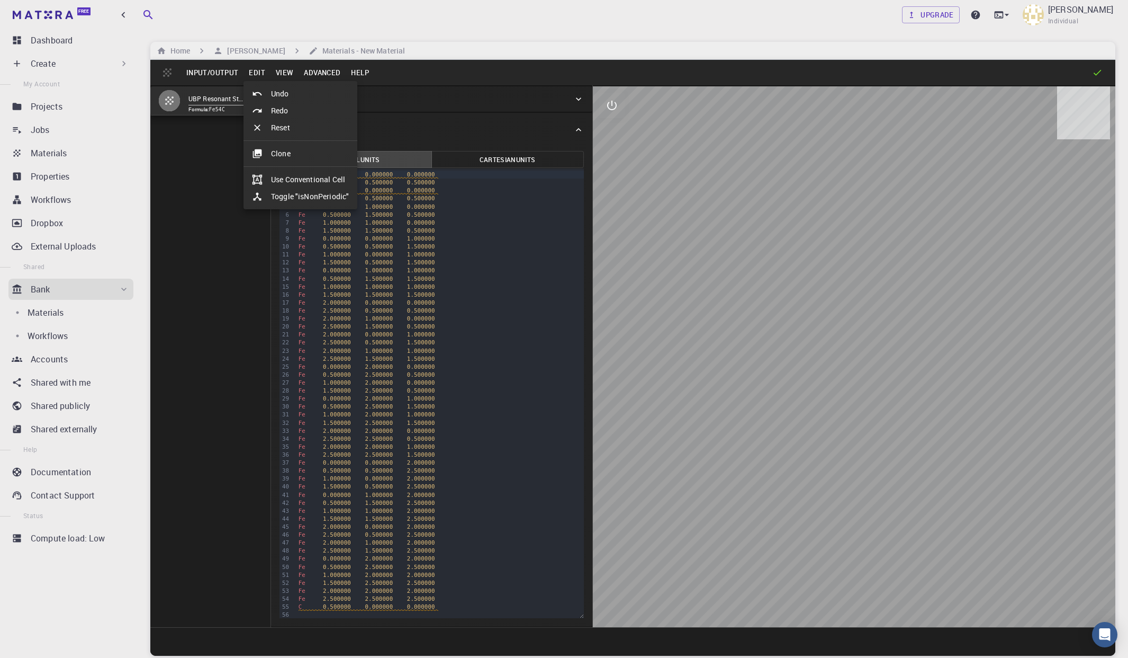
click at [267, 74] on div at bounding box center [564, 329] width 1128 height 658
click at [545, 99] on div "Crystal Lattice" at bounding box center [427, 99] width 294 height 10
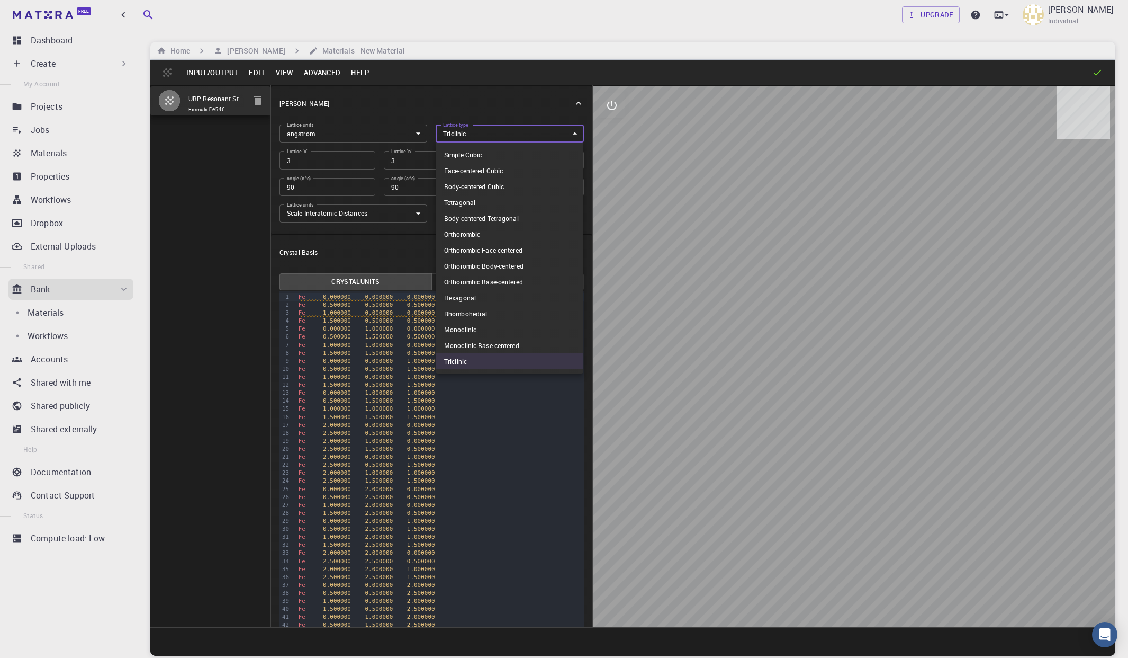
click at [482, 135] on body "Free Dashboard Create New Job New Material Create Material Upload File Import f…" at bounding box center [564, 369] width 1128 height 738
click at [468, 158] on li "Simple Cubic" at bounding box center [510, 155] width 148 height 16
type input "CUB"
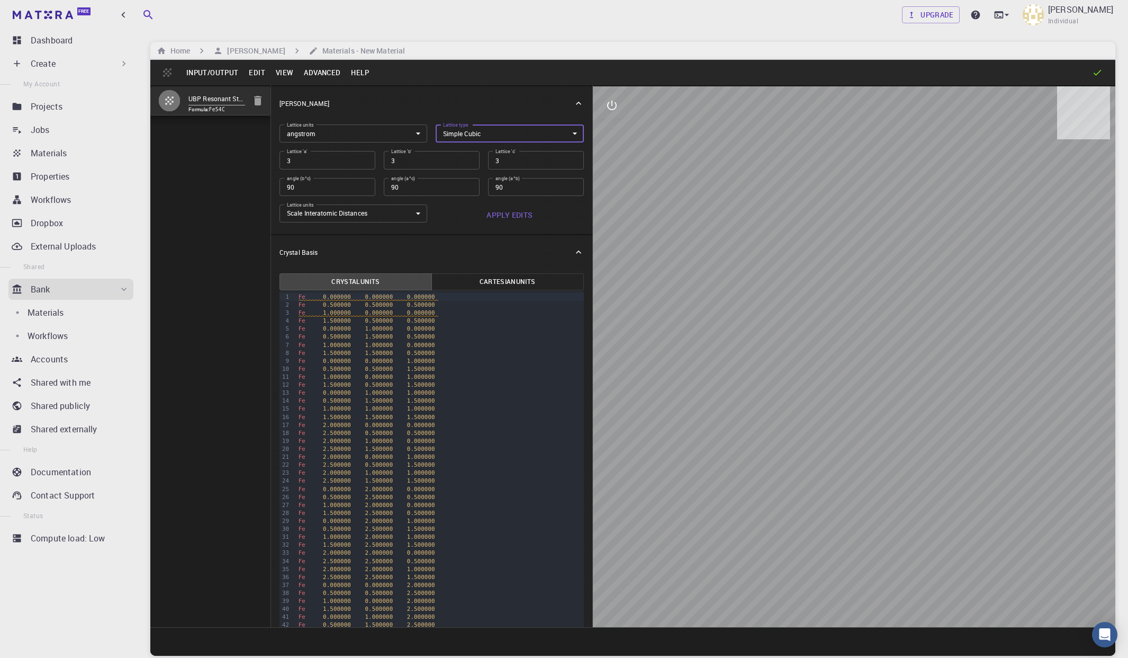
click at [505, 215] on button "Apply Edits" at bounding box center [510, 214] width 148 height 21
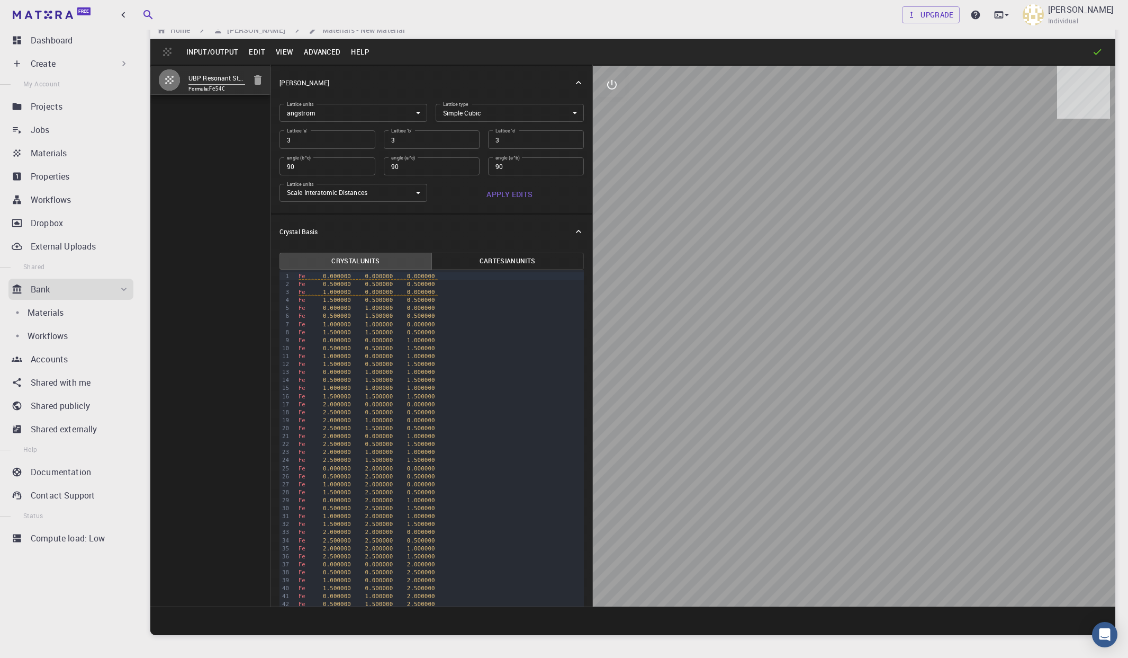
scroll to position [22, 0]
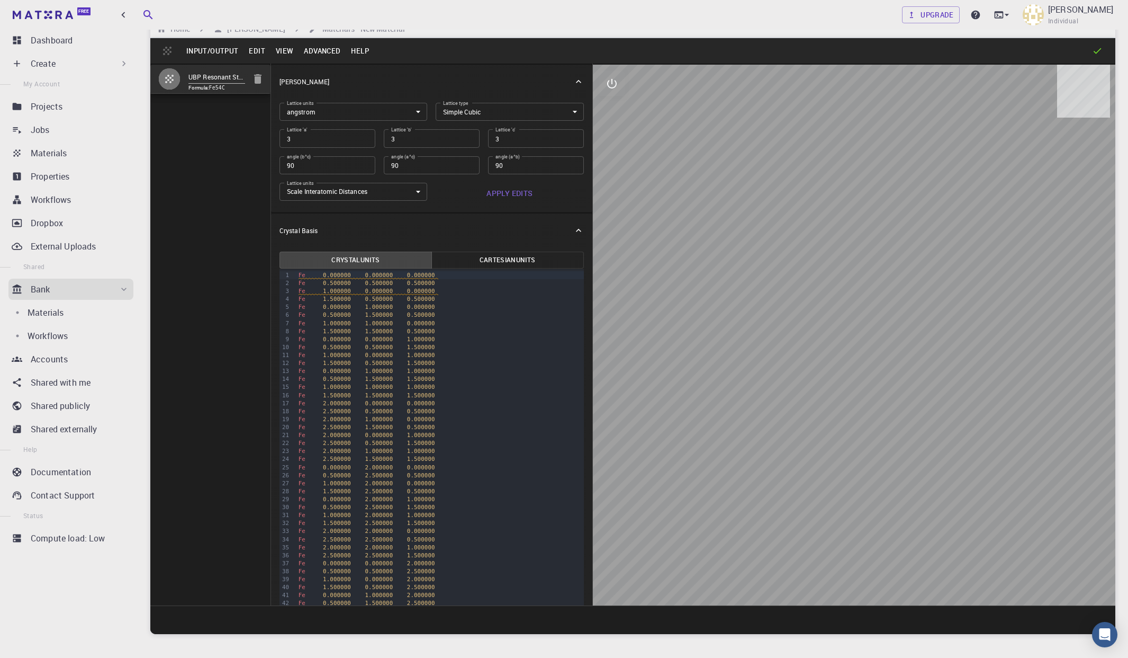
click at [615, 85] on icon "interactive" at bounding box center [612, 83] width 13 height 13
click at [613, 110] on icon "view" at bounding box center [612, 109] width 12 height 8
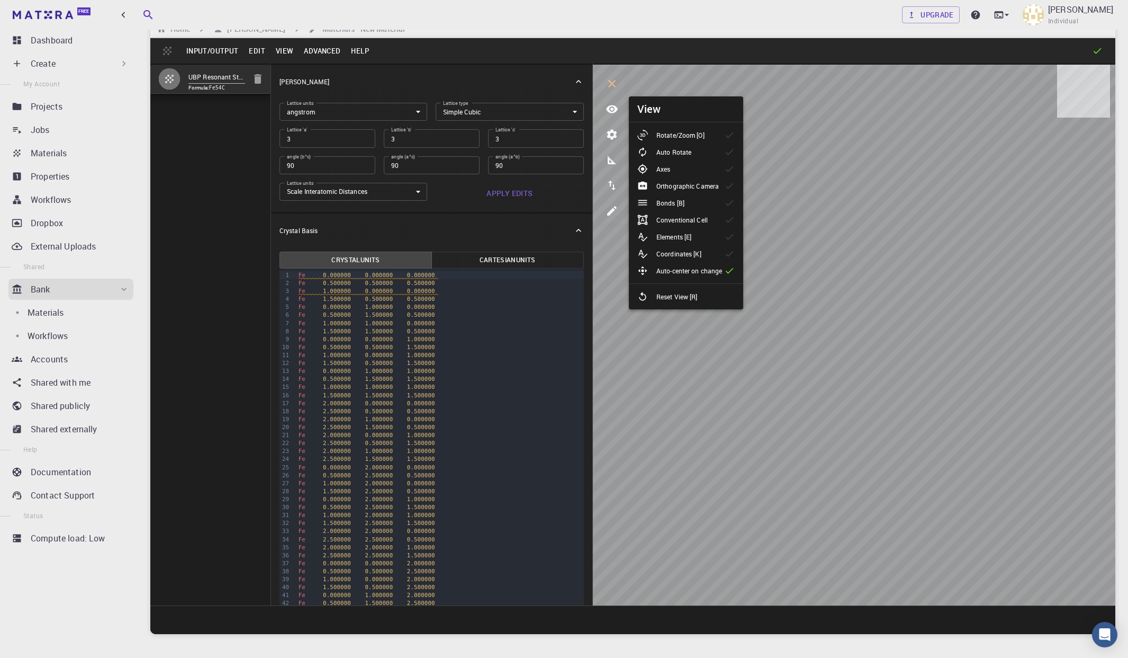
click at [672, 136] on p "Rotate/Zoom [O]" at bounding box center [681, 135] width 48 height 10
click at [672, 238] on p "Elements [E]" at bounding box center [674, 237] width 35 height 10
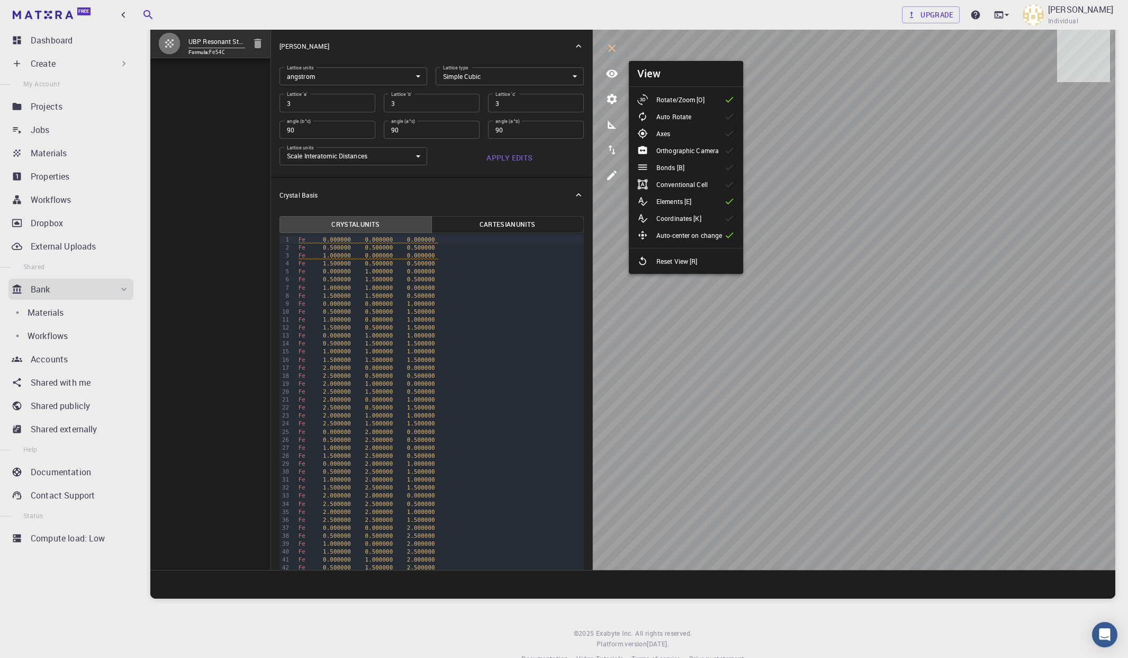
scroll to position [58, 0]
click at [616, 51] on icon "interactive" at bounding box center [612, 47] width 13 height 13
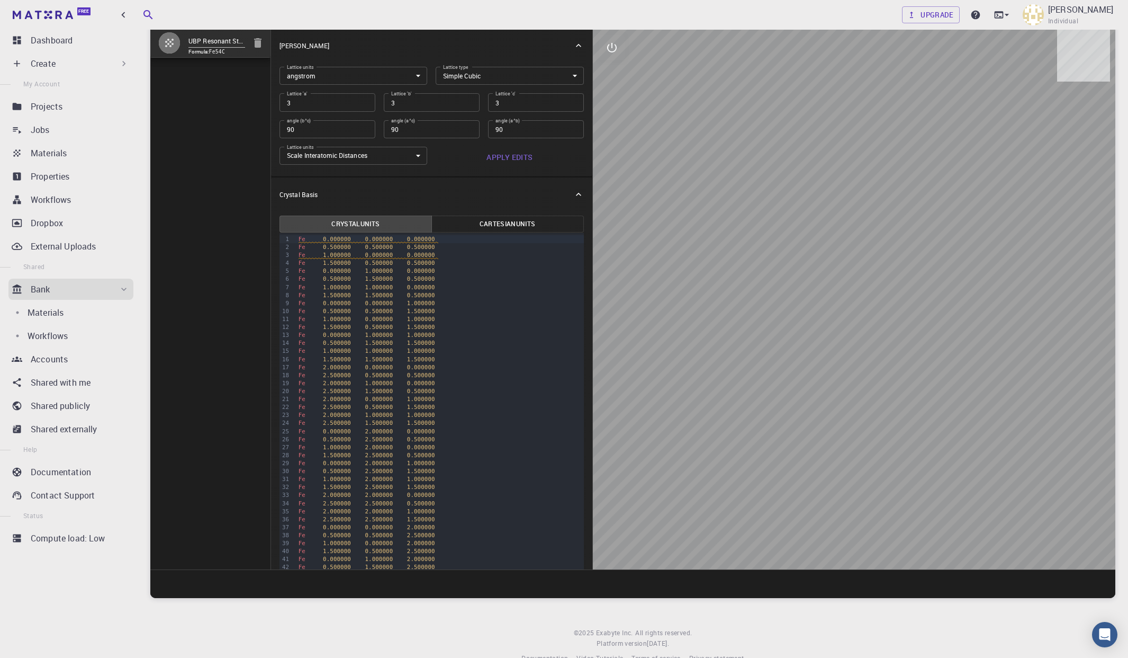
click at [168, 43] on icon "button" at bounding box center [169, 43] width 8 height 8
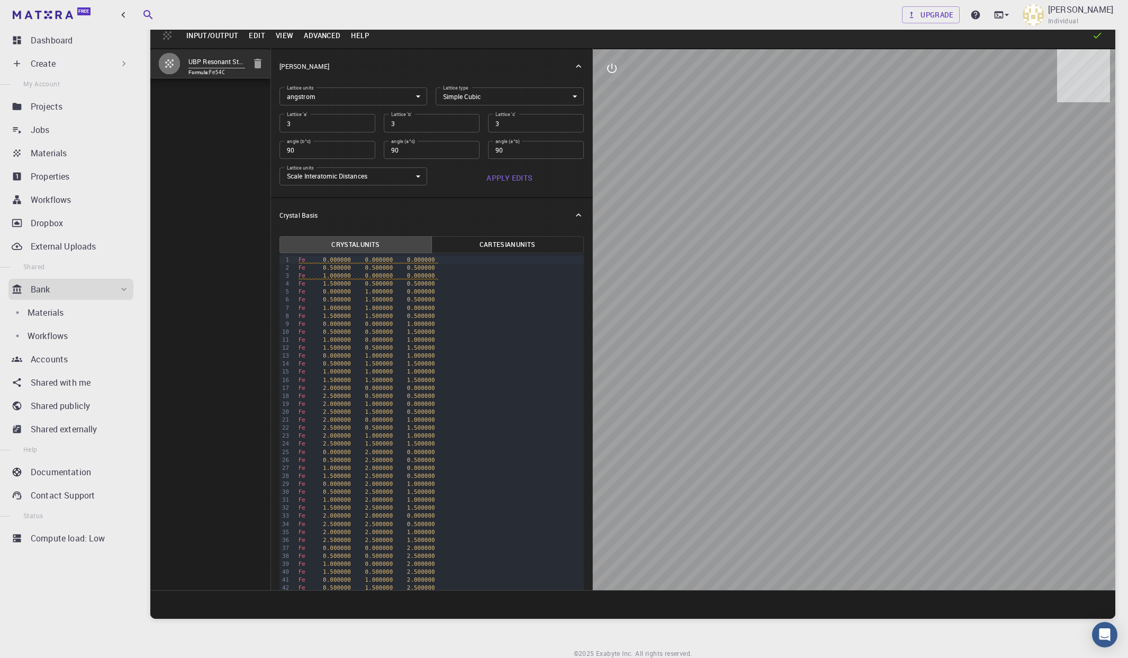
scroll to position [0, 0]
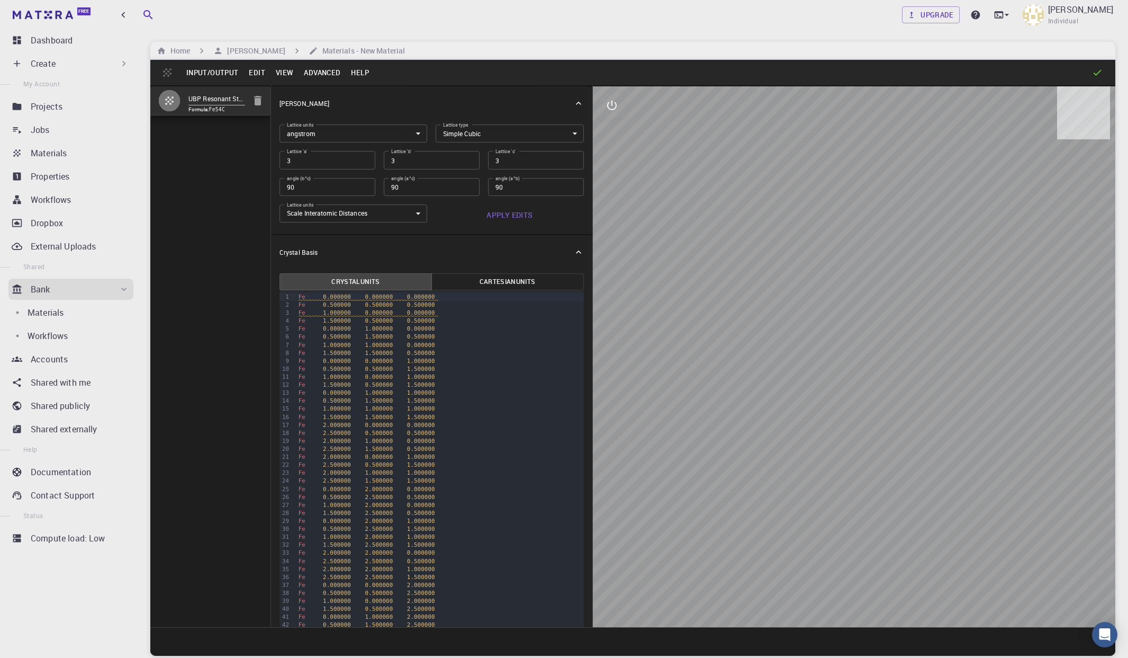
click at [207, 74] on button "Input/Output" at bounding box center [212, 72] width 62 height 17
click at [217, 160] on li "Save" at bounding box center [236, 161] width 110 height 17
click at [578, 253] on icon at bounding box center [578, 251] width 5 height 3
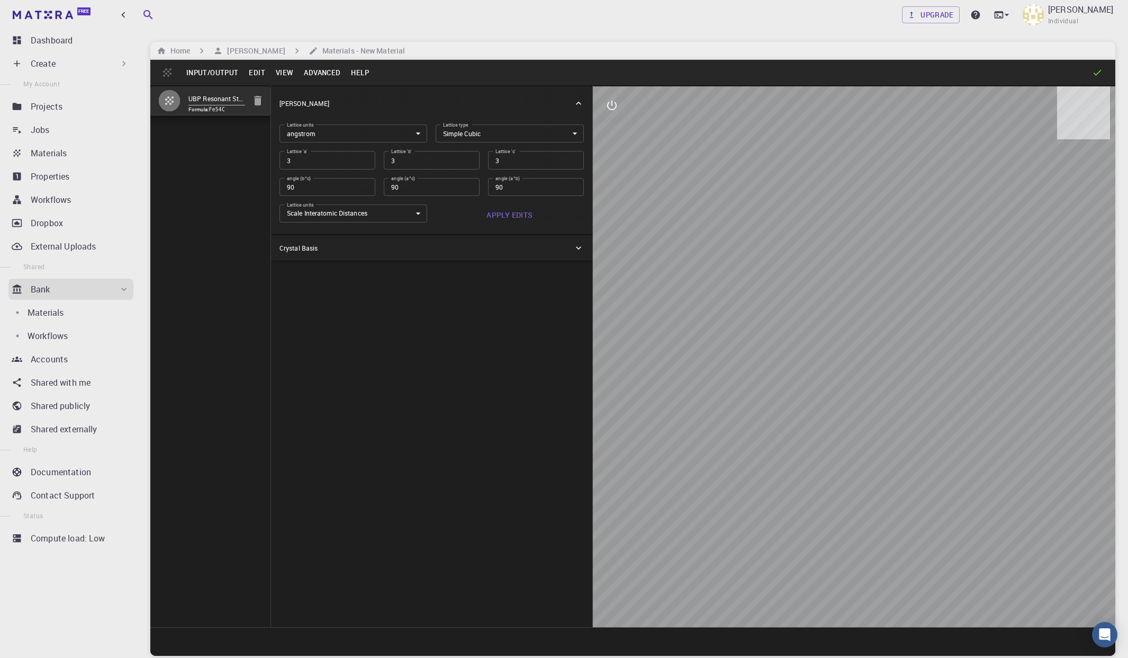
click at [252, 73] on button "Edit" at bounding box center [257, 72] width 27 height 17
click at [286, 71] on div at bounding box center [564, 329] width 1128 height 658
click at [322, 74] on button "Advanced" at bounding box center [322, 72] width 47 height 17
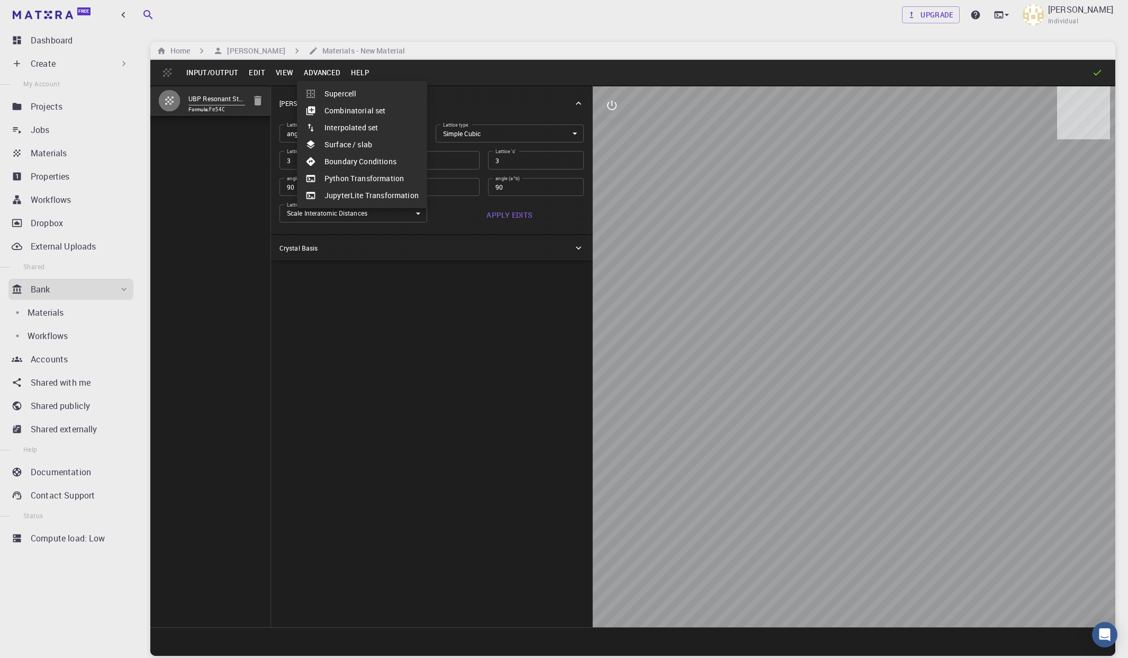
click at [322, 74] on div at bounding box center [564, 329] width 1128 height 658
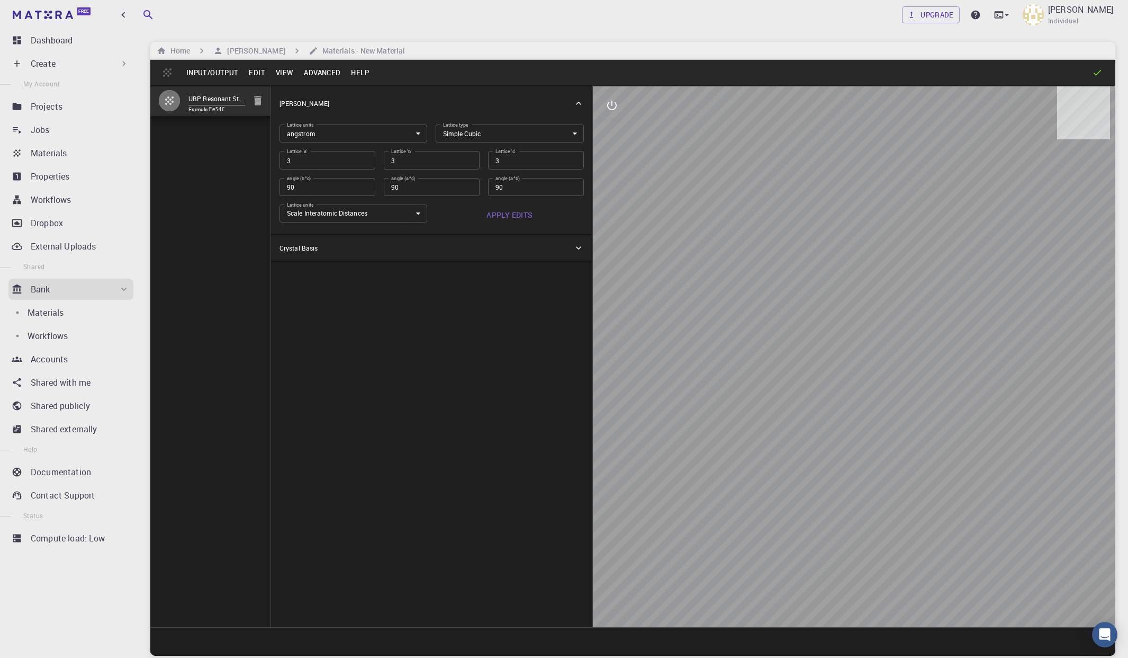
click at [950, 74] on icon at bounding box center [1098, 73] width 8 height 6
click at [286, 249] on p "Crystal Basis" at bounding box center [299, 248] width 38 height 10
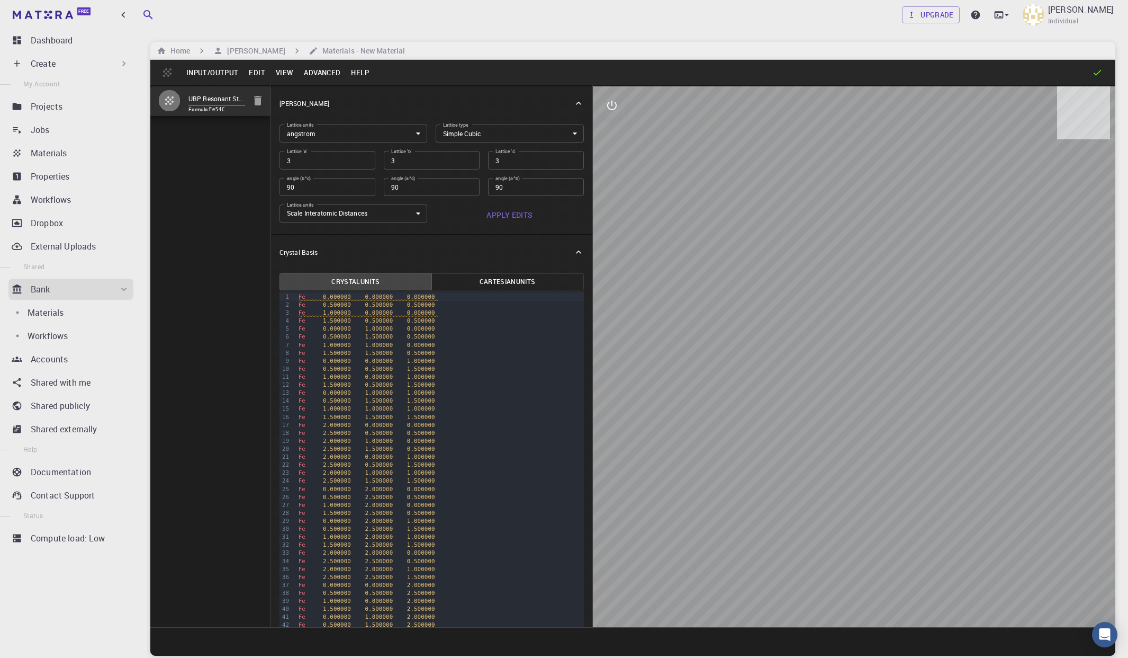
click at [513, 285] on button "Cartesian Units" at bounding box center [508, 281] width 153 height 17
click at [357, 281] on button "Crystal Units" at bounding box center [356, 281] width 153 height 17
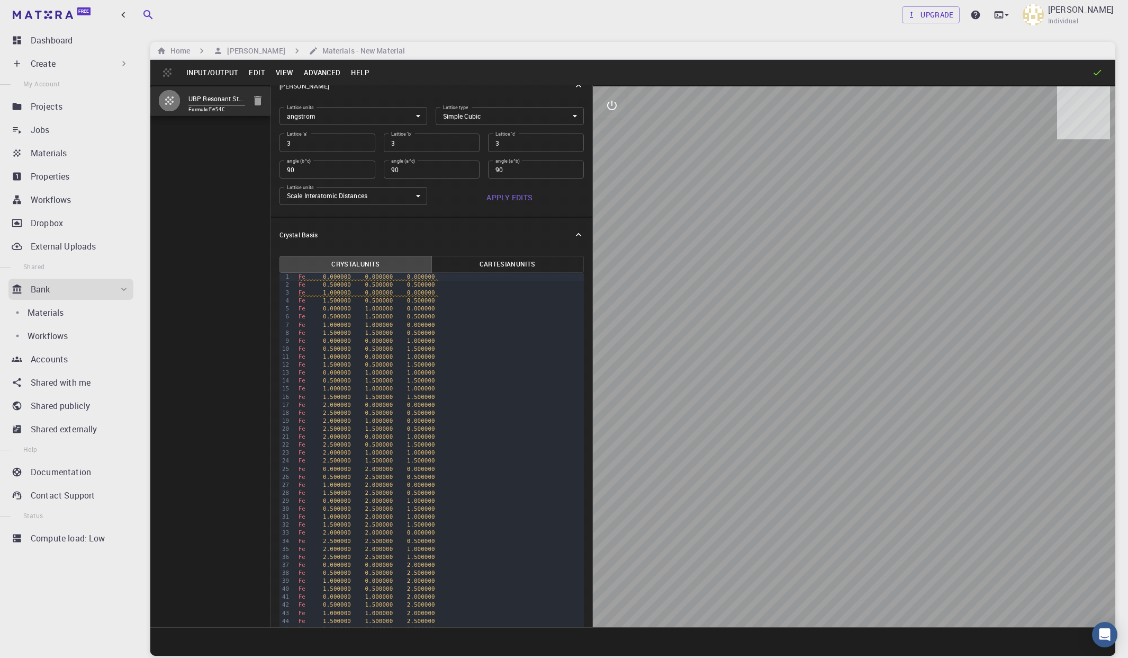
click at [563, 234] on div "Crystal Basis" at bounding box center [427, 235] width 294 height 10
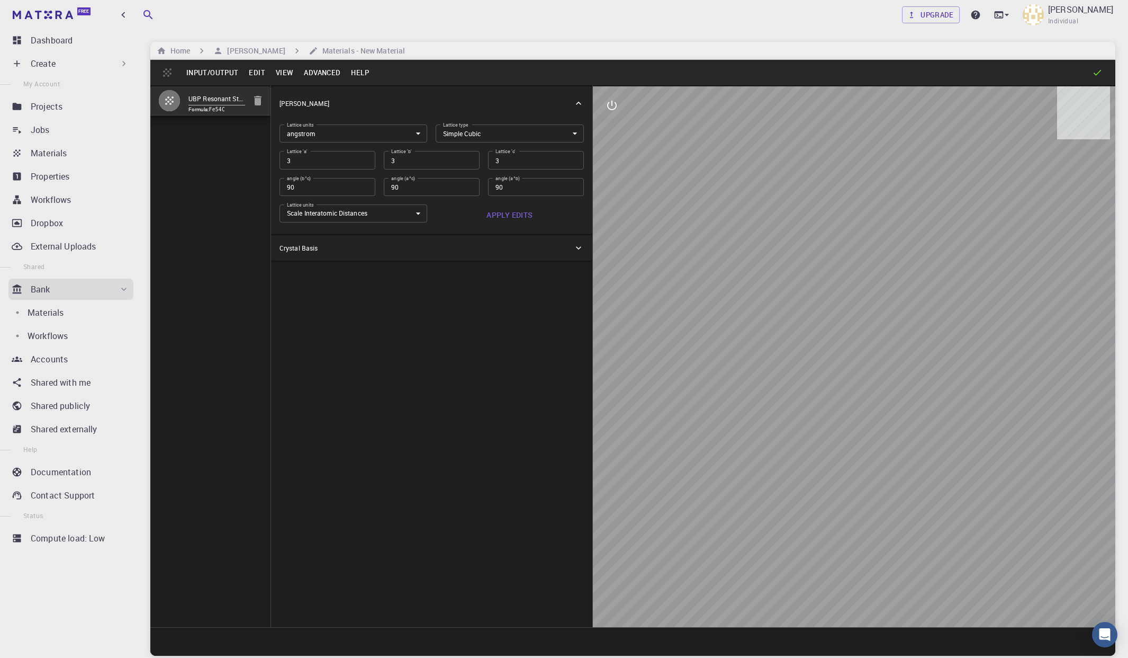
scroll to position [0, 0]
click at [384, 215] on body "Free Dashboard Create New Job New Material Create Material Upload File Import f…" at bounding box center [564, 369] width 1128 height 738
click at [374, 244] on li "Preserve Interatomic Distances" at bounding box center [354, 251] width 148 height 16
click at [378, 213] on body "Free Dashboard Create New Job New Material Create Material Upload File Import f…" at bounding box center [564, 369] width 1128 height 738
click at [358, 229] on li "Scale Interatomic Distances" at bounding box center [354, 235] width 148 height 16
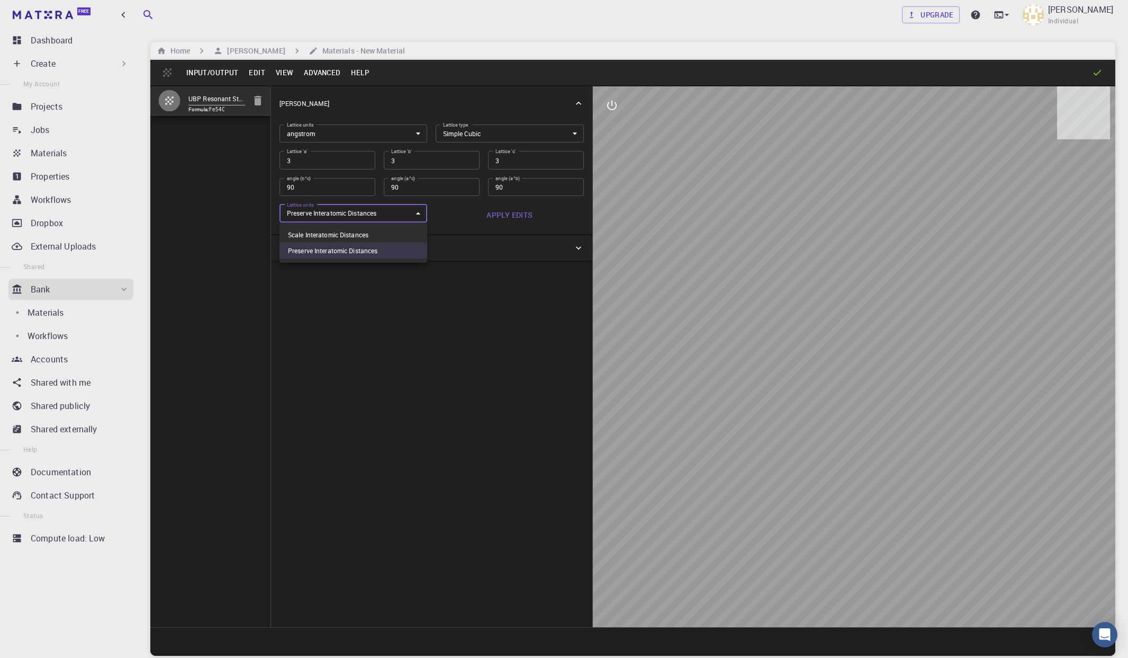
type input "0"
click at [499, 214] on button "Apply Edits" at bounding box center [510, 214] width 148 height 21
click at [252, 75] on button "Edit" at bounding box center [257, 72] width 27 height 17
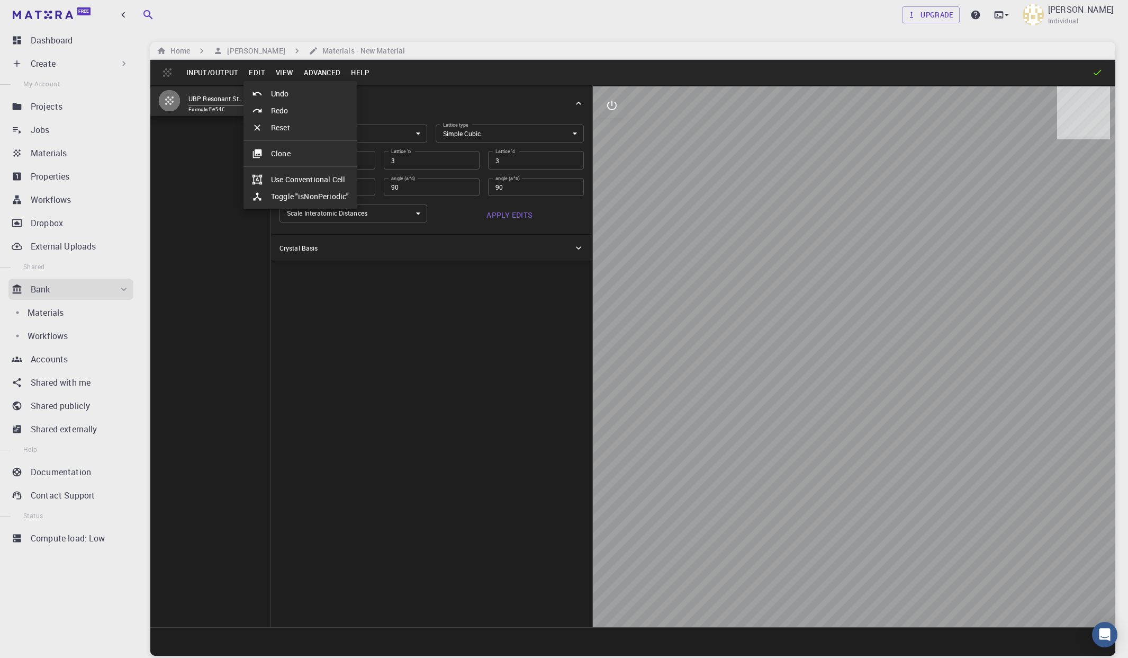
click at [252, 74] on div at bounding box center [564, 329] width 1128 height 658
click at [207, 77] on button "Input/Output" at bounding box center [212, 72] width 62 height 17
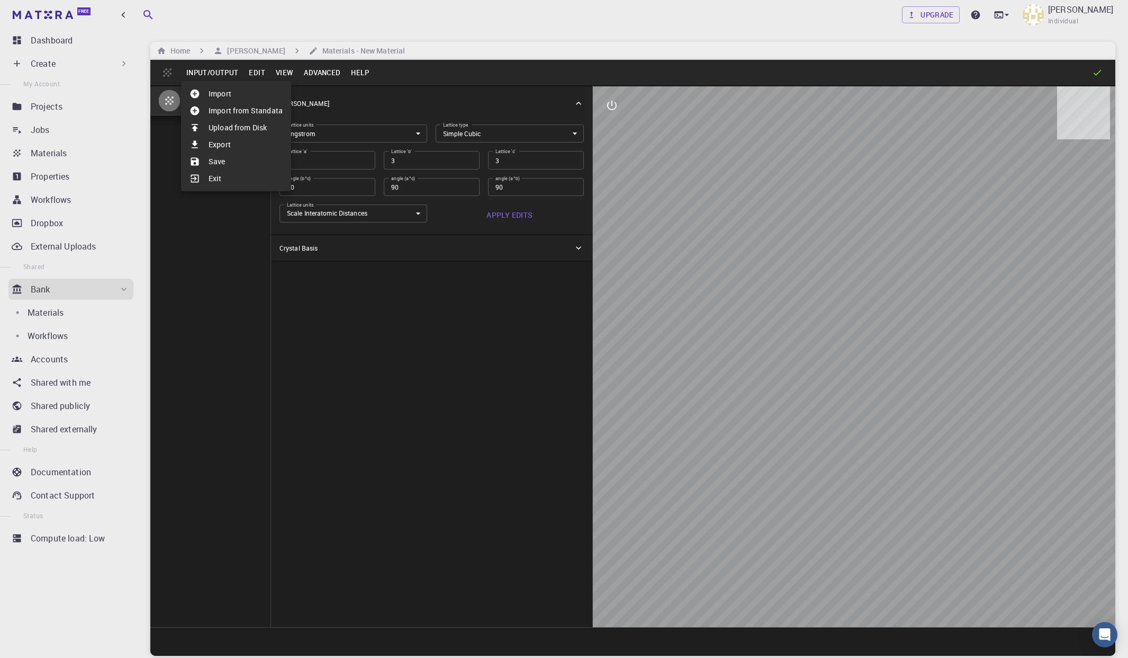
click at [219, 139] on li "Export" at bounding box center [236, 144] width 110 height 17
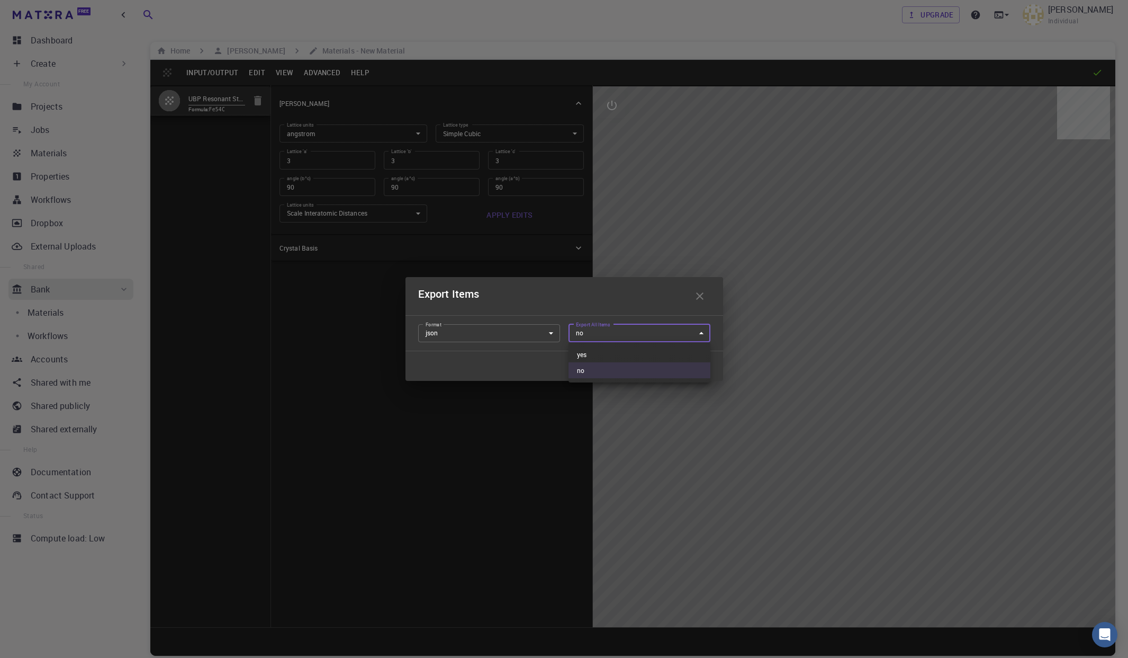
click at [602, 334] on body "Free Dashboard Create New Job New Material Create Material Upload File Import f…" at bounding box center [564, 369] width 1128 height 738
click at [585, 360] on li "yes" at bounding box center [640, 354] width 142 height 16
type input "yes"
click at [474, 329] on body "Free Dashboard Create New Job New Material Create Material Upload File Import f…" at bounding box center [564, 369] width 1128 height 738
click at [543, 302] on div at bounding box center [564, 329] width 1128 height 658
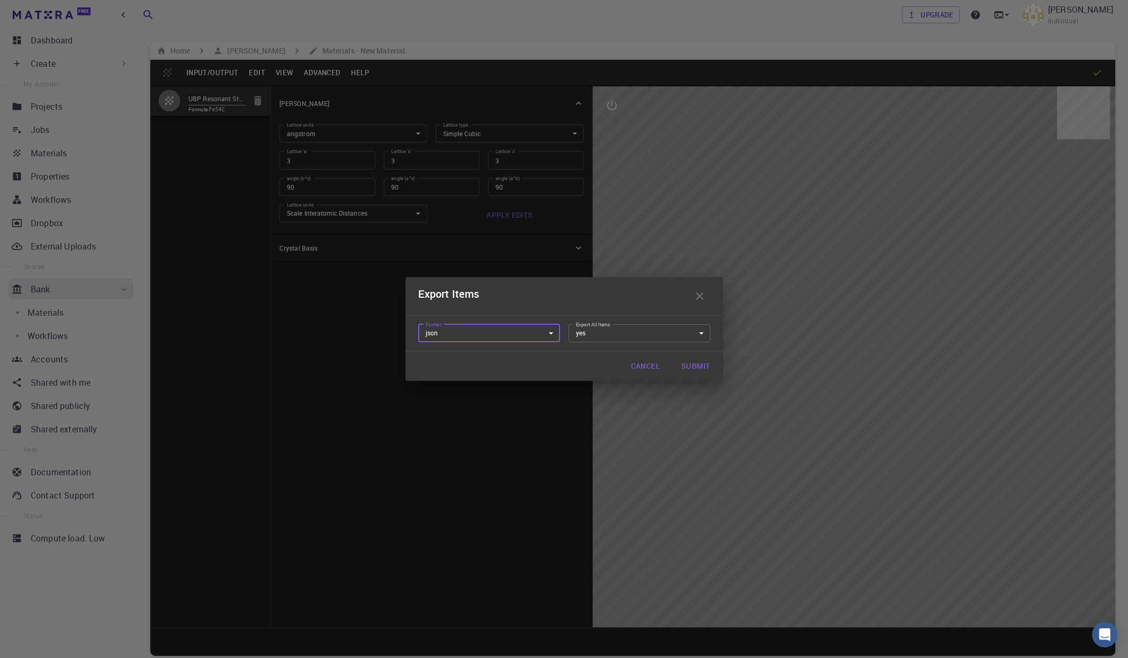
click at [697, 367] on button "Submit" at bounding box center [696, 365] width 46 height 21
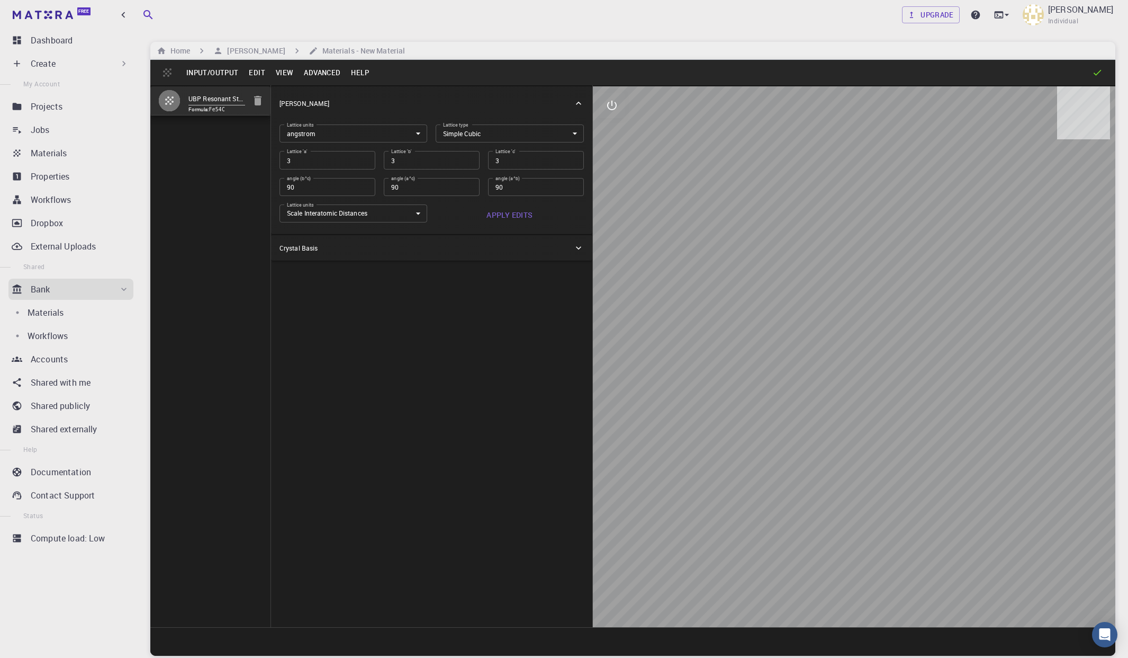
click at [330, 71] on button "Advanced" at bounding box center [322, 72] width 47 height 17
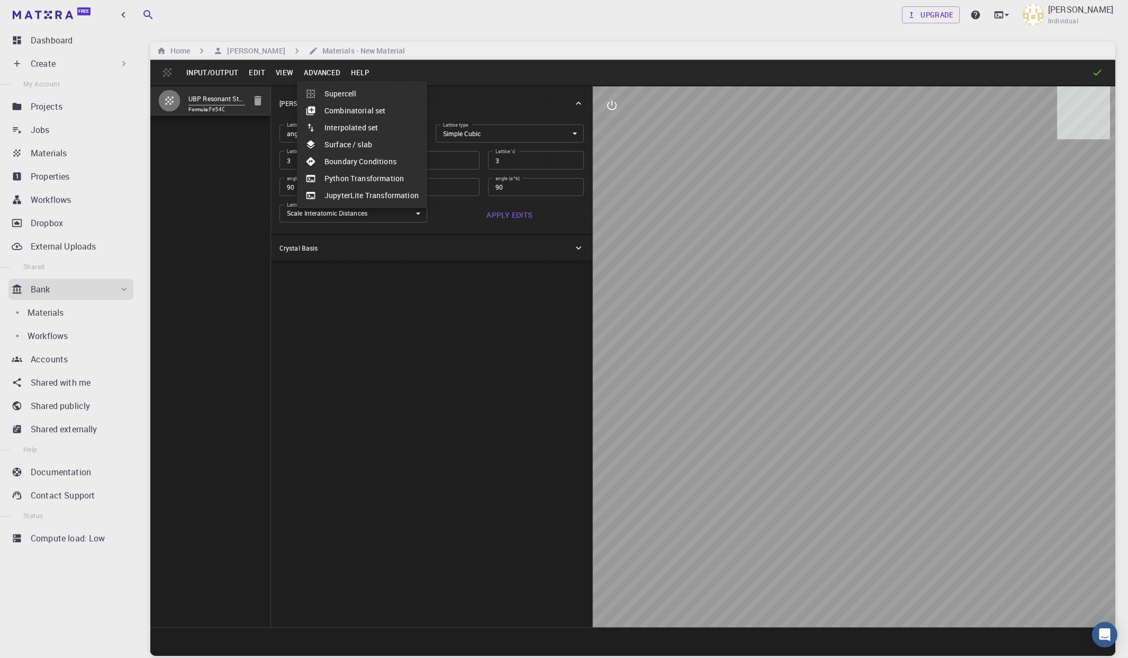
click at [329, 71] on div at bounding box center [564, 329] width 1128 height 658
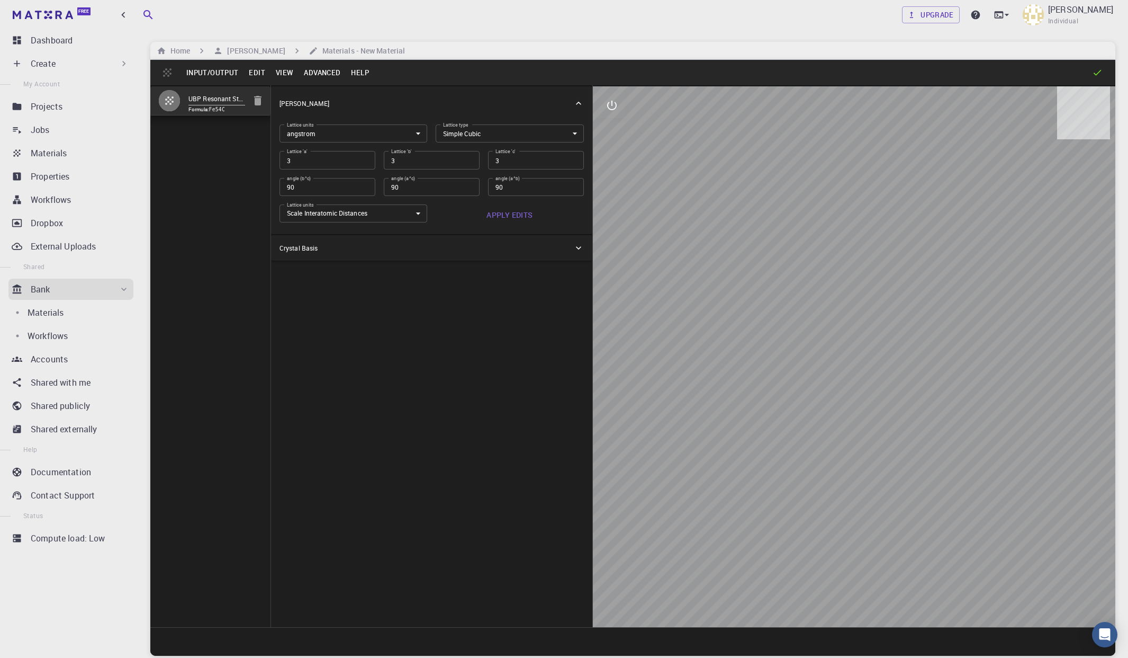
click at [251, 74] on button "Edit" at bounding box center [257, 72] width 27 height 17
click at [253, 72] on div at bounding box center [564, 329] width 1128 height 658
click at [226, 74] on button "Input/Output" at bounding box center [212, 72] width 62 height 17
click at [226, 74] on div at bounding box center [564, 329] width 1128 height 658
click at [316, 74] on button "Advanced" at bounding box center [322, 72] width 47 height 17
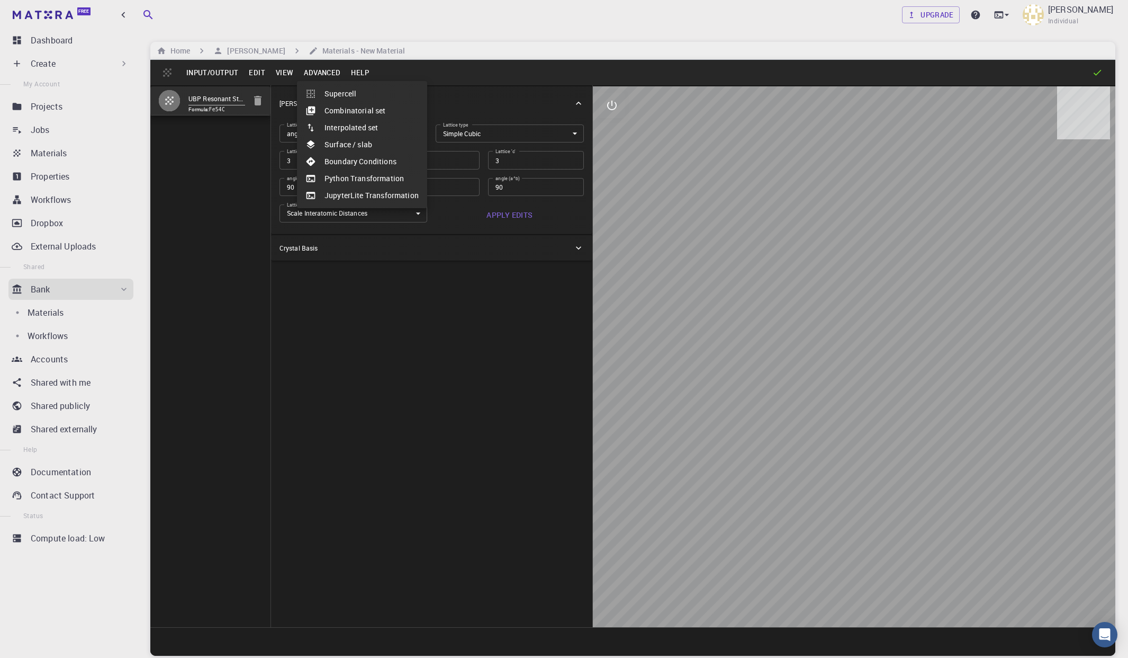
click at [427, 71] on div at bounding box center [564, 329] width 1128 height 658
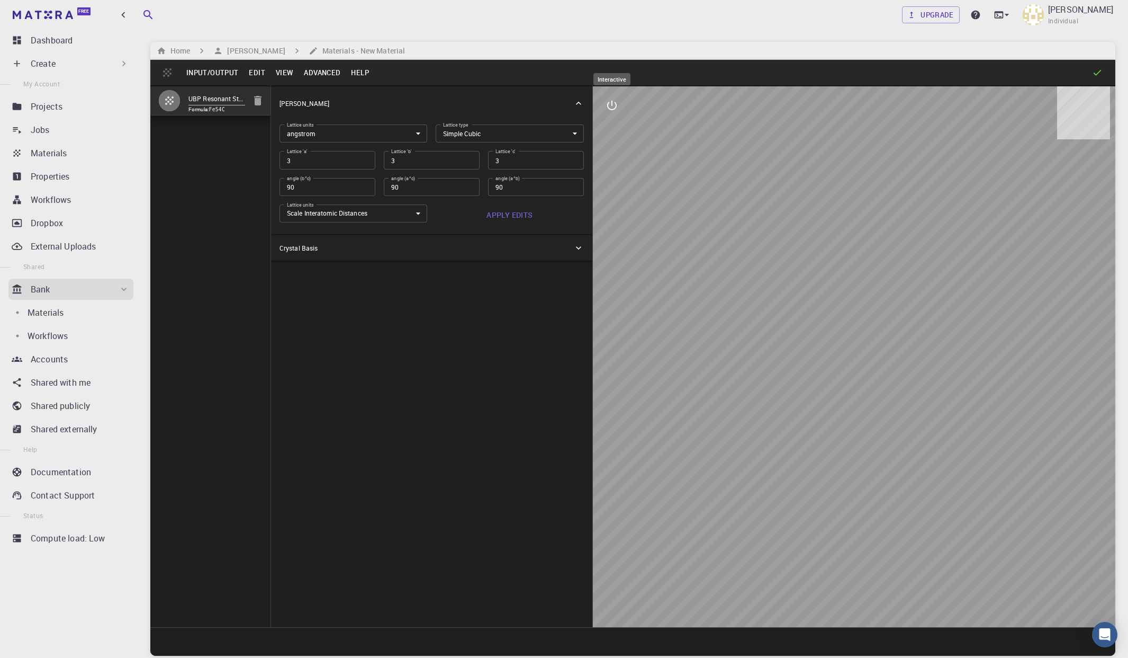
click at [615, 105] on icon "interactive" at bounding box center [612, 105] width 13 height 13
click at [608, 233] on icon "edit [e]" at bounding box center [612, 232] width 13 height 13
select select "Color"
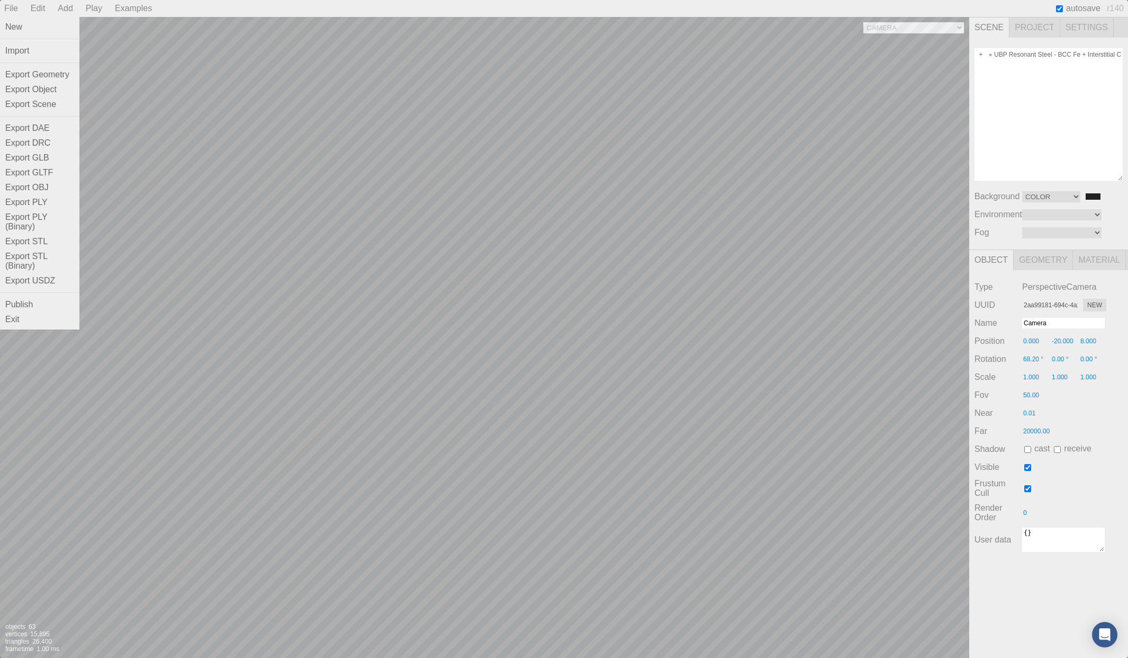
click at [14, 8] on div "File" at bounding box center [11, 8] width 22 height 17
click at [29, 297] on div "Publish" at bounding box center [39, 304] width 79 height 15
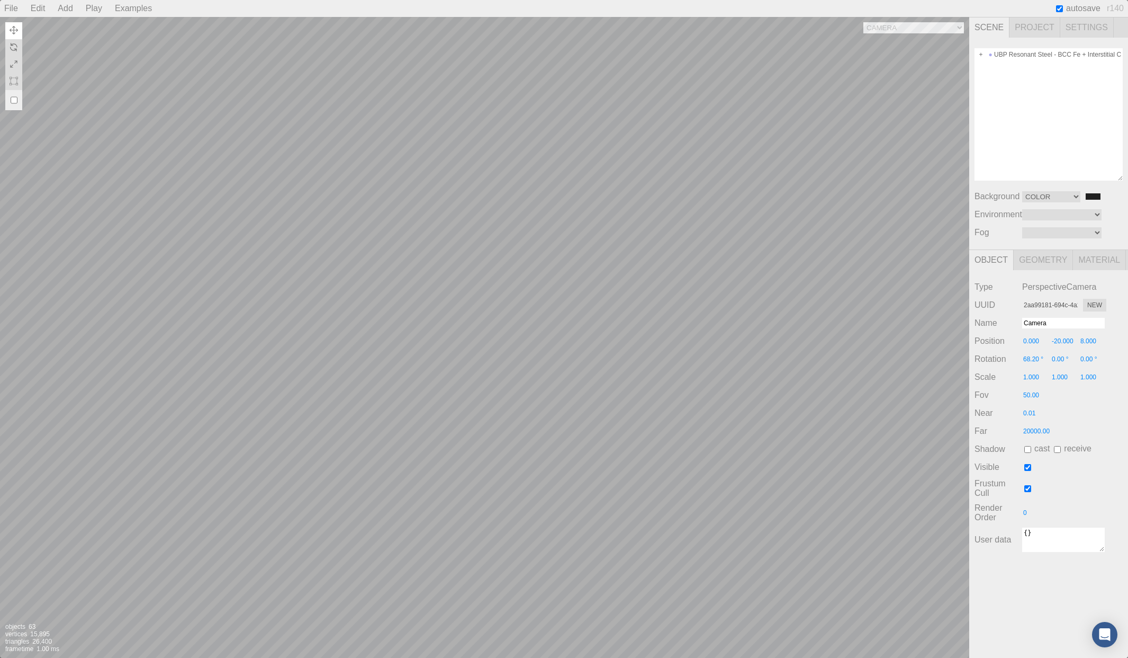
click at [950, 29] on span "Project" at bounding box center [1035, 27] width 51 height 20
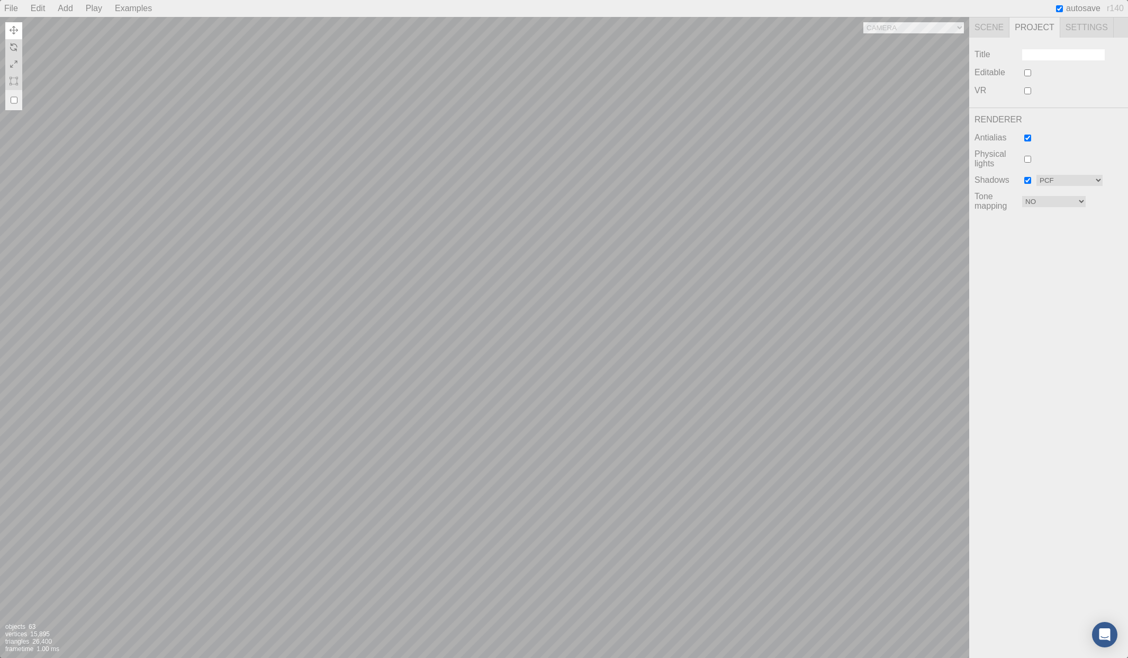
click at [950, 56] on input at bounding box center [1063, 54] width 83 height 11
paste input "UBP Resonant Steel (Fe-C BCC 3x3x3)"
type input "UBP Resonant Steel (Fe-C BCC 3x3x3)"
click at [950, 29] on span "Settings" at bounding box center [1087, 27] width 53 height 20
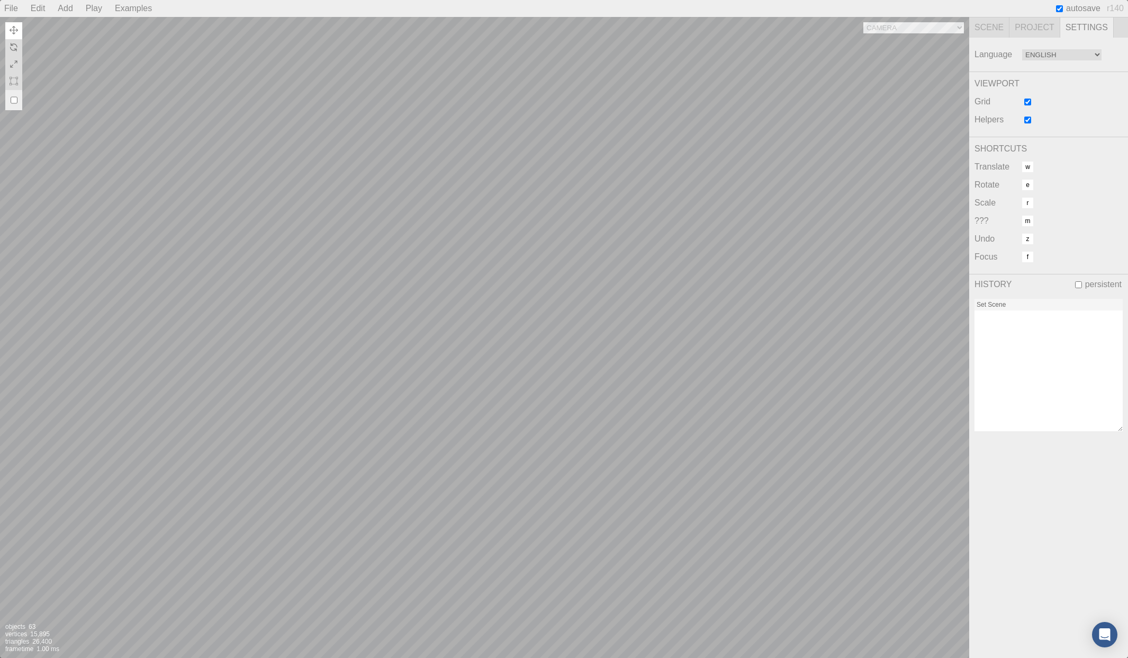
click at [950, 25] on span "Scene" at bounding box center [990, 27] width 40 height 20
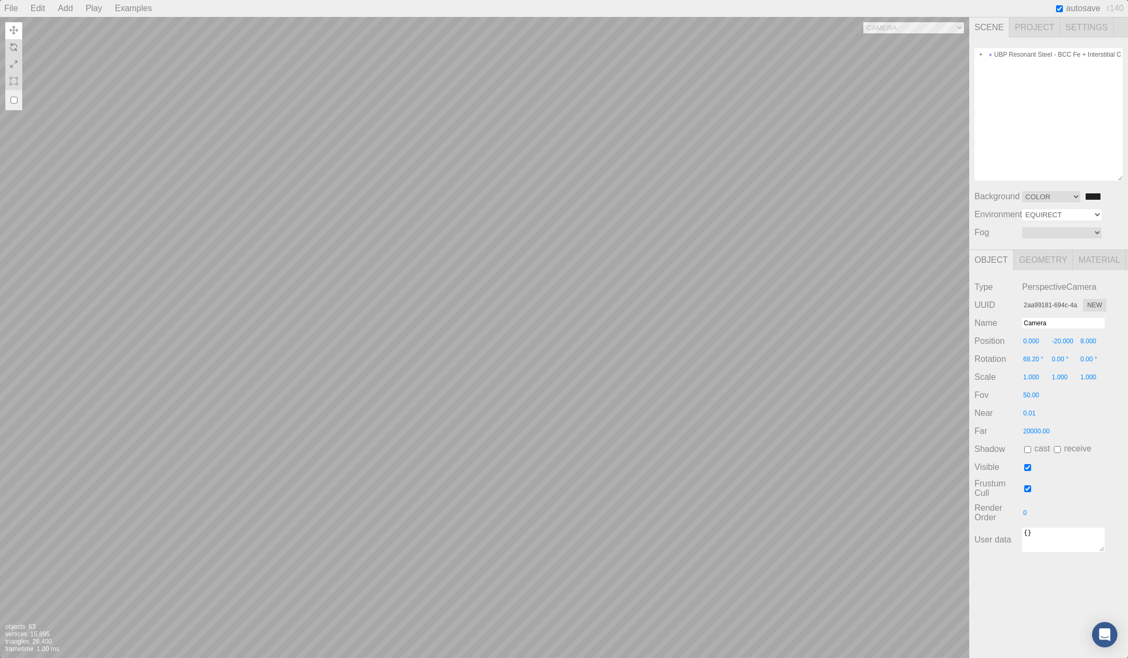
click option "Equirect" at bounding box center [0, 0] width 0 height 0
click option "ModelViewer" at bounding box center [0, 0] width 0 height 0
select select "None"
click option at bounding box center [0, 0] width 0 height 0
drag, startPoint x: 1028, startPoint y: 532, endPoint x: 1036, endPoint y: 552, distance: 21.6
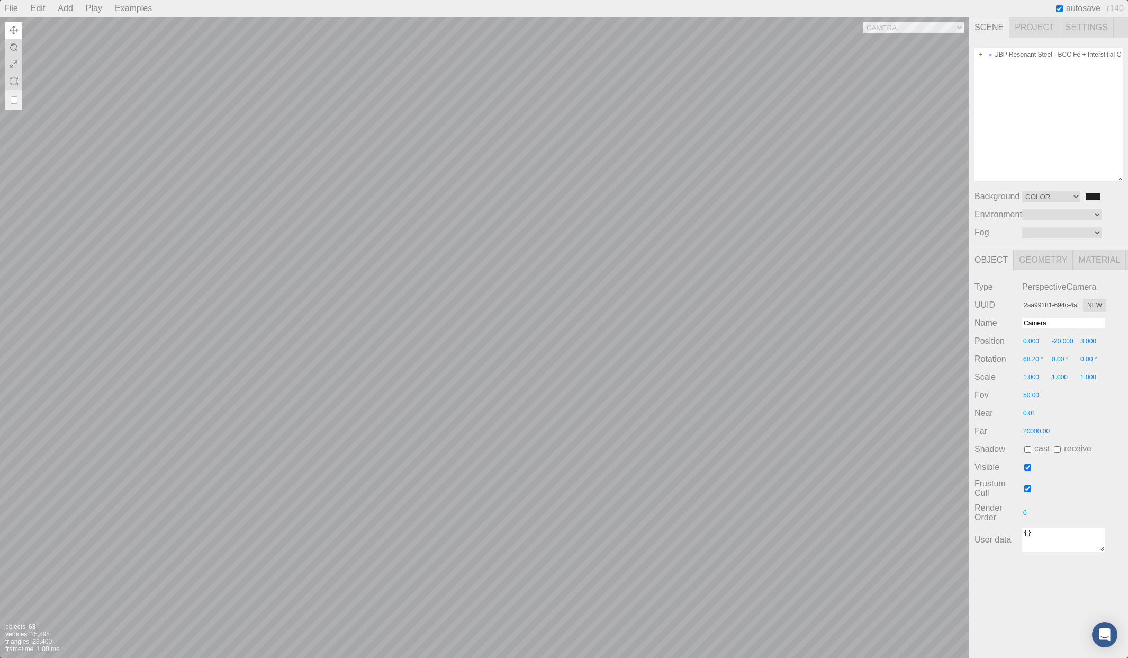
click at [950, 534] on textarea "{}" at bounding box center [1063, 539] width 83 height 24
paste textarea "Carbon-alloyed BCC iron supercell (3x3x3) generated using the Universal Binary …"
drag, startPoint x: 1100, startPoint y: 546, endPoint x: 1088, endPoint y: 639, distance: 93.4
click at [950, 639] on textarea "{Carbon-alloyed BCC iron supercell (3x3x3) generated using the Universal Binary…" at bounding box center [1057, 586] width 71 height 119
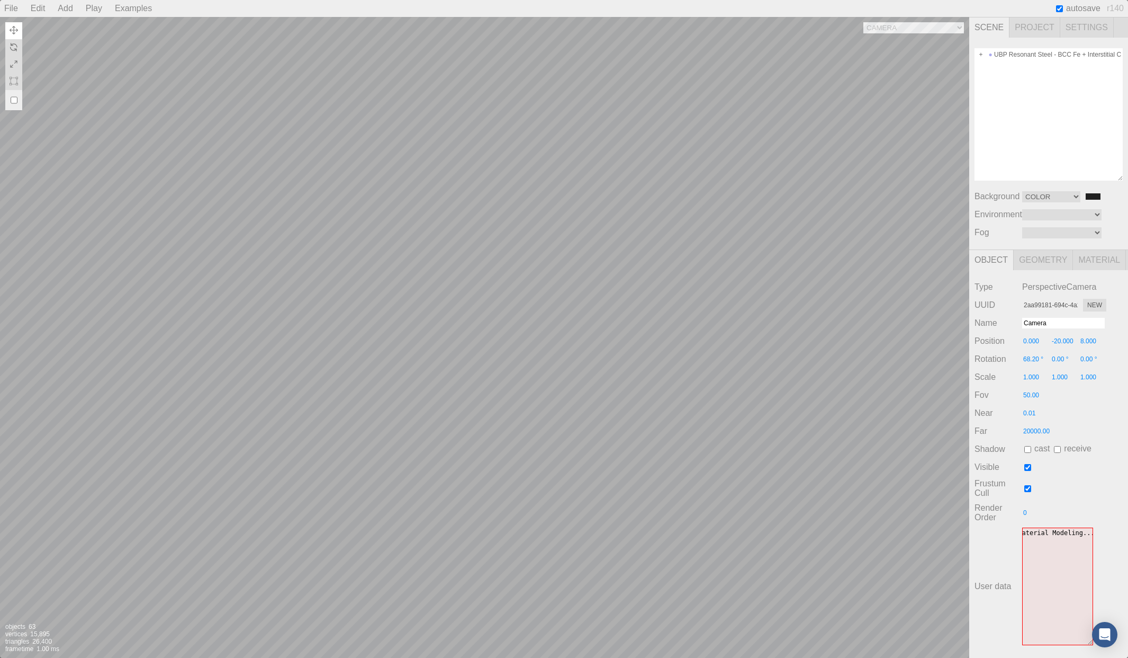
click at [950, 576] on textarea "{Carbon-alloyed BCC iron supercell (3x3x3) generated using the Universal Binary…" at bounding box center [1057, 586] width 71 height 118
type textarea "{}"
click at [950, 255] on span "Geometry" at bounding box center [1043, 260] width 59 height 20
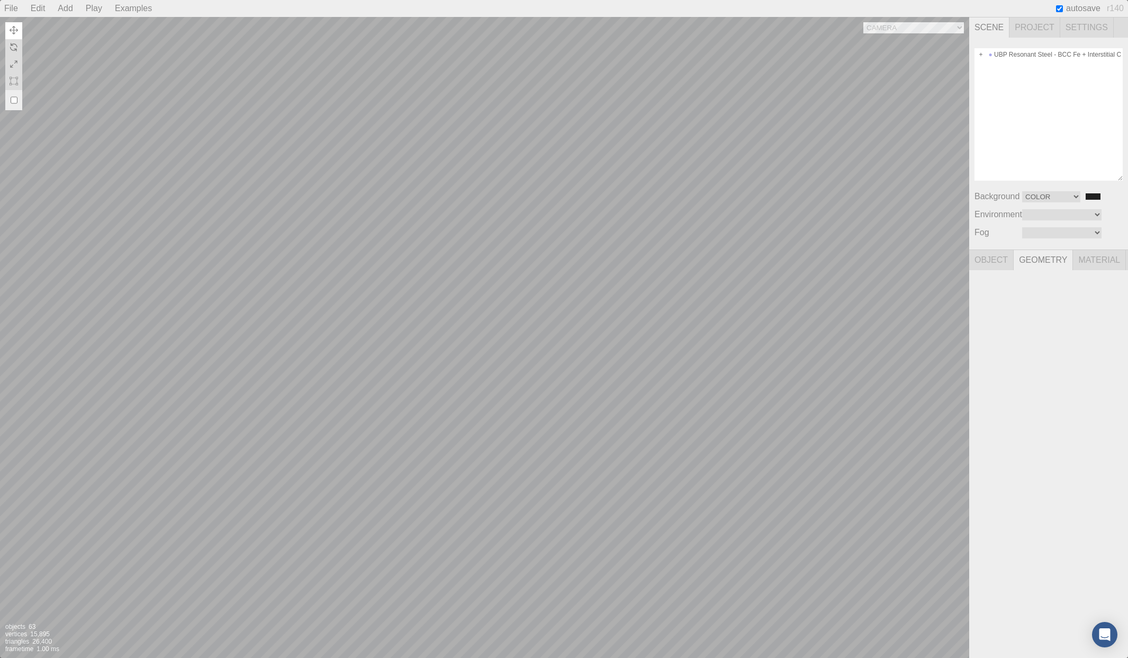
click at [950, 255] on span "Material" at bounding box center [1099, 260] width 53 height 20
click at [950, 259] on span "Object" at bounding box center [992, 260] width 44 height 20
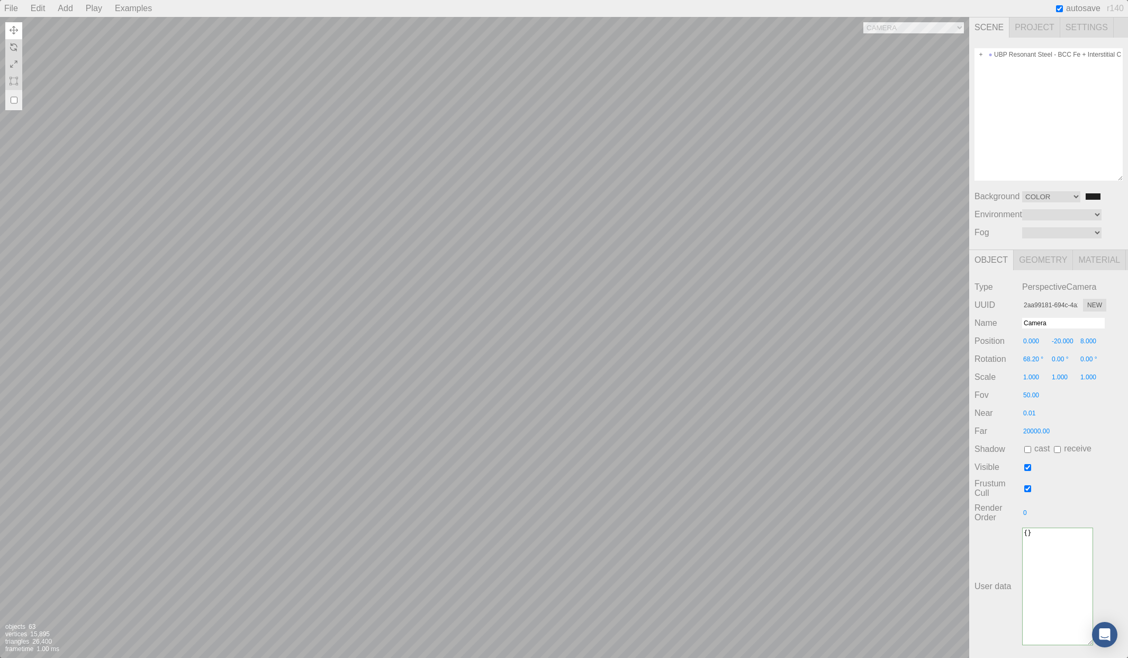
click at [950, 26] on span "Settings" at bounding box center [1087, 27] width 53 height 20
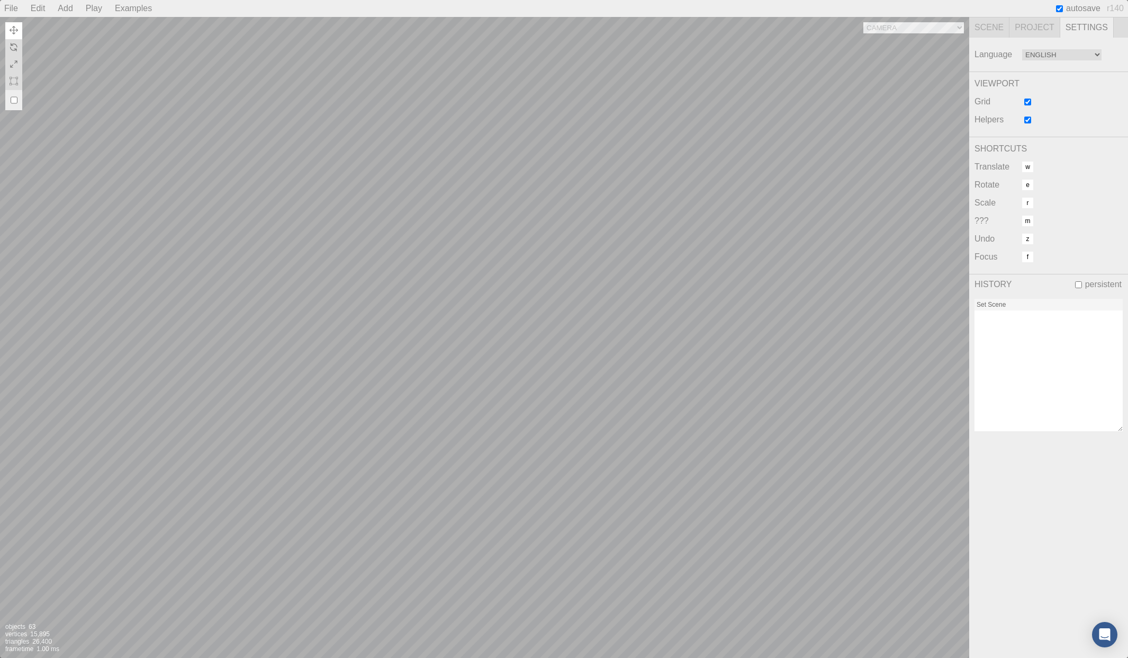
click at [950, 26] on span "Project" at bounding box center [1035, 27] width 51 height 20
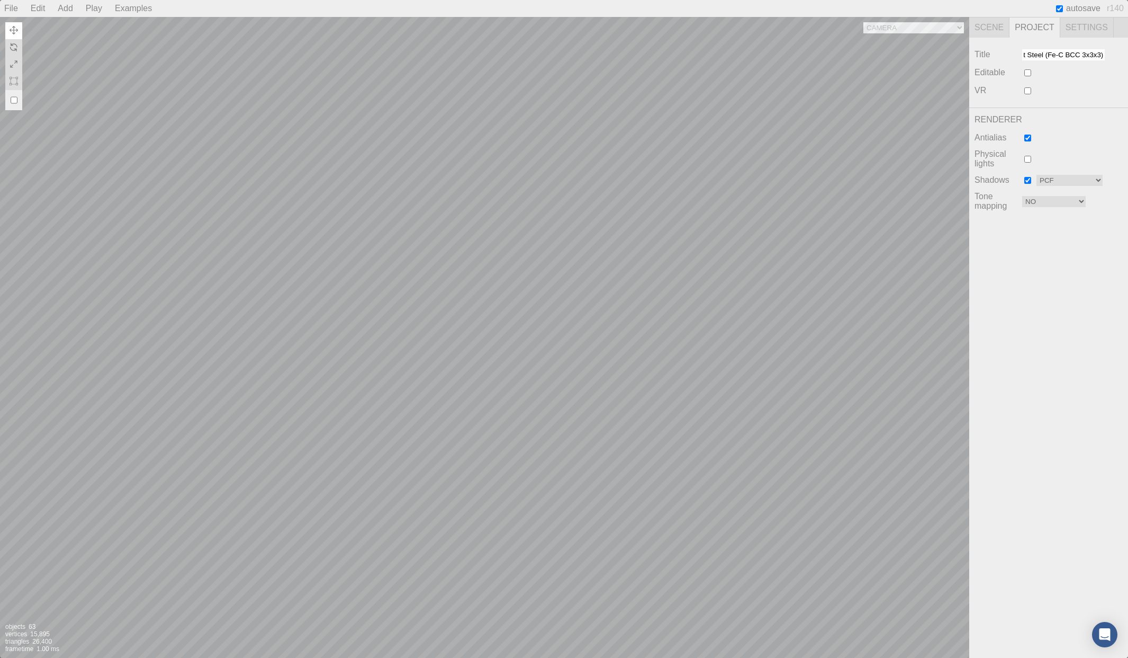
click at [950, 27] on span "Scene" at bounding box center [990, 27] width 40 height 20
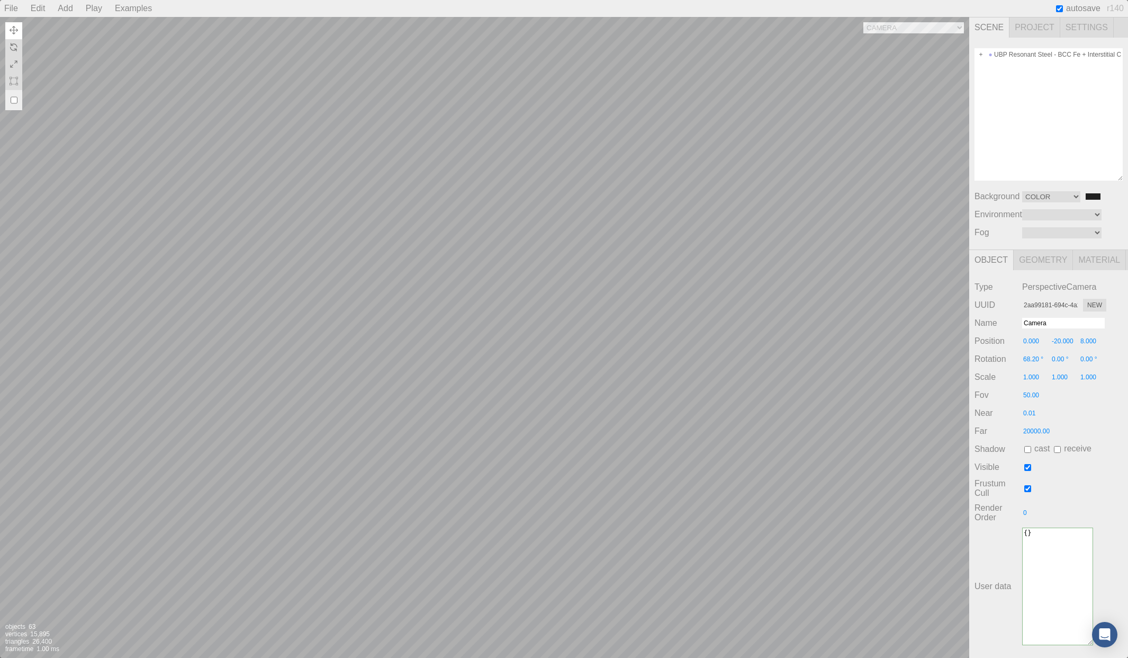
click at [950, 192] on input "#202020" at bounding box center [1093, 196] width 17 height 8
type input "#dceaf5"
click option "Equirect" at bounding box center [0, 0] width 0 height 0
click option "Texture" at bounding box center [0, 0] width 0 height 0
select select "Color"
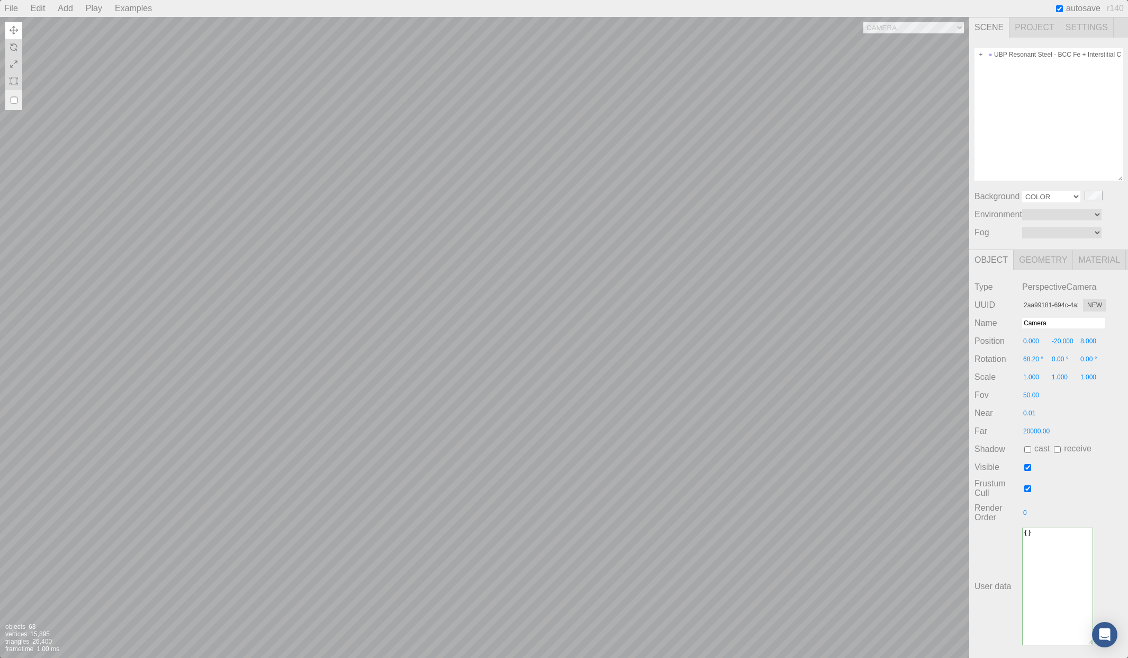
click option "Color" at bounding box center [0, 0] width 0 height 0
type input "#f4f4f5"
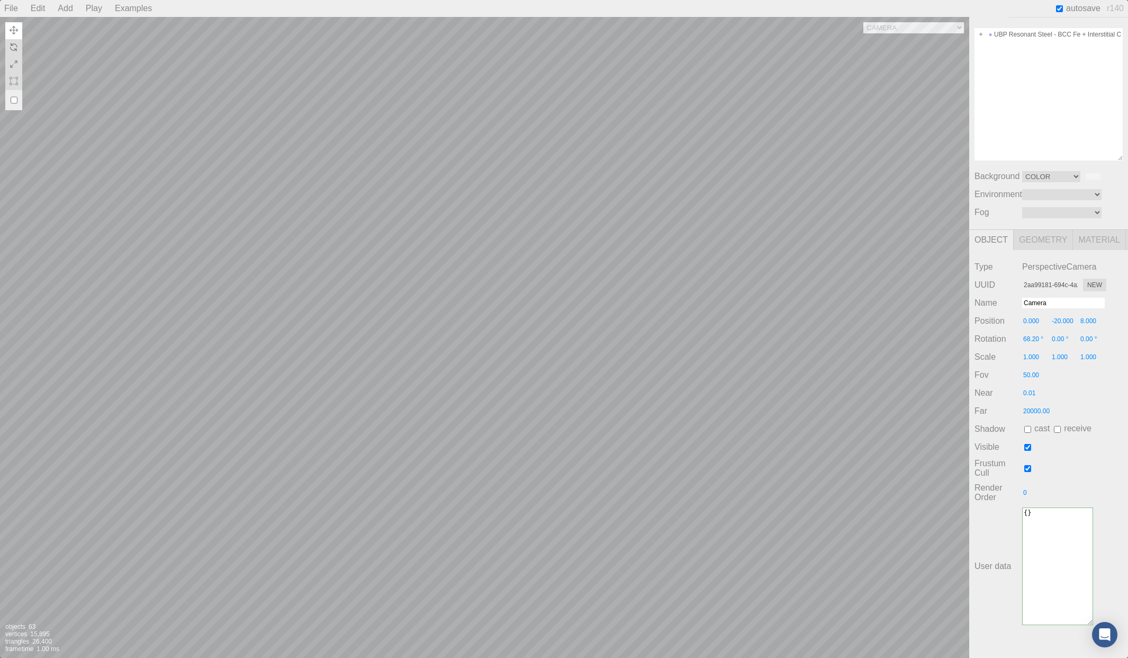
click at [89, 8] on div "Play" at bounding box center [94, 8] width 25 height 17
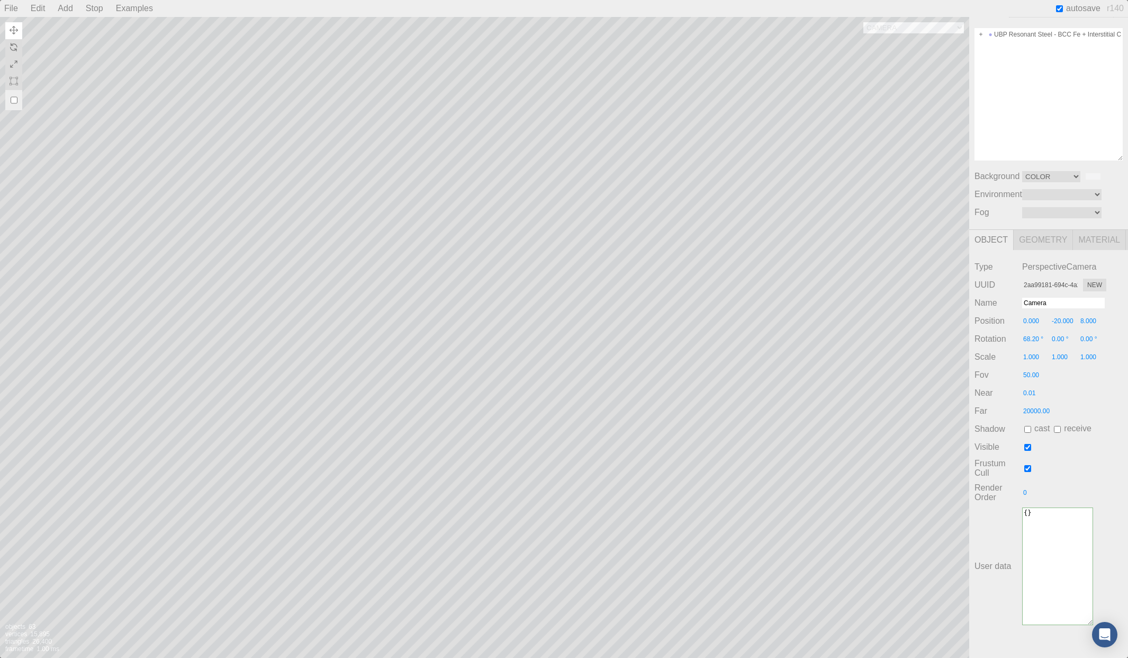
click at [93, 10] on div "Stop" at bounding box center [95, 8] width 26 height 17
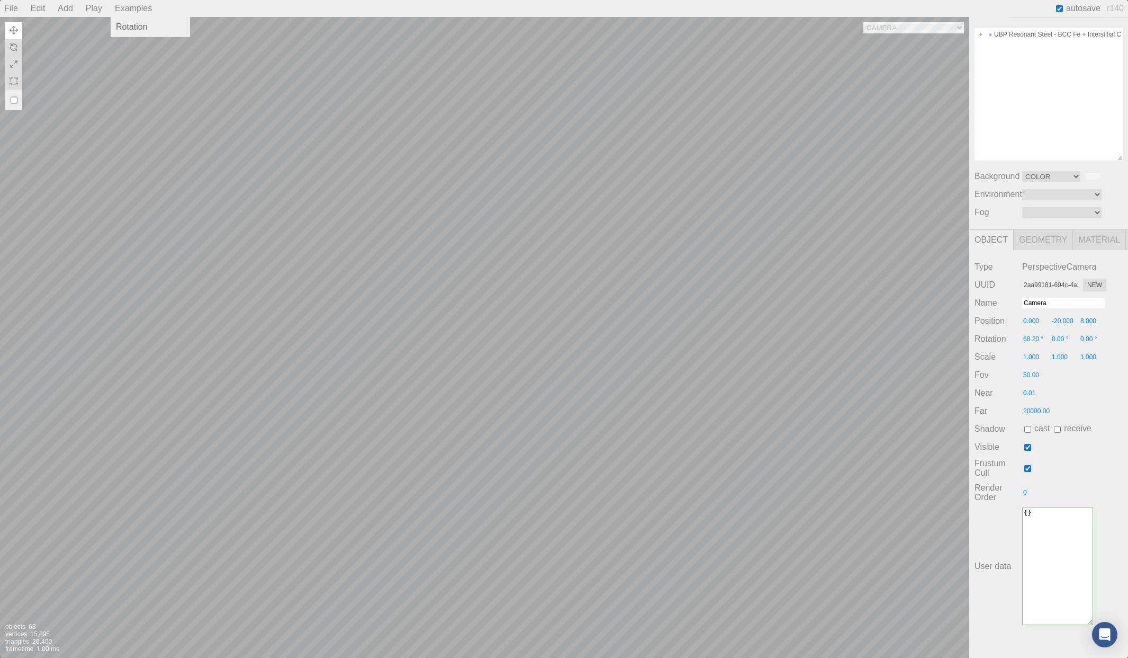
click at [125, 8] on div "Examples" at bounding box center [134, 8] width 46 height 17
click at [126, 26] on div "Rotation" at bounding box center [150, 27] width 79 height 15
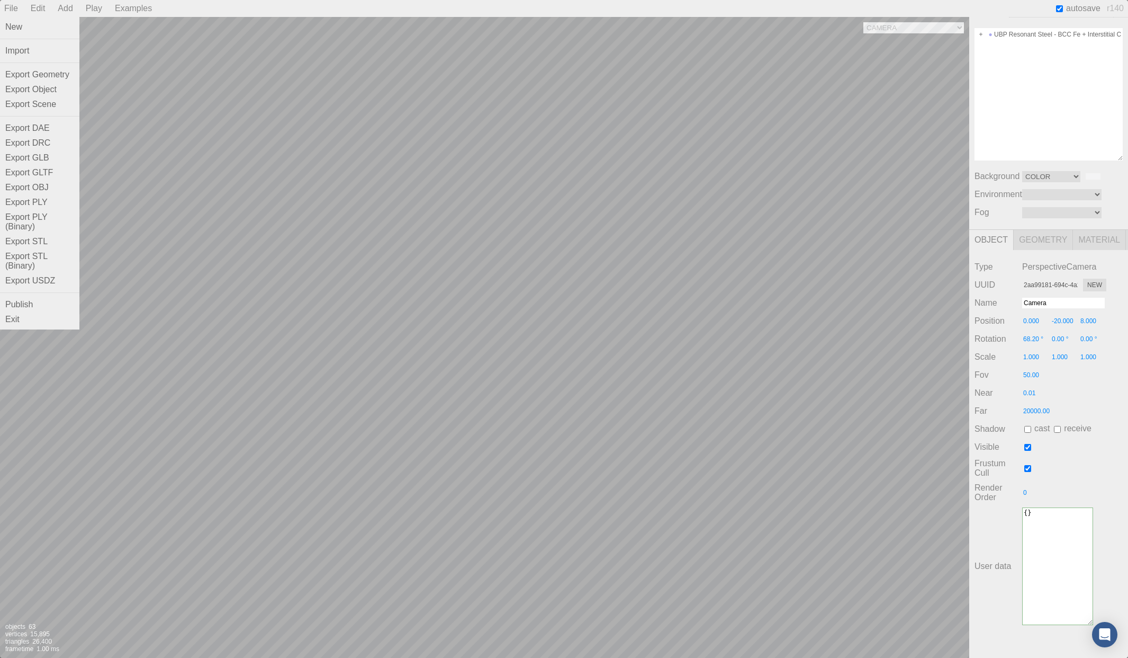
click at [12, 5] on div "File" at bounding box center [11, 8] width 22 height 17
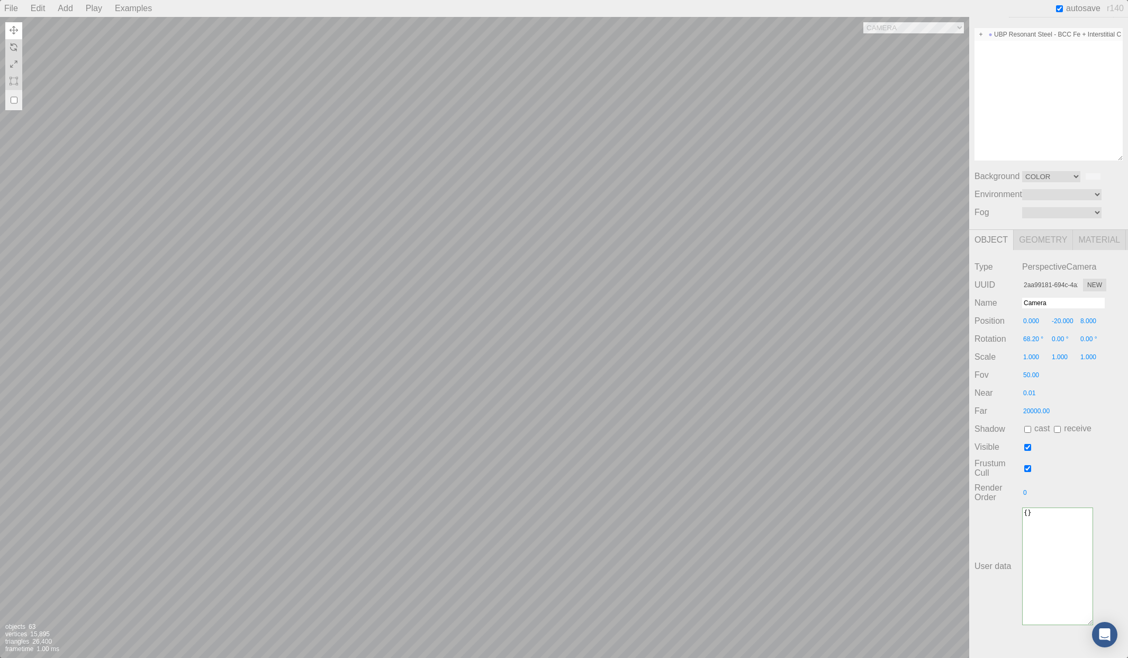
click at [950, 34] on div "UBP Resonant Steel - BCC Fe + Interstitial C (3x3x3 supercell)" at bounding box center [1049, 34] width 148 height 13
type input "3c439c20-6d60-44fa-8be4-34fb157770b9"
type input "UBP Resonant Steel - BCC Fe + Interstitial C (3x3x3 supercell)"
type input "0.000"
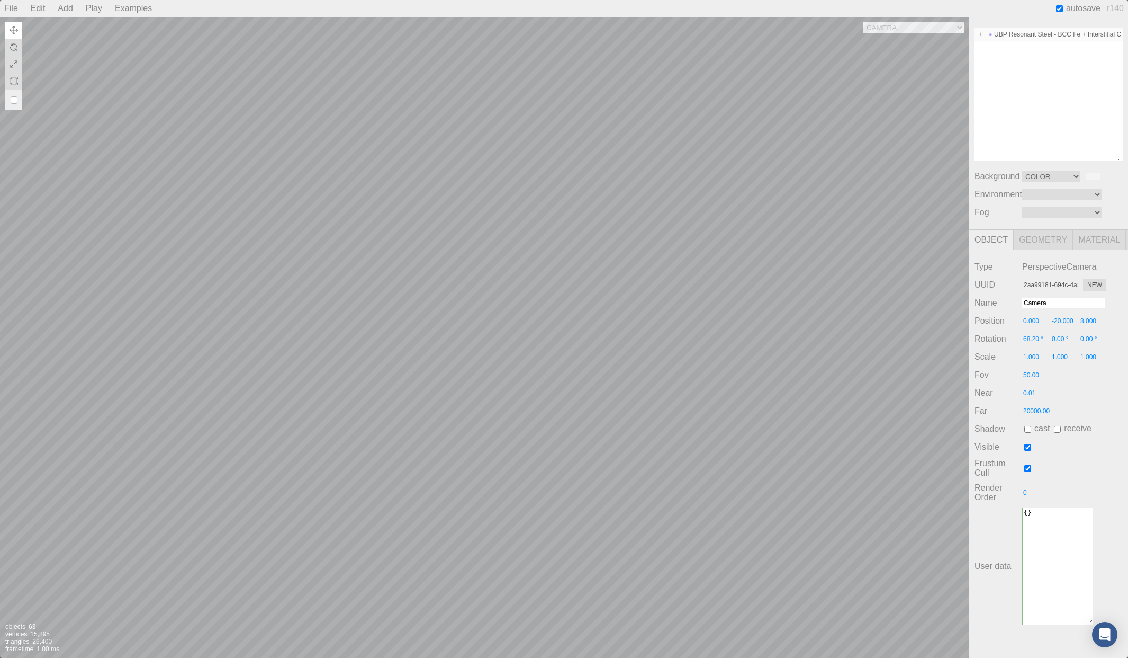
type input "0.00 °"
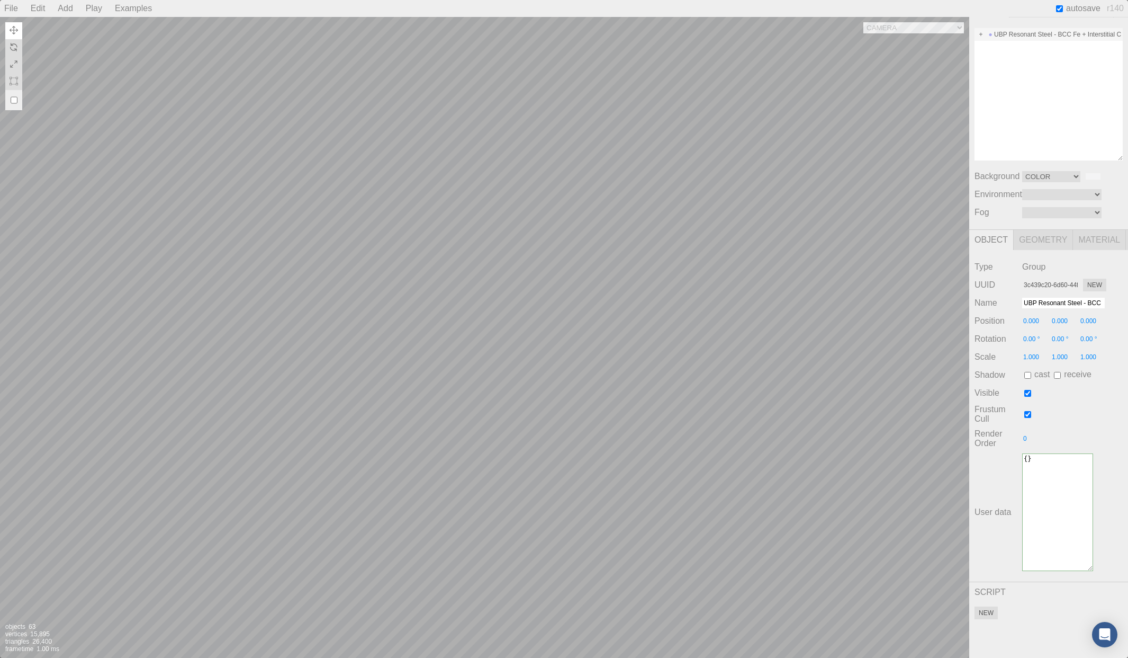
click at [649, 280] on div "Camera OrthographicCamera PerspectiveCamera Objects 63 Vertices 15,895 Triangle…" at bounding box center [485, 337] width 970 height 641
click at [13, 101] on input "checkbox" at bounding box center [14, 100] width 7 height 17
checkbox input "false"
click at [16, 30] on img at bounding box center [14, 30] width 8 height 8
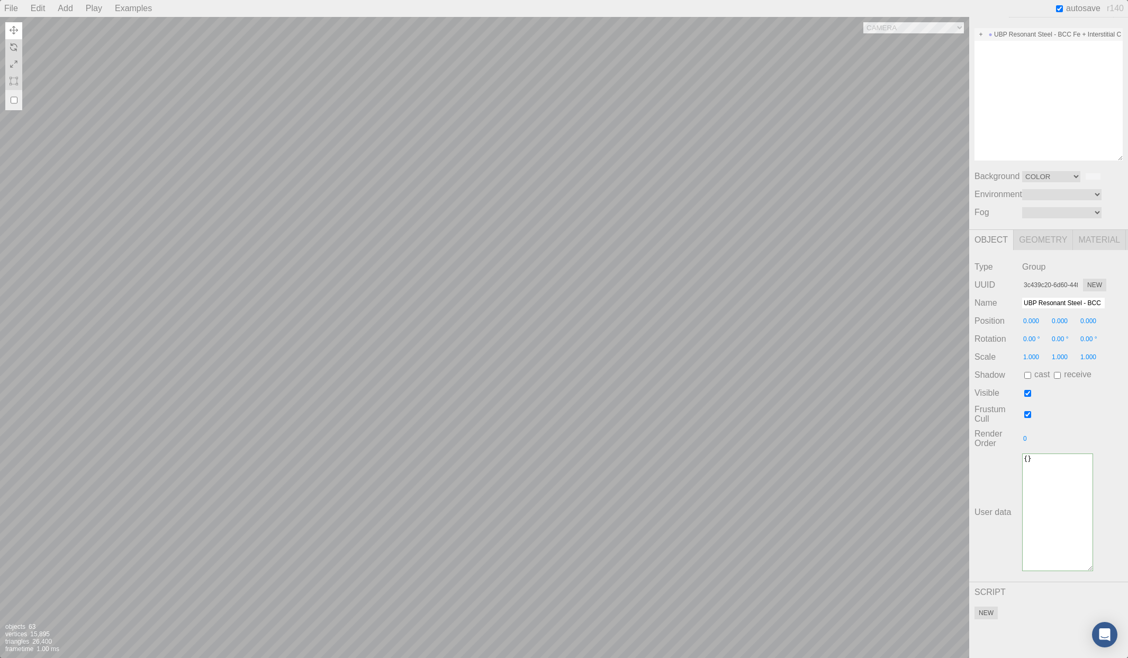
click at [16, 30] on img at bounding box center [14, 30] width 8 height 8
click at [950, 608] on button "New" at bounding box center [986, 612] width 23 height 13
click at [950, 611] on button "Remove" at bounding box center [1092, 612] width 36 height 13
click at [950, 608] on button "Remove" at bounding box center [1092, 612] width 36 height 13
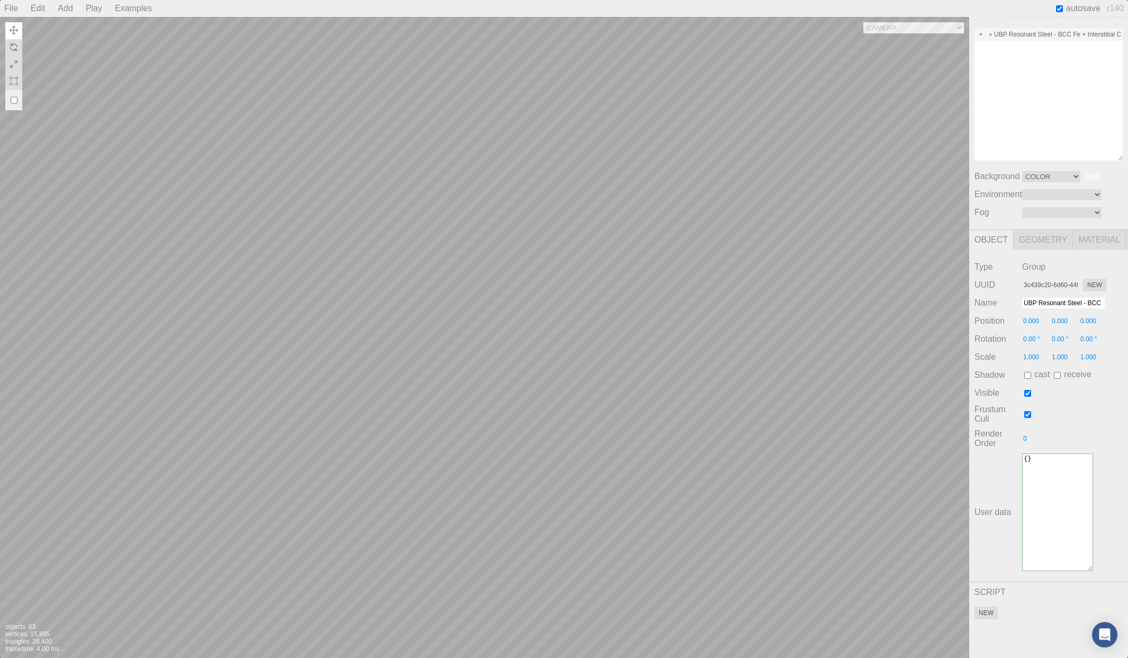
click at [950, 8] on span "autosave" at bounding box center [1077, 8] width 47 height 9
click at [950, 7] on input "checkbox" at bounding box center [1059, 8] width 7 height 7
drag, startPoint x: 1059, startPoint y: 8, endPoint x: 1056, endPoint y: 20, distance: 12.6
click at [950, 8] on input "checkbox" at bounding box center [1059, 8] width 7 height 7
checkbox input "true"
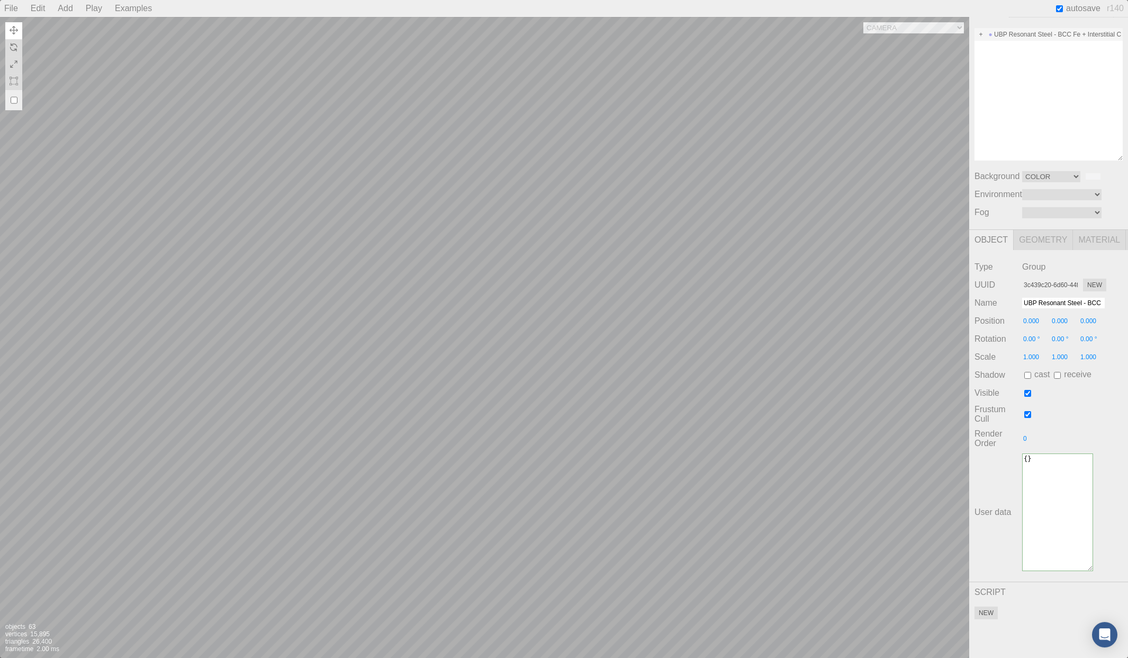
click at [0, 0] on div "Exit" at bounding box center [0, 0] width 0 height 0
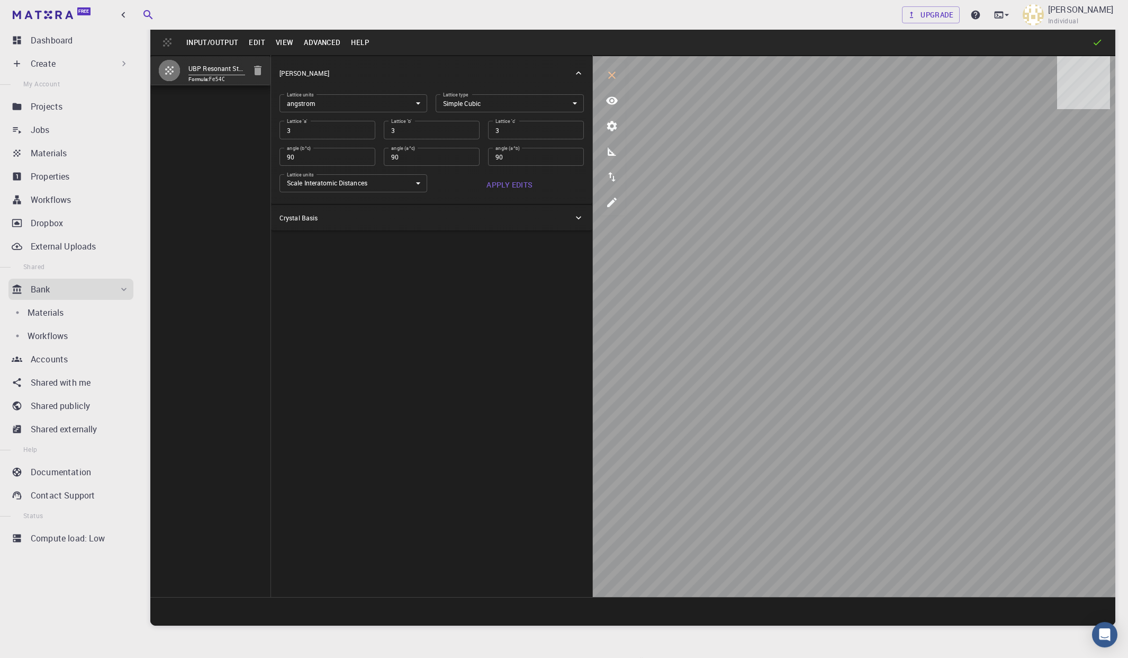
click at [204, 40] on button "Input/Output" at bounding box center [212, 42] width 62 height 17
click at [212, 133] on li "Save" at bounding box center [236, 131] width 110 height 17
click at [509, 183] on button "Apply Edits" at bounding box center [510, 184] width 148 height 21
click at [202, 42] on button "Input/Output" at bounding box center [212, 42] width 62 height 17
click at [210, 149] on li "Exit" at bounding box center [236, 148] width 110 height 17
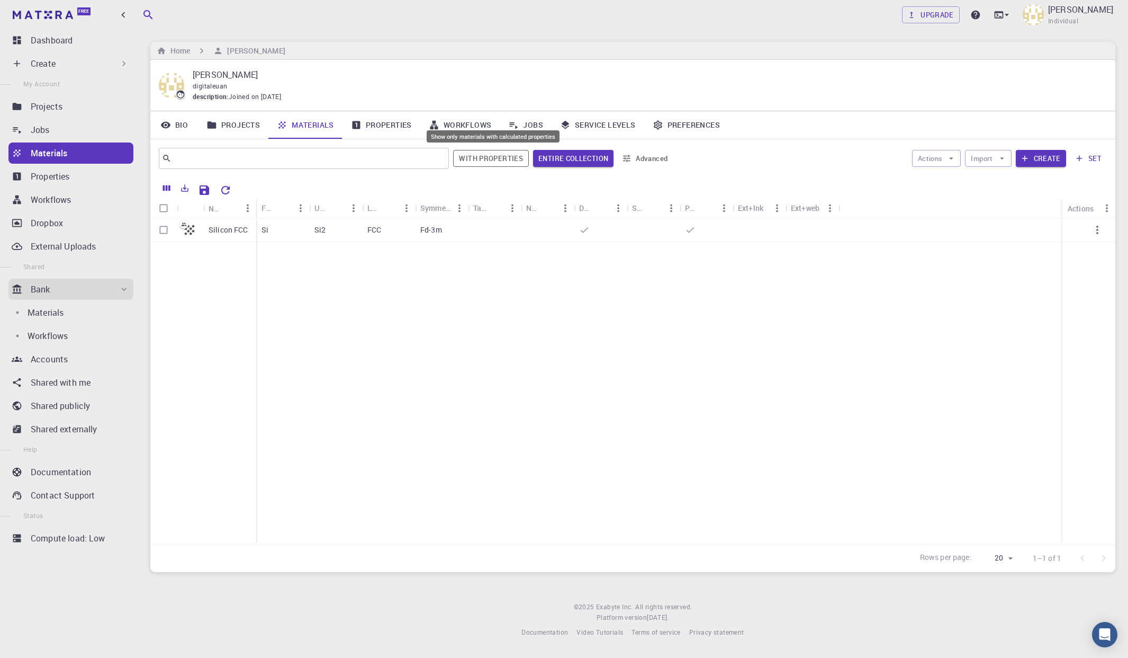
click at [471, 163] on button "With properties" at bounding box center [491, 158] width 76 height 17
click at [508, 161] on button "With properties" at bounding box center [491, 158] width 75 height 17
click at [568, 162] on button "Entire collection" at bounding box center [573, 158] width 80 height 17
click at [569, 158] on button "Entire collection" at bounding box center [574, 158] width 82 height 17
click at [176, 123] on link "Bio" at bounding box center [174, 125] width 48 height 28
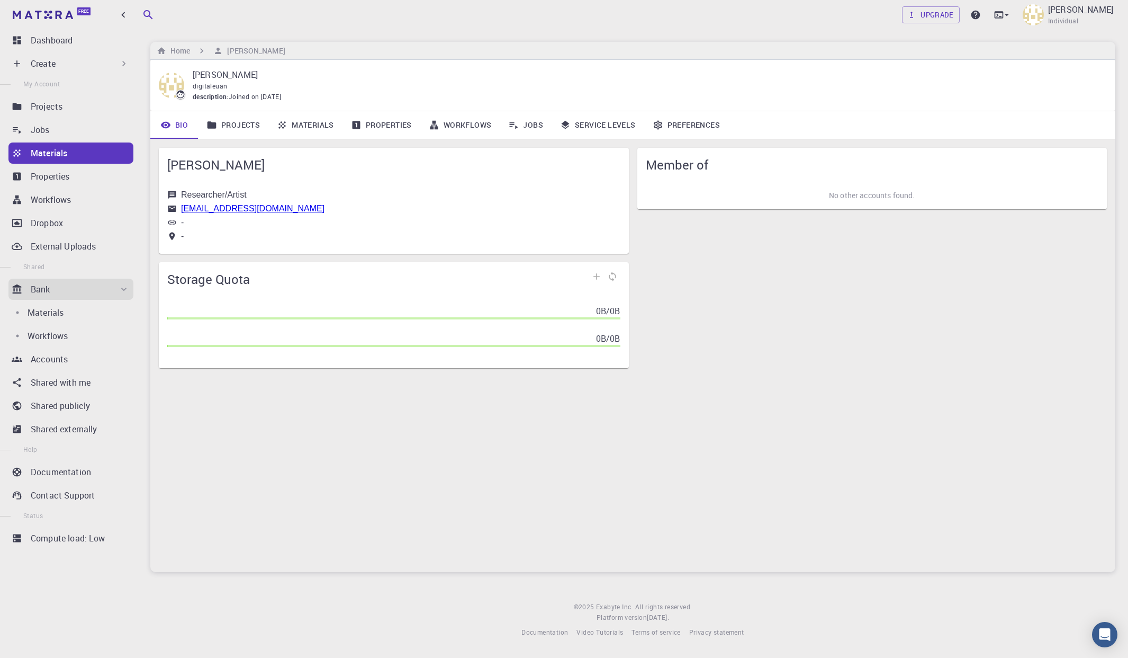
click at [248, 128] on link "Projects" at bounding box center [233, 125] width 70 height 28
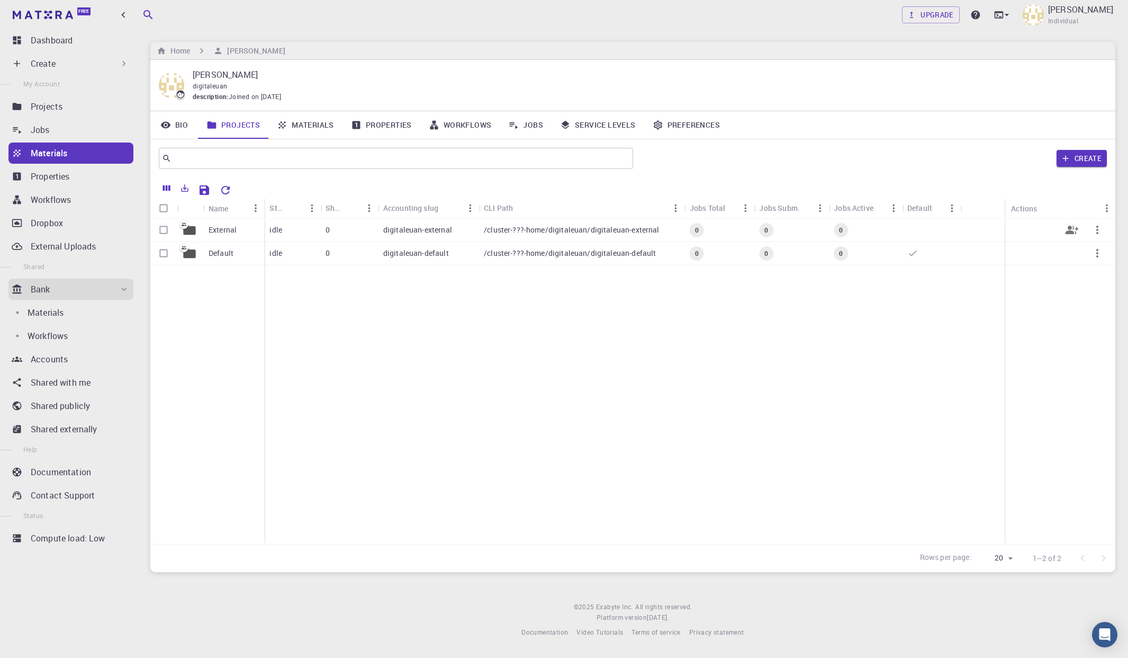
click at [409, 230] on p "digitaleuan-external" at bounding box center [417, 230] width 69 height 11
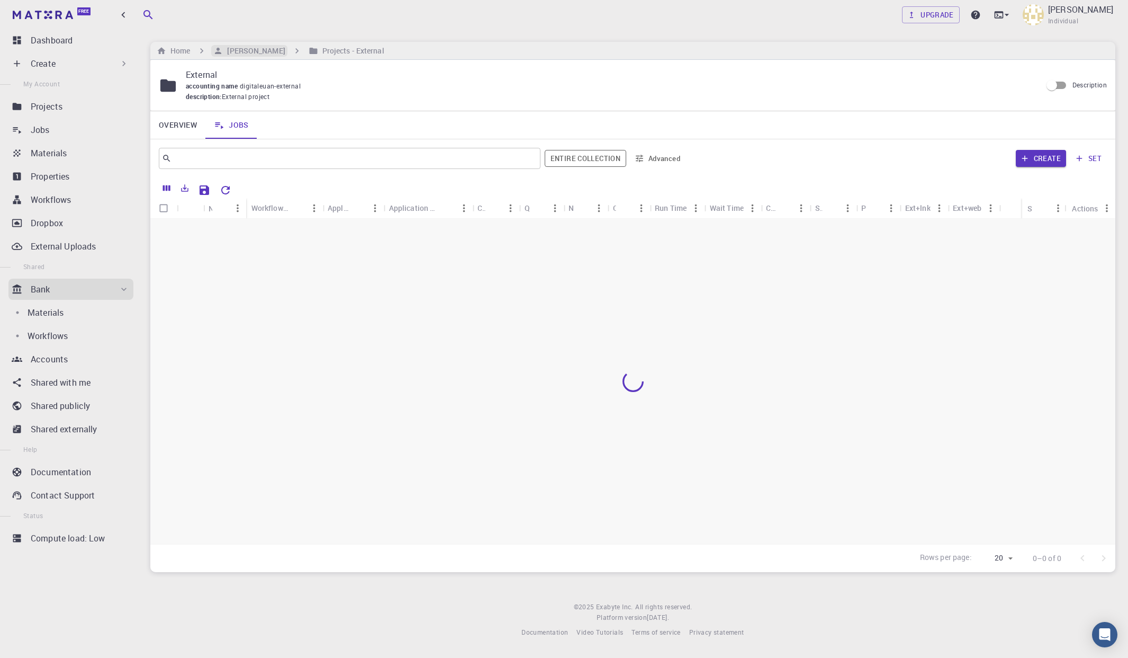
drag, startPoint x: 249, startPoint y: 49, endPoint x: 222, endPoint y: 51, distance: 27.1
click at [249, 49] on h6 "[PERSON_NAME]" at bounding box center [254, 51] width 62 height 12
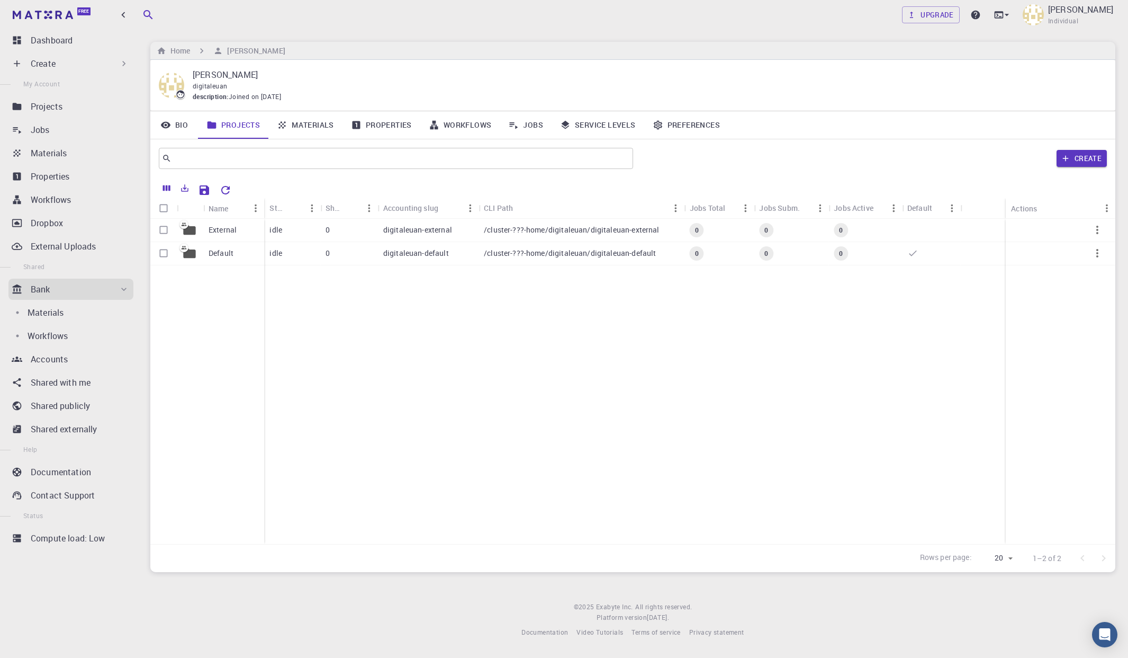
click at [684, 125] on link "Preferences" at bounding box center [686, 125] width 84 height 28
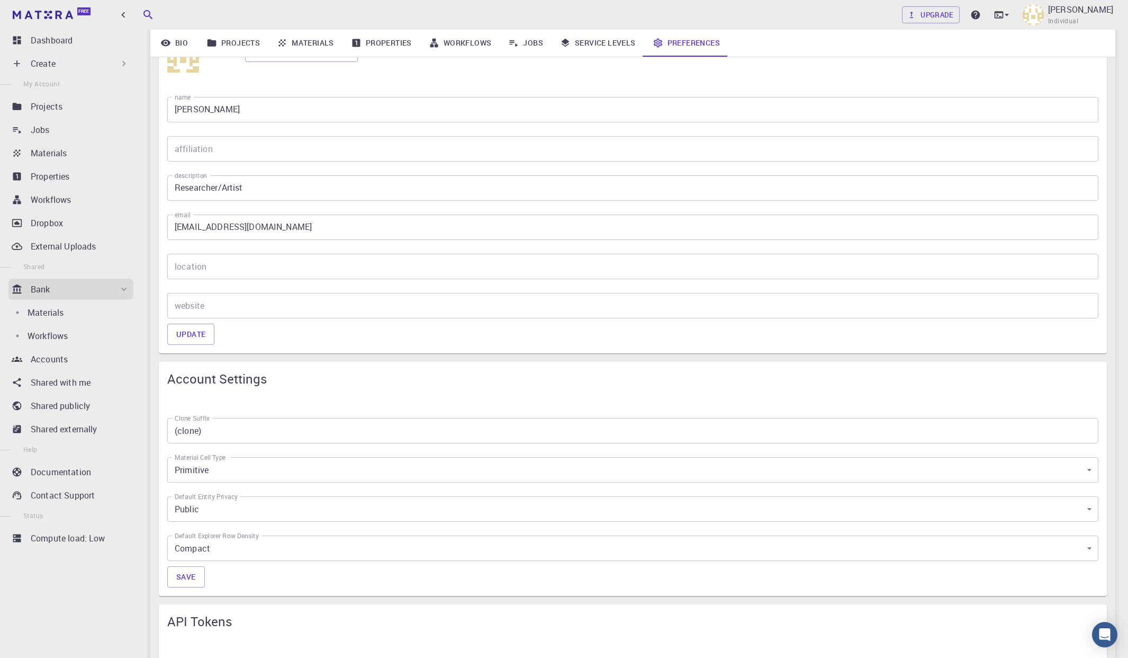
scroll to position [192, 0]
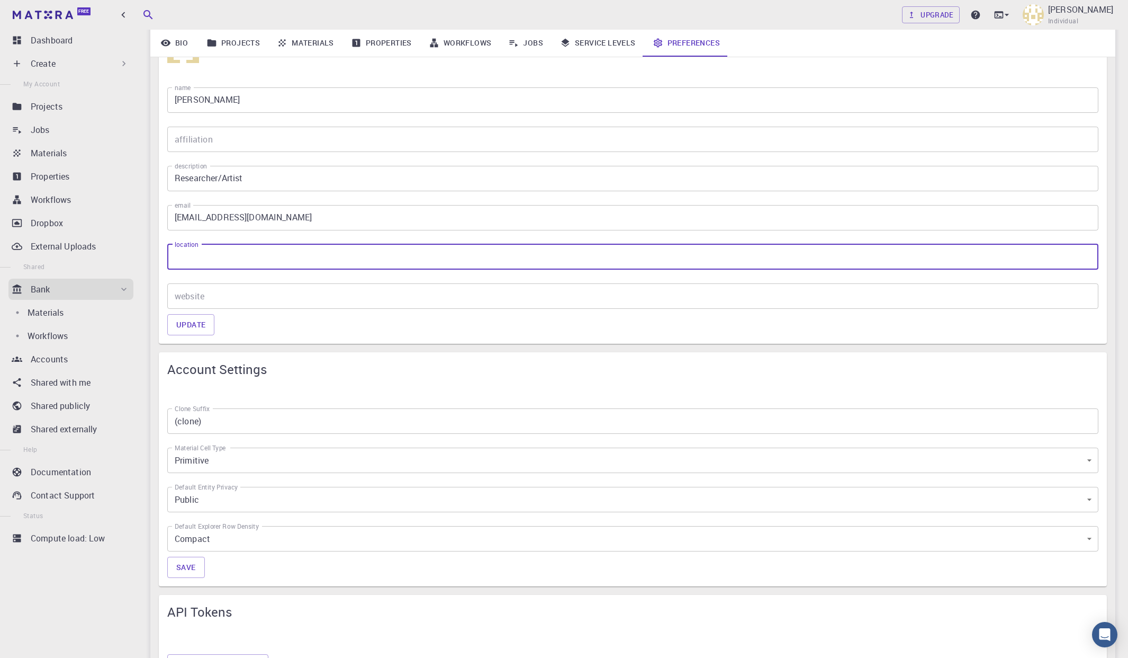
click at [219, 261] on input "location" at bounding box center [632, 256] width 931 height 25
type input "New Zealand"
click at [189, 323] on button "Update" at bounding box center [190, 324] width 47 height 21
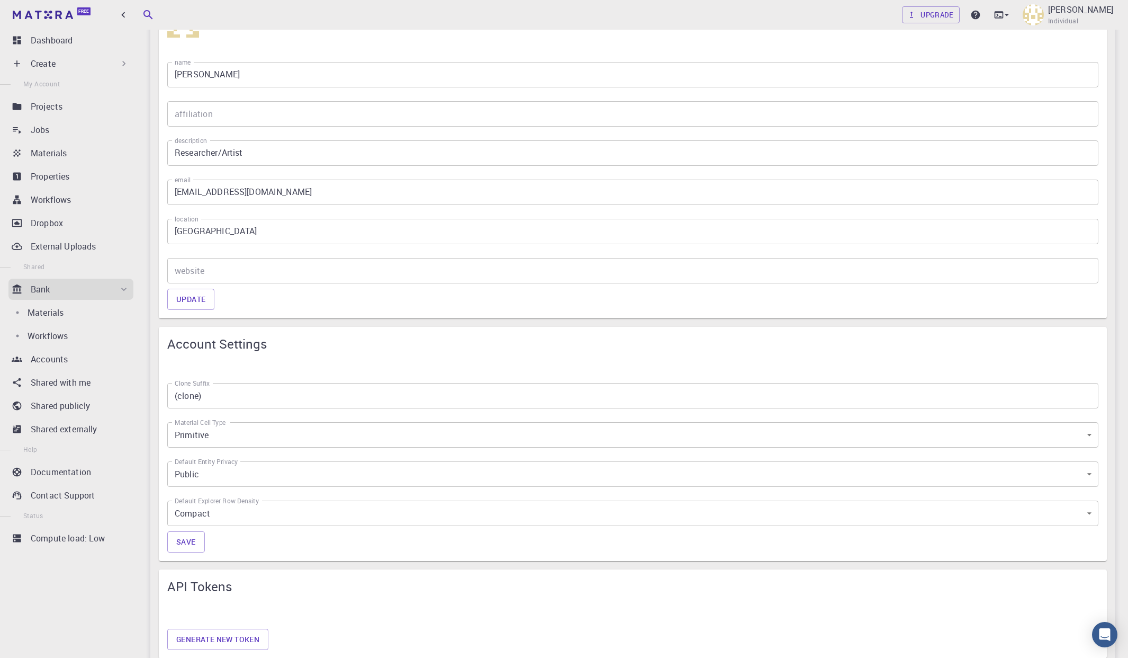
scroll to position [0, 0]
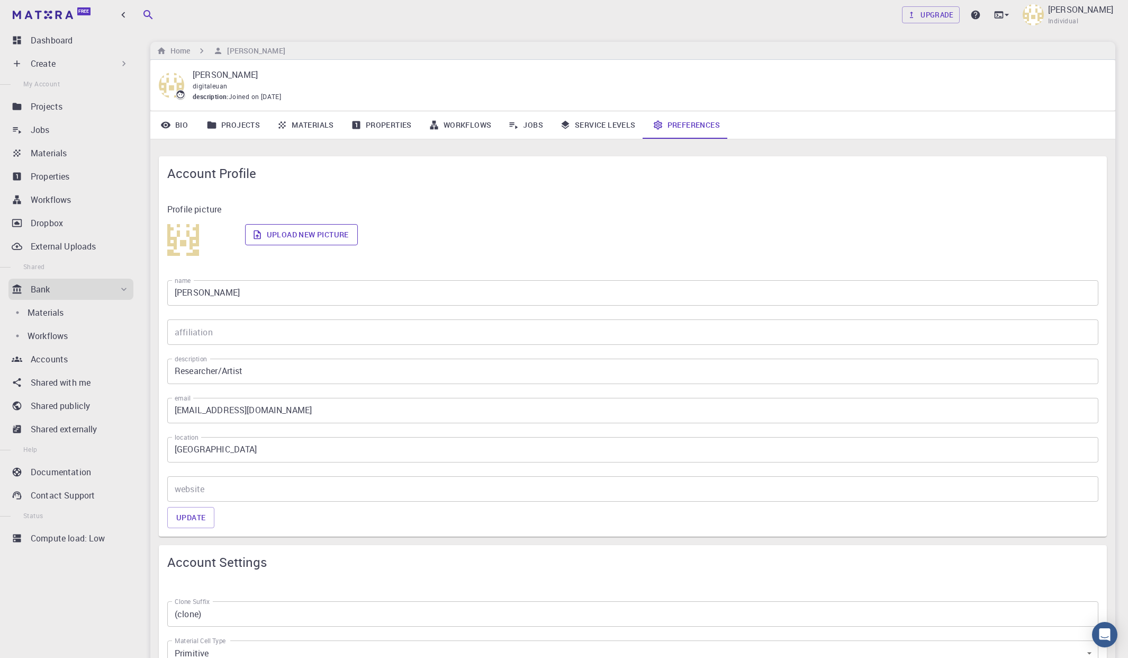
click at [312, 237] on label "Upload new picture" at bounding box center [301, 234] width 113 height 21
click at [0, 0] on input "Upload new picture" at bounding box center [0, 0] width 0 height 0
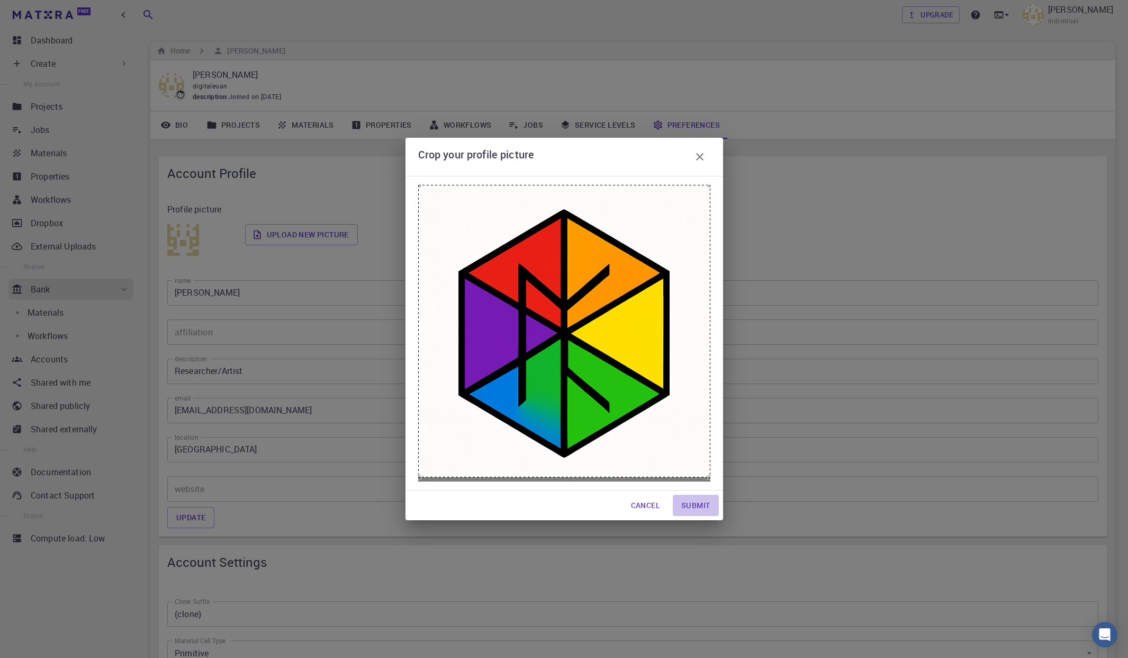
click at [698, 504] on button "Submit" at bounding box center [696, 505] width 46 height 21
click at [696, 504] on button "Submit" at bounding box center [696, 505] width 46 height 21
click at [728, 490] on div "Crop your profile picture Cancel Submit" at bounding box center [564, 329] width 1128 height 658
click at [699, 504] on button "Submit" at bounding box center [696, 505] width 46 height 21
click at [700, 158] on icon "button" at bounding box center [700, 156] width 13 height 13
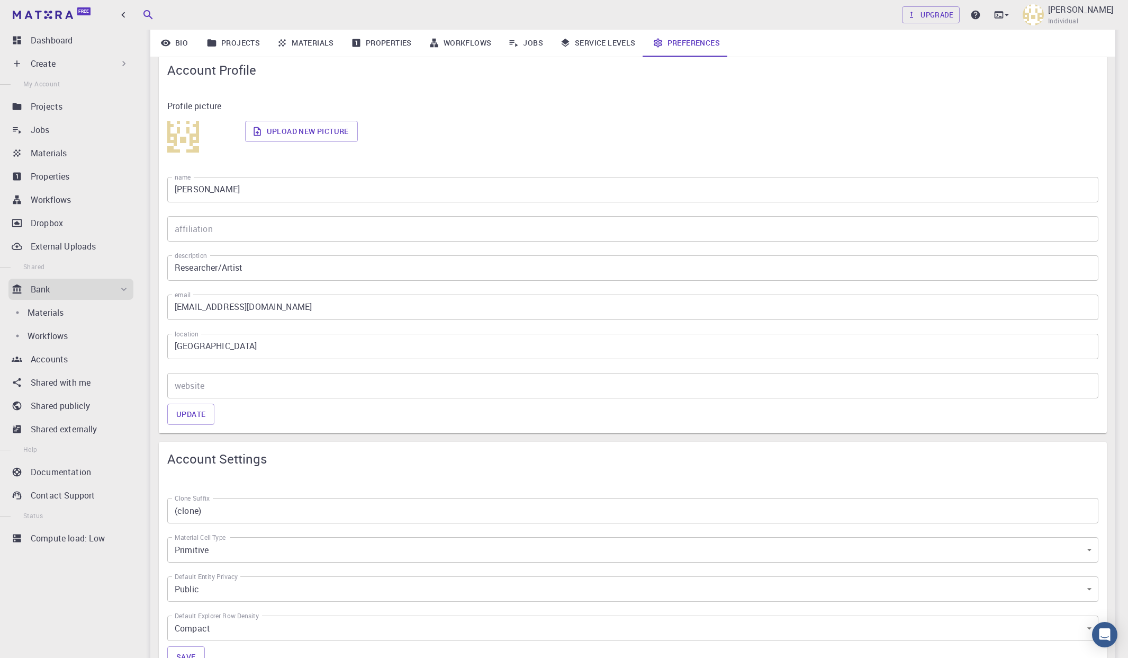
scroll to position [103, 0]
click at [192, 416] on button "Update" at bounding box center [190, 413] width 47 height 21
click at [604, 43] on link "Service Levels" at bounding box center [598, 43] width 93 height 28
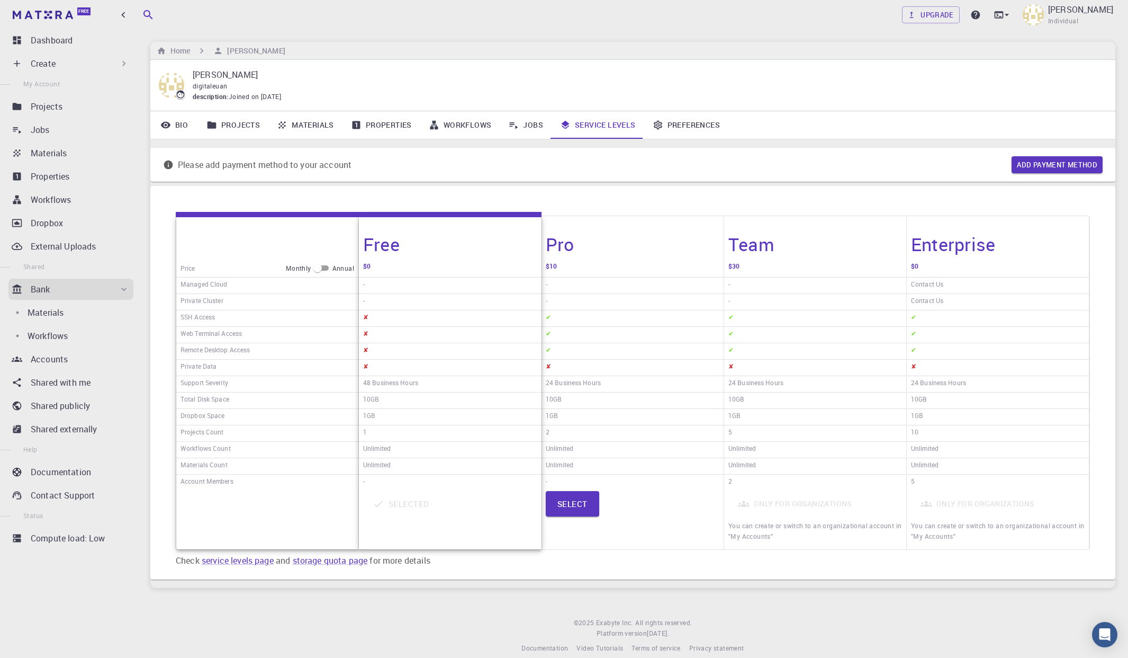
click at [525, 122] on link "Jobs" at bounding box center [526, 125] width 52 height 28
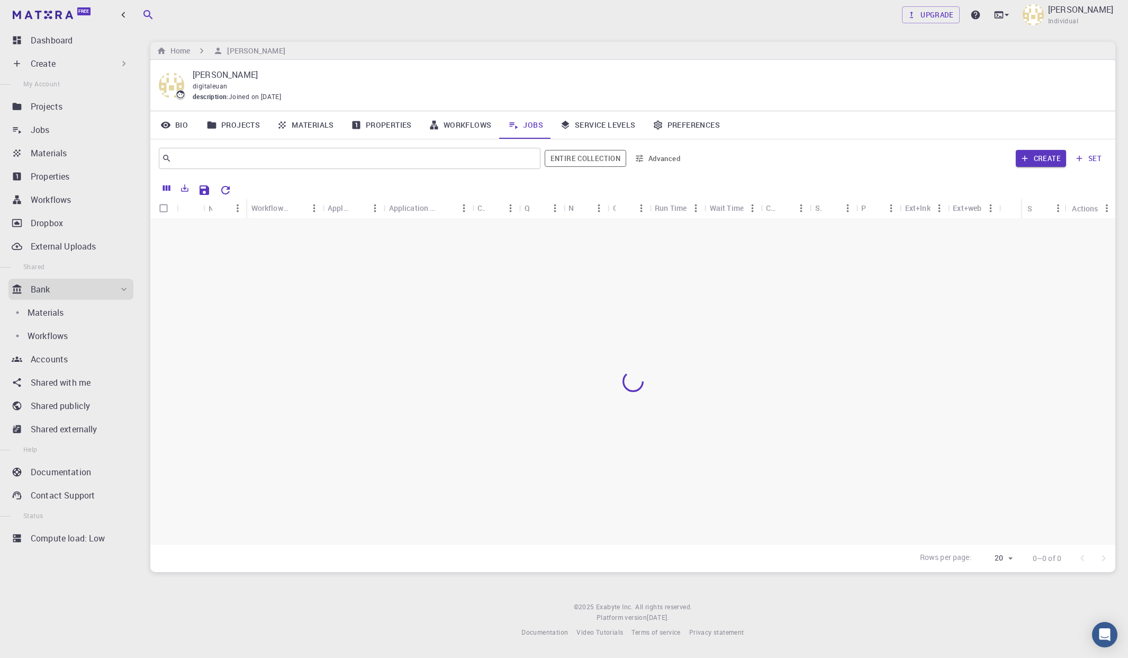
drag, startPoint x: 470, startPoint y: 123, endPoint x: 394, endPoint y: 128, distance: 75.9
click at [470, 123] on link "Workflows" at bounding box center [460, 125] width 80 height 28
click at [384, 124] on link "Properties" at bounding box center [382, 125] width 78 height 28
click at [306, 125] on link "Materials" at bounding box center [305, 125] width 74 height 28
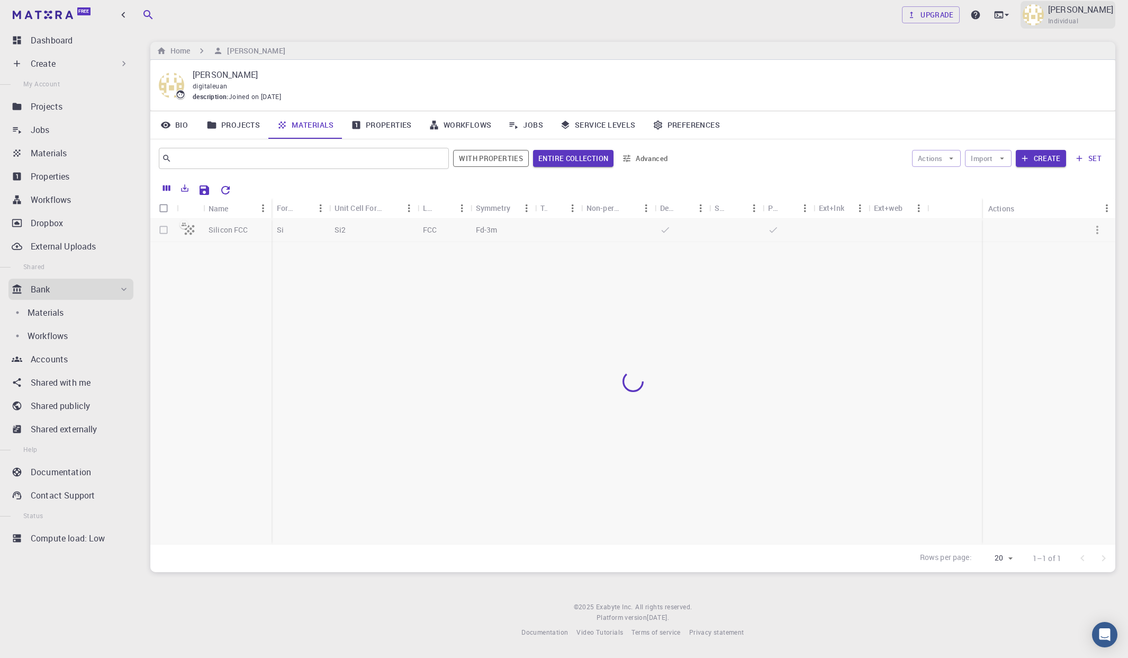
click at [950, 15] on img at bounding box center [1033, 14] width 21 height 21
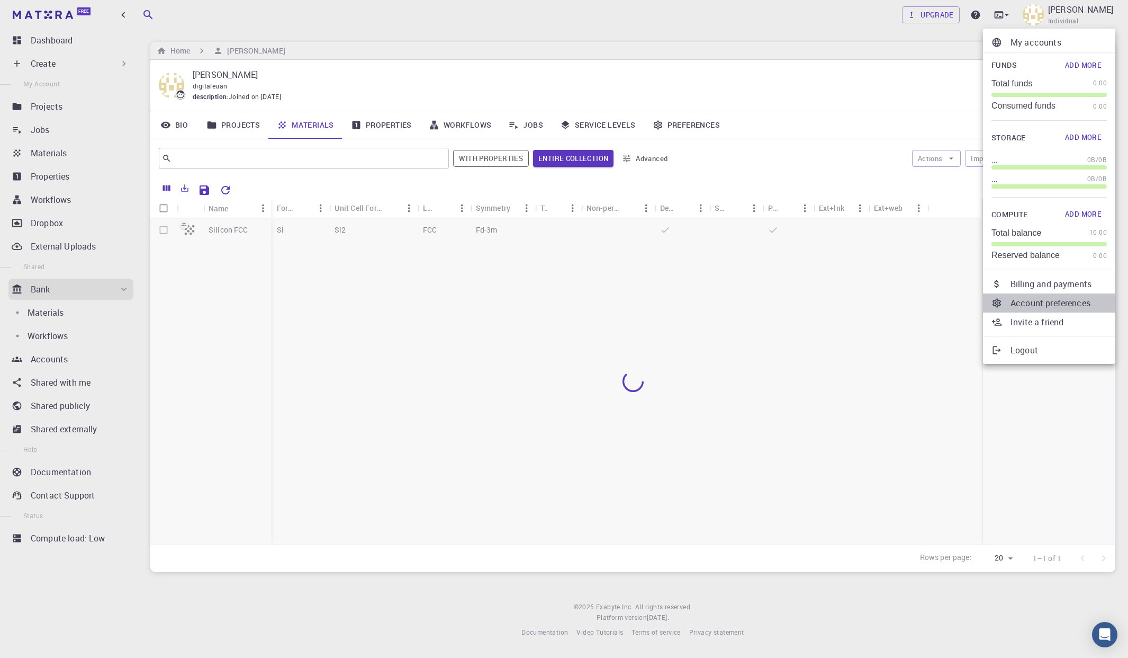
click at [950, 307] on p "Account preferences" at bounding box center [1059, 303] width 96 height 13
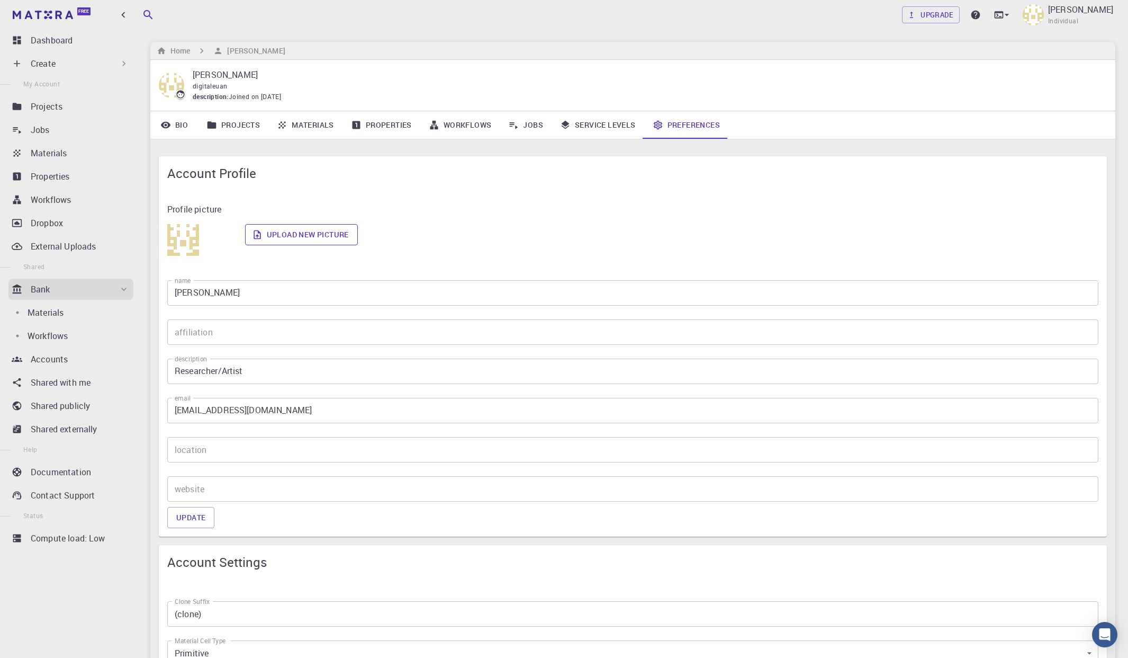
click at [294, 230] on label "Upload new picture" at bounding box center [301, 234] width 113 height 21
click at [0, 0] on input "Upload new picture" at bounding box center [0, 0] width 0 height 0
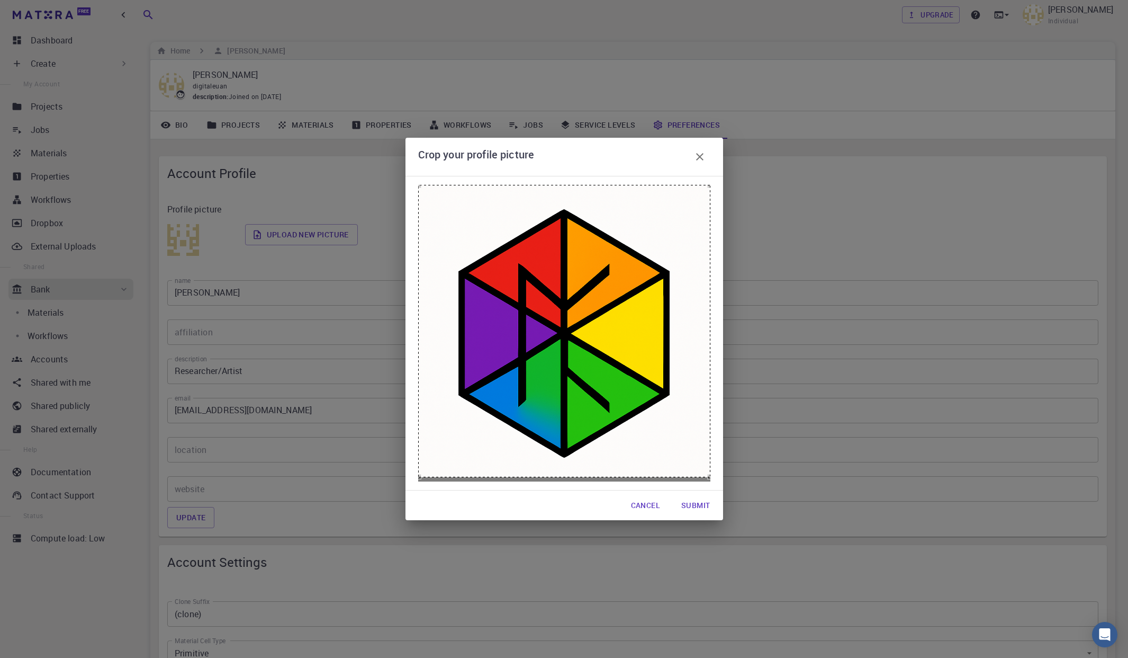
click at [695, 506] on button "Submit" at bounding box center [696, 505] width 46 height 21
